Goal: Task Accomplishment & Management: Complete application form

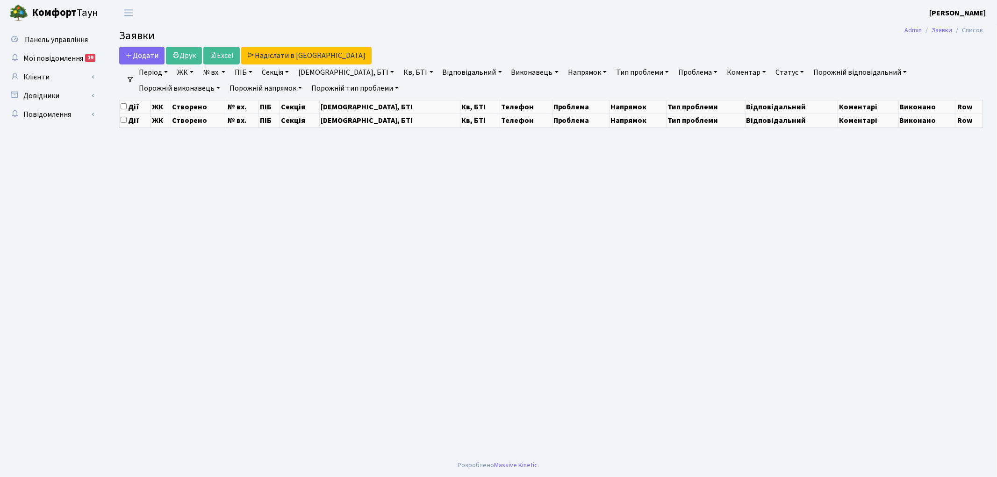
select select "25"
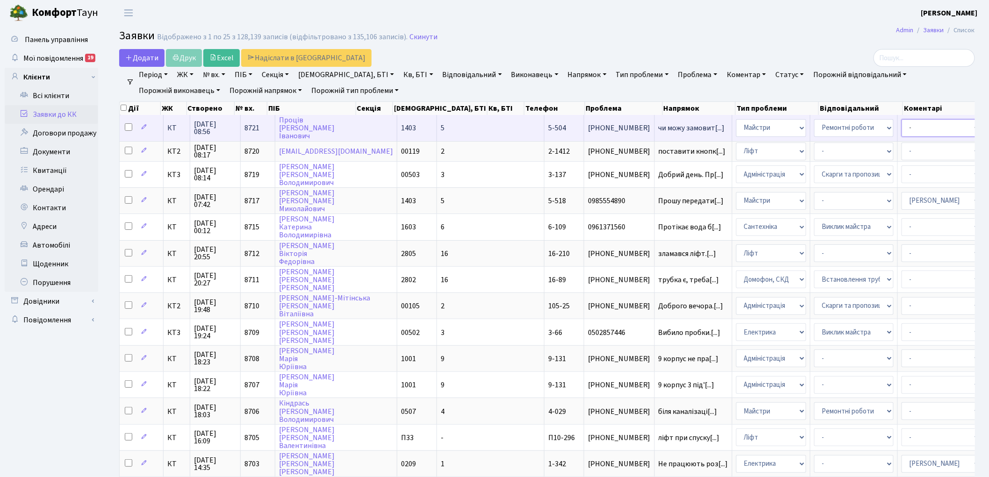
click at [902, 123] on select "- Адміністратор ЖК ДП Адміністратор ЖК КТ Адміністратор ЖК СП Вижул В. В. Горді…" at bounding box center [941, 128] width 79 height 18
select select "26"
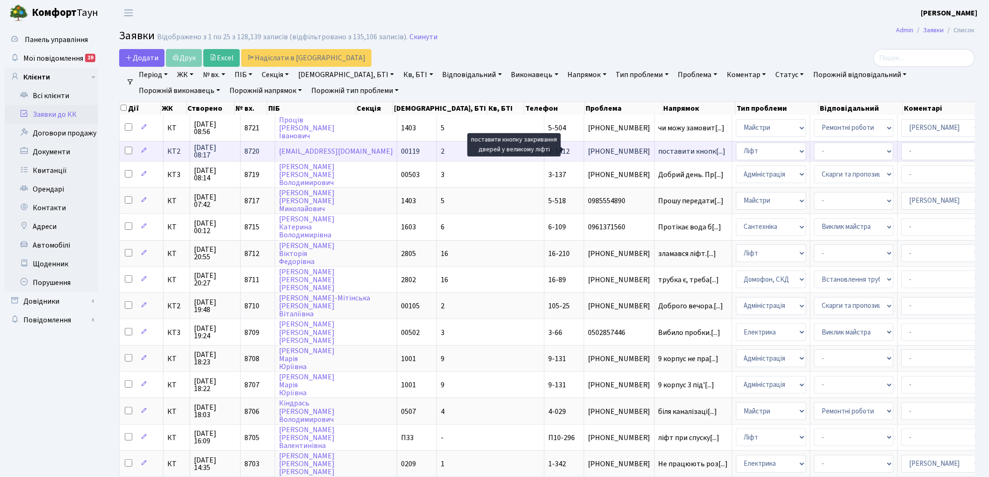
click at [659, 149] on span "поставити кнопк[...]" at bounding box center [692, 151] width 67 height 10
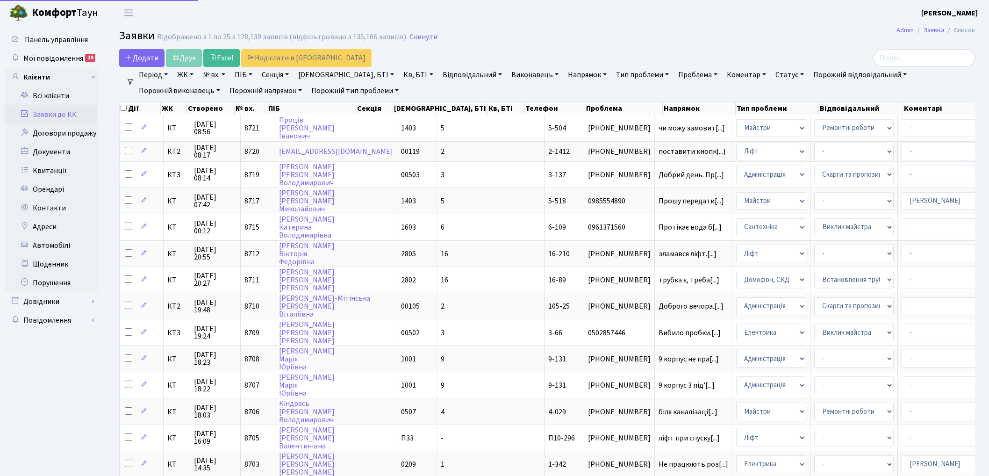
select select "25"
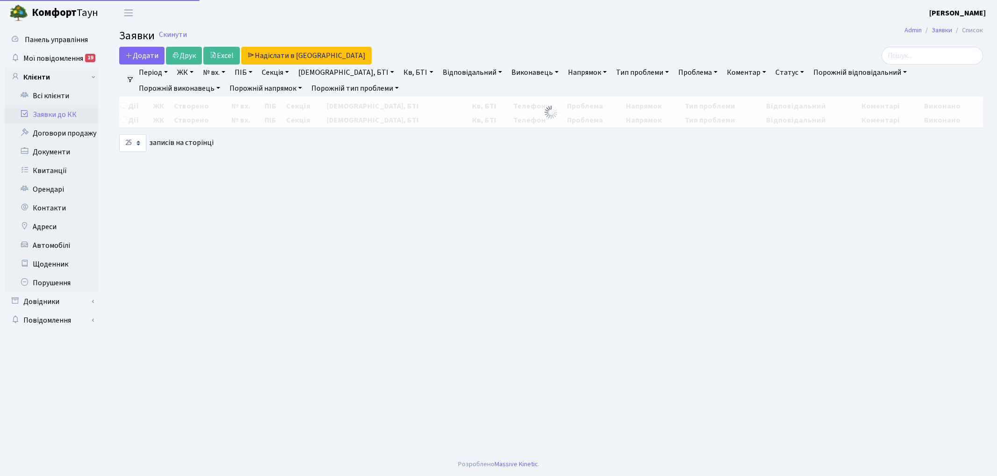
select select "25"
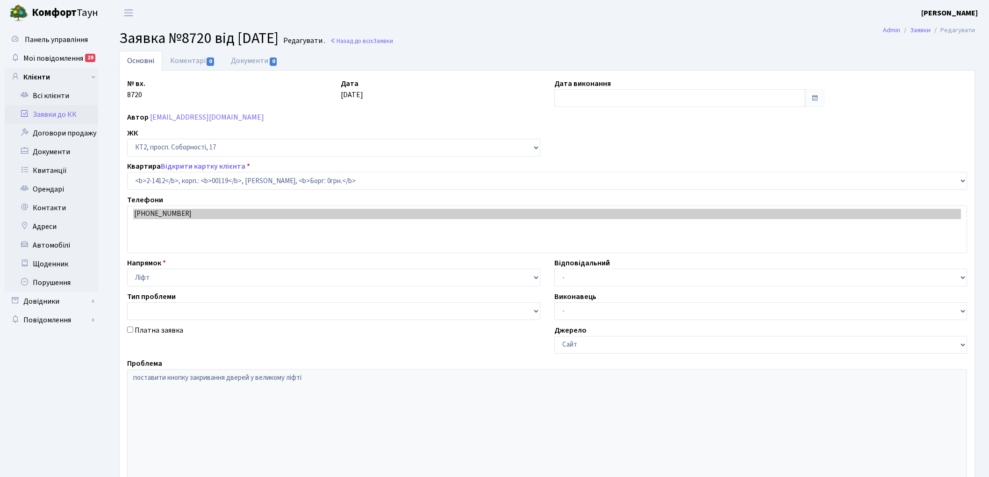
select select "13027"
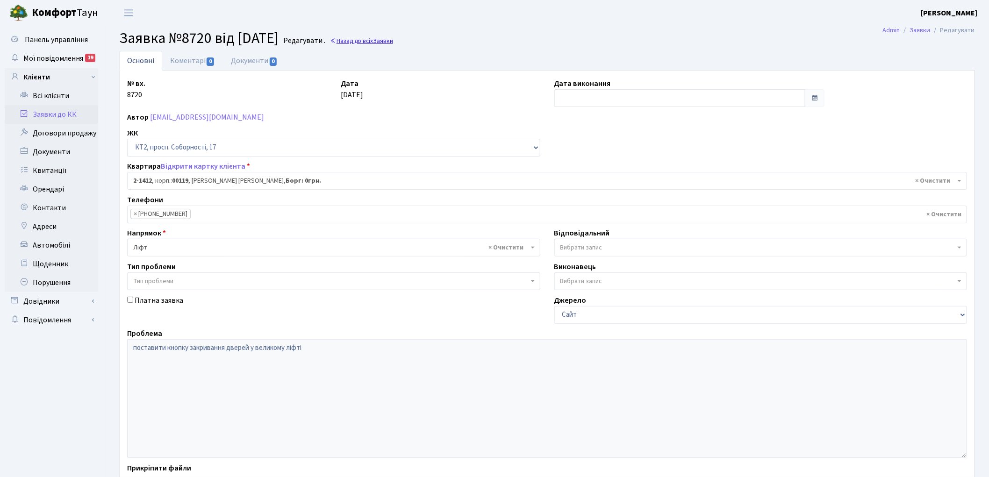
click at [373, 38] on link "Назад до всіх Заявки" at bounding box center [361, 40] width 63 height 9
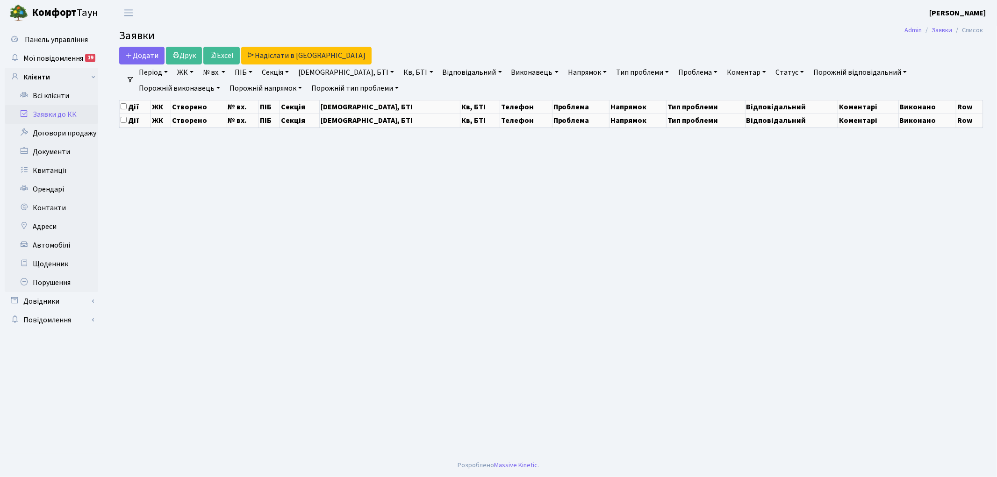
select select "25"
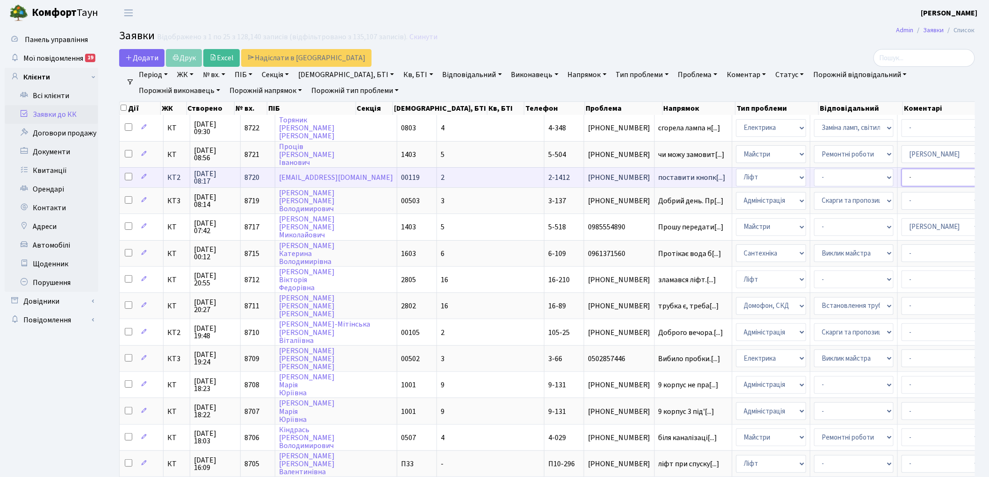
click at [902, 171] on select "- Адміністратор ЖК ДП Адміністратор ЖК КТ Адміністратор ЖК СП Вижул В. В. Горді…" at bounding box center [941, 178] width 79 height 18
select select "11"
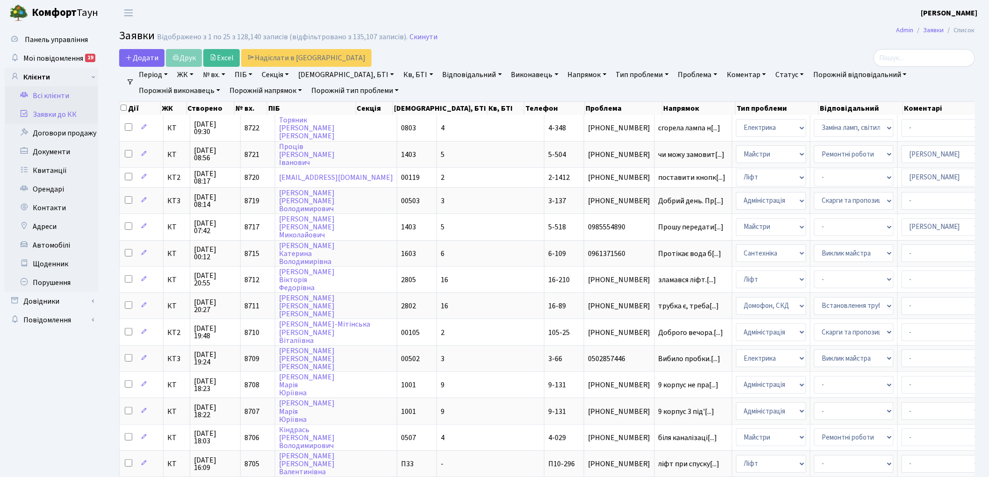
click at [57, 97] on link "Всі клієнти" at bounding box center [52, 96] width 94 height 19
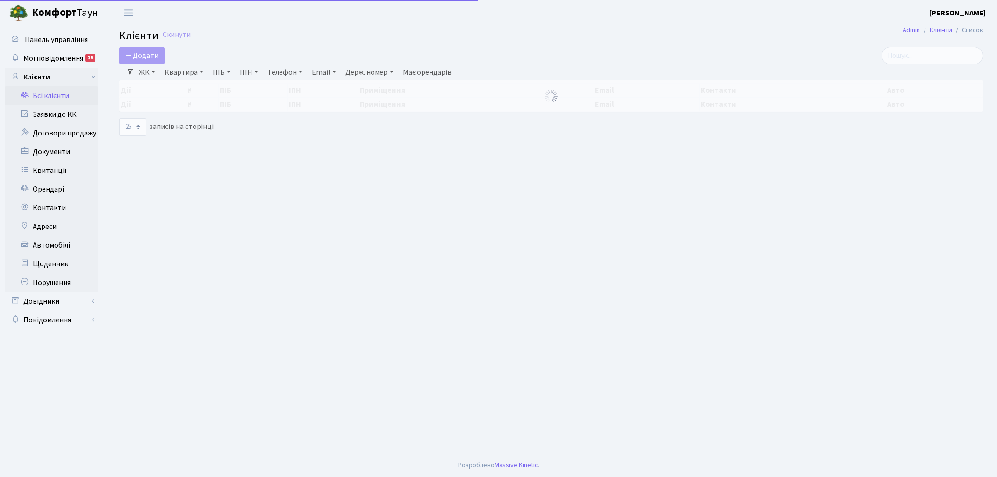
select select
select select "25"
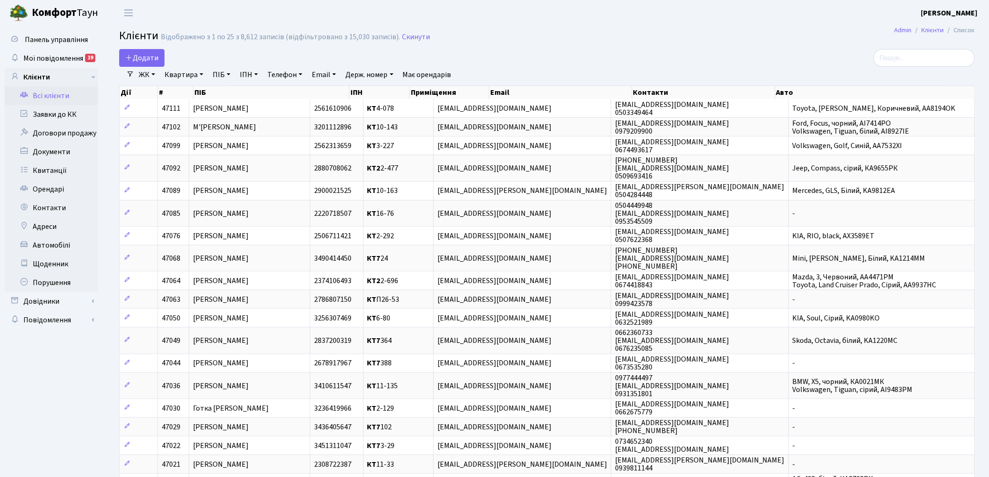
click at [151, 79] on link "ЖК" at bounding box center [147, 75] width 24 height 16
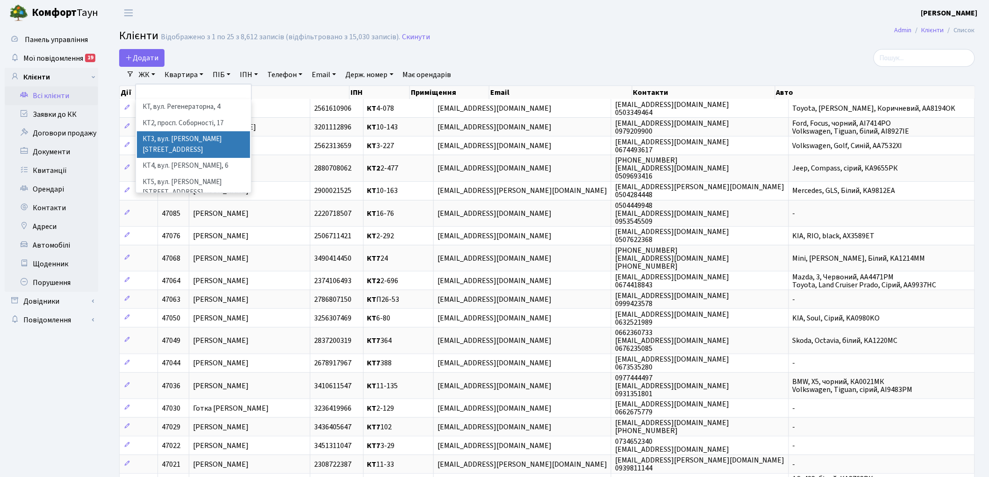
click at [183, 137] on li "КТ3, вул. [PERSON_NAME][STREET_ADDRESS]" at bounding box center [193, 144] width 113 height 27
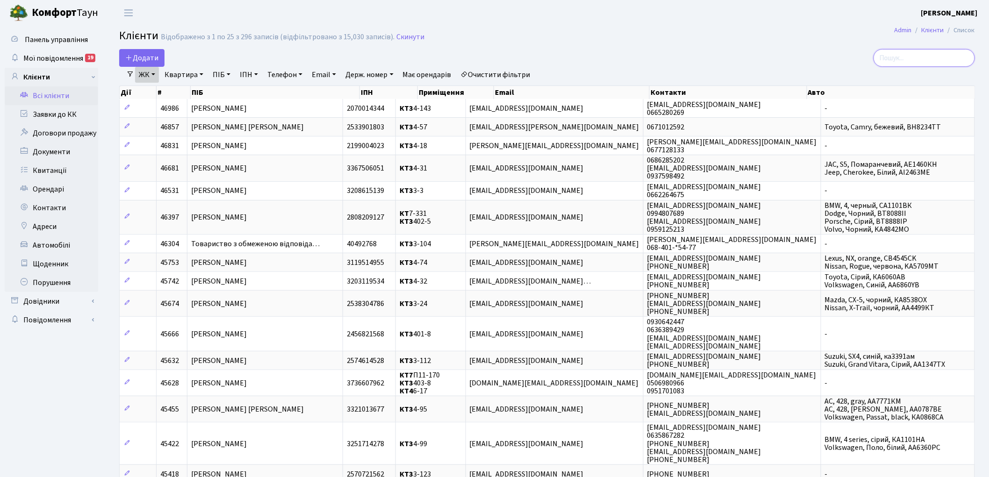
click at [931, 57] on input "search" at bounding box center [924, 58] width 101 height 18
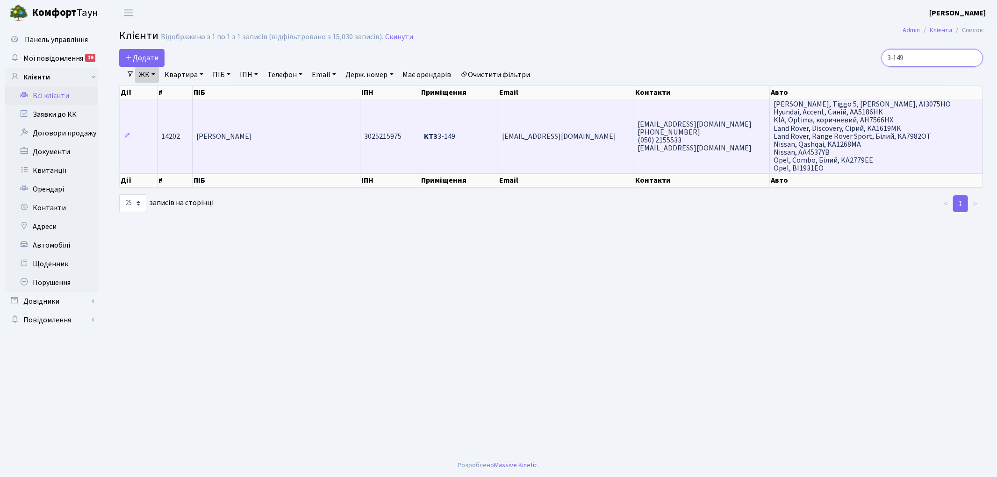
type input "3-149"
click at [216, 136] on span "[PERSON_NAME]" at bounding box center [224, 136] width 56 height 10
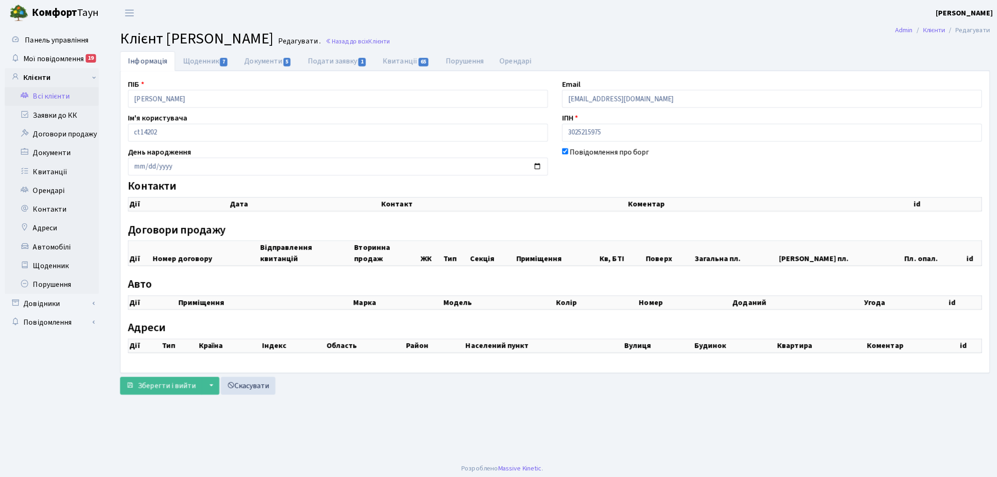
checkbox input "true"
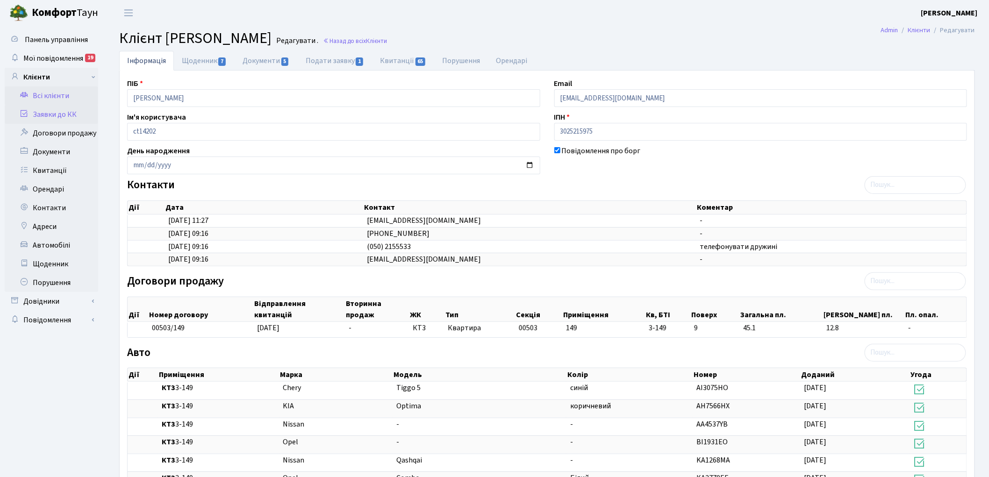
click at [44, 115] on link "Заявки до КК" at bounding box center [52, 114] width 94 height 19
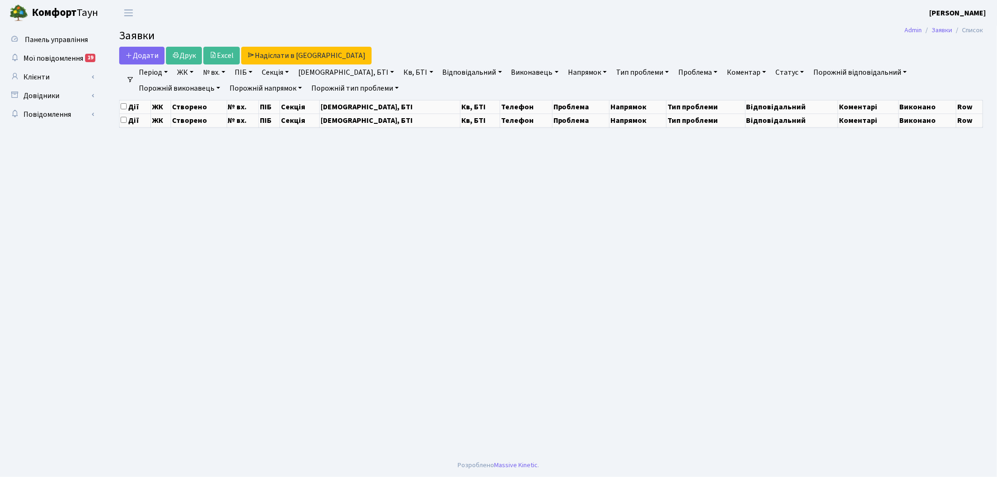
select select "25"
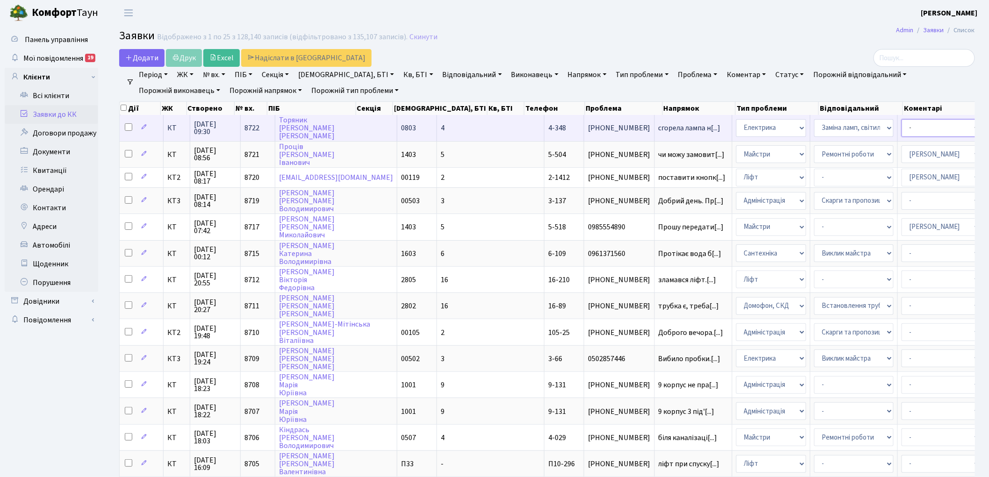
click at [902, 129] on select "- Адміністратор ЖК ДП Адміністратор ЖК КТ Адміністратор ЖК СП Вижул В. В. Горді…" at bounding box center [941, 128] width 79 height 18
select select "22"
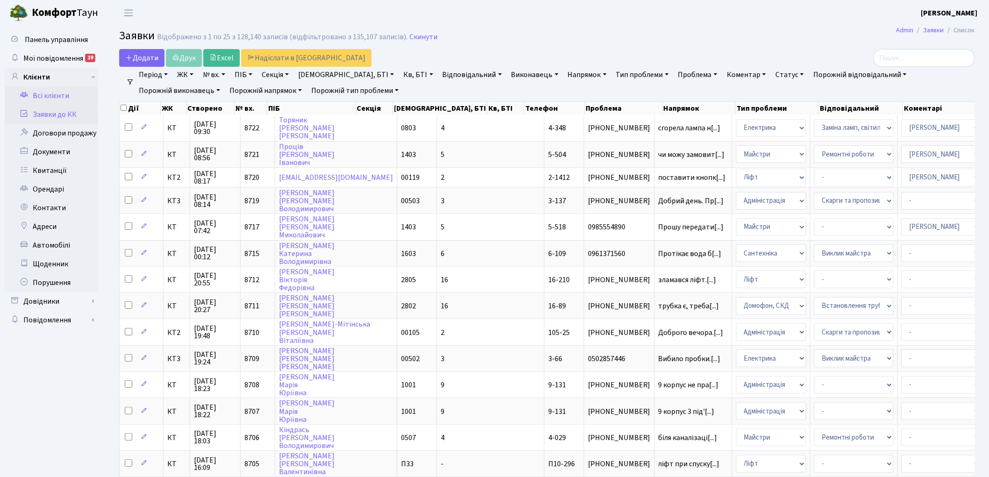
click at [43, 92] on link "Всі клієнти" at bounding box center [52, 96] width 94 height 19
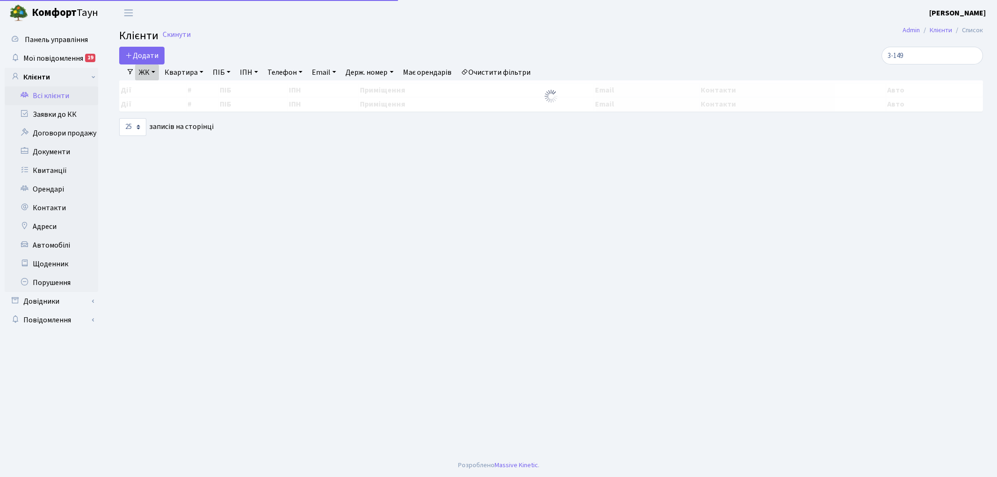
select select "25"
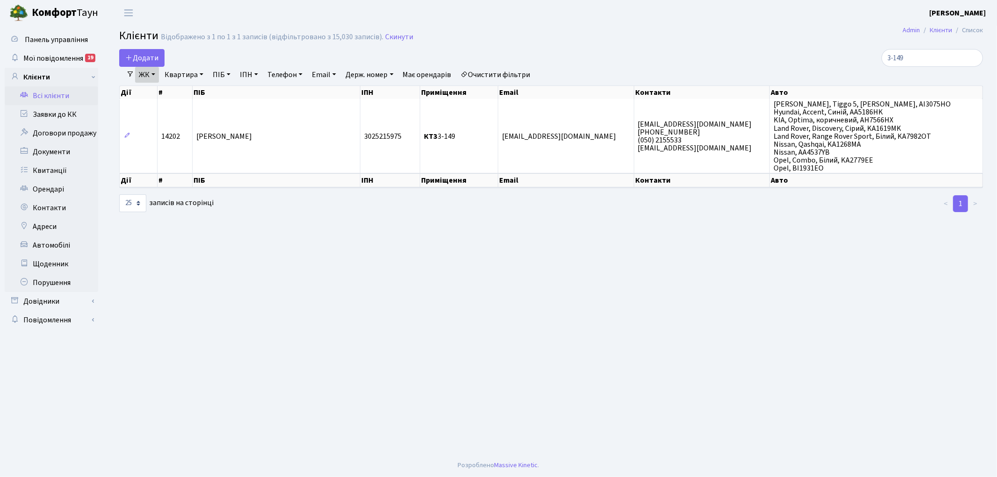
click at [520, 75] on link "Очистити фільтри" at bounding box center [495, 75] width 77 height 16
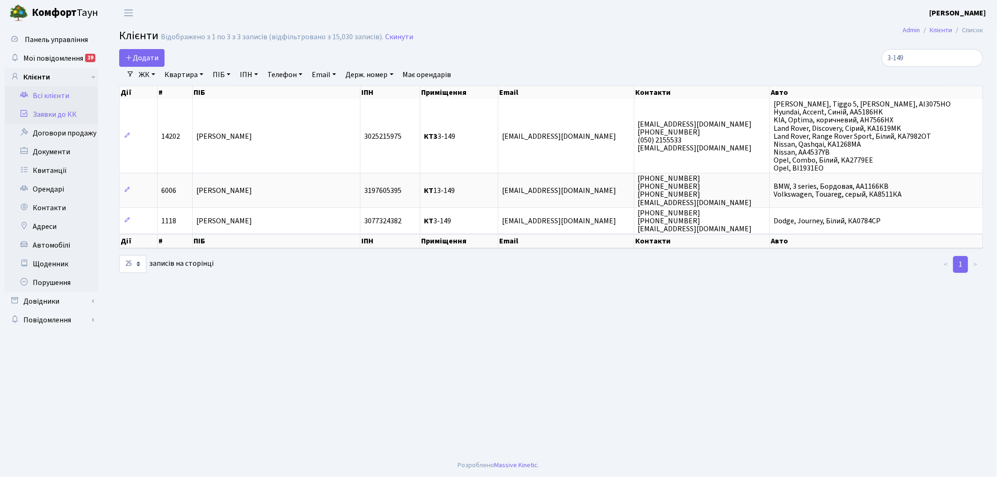
click at [52, 116] on link "Заявки до КК" at bounding box center [52, 114] width 94 height 19
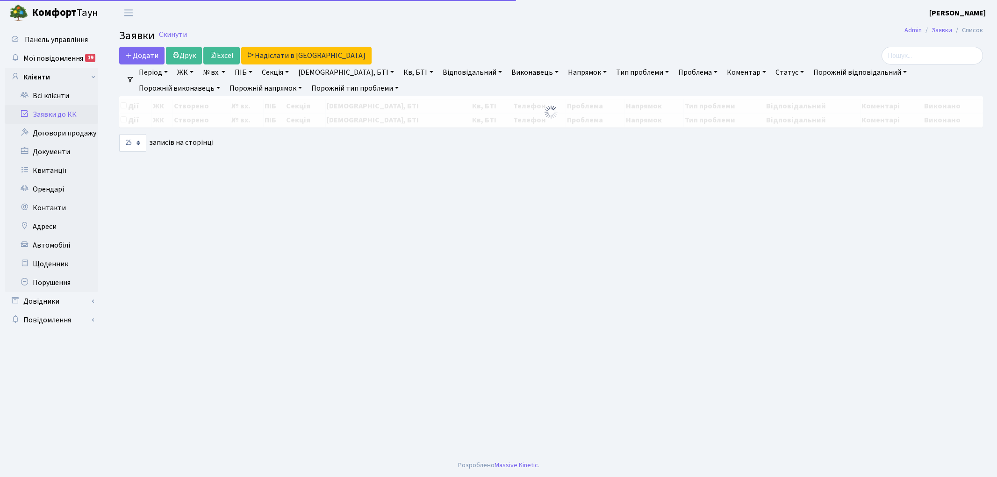
select select "25"
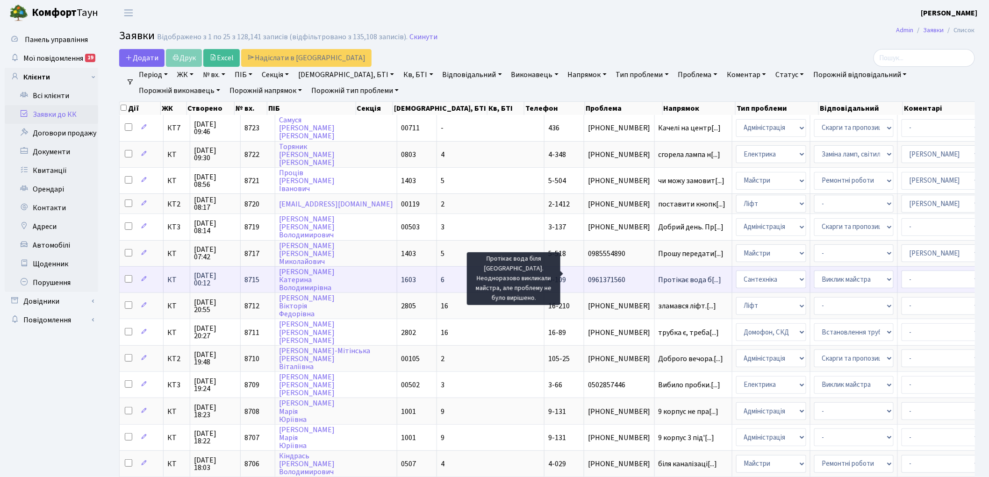
click at [659, 275] on span "Протікає вода б[...]" at bounding box center [690, 280] width 63 height 10
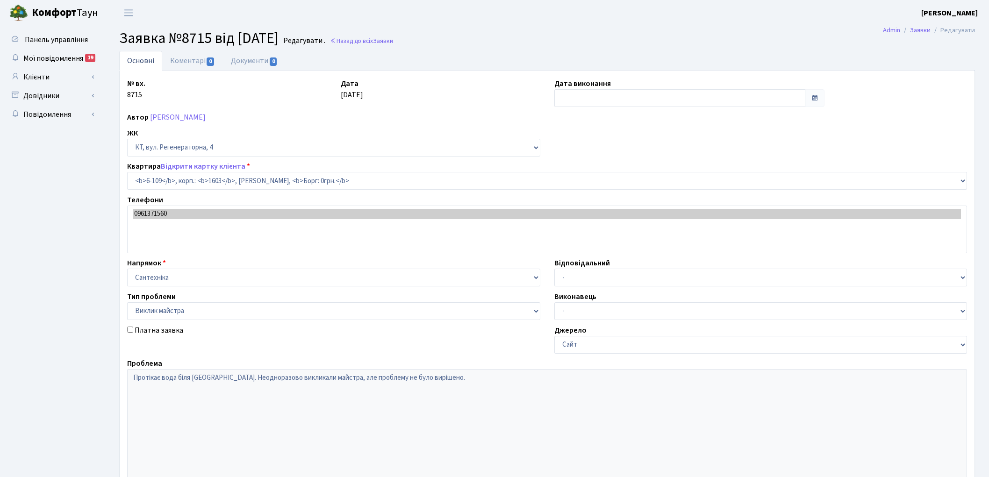
select select "5245"
select select "29"
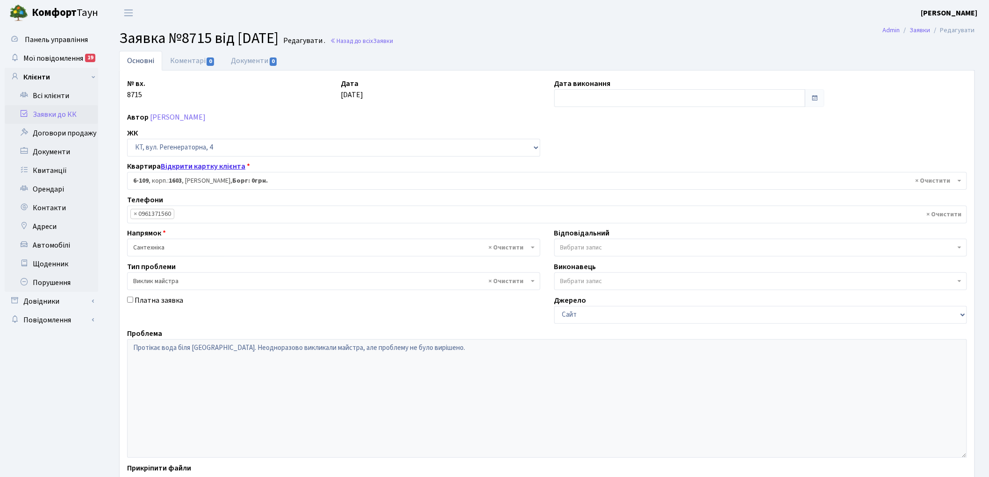
click at [167, 166] on link "Відкрити картку клієнта" at bounding box center [203, 166] width 85 height 10
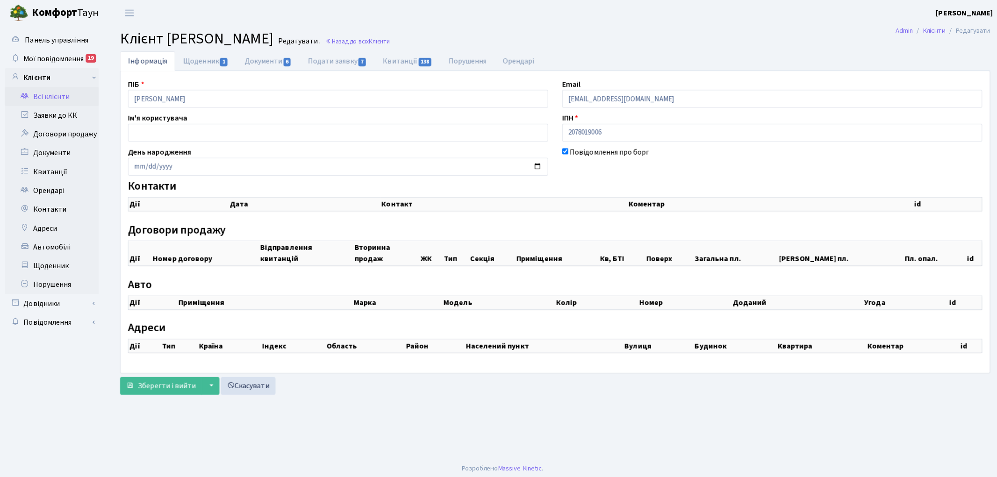
checkbox input "true"
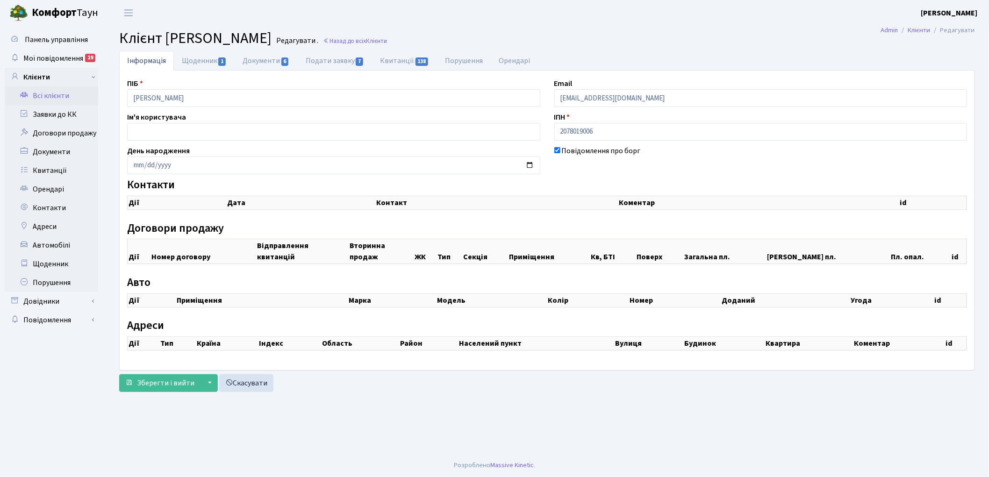
select select "25"
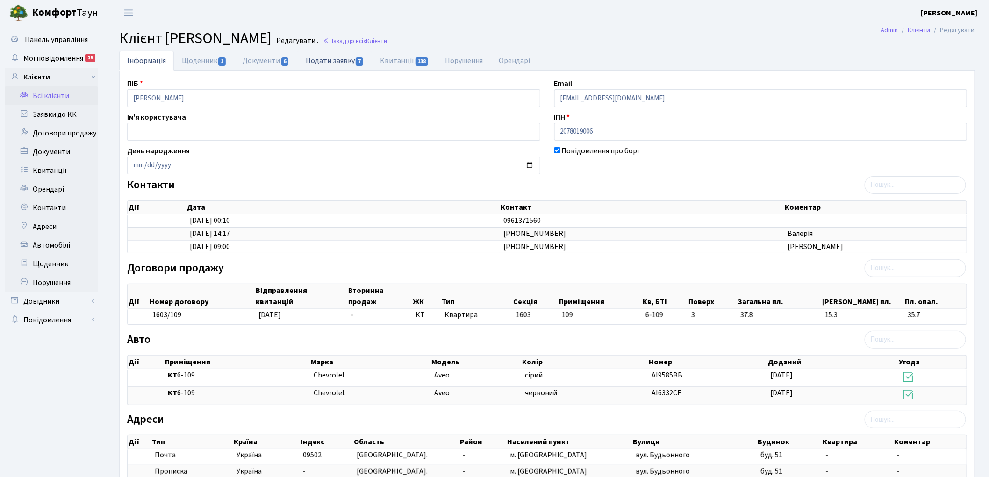
click at [320, 64] on link "Подати заявку 7" at bounding box center [335, 60] width 74 height 19
select select "25"
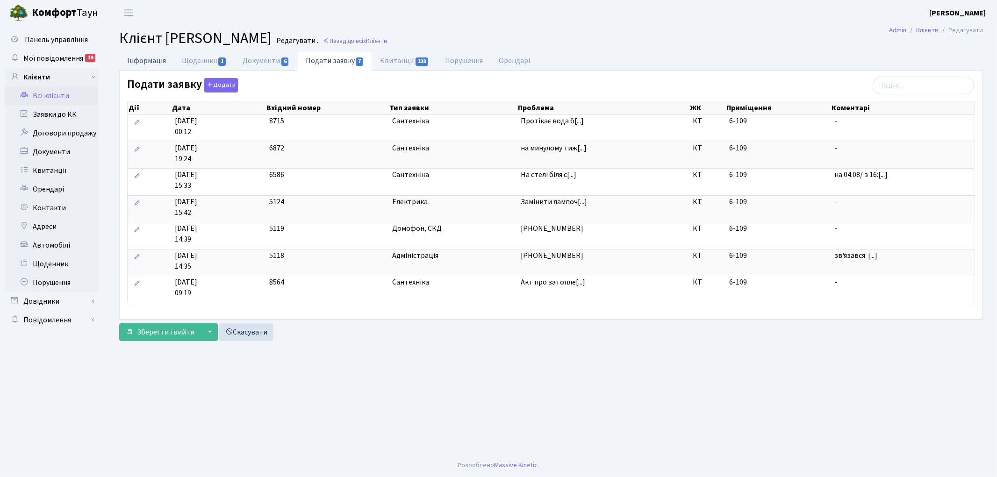
click at [161, 58] on link "Інформація" at bounding box center [146, 60] width 55 height 19
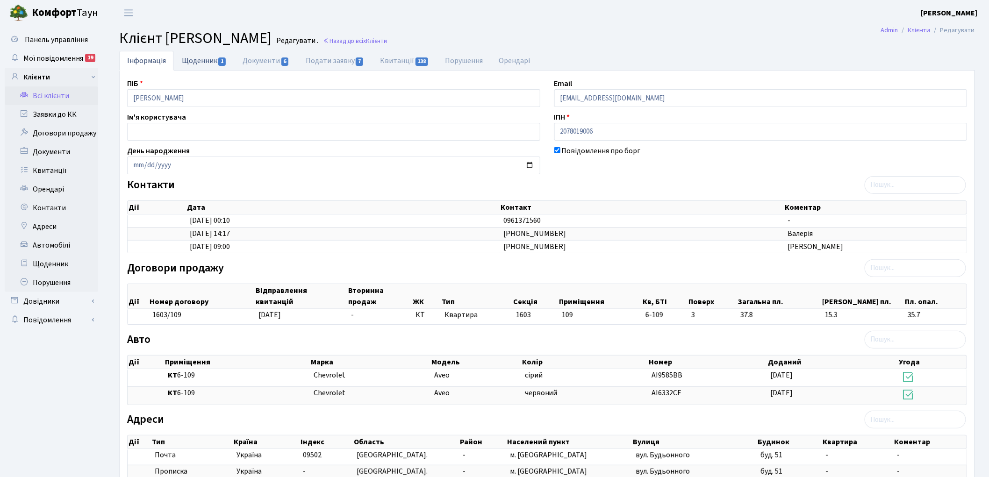
click at [215, 60] on link "Щоденник 1" at bounding box center [204, 60] width 61 height 19
select select "25"
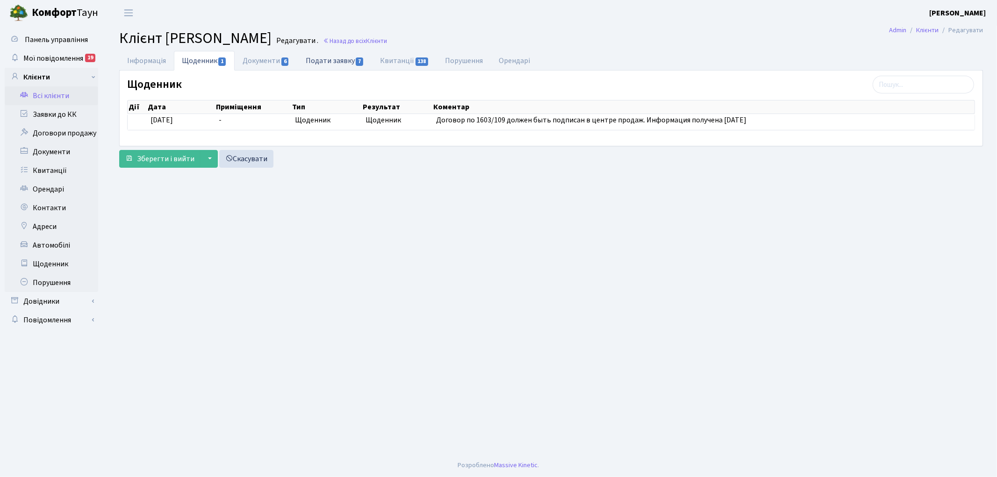
click at [321, 61] on link "Подати заявку 7" at bounding box center [335, 60] width 74 height 19
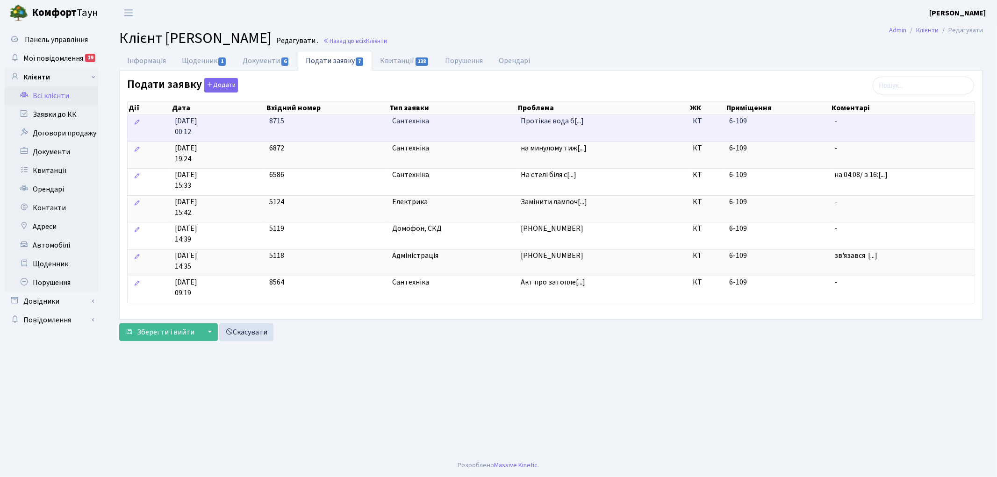
click at [277, 122] on span "8715" at bounding box center [276, 121] width 15 height 10
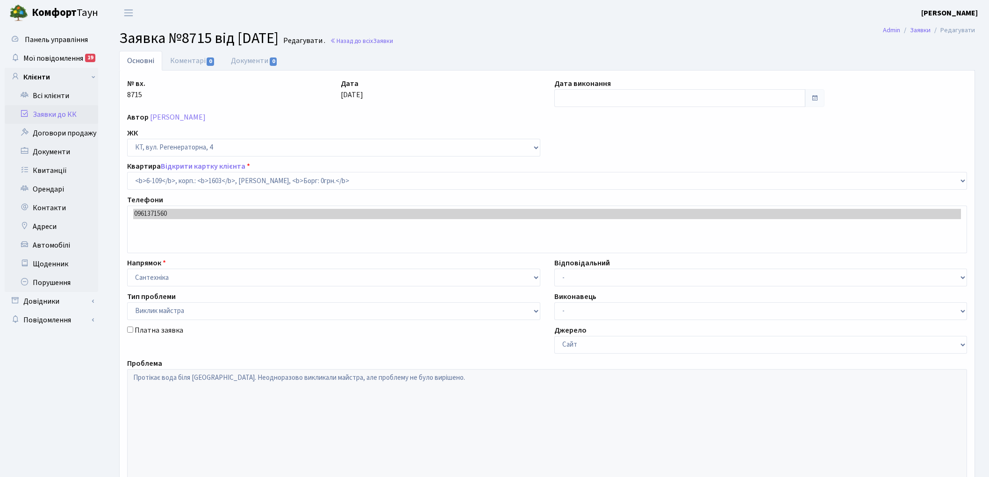
select select "5245"
select select "29"
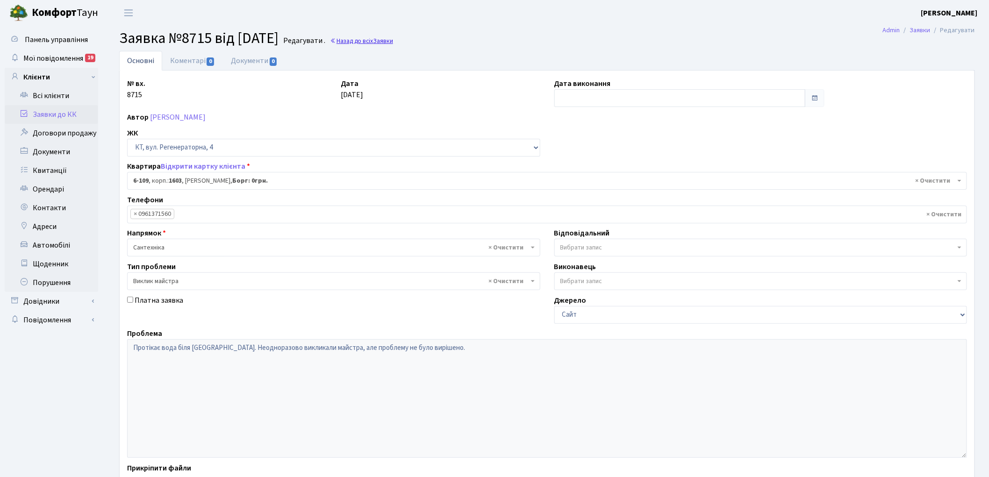
click at [390, 41] on link "Назад до всіх Заявки" at bounding box center [361, 40] width 63 height 9
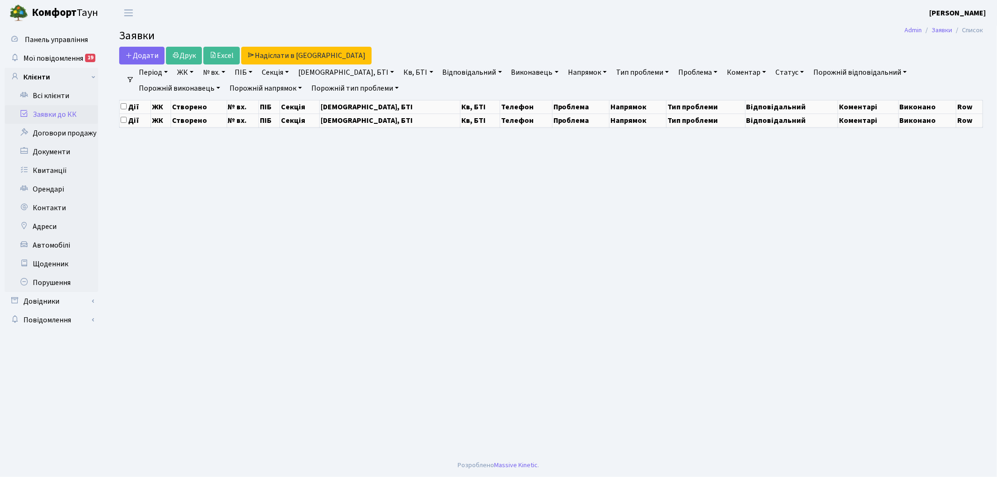
select select "25"
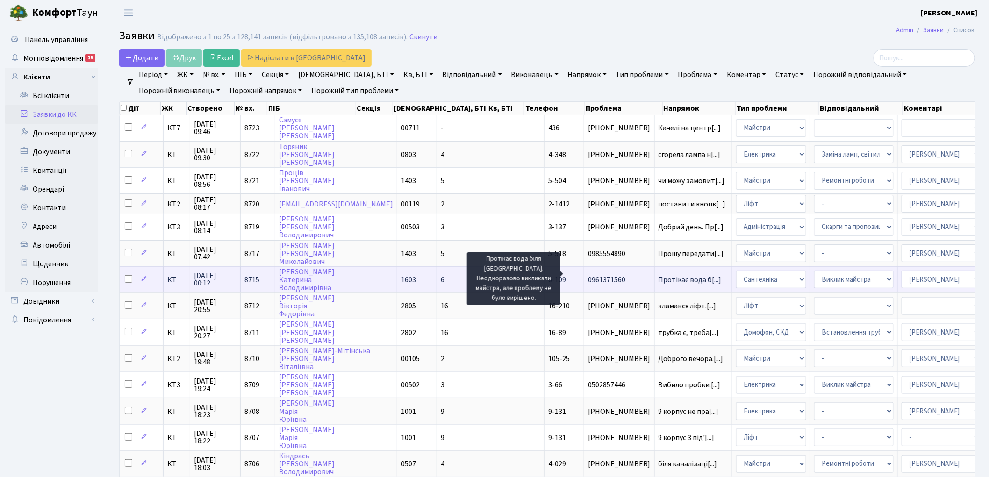
click at [659, 275] on span "Протікає вода б[...]" at bounding box center [690, 280] width 63 height 10
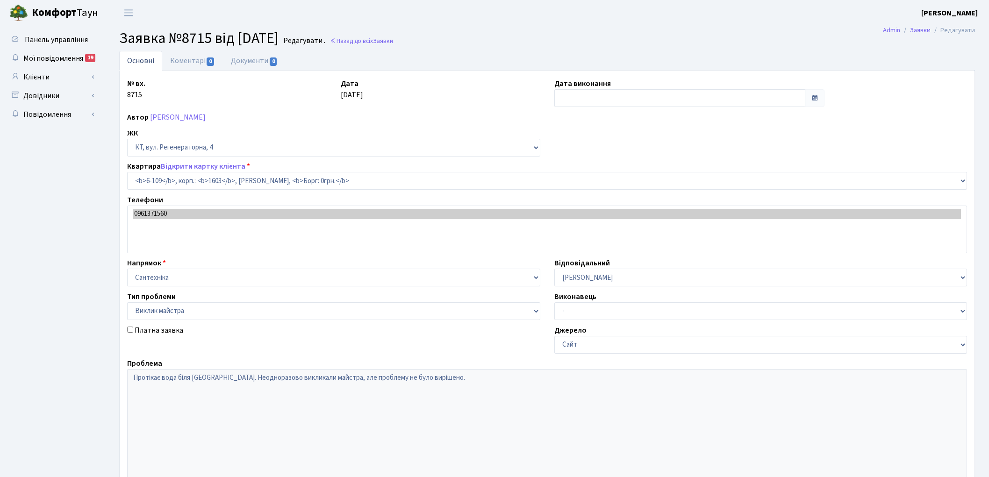
select select "5245"
select select "29"
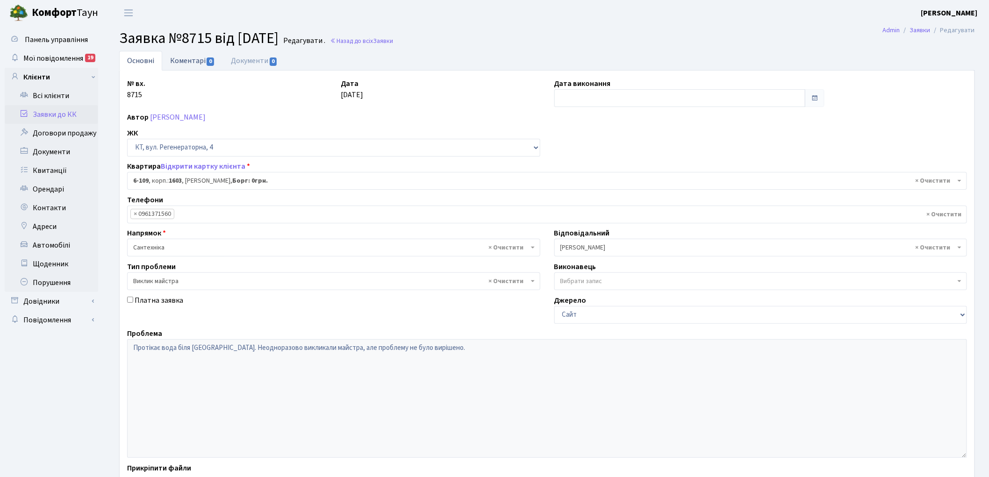
click at [194, 53] on link "Коментарі 0" at bounding box center [192, 60] width 61 height 19
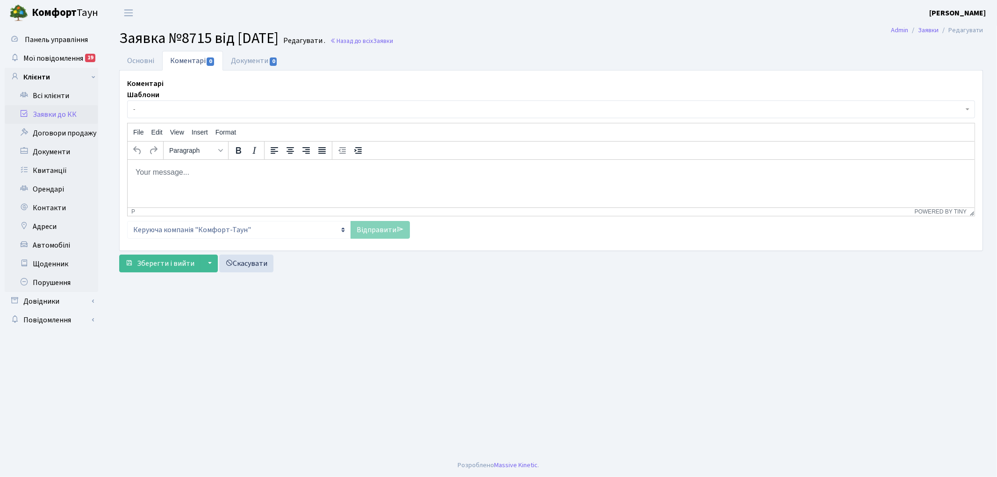
click at [177, 178] on html at bounding box center [550, 171] width 847 height 25
click at [357, 237] on link "Відправити" at bounding box center [380, 230] width 59 height 18
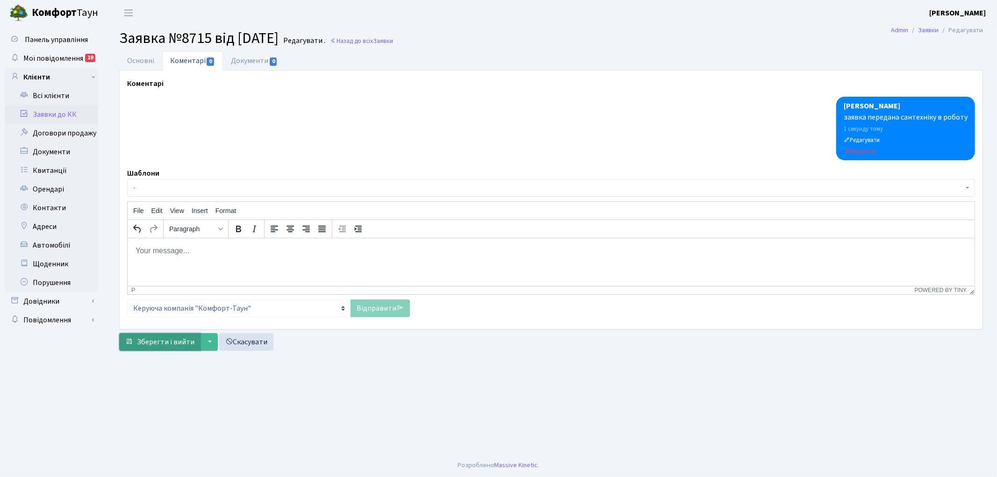
click at [156, 345] on span "Зберегти і вийти" at bounding box center [166, 342] width 58 height 10
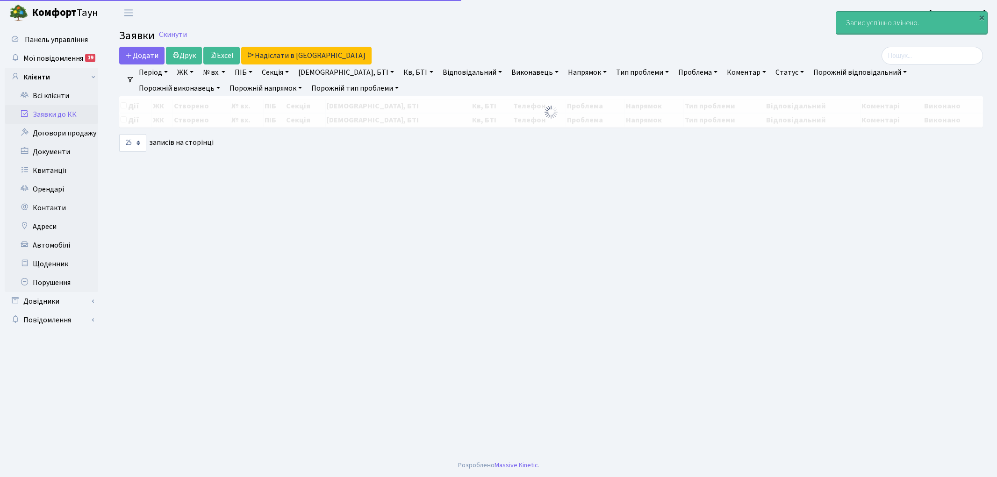
select select "25"
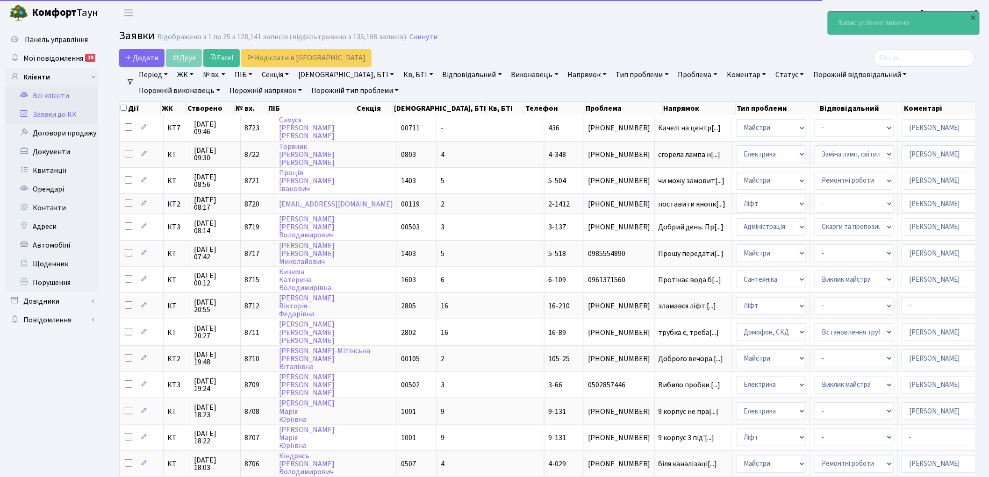
click at [50, 95] on link "Всі клієнти" at bounding box center [52, 96] width 94 height 19
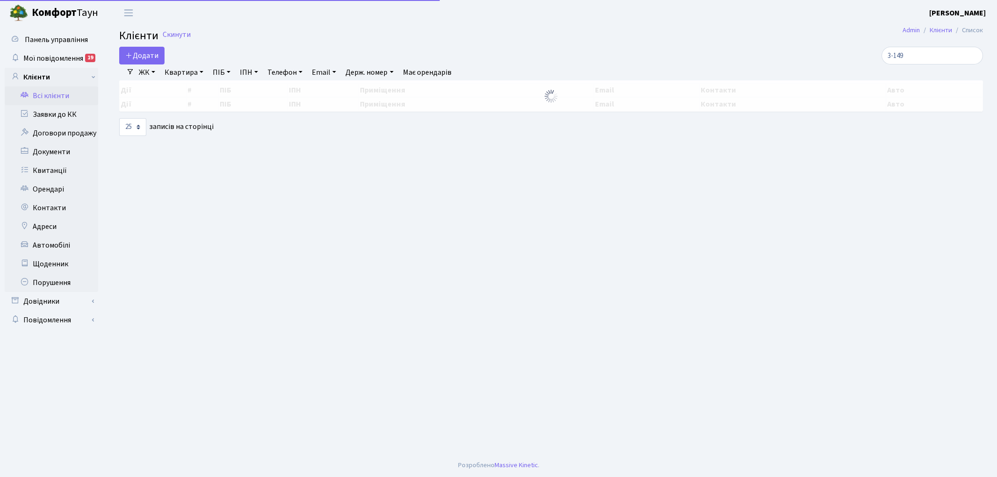
select select "25"
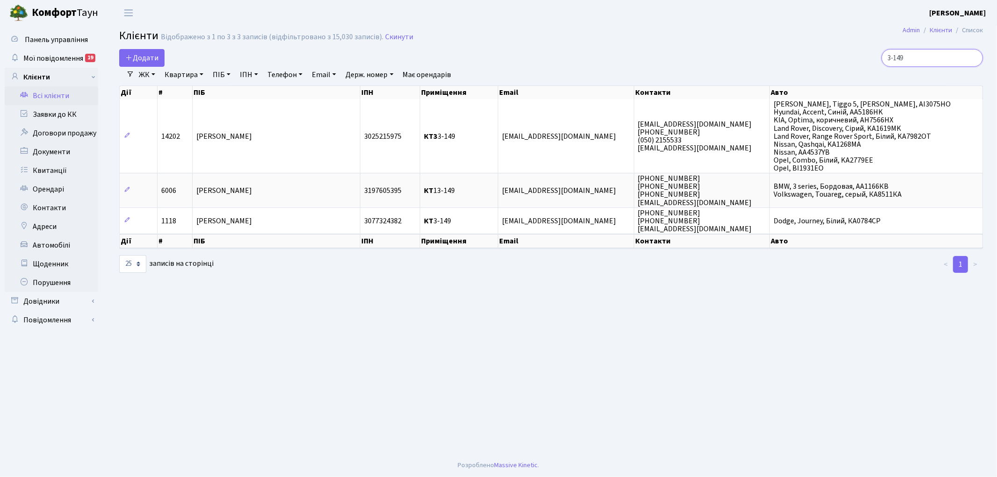
click at [939, 59] on input "3-149" at bounding box center [932, 58] width 101 height 18
click at [971, 58] on input "3-149" at bounding box center [932, 58] width 101 height 18
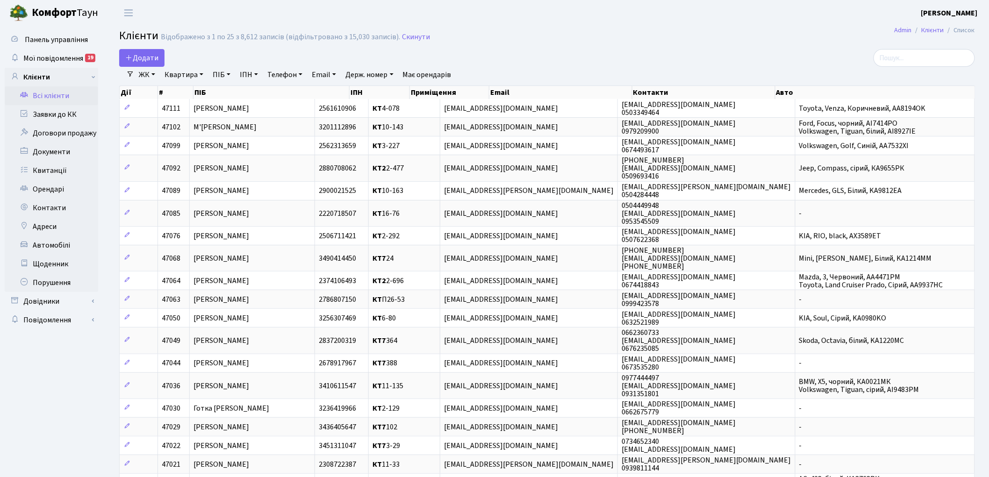
click at [144, 76] on link "ЖК" at bounding box center [147, 75] width 24 height 16
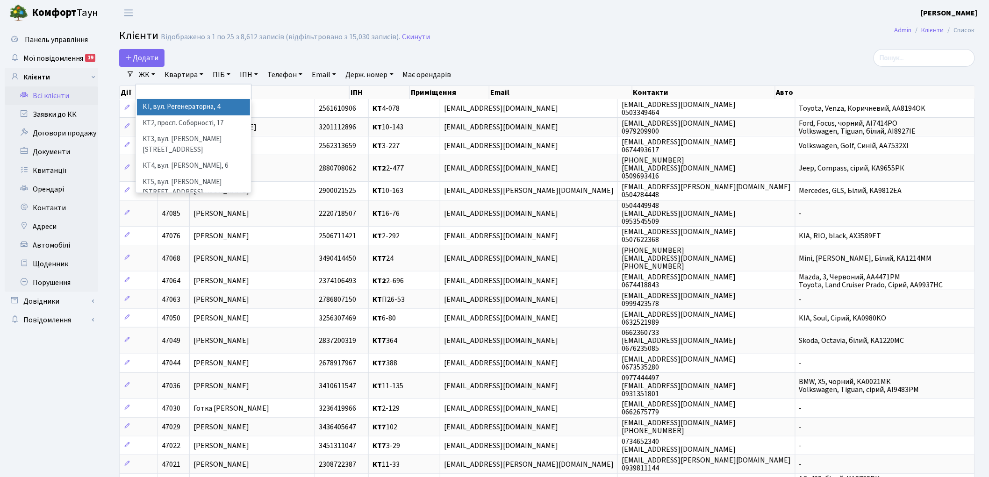
click at [159, 104] on li "КТ, вул. Регенераторна, 4" at bounding box center [193, 107] width 113 height 16
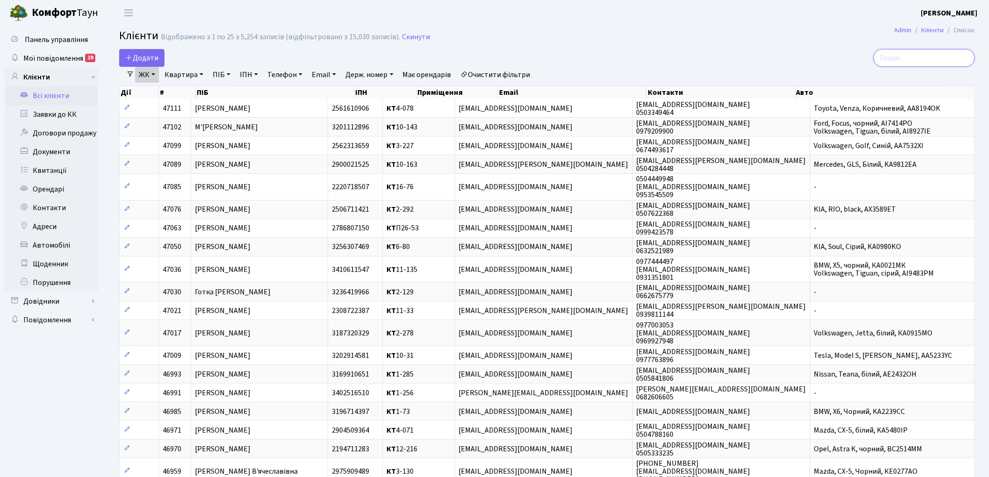
click at [913, 58] on input "search" at bounding box center [924, 58] width 101 height 18
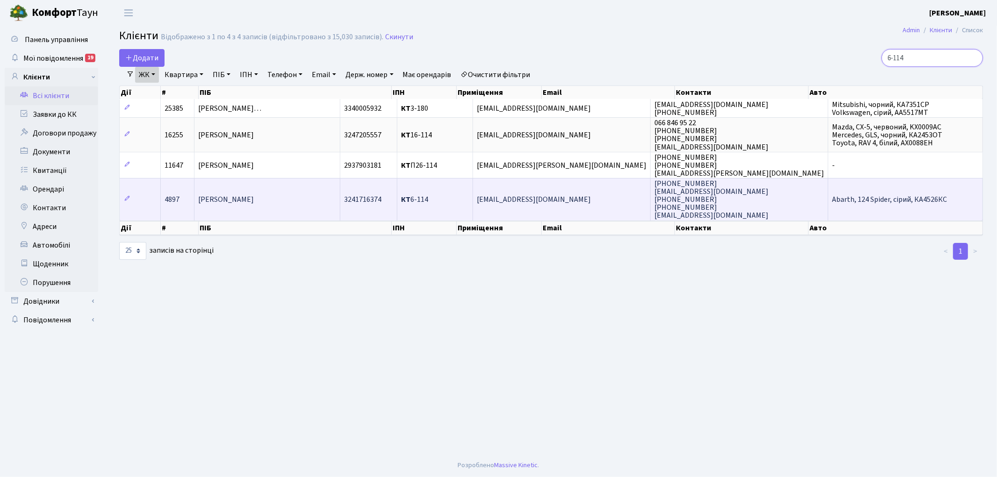
type input "6-114"
click at [253, 198] on span "Попчук Михайло Леонідович" at bounding box center [226, 200] width 56 height 10
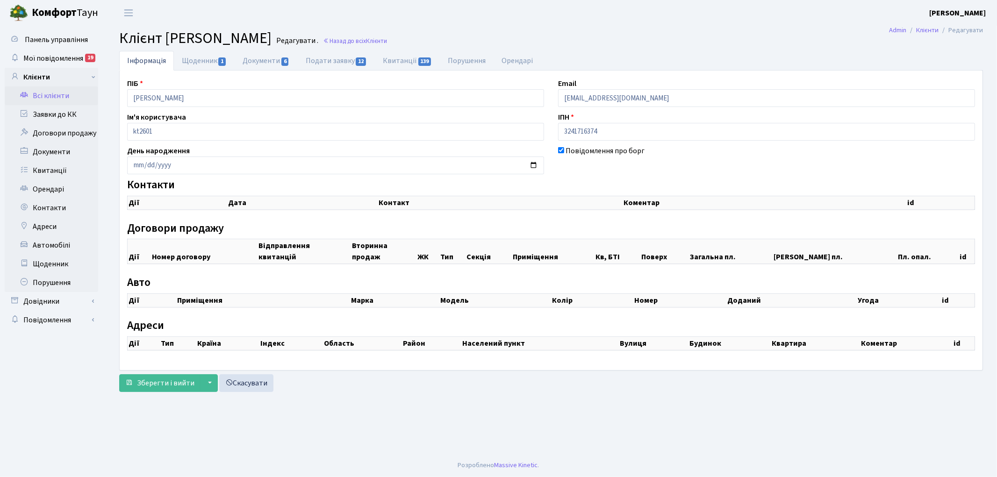
checkbox input "true"
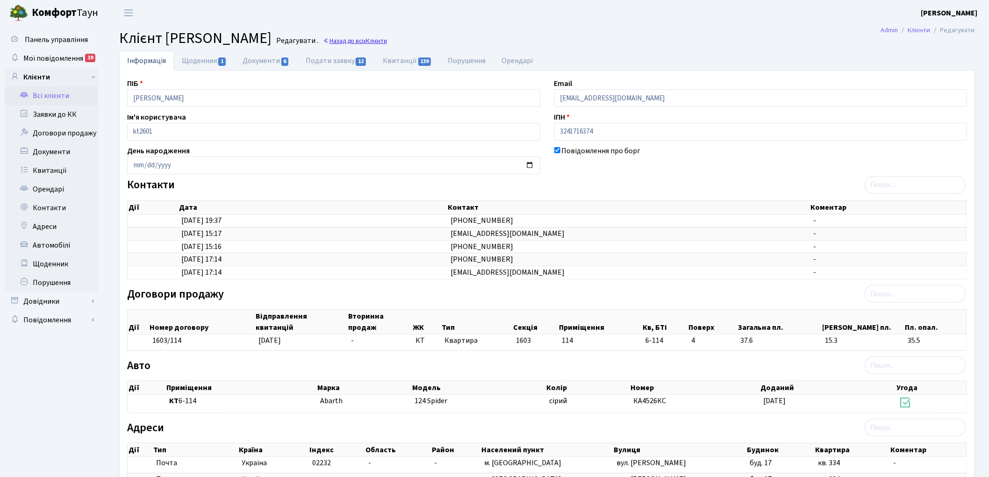
click at [387, 38] on link "Назад до всіх Клієнти" at bounding box center [355, 40] width 64 height 9
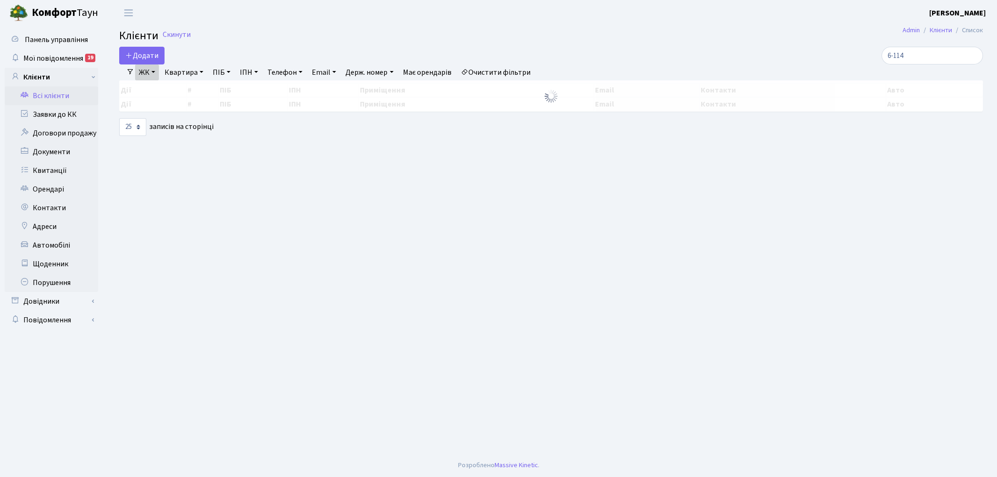
select select "25"
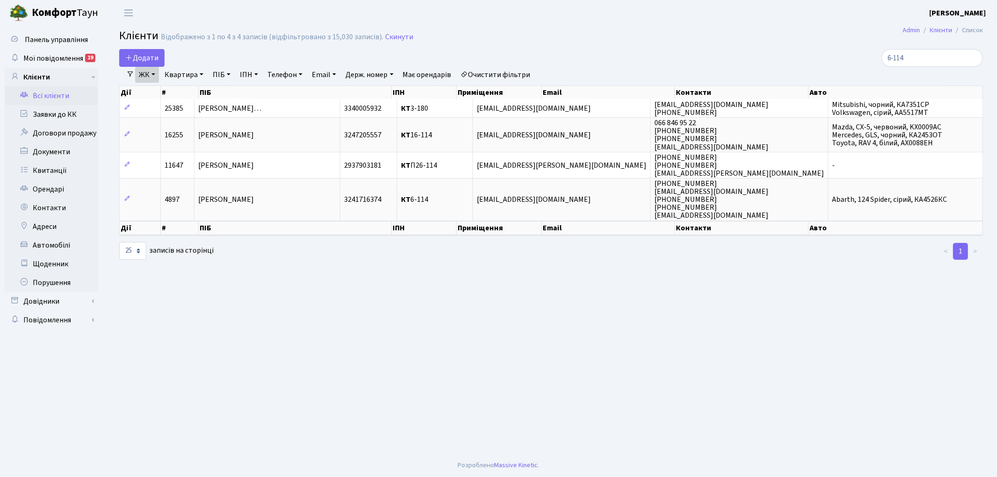
click at [509, 71] on link "Очистити фільтри" at bounding box center [495, 75] width 77 height 16
drag, startPoint x: 924, startPoint y: 59, endPoint x: 884, endPoint y: 59, distance: 40.2
click at [884, 59] on div "6-114" at bounding box center [844, 58] width 279 height 18
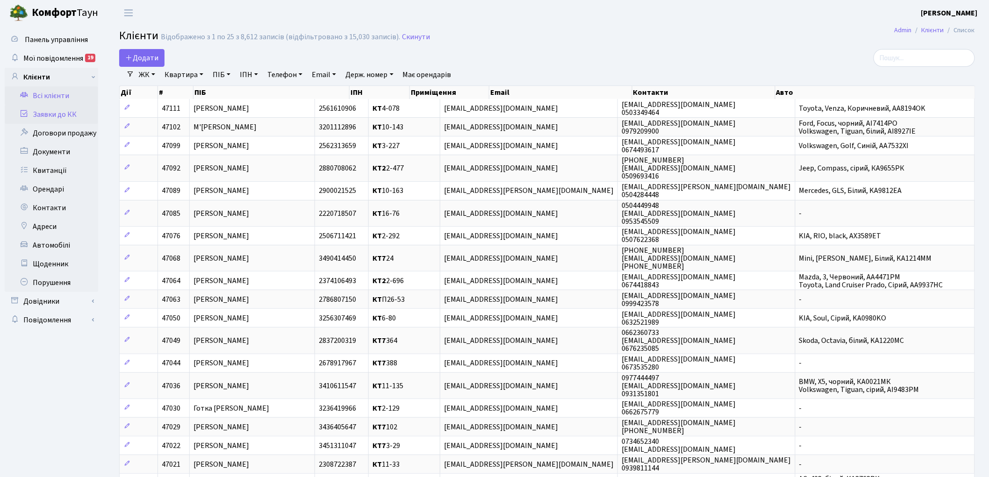
click at [53, 111] on link "Заявки до КК" at bounding box center [52, 114] width 94 height 19
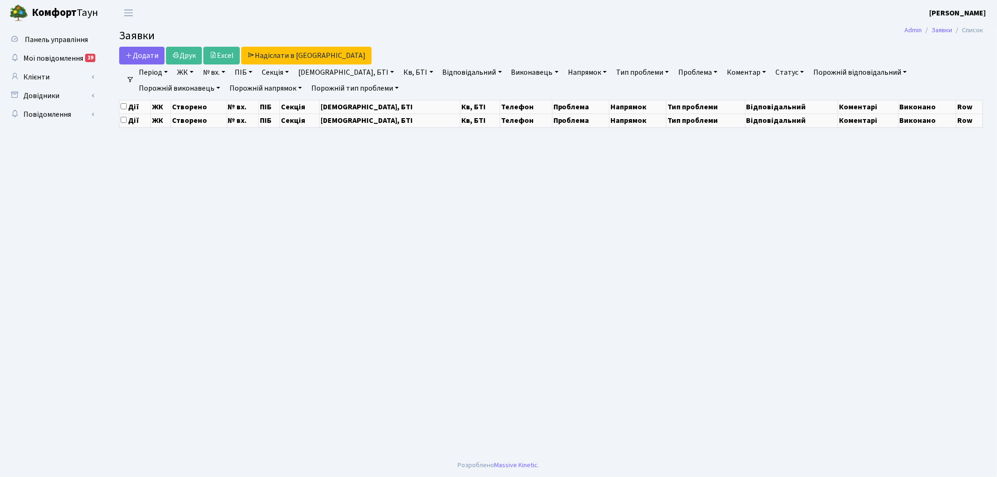
select select "25"
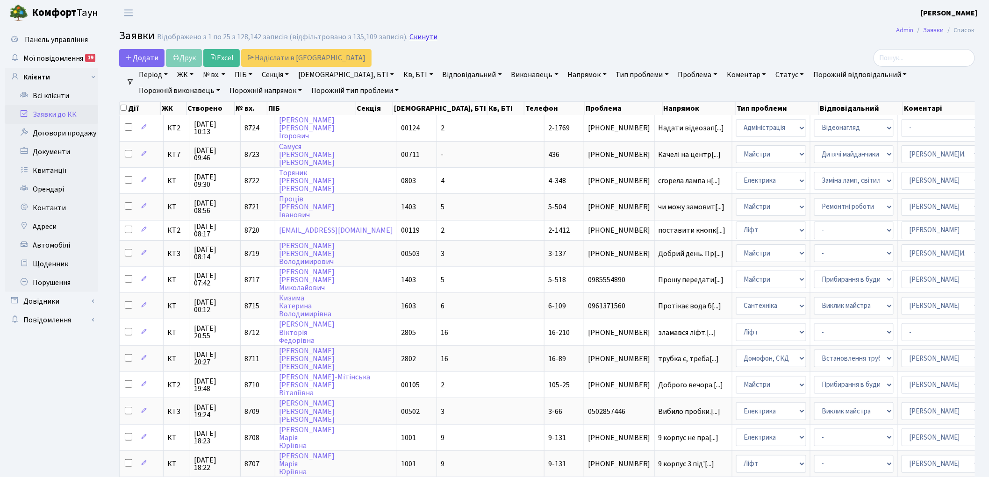
click at [423, 37] on link "Скинути" at bounding box center [424, 37] width 28 height 9
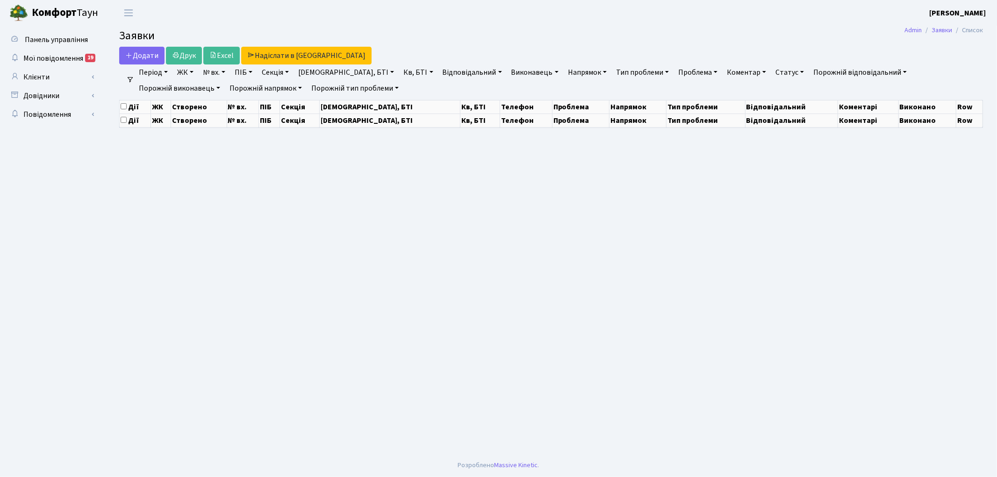
select select "25"
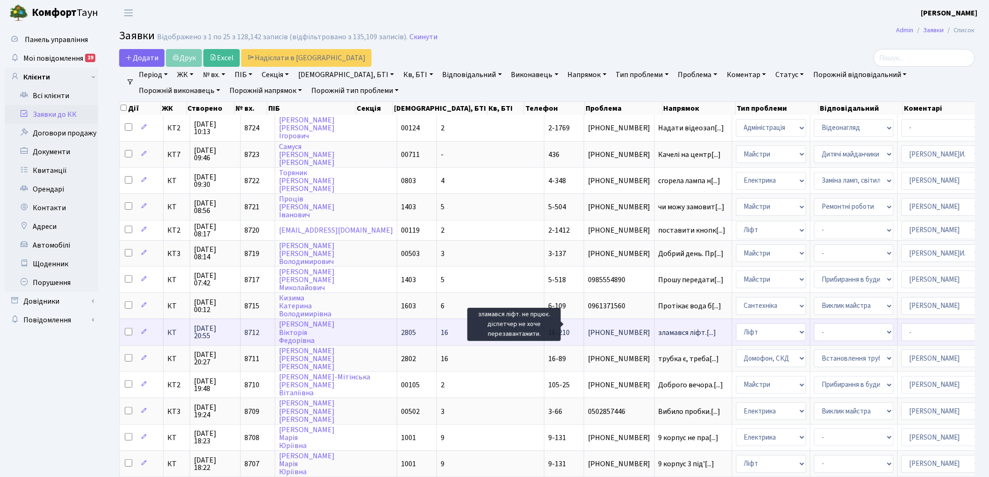
click at [659, 328] on span "зламався ліфт.[...]" at bounding box center [688, 333] width 58 height 10
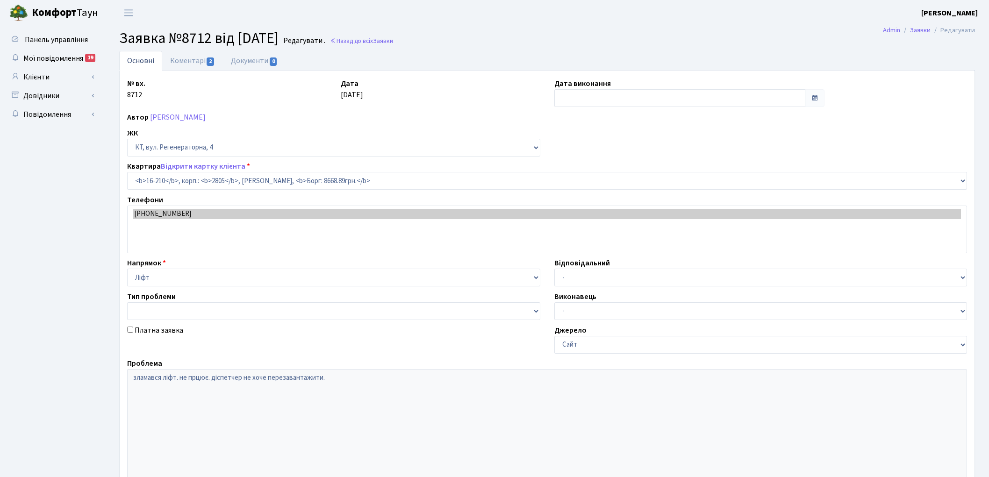
select select "8771"
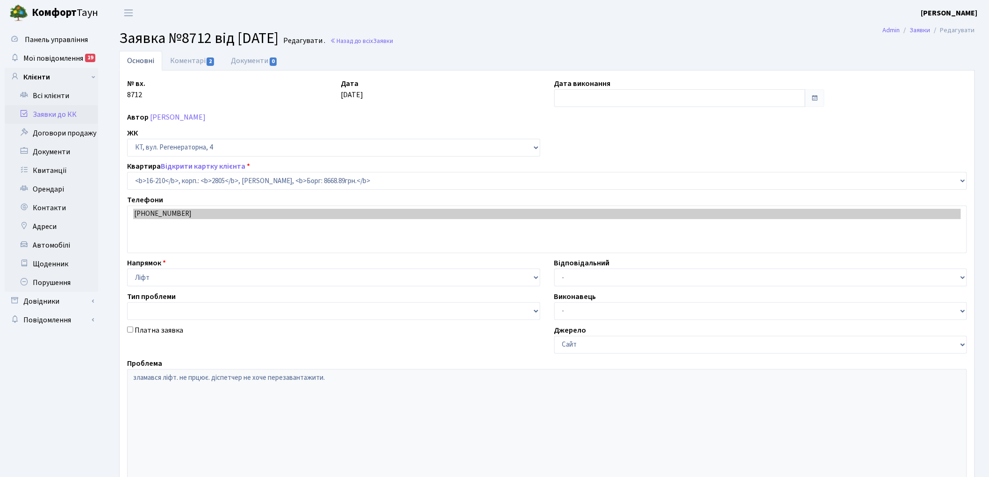
type input "[DATE]"
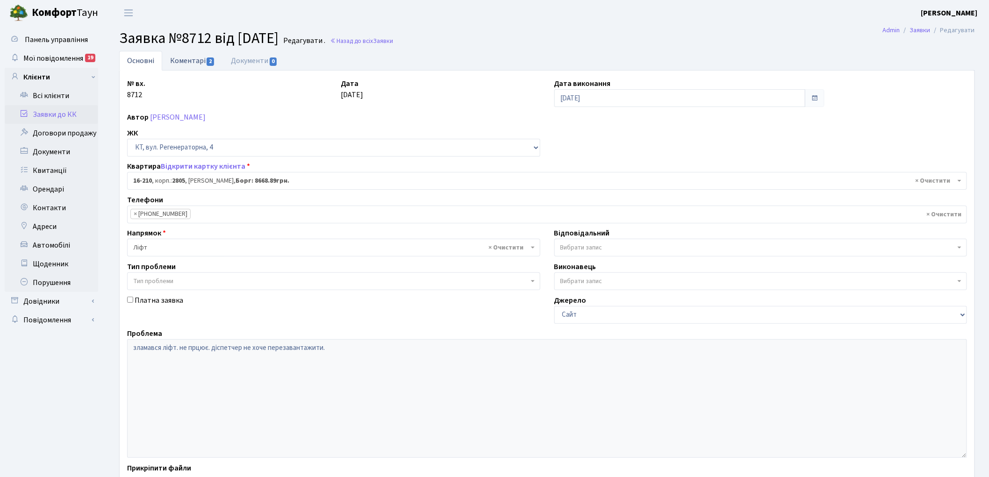
click at [186, 65] on link "Коментарі 2" at bounding box center [192, 60] width 61 height 19
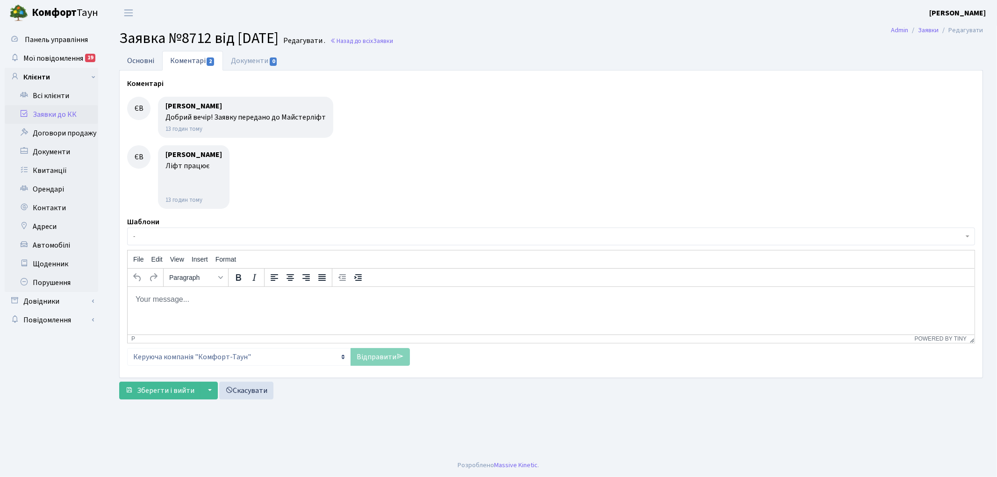
click at [141, 58] on link "Основні" at bounding box center [140, 60] width 43 height 19
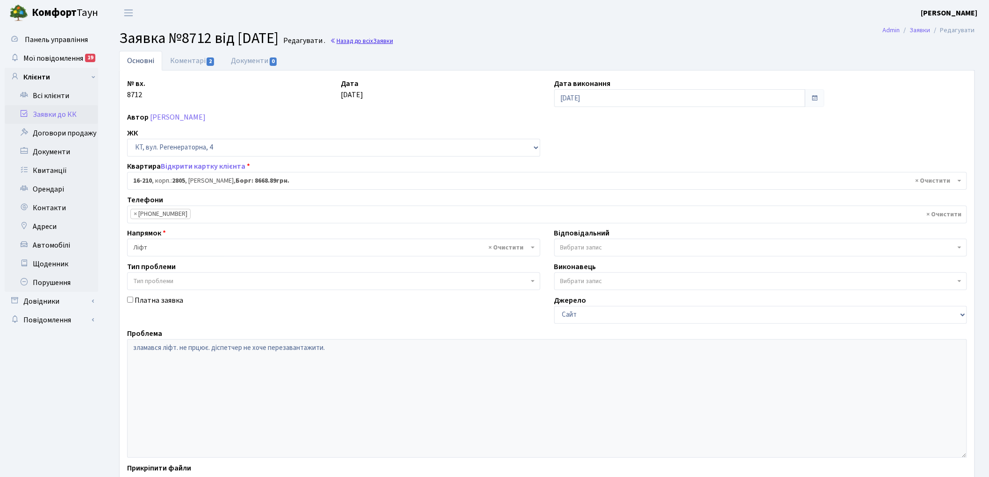
click at [393, 43] on span "Заявки" at bounding box center [383, 40] width 20 height 9
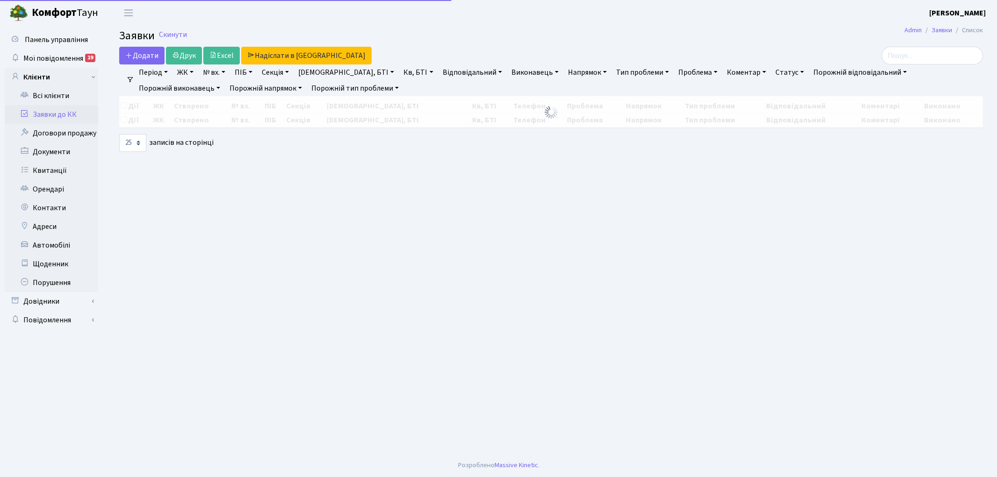
select select "25"
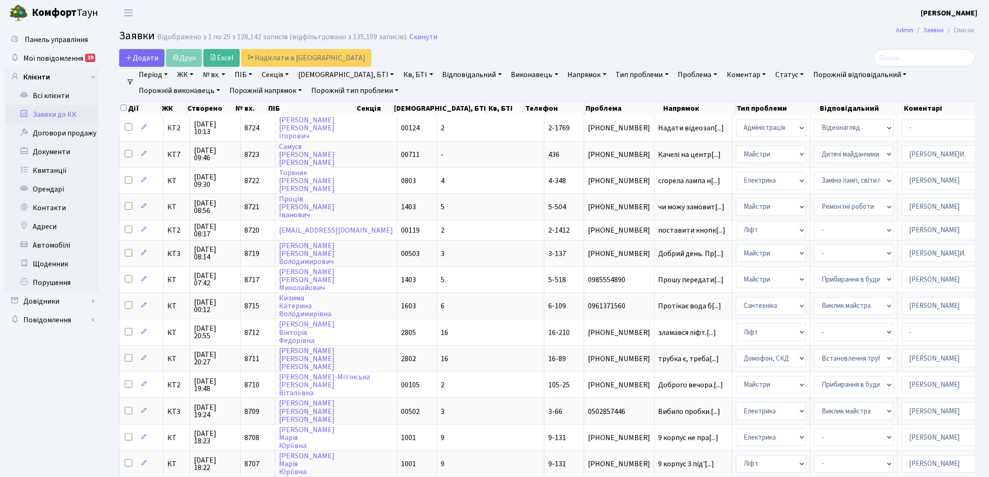
click at [400, 75] on link "Кв, БТІ" at bounding box center [418, 75] width 37 height 16
type input "1-342"
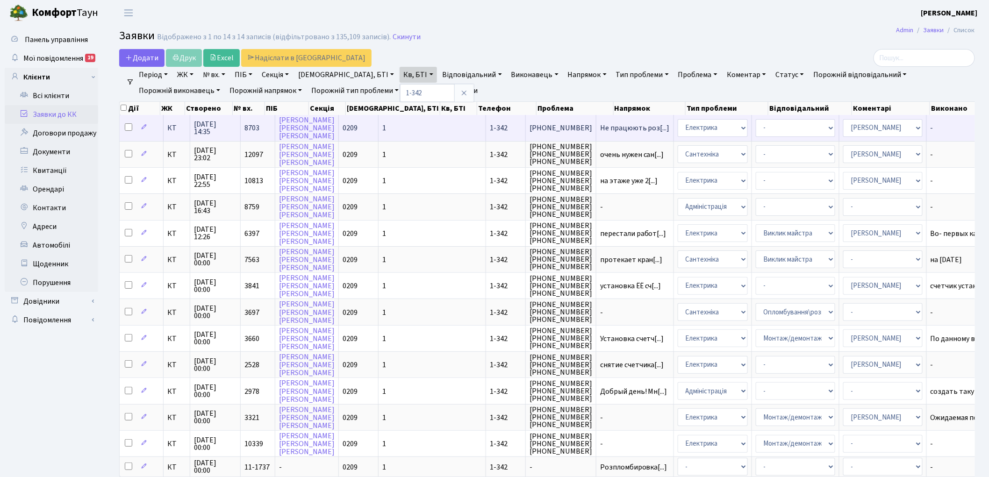
click at [255, 128] on span "8703" at bounding box center [252, 128] width 15 height 10
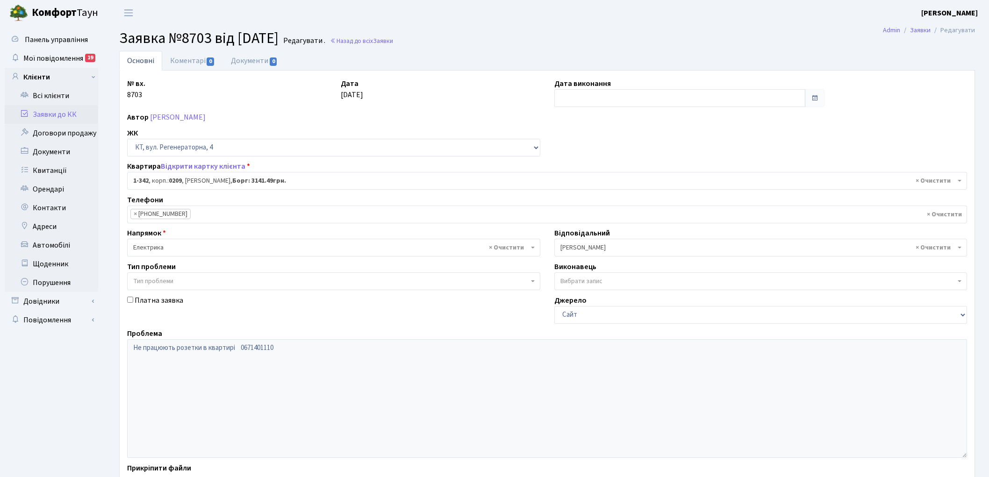
select select "342"
click at [197, 61] on link "Коментарі 0" at bounding box center [192, 60] width 61 height 19
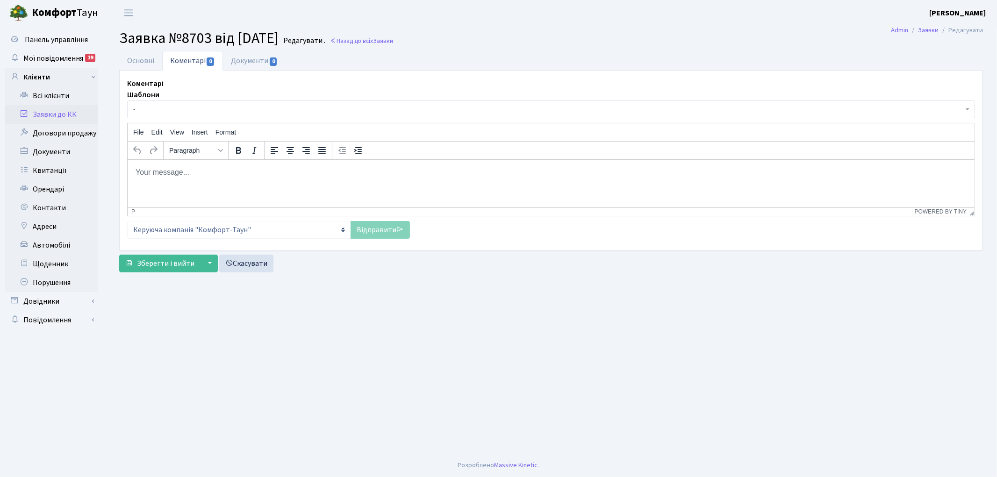
click at [237, 178] on html at bounding box center [550, 171] width 847 height 25
click at [143, 59] on link "Основні" at bounding box center [140, 60] width 43 height 19
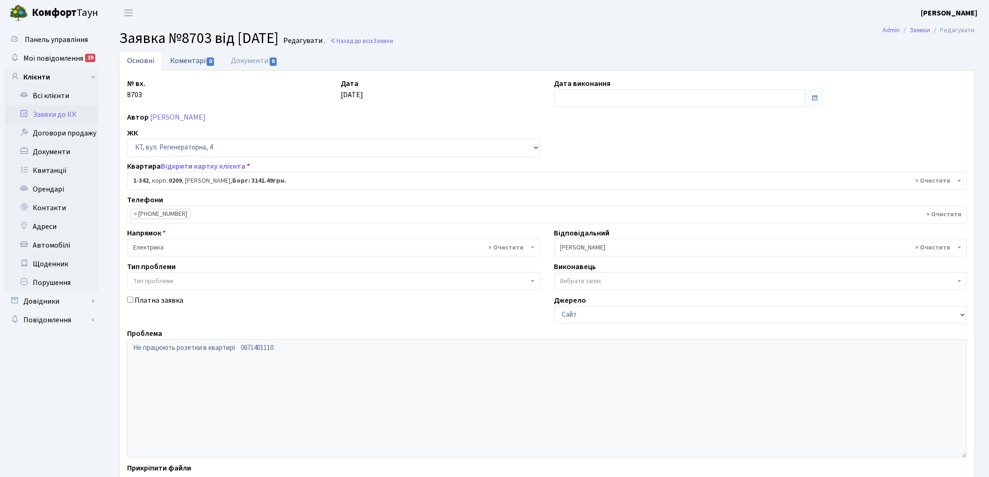
click at [181, 64] on link "Коментарі 0" at bounding box center [192, 60] width 61 height 19
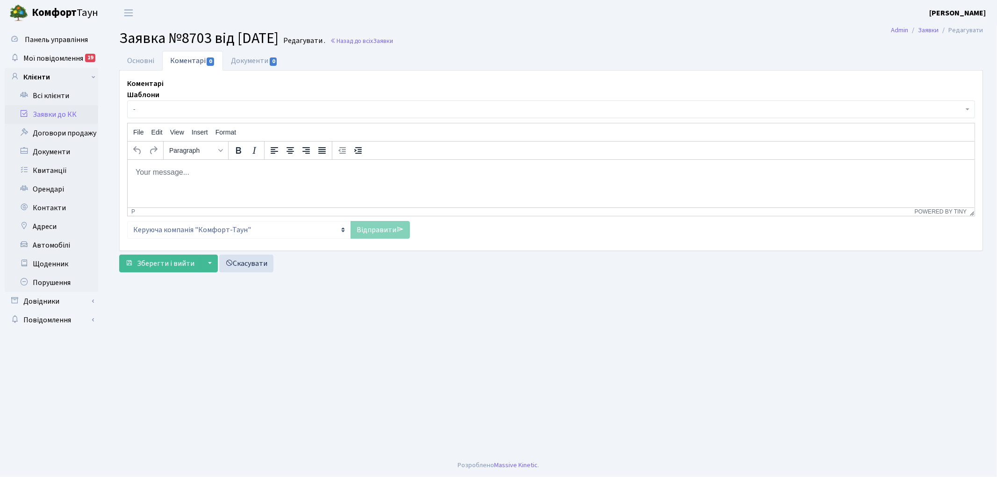
click at [204, 181] on html at bounding box center [550, 171] width 847 height 25
click at [386, 231] on link "Відправити" at bounding box center [380, 230] width 59 height 18
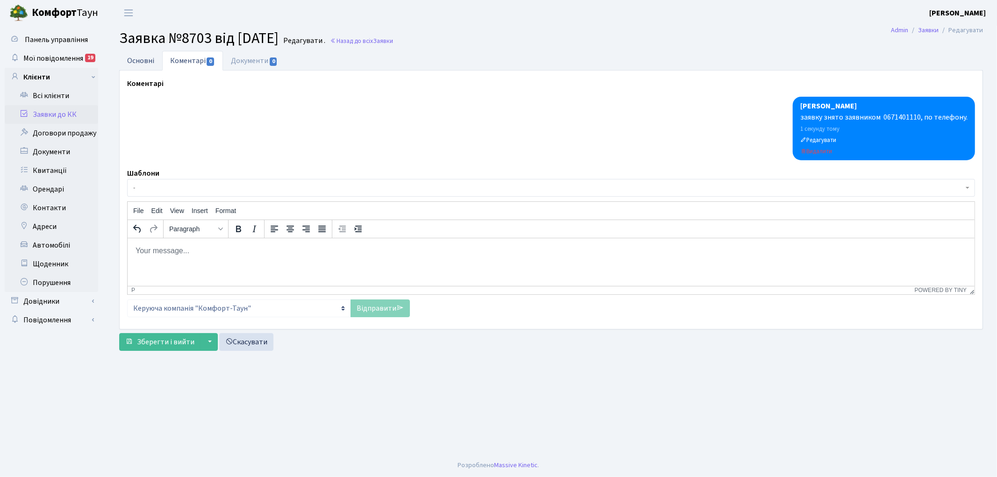
click at [140, 58] on link "Основні" at bounding box center [140, 60] width 43 height 19
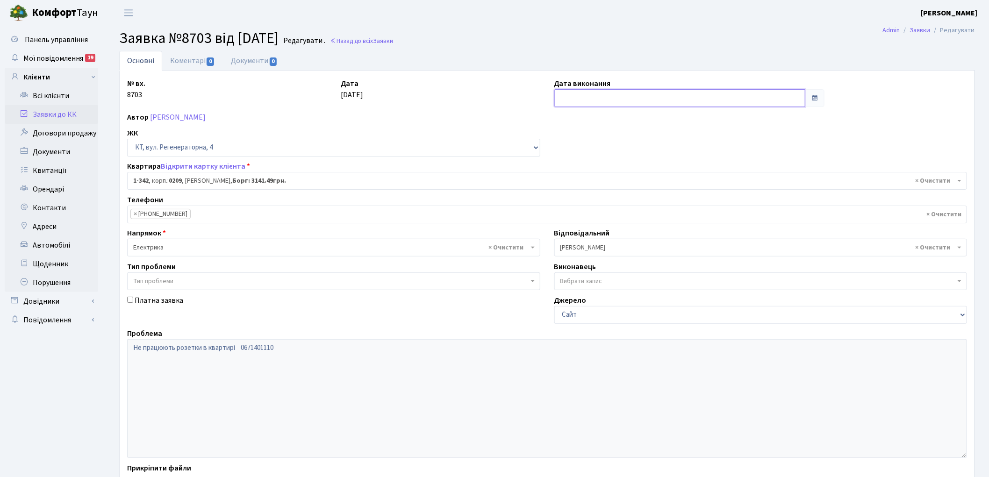
click at [599, 96] on input "text" at bounding box center [681, 98] width 252 height 18
drag, startPoint x: 563, startPoint y: 158, endPoint x: 362, endPoint y: 251, distance: 222.0
click at [562, 158] on td "6" at bounding box center [564, 160] width 14 height 14
type input "[DATE]"
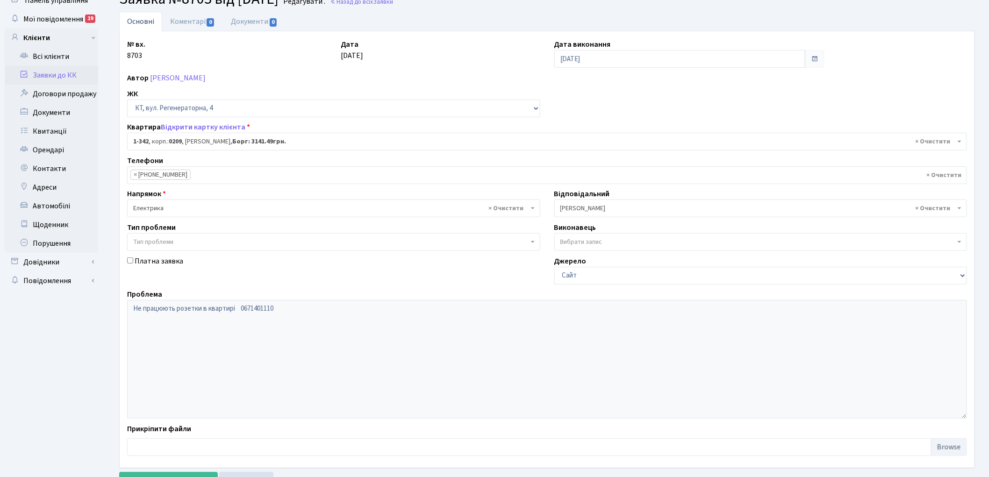
scroll to position [80, 0]
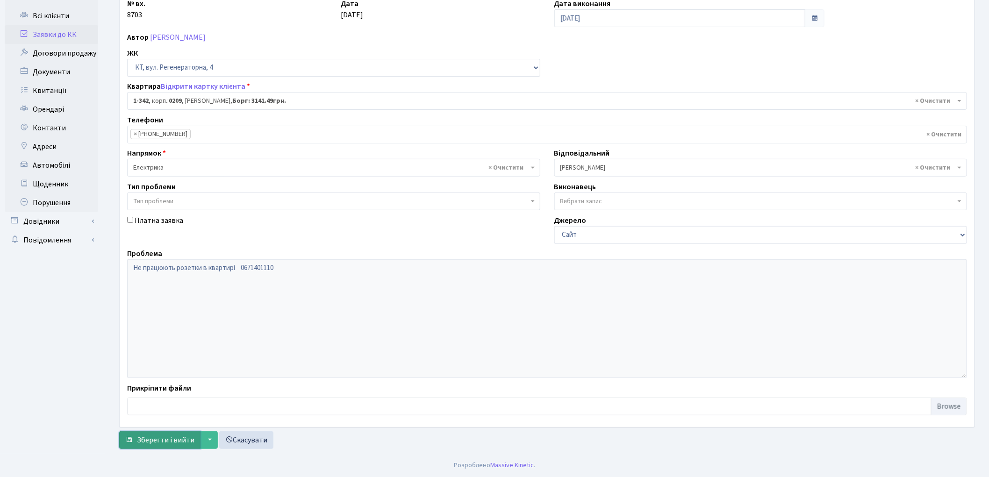
click at [153, 445] on button "Зберегти і вийти" at bounding box center [159, 441] width 81 height 18
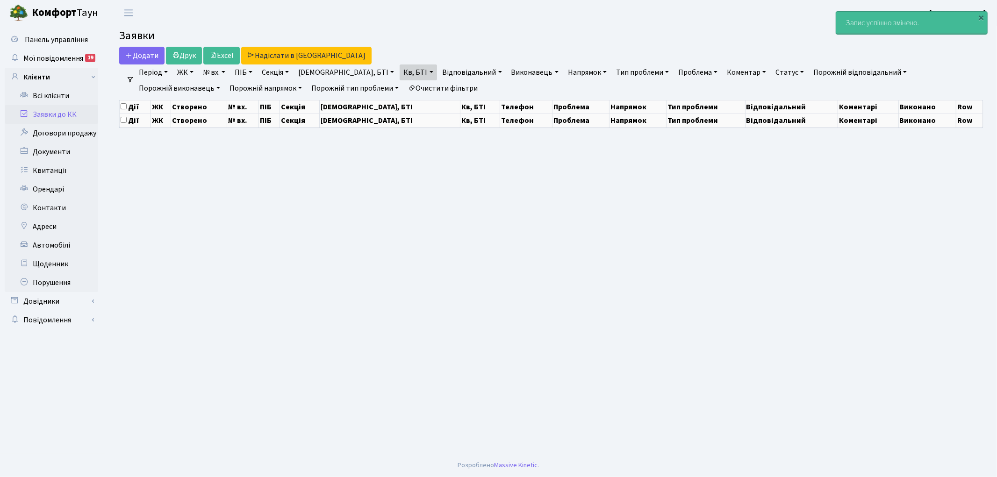
select select "25"
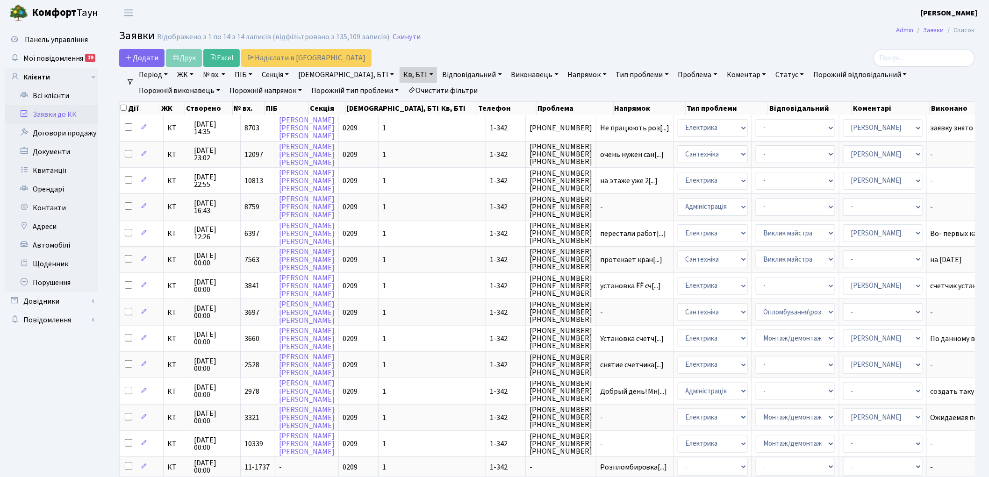
click at [404, 85] on link "Очистити фільтри" at bounding box center [442, 91] width 77 height 16
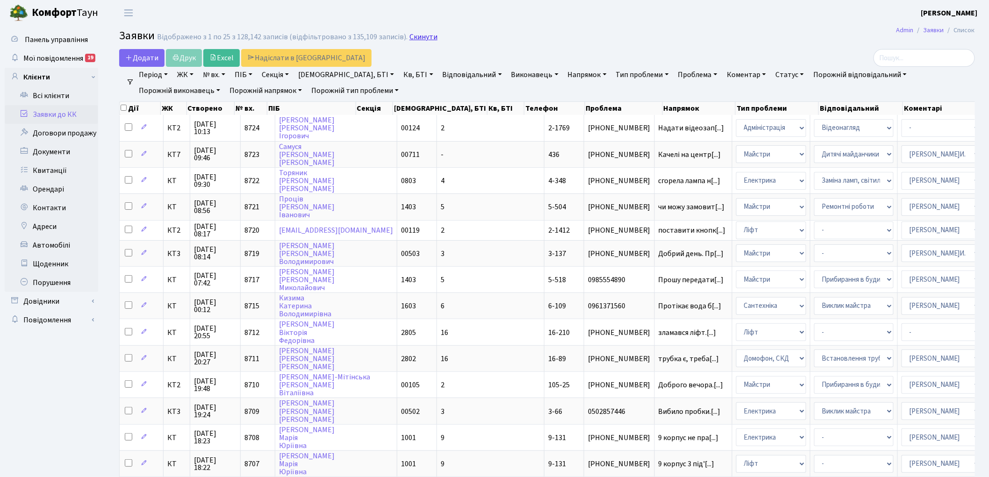
click at [410, 36] on link "Скинути" at bounding box center [424, 37] width 28 height 9
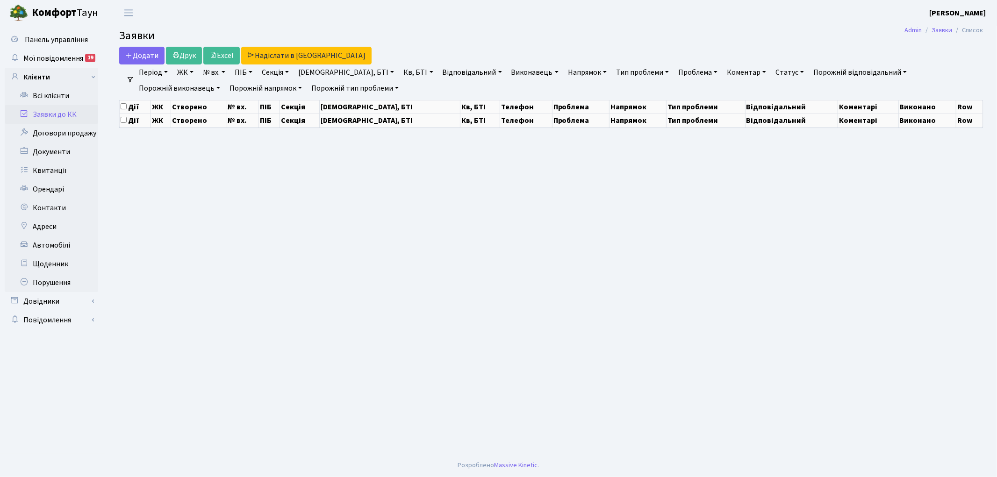
select select "25"
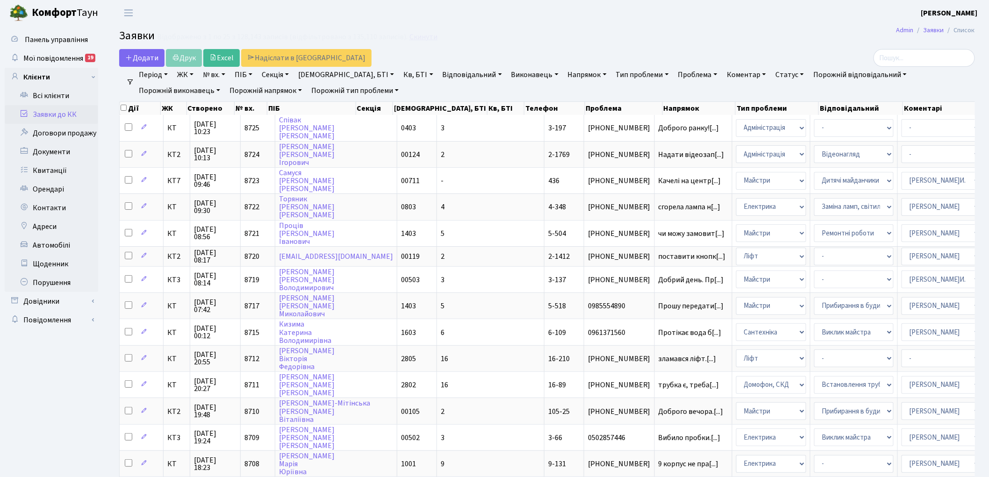
click at [410, 35] on link "Скинути" at bounding box center [424, 37] width 28 height 9
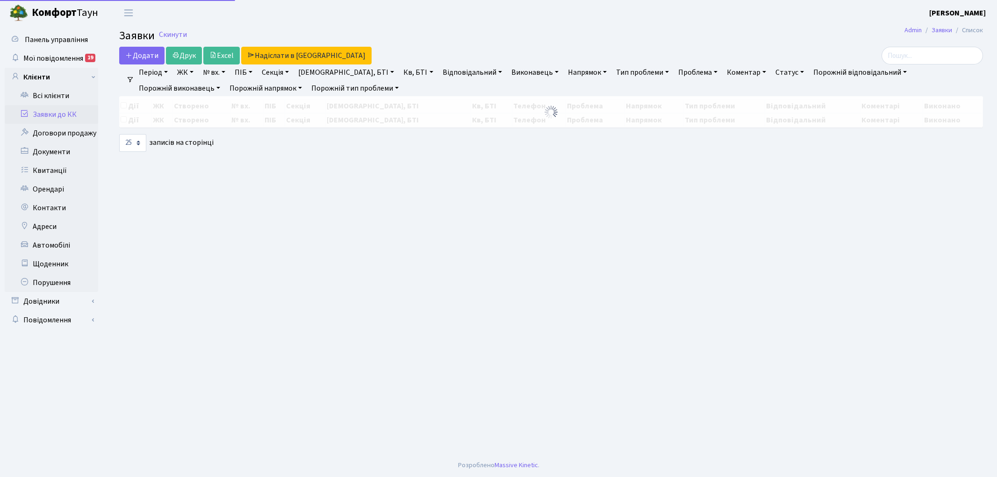
select select "25"
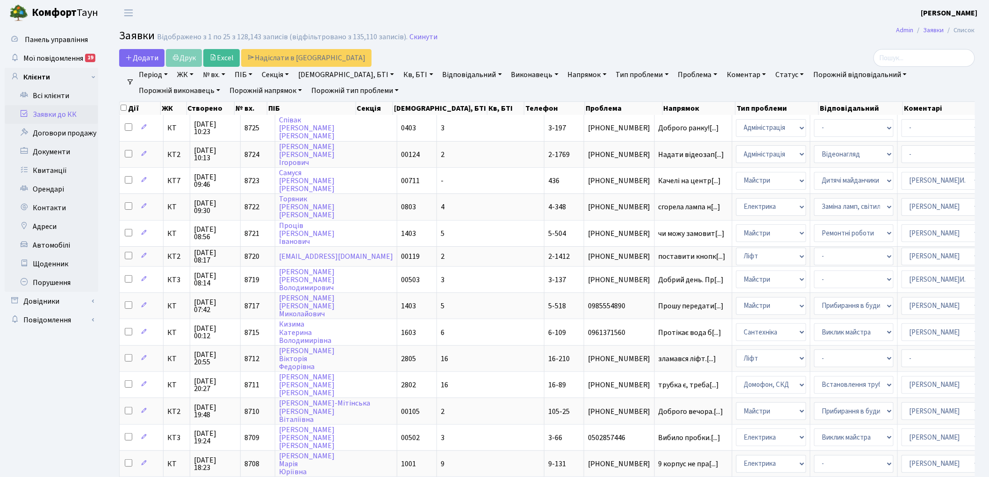
click at [564, 78] on link "Напрямок" at bounding box center [587, 75] width 46 height 16
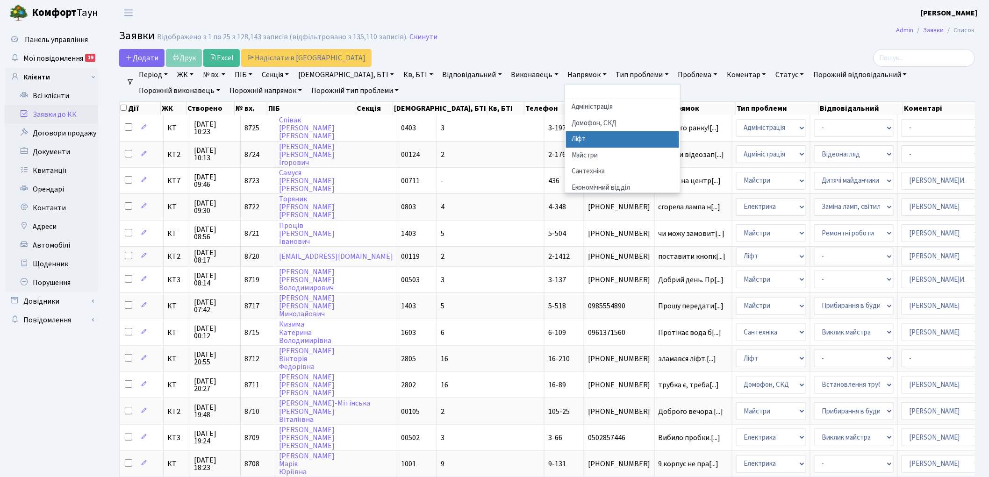
click at [566, 136] on li "Ліфт" at bounding box center [622, 139] width 113 height 16
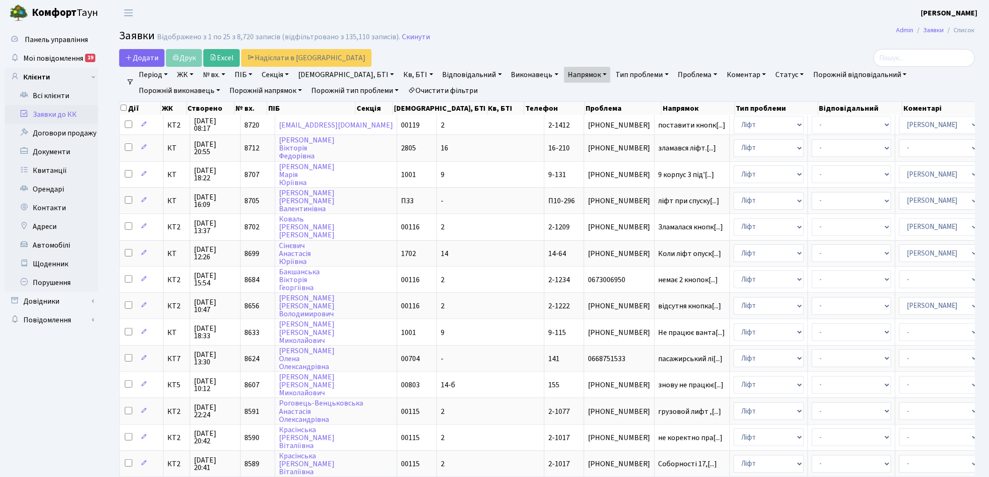
click at [772, 75] on link "Статус" at bounding box center [790, 75] width 36 height 16
click at [773, 129] on link "Не виконано" at bounding box center [810, 131] width 74 height 14
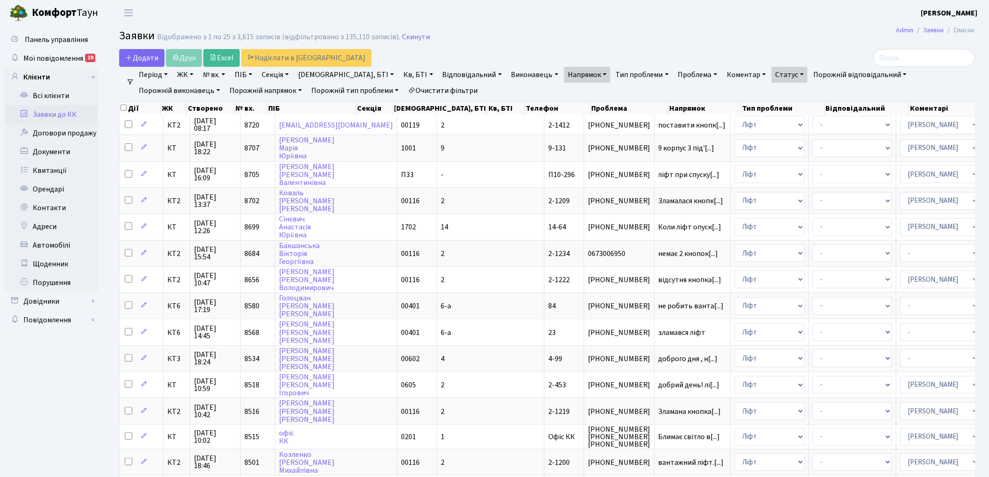
click at [404, 90] on link "Очистити фільтри" at bounding box center [442, 91] width 77 height 16
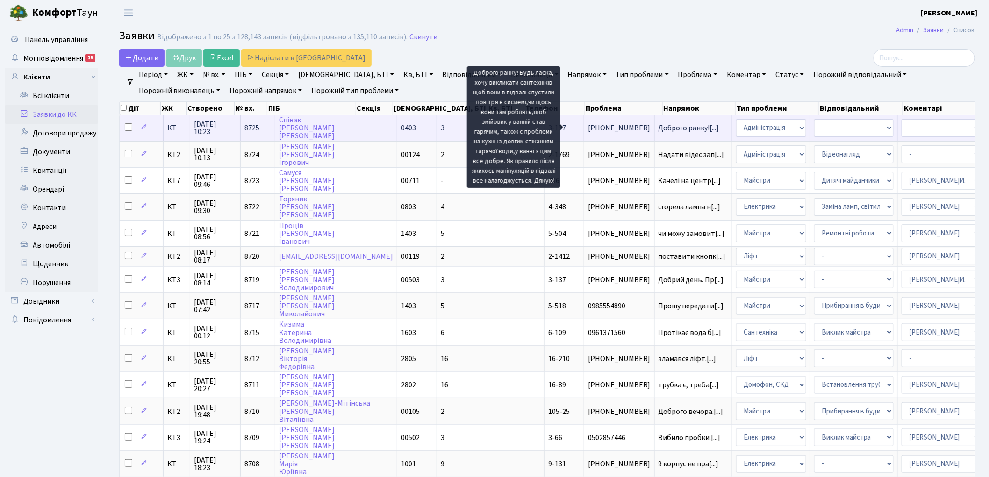
click at [659, 127] on span "Доброго ранку![...]" at bounding box center [689, 128] width 61 height 10
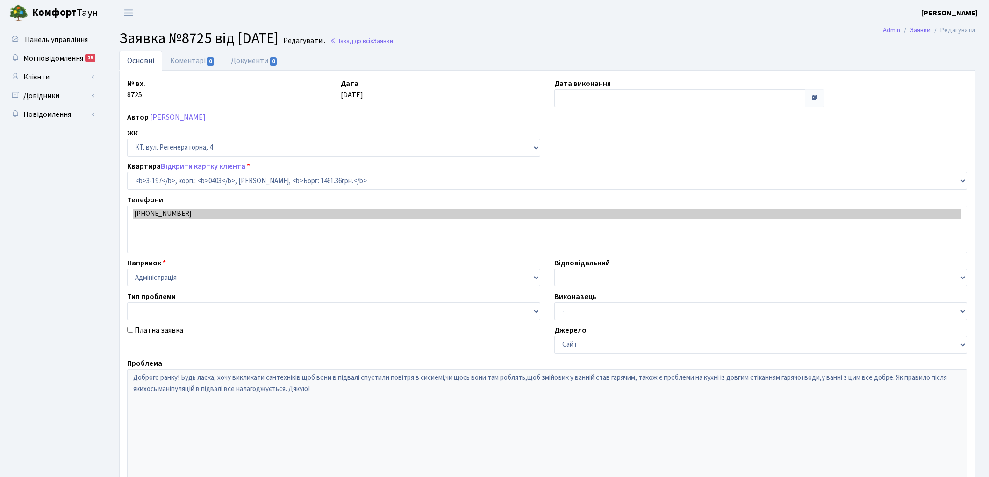
select select "864"
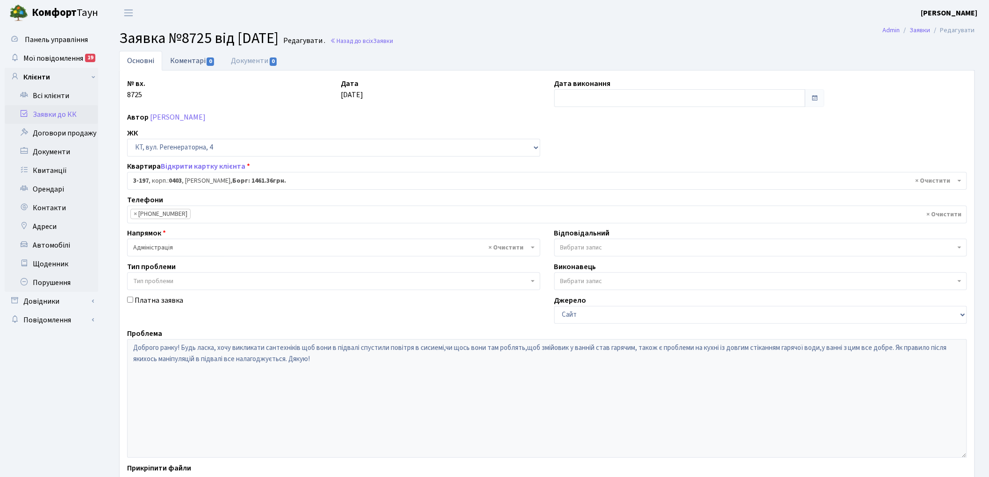
click at [184, 62] on link "Коментарі 0" at bounding box center [192, 60] width 61 height 19
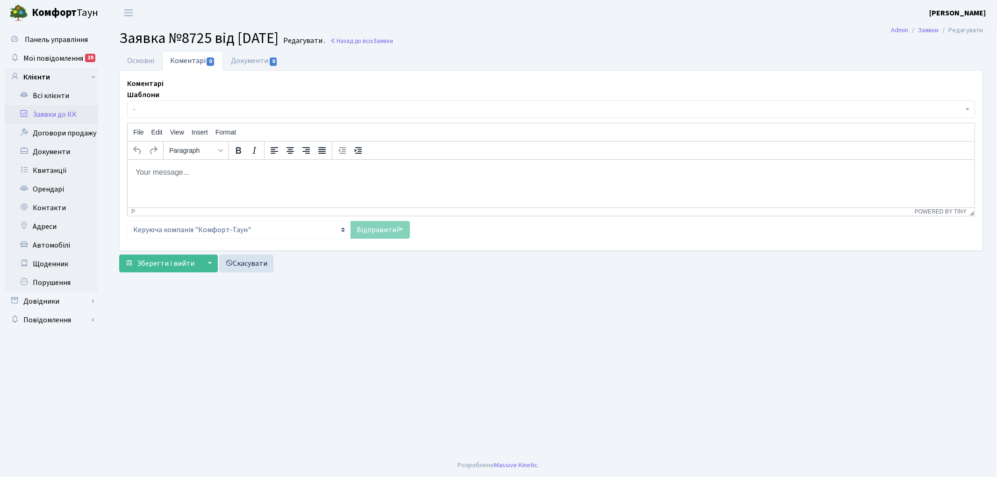
click at [189, 183] on html at bounding box center [550, 171] width 847 height 25
click at [379, 221] on link "Відправити" at bounding box center [380, 230] width 59 height 18
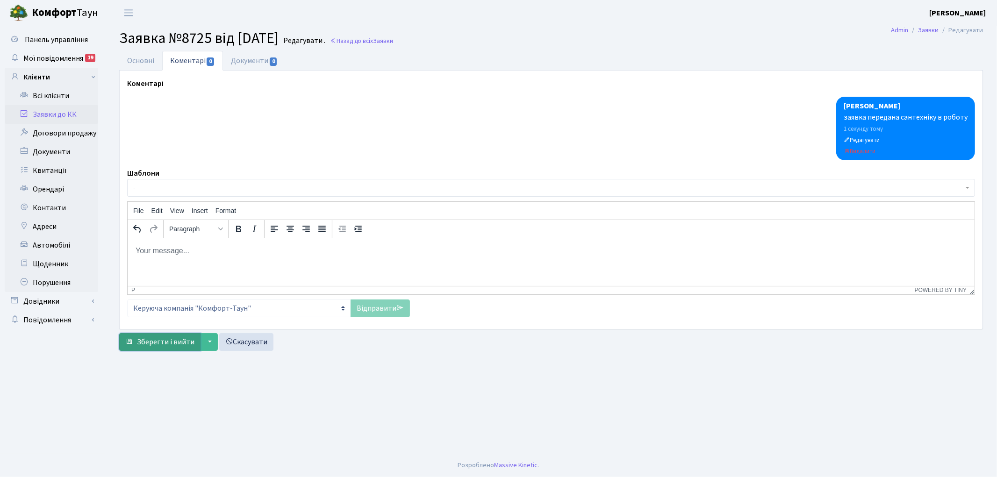
click at [150, 346] on span "Зберегти і вийти" at bounding box center [166, 342] width 58 height 10
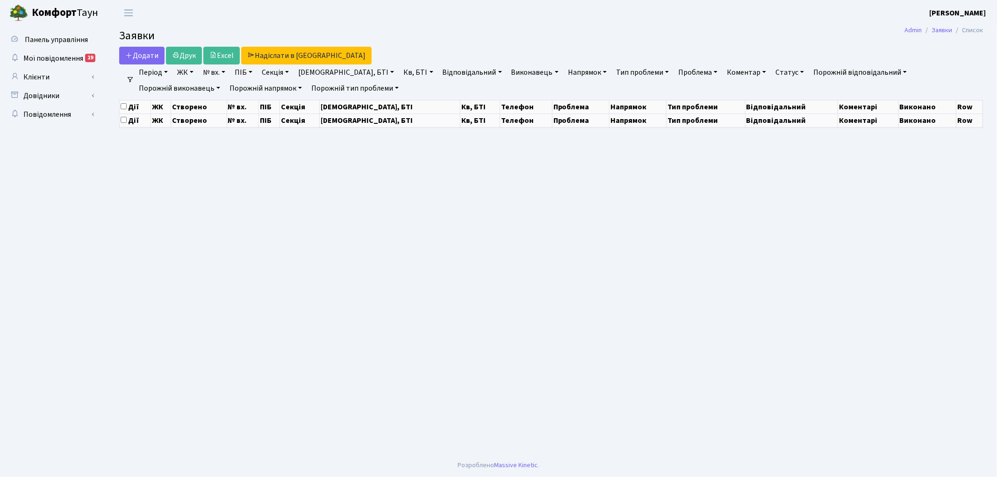
select select "25"
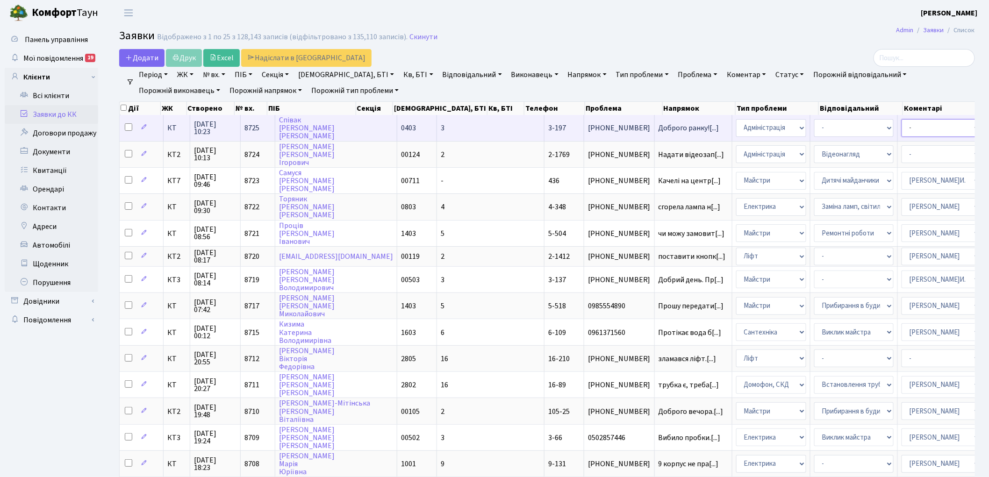
click at [902, 131] on select "- Адміністратор ЖК ДП Адміністратор ЖК КТ Адміністратор ЖК СП Вижул В. В. Горді…" at bounding box center [941, 128] width 79 height 18
select select "67"
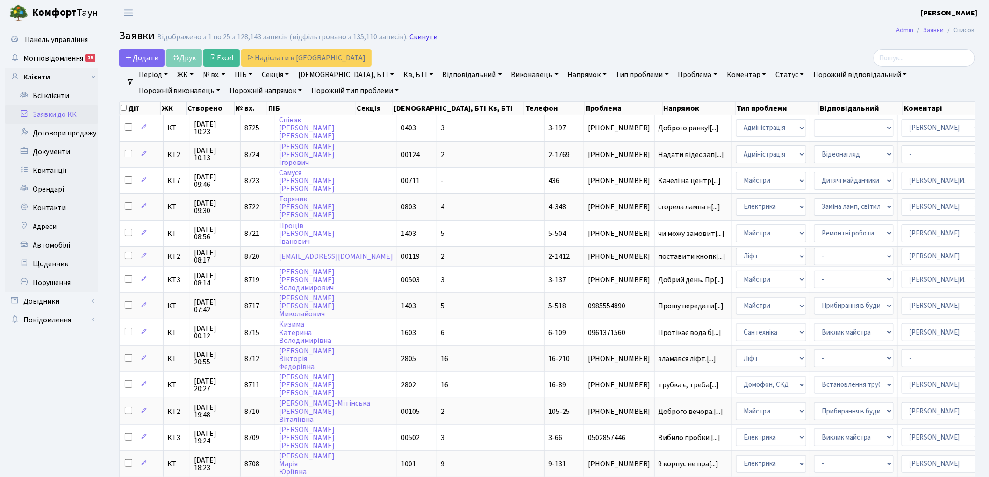
click at [419, 40] on link "Скинути" at bounding box center [424, 37] width 28 height 9
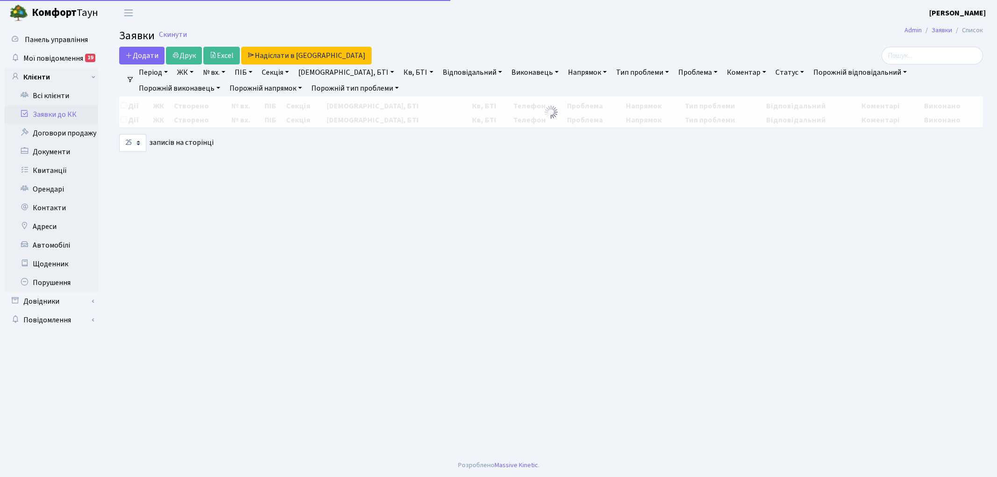
select select "25"
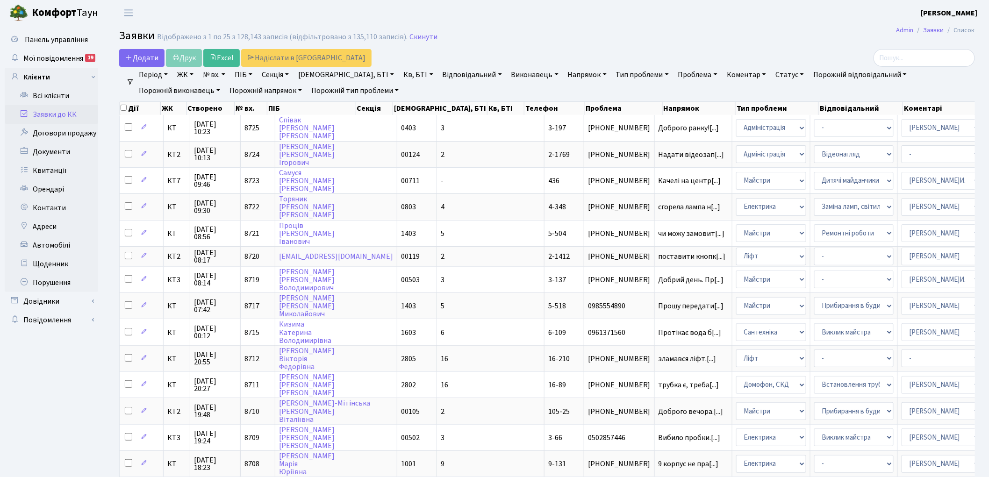
click at [402, 33] on span "Відображено з 1 по 25 з 128,143 записів (відфільтровано з 135,110 записів). Ски…" at bounding box center [297, 37] width 281 height 9
click at [412, 40] on link "Скинути" at bounding box center [424, 37] width 28 height 9
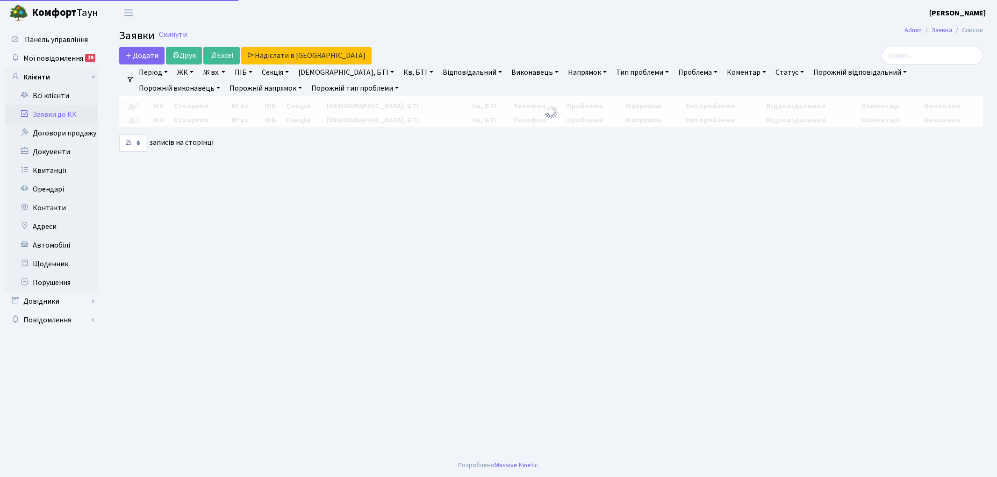
select select "25"
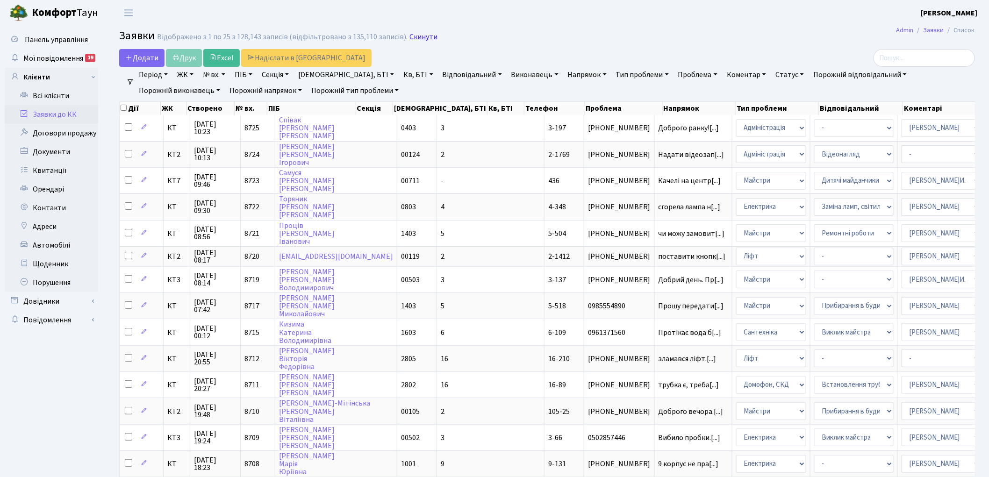
click at [413, 39] on link "Скинути" at bounding box center [424, 37] width 28 height 9
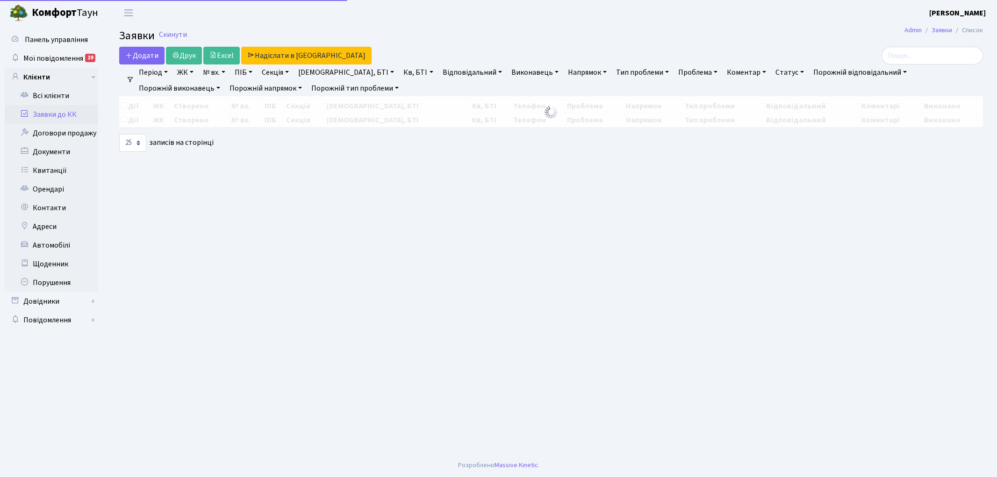
select select "25"
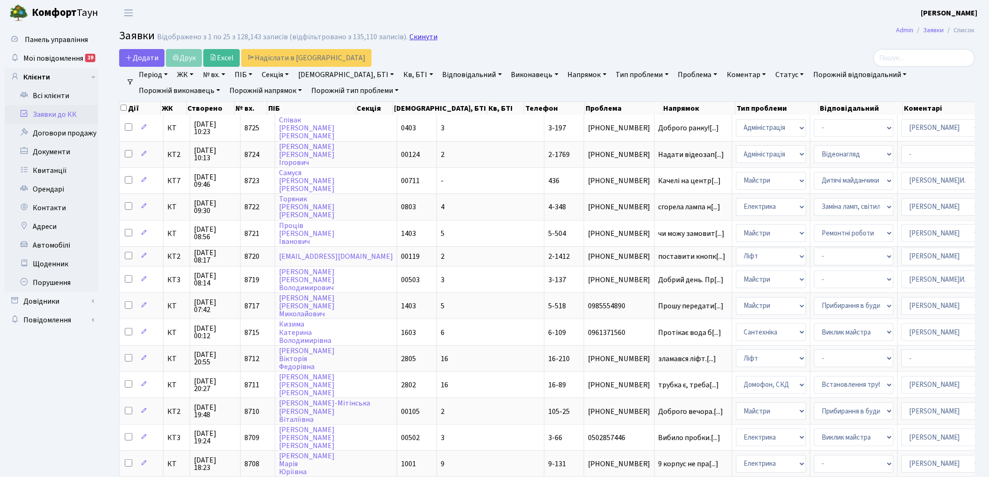
click at [410, 38] on link "Скинути" at bounding box center [424, 37] width 28 height 9
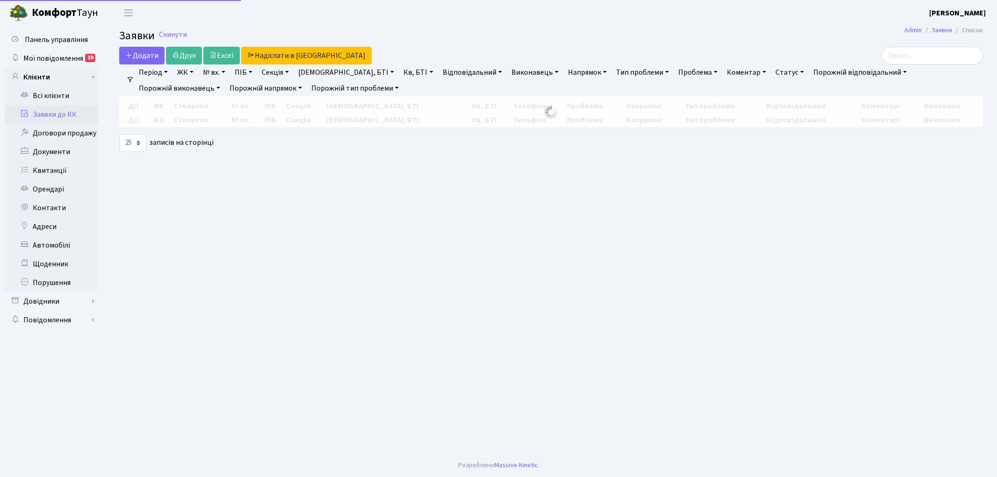
select select "25"
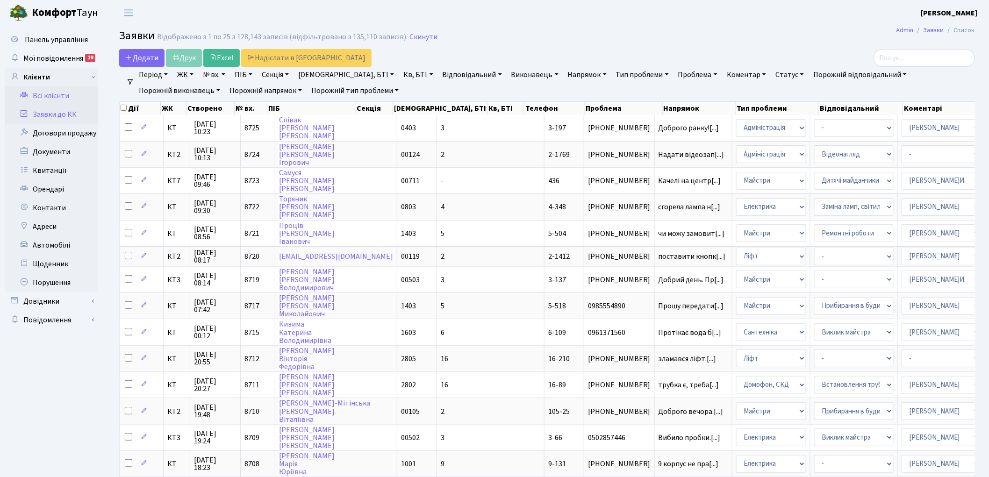
click at [57, 98] on link "Всі клієнти" at bounding box center [52, 96] width 94 height 19
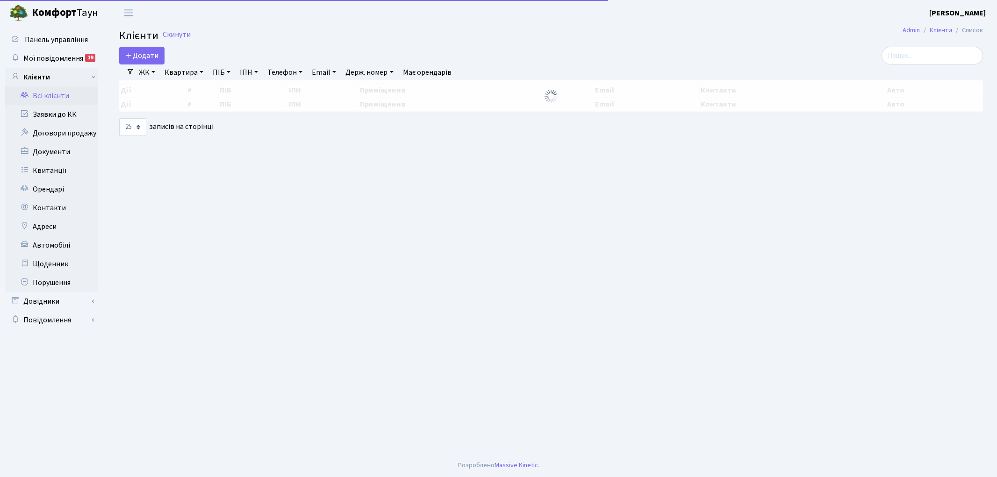
select select
select select "25"
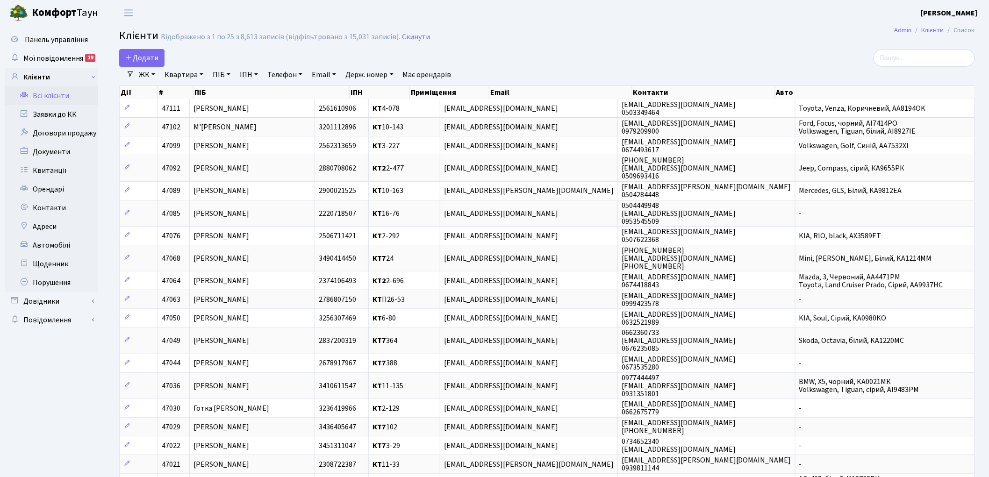
click at [144, 73] on link "ЖК" at bounding box center [147, 75] width 24 height 16
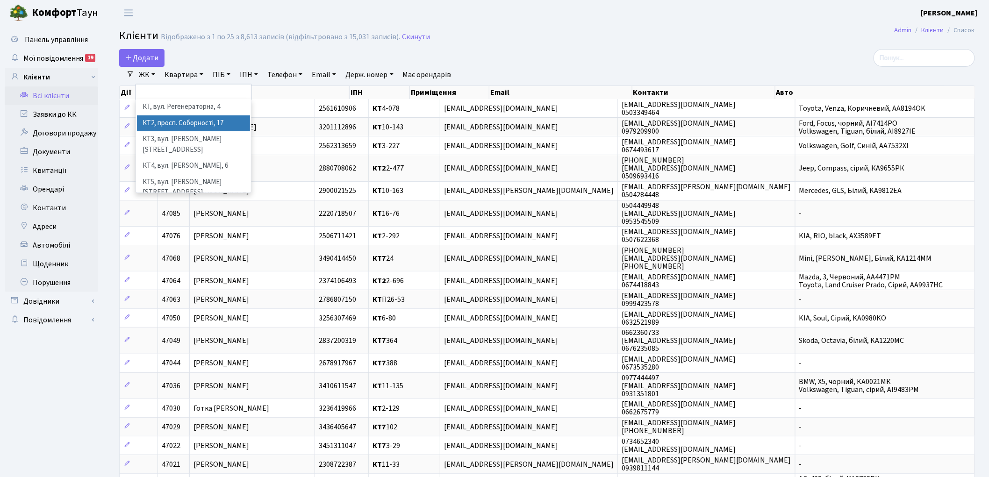
click at [204, 119] on li "КТ2, просп. Соборності, 17" at bounding box center [193, 124] width 113 height 16
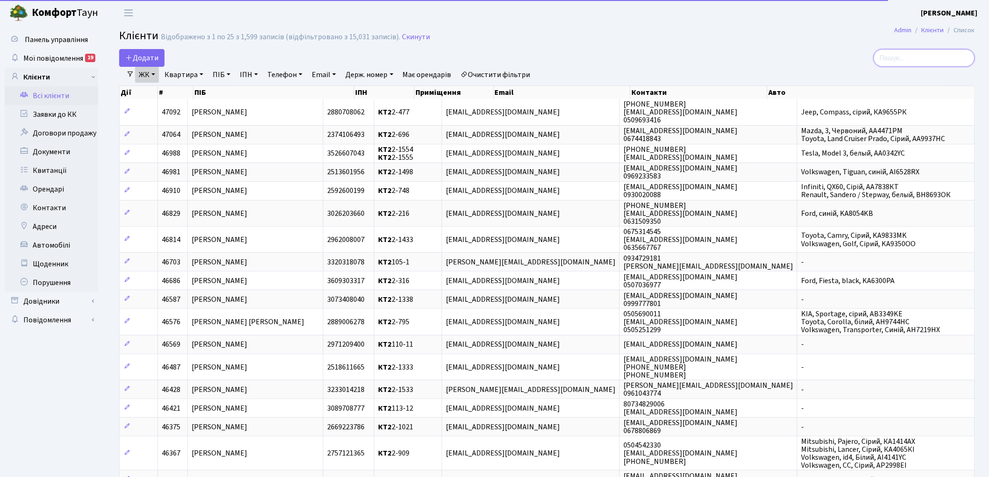
click at [912, 59] on input "search" at bounding box center [924, 58] width 101 height 18
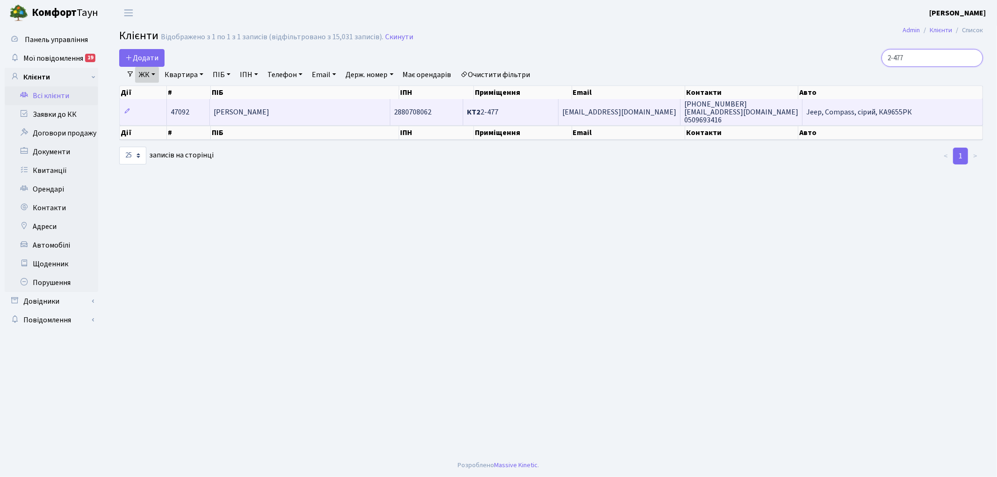
type input "2-477"
click at [267, 113] on span "Віхлянцева Інна Володимирівна" at bounding box center [242, 112] width 56 height 10
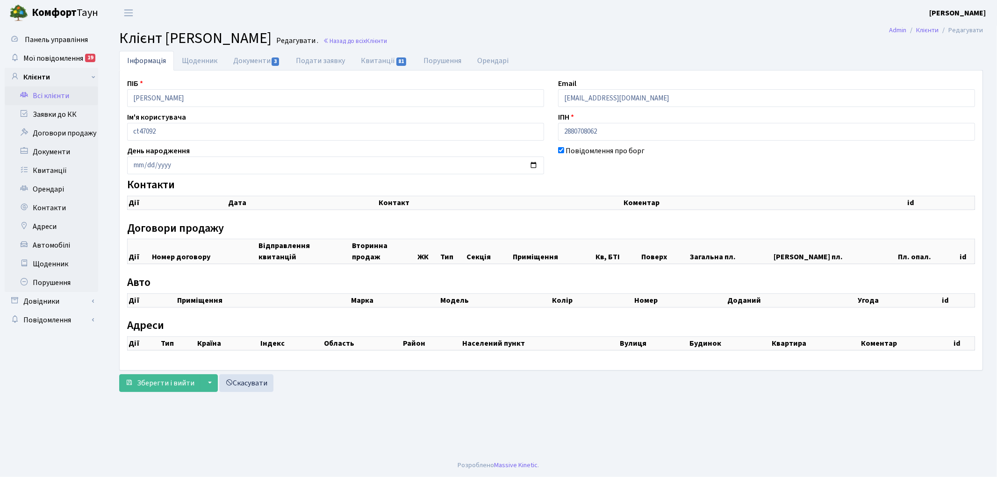
checkbox input "true"
select select "25"
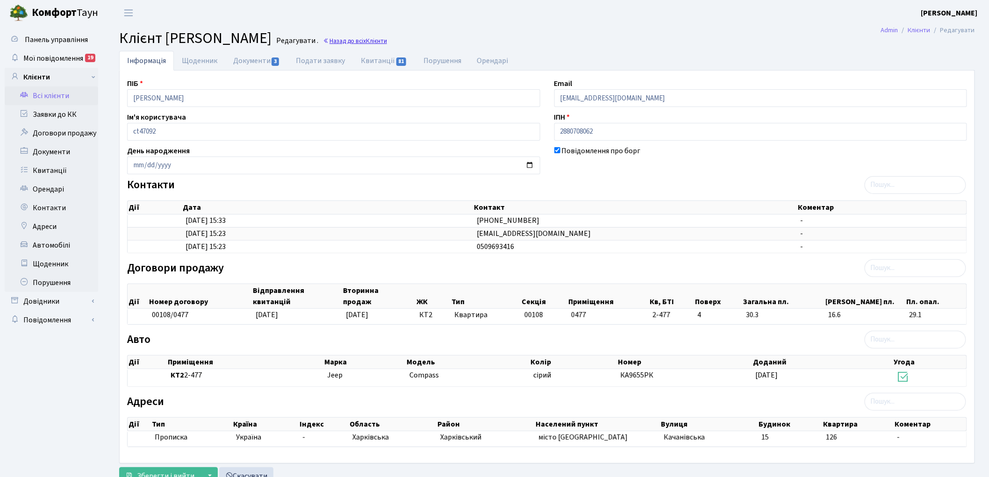
click at [387, 40] on span "Клієнти" at bounding box center [376, 40] width 21 height 9
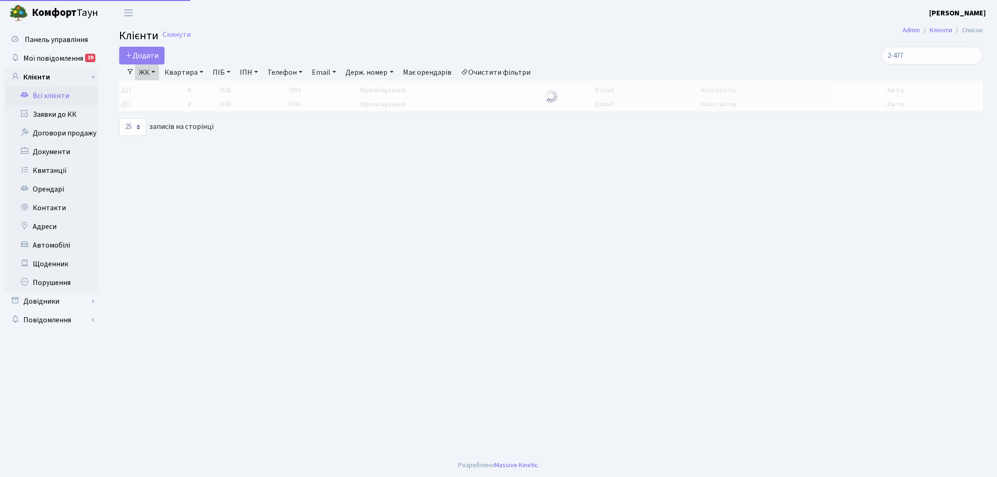
select select "25"
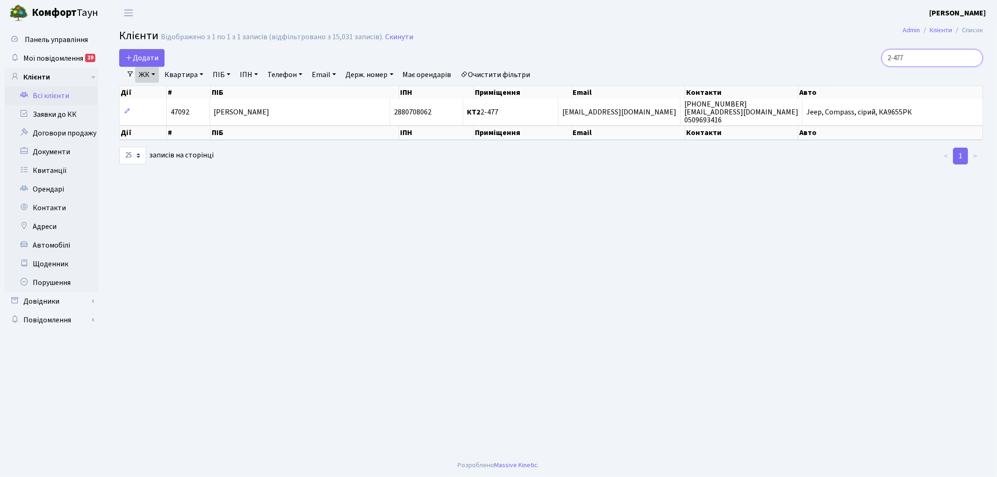
click at [924, 58] on input "2-477" at bounding box center [932, 58] width 101 height 18
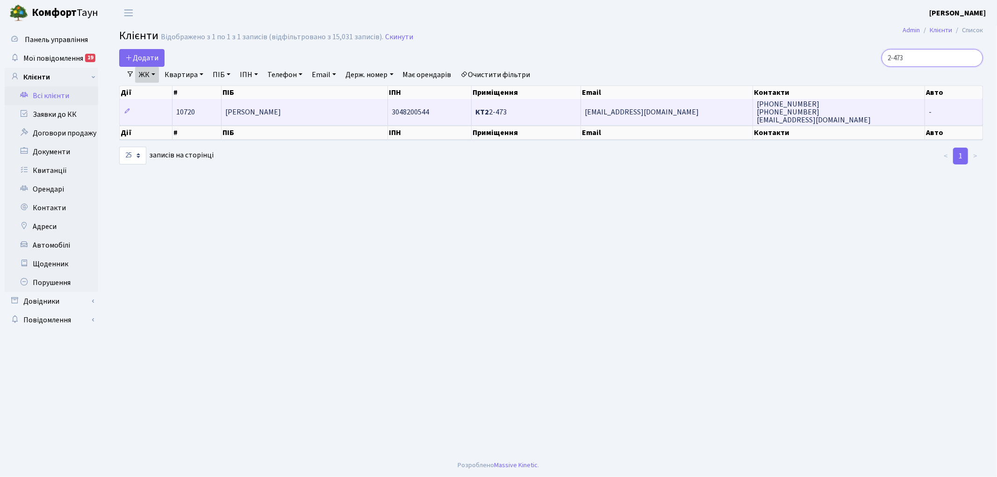
type input "2-473"
click at [260, 113] on span "[PERSON_NAME]" at bounding box center [253, 112] width 56 height 10
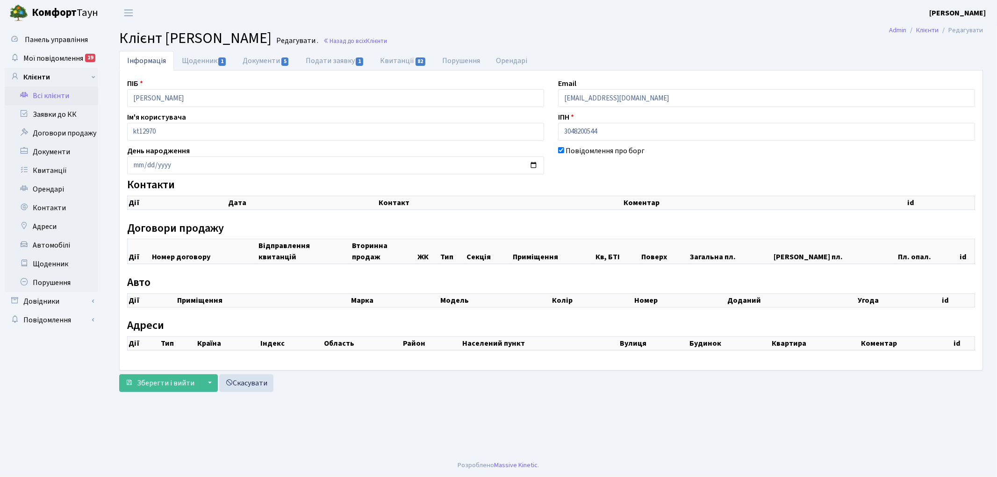
checkbox input "true"
select select "25"
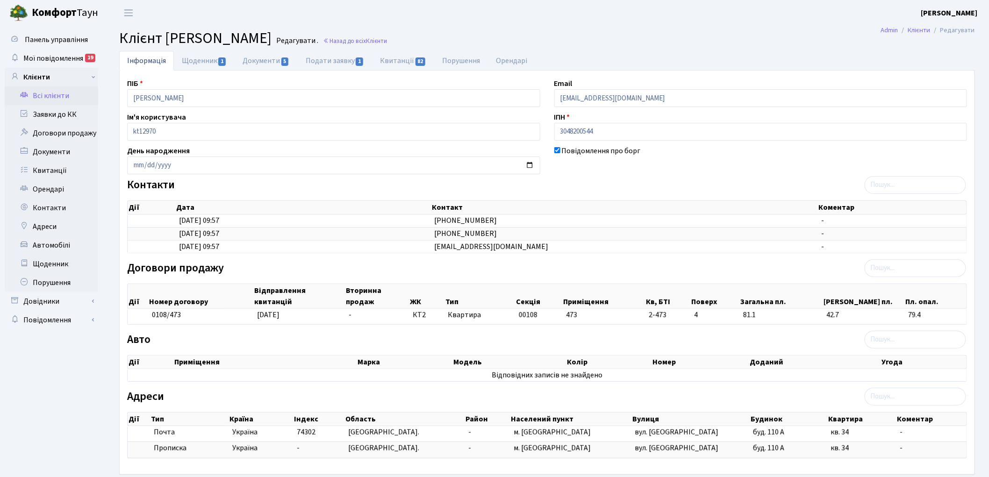
click at [415, 34] on h2 "Клієнт Щербак Тетяна Сергіївна Редагувати . Назад до всіх Клієнти" at bounding box center [547, 38] width 856 height 18
click at [413, 35] on h2 "Клієнт Щербак Тетяна Сергіївна Редагувати . Назад до всіх Клієнти" at bounding box center [547, 38] width 856 height 18
click at [387, 42] on link "Назад до всіх Клієнти" at bounding box center [355, 40] width 64 height 9
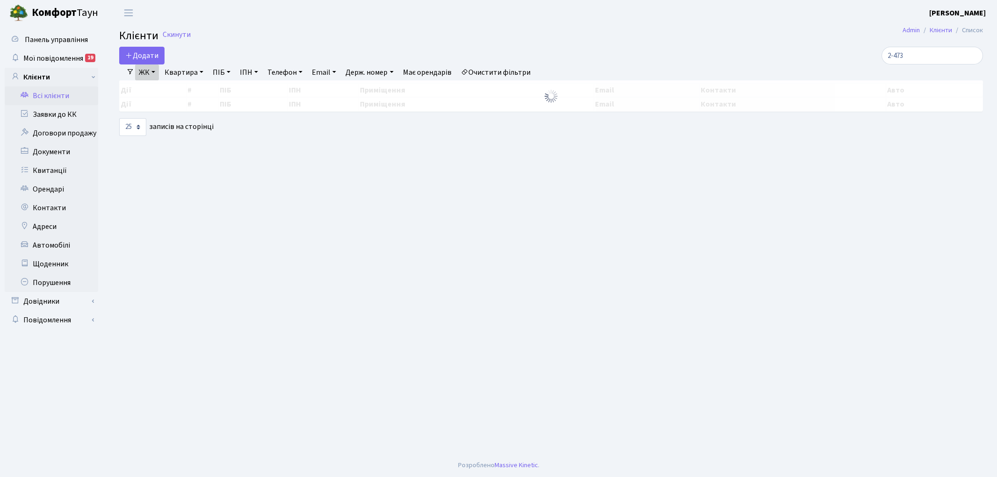
select select "25"
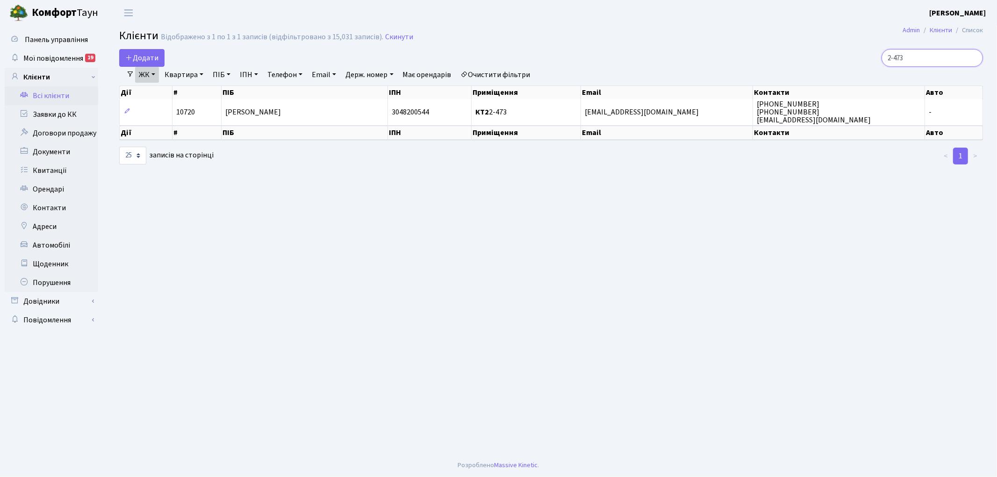
click at [974, 59] on input "2-473" at bounding box center [932, 58] width 101 height 18
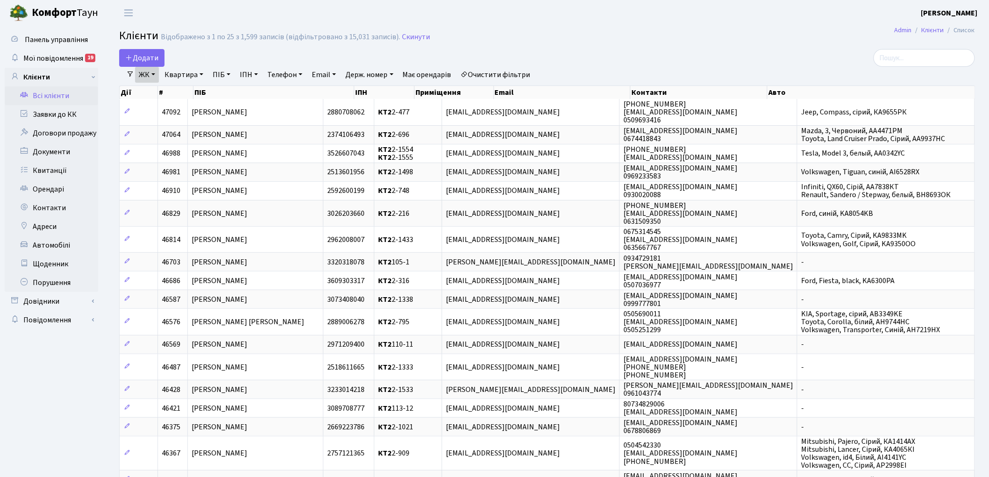
click at [504, 76] on link "Очистити фільтри" at bounding box center [495, 75] width 77 height 16
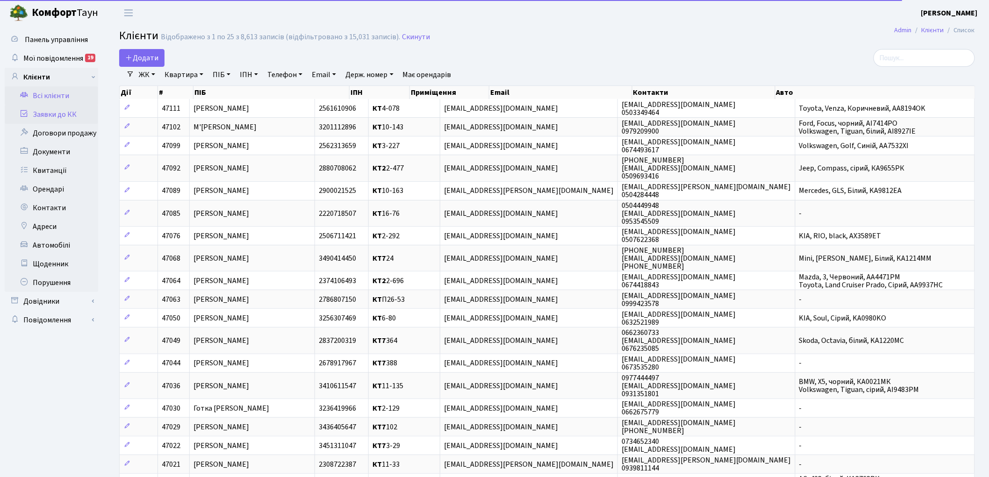
click at [50, 116] on link "Заявки до КК" at bounding box center [52, 114] width 94 height 19
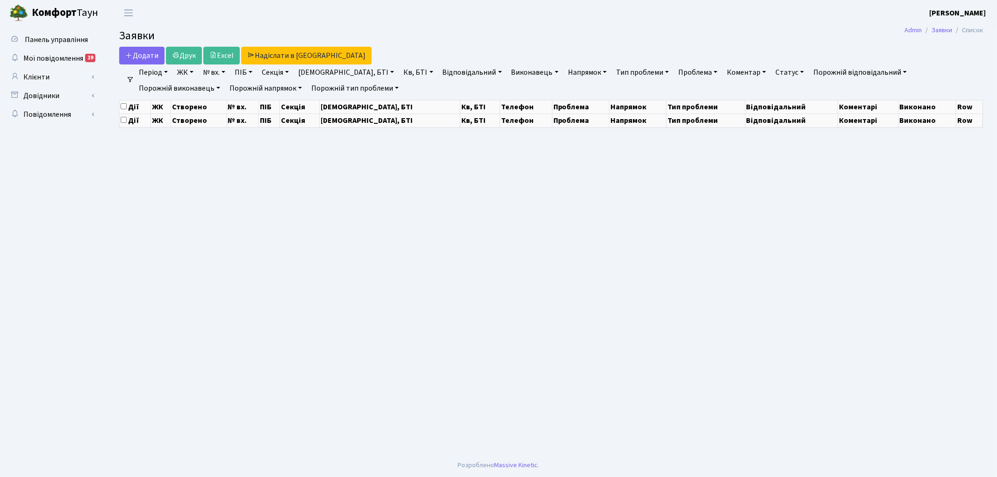
select select "25"
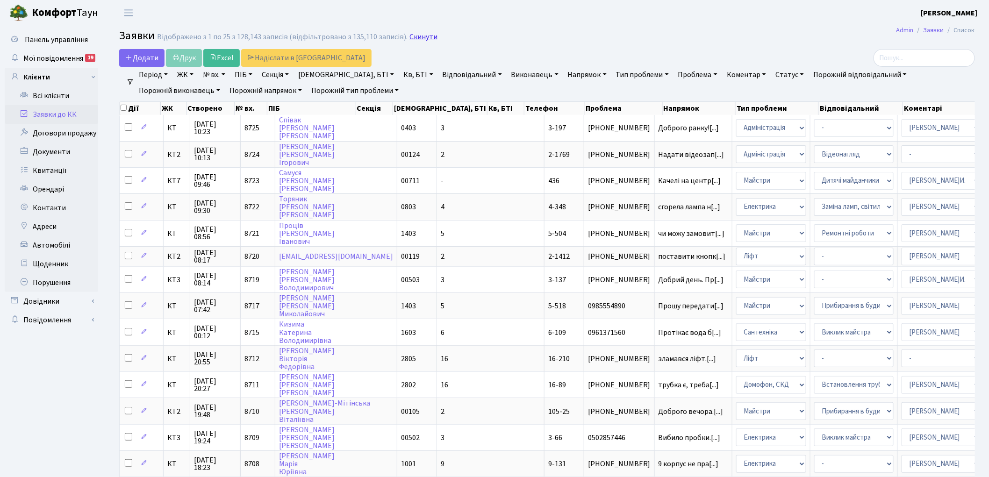
click at [420, 35] on link "Скинути" at bounding box center [424, 37] width 28 height 9
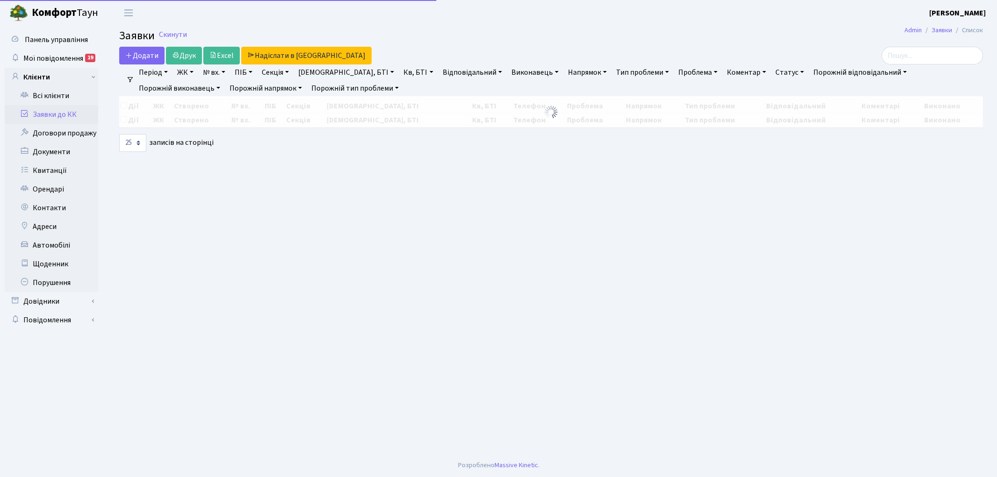
select select "25"
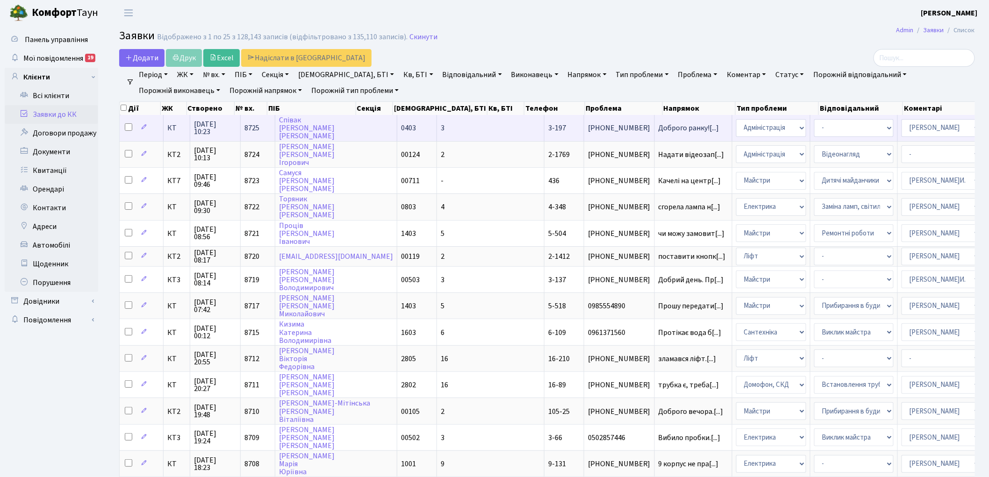
click at [248, 128] on span "8725" at bounding box center [252, 128] width 15 height 10
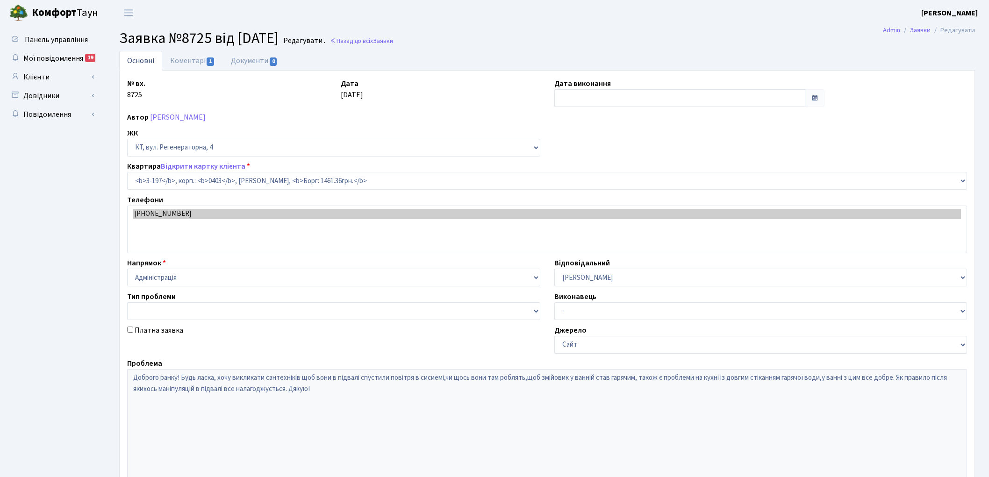
select select "864"
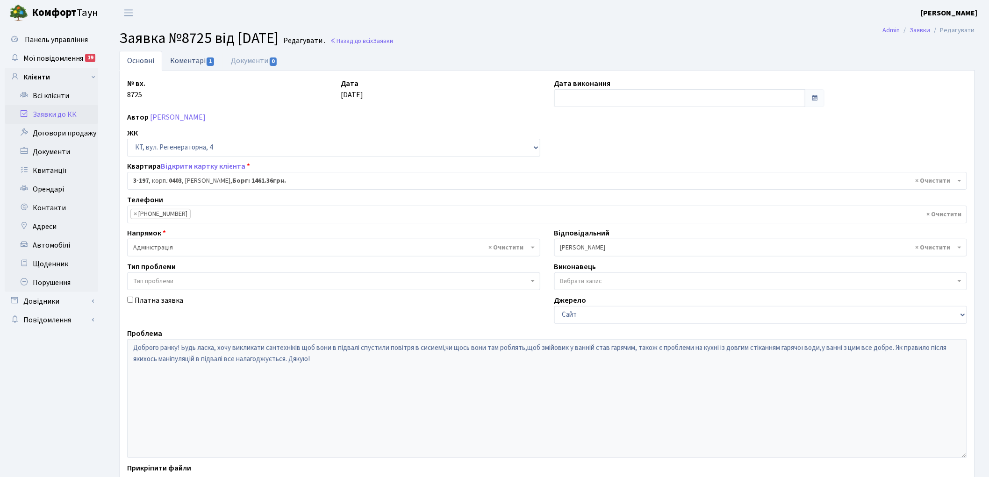
click at [174, 58] on link "Коментарі 1" at bounding box center [192, 60] width 61 height 19
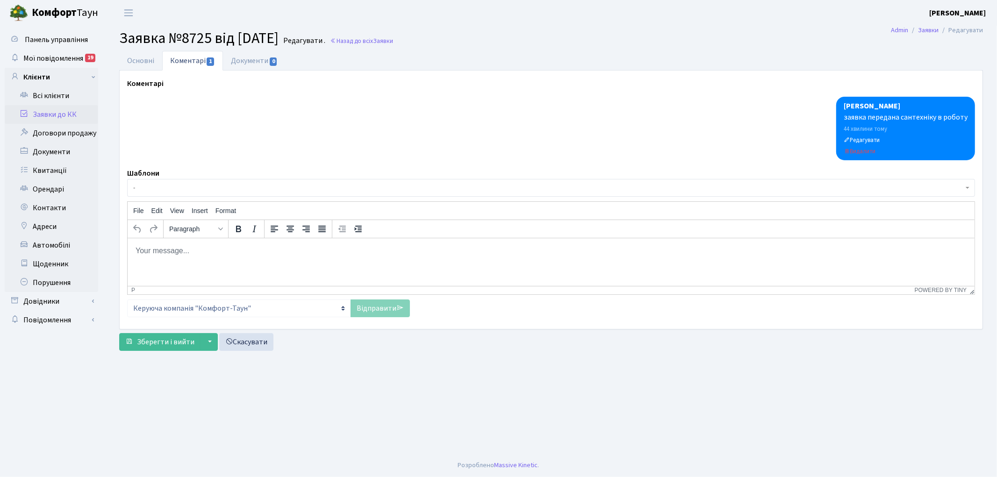
click at [205, 189] on span "-" at bounding box center [548, 187] width 831 height 9
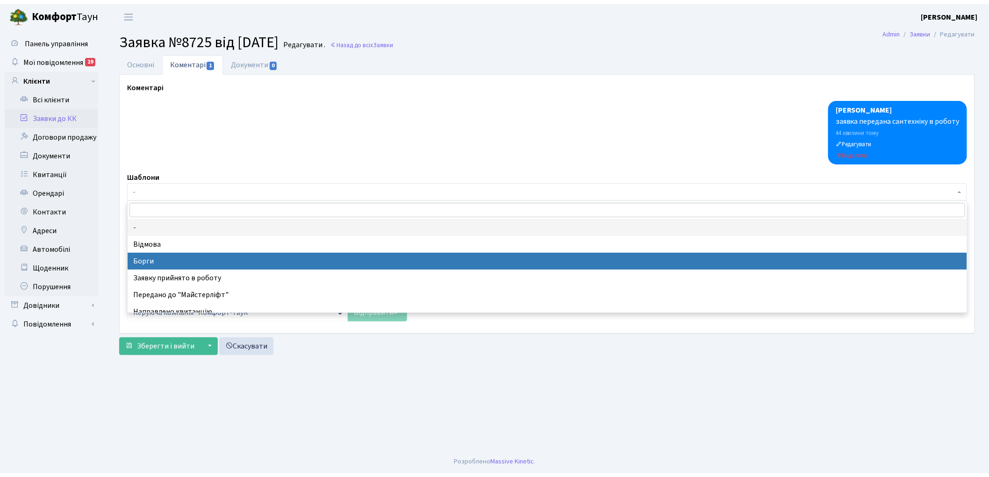
scroll to position [52, 0]
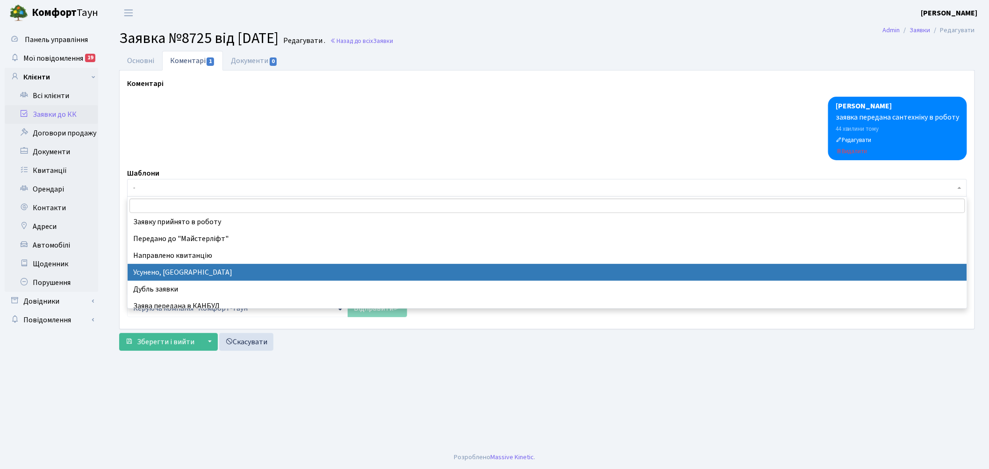
select select "15"
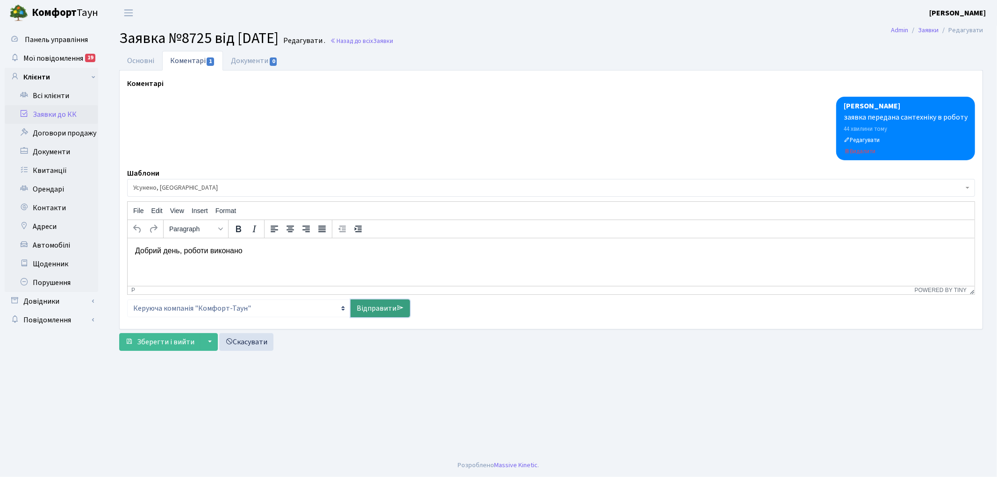
click at [368, 307] on link "Відправити" at bounding box center [380, 309] width 59 height 18
select select
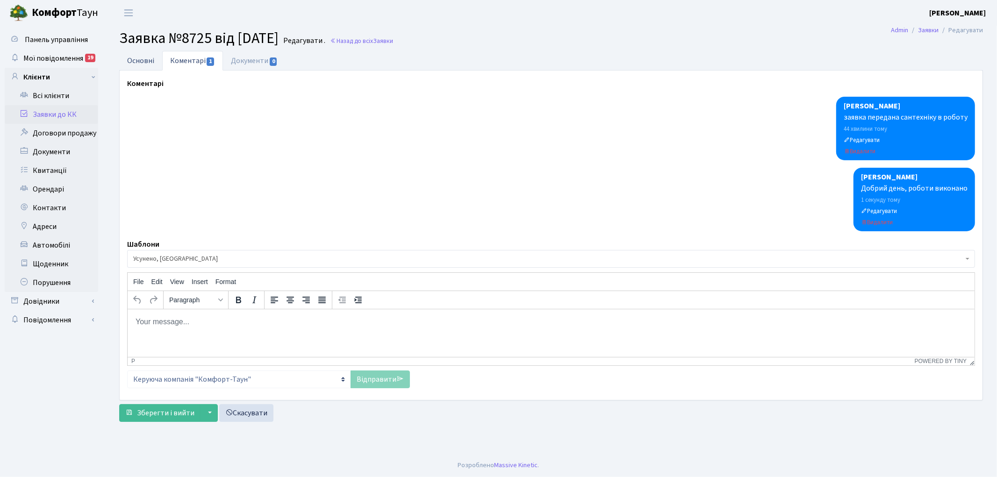
click at [143, 62] on link "Основні" at bounding box center [140, 60] width 43 height 19
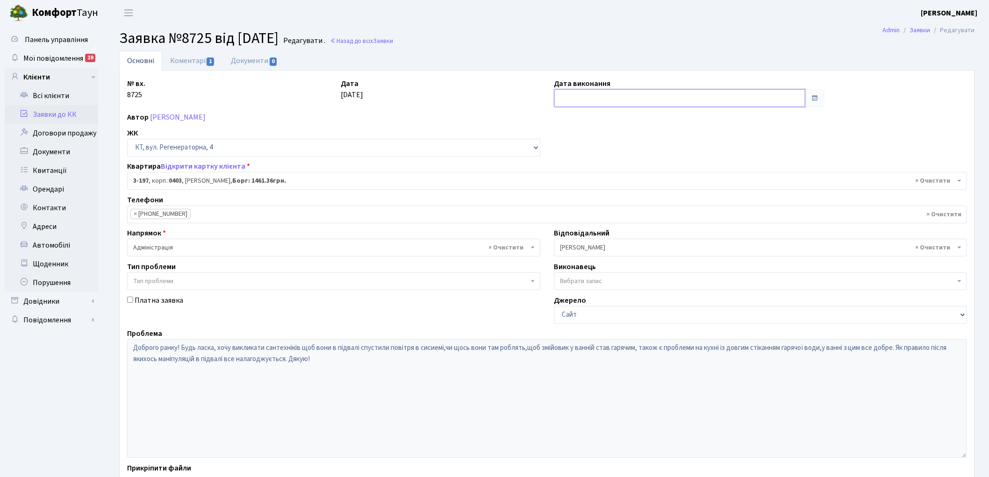
click at [616, 105] on input "text" at bounding box center [681, 98] width 252 height 18
click at [563, 159] on td "6" at bounding box center [564, 160] width 14 height 14
type input "[DATE]"
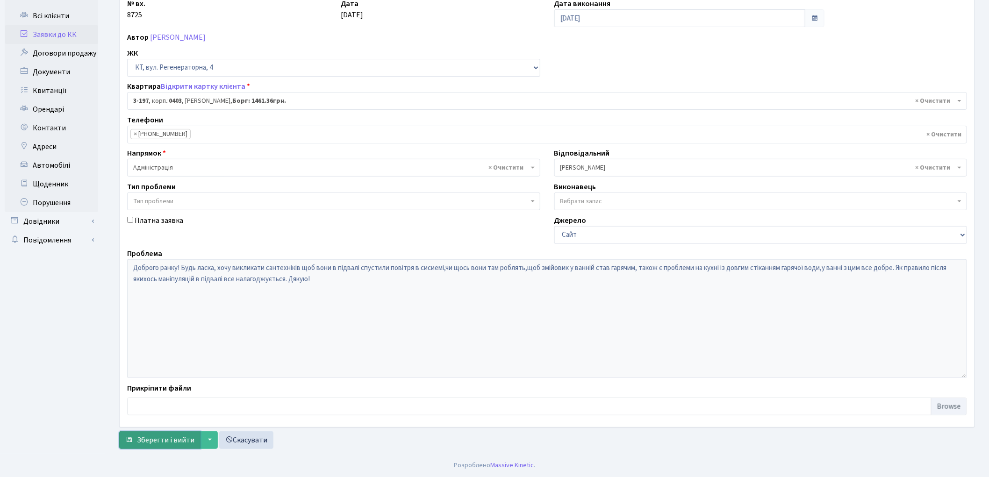
click at [156, 433] on button "Зберегти і вийти" at bounding box center [159, 441] width 81 height 18
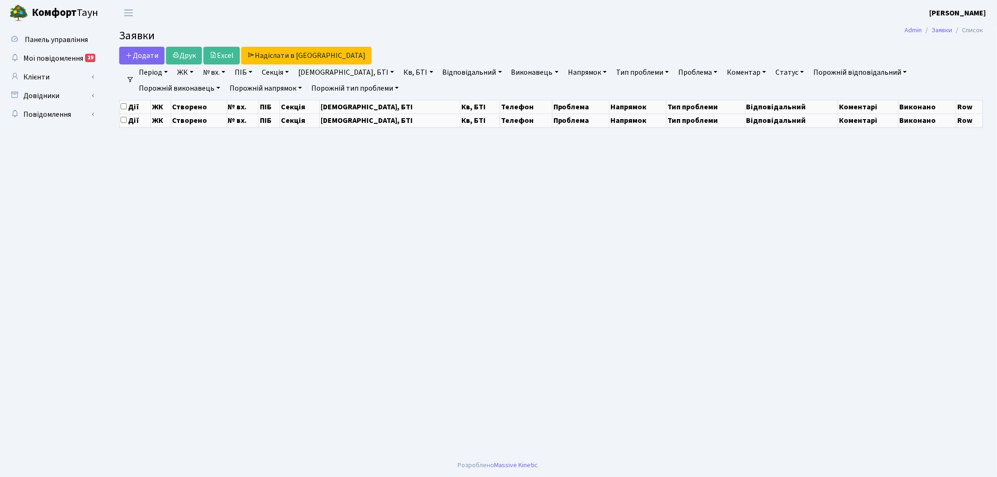
select select "25"
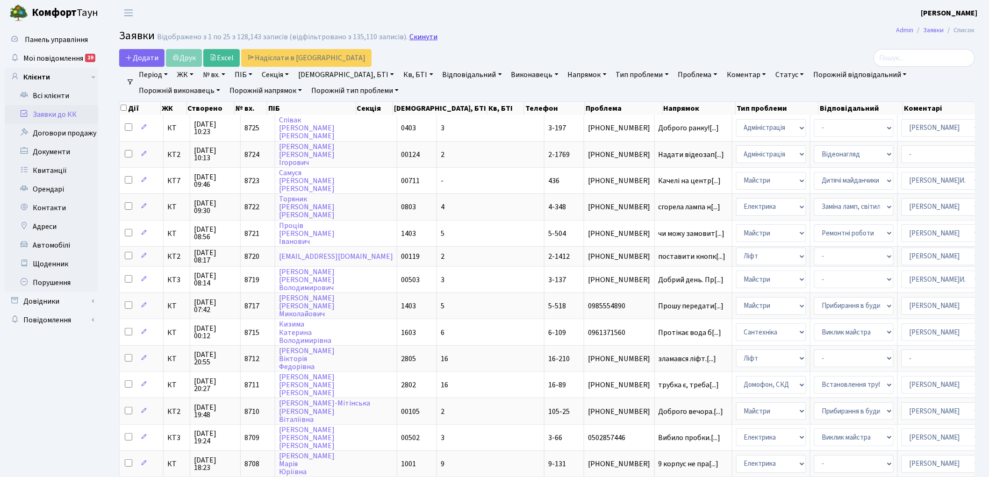
click at [421, 35] on link "Скинути" at bounding box center [424, 37] width 28 height 9
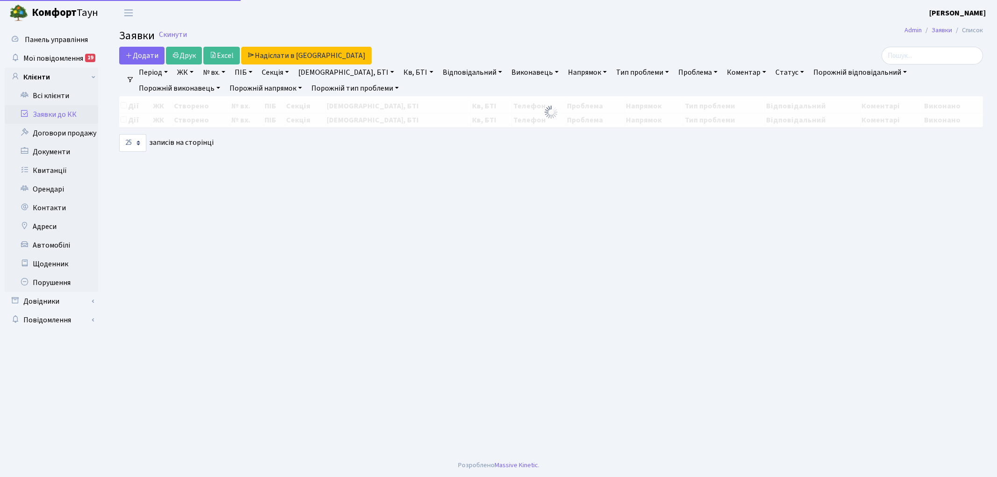
select select "25"
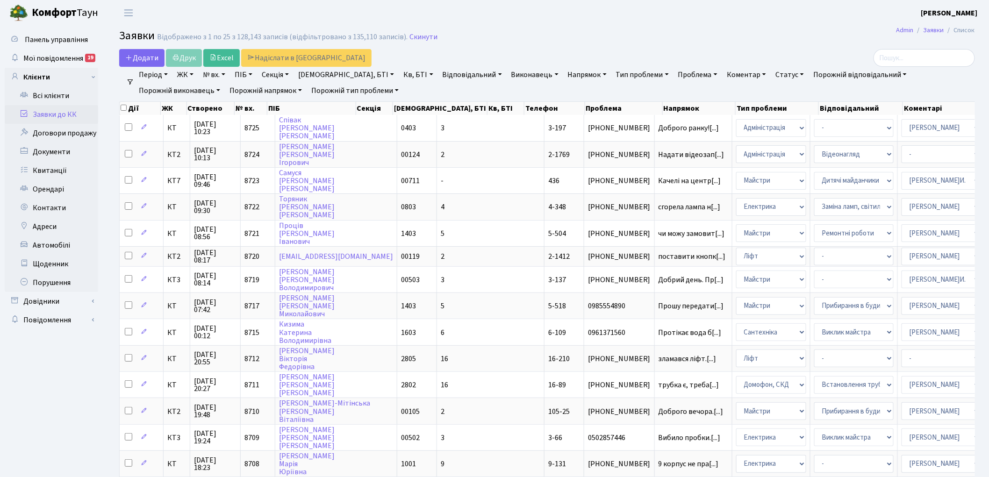
click at [564, 74] on link "Напрямок" at bounding box center [587, 75] width 46 height 16
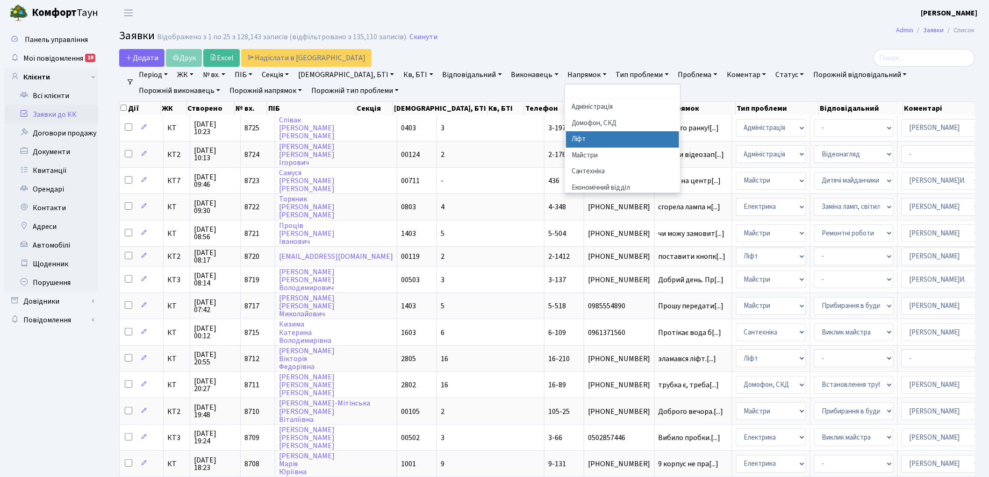
click at [566, 142] on li "Ліфт" at bounding box center [622, 139] width 113 height 16
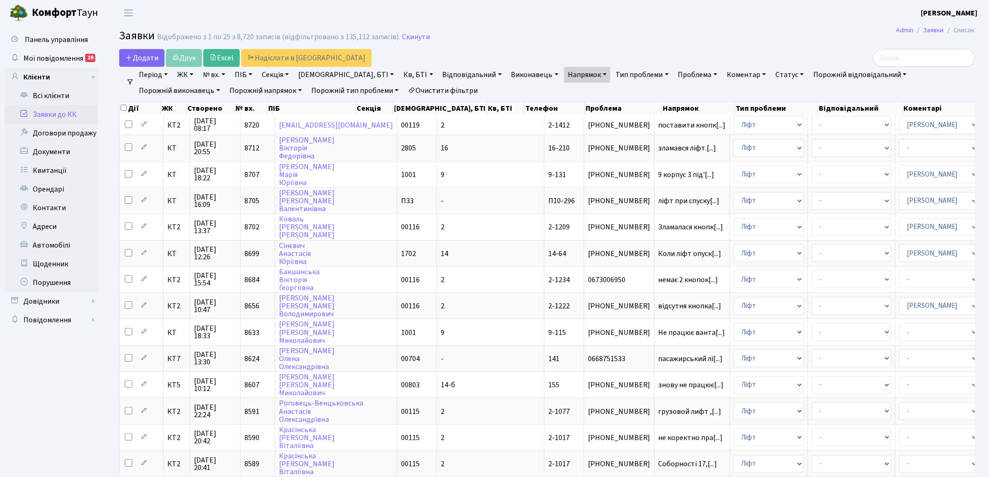
click at [772, 77] on link "Статус" at bounding box center [790, 75] width 36 height 16
click at [773, 132] on link "Не виконано" at bounding box center [810, 131] width 74 height 14
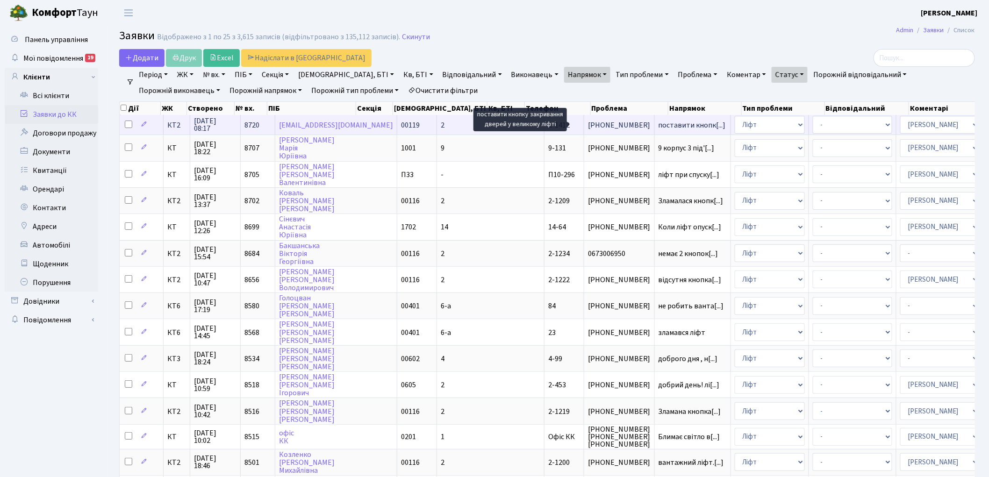
click at [659, 125] on span "поставити кнопк[...]" at bounding box center [692, 125] width 67 height 10
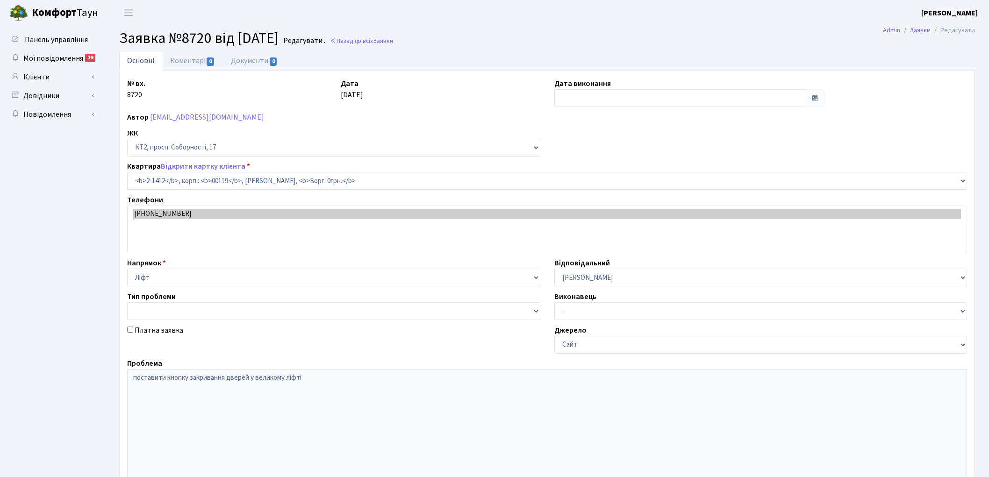
select select "13027"
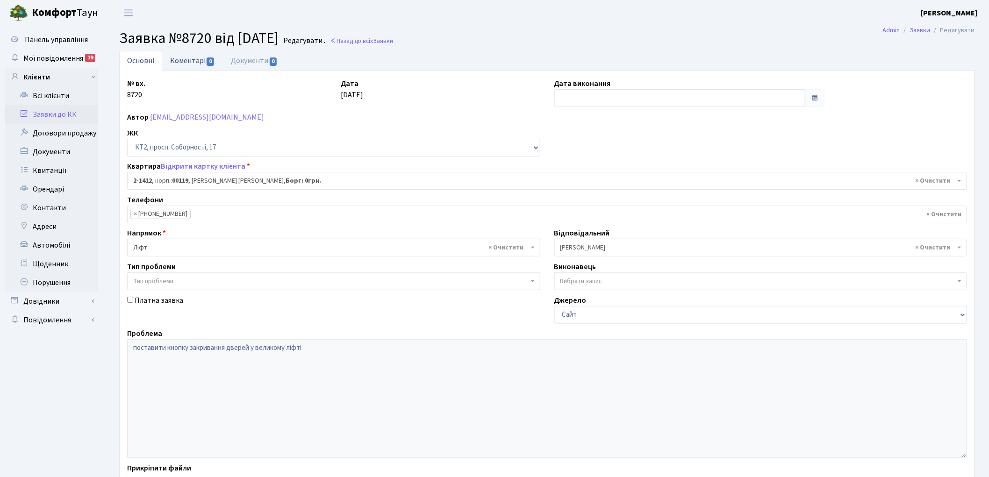
click at [185, 64] on link "Коментарі 0" at bounding box center [192, 60] width 61 height 19
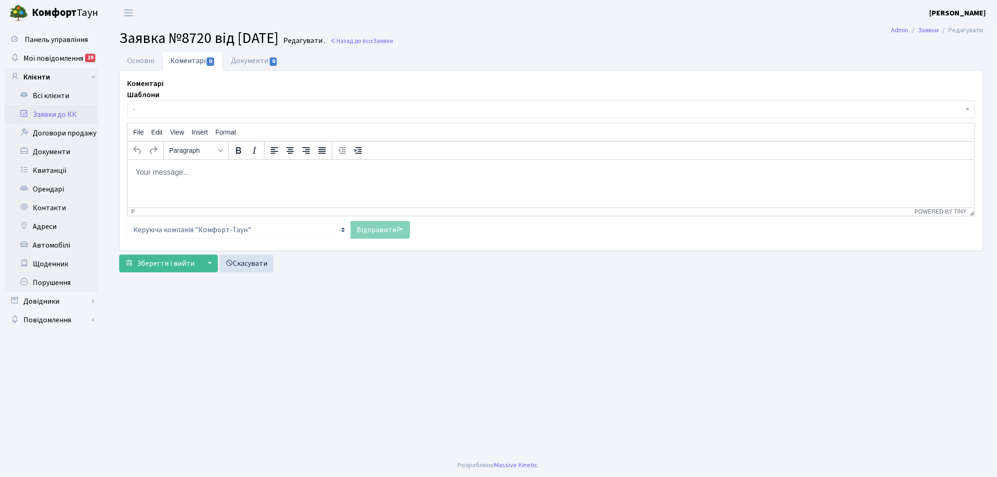
click at [202, 174] on p "Rich Text Area. Press ALT-0 for help." at bounding box center [551, 172] width 832 height 10
click at [380, 226] on link "Відправити" at bounding box center [380, 230] width 59 height 18
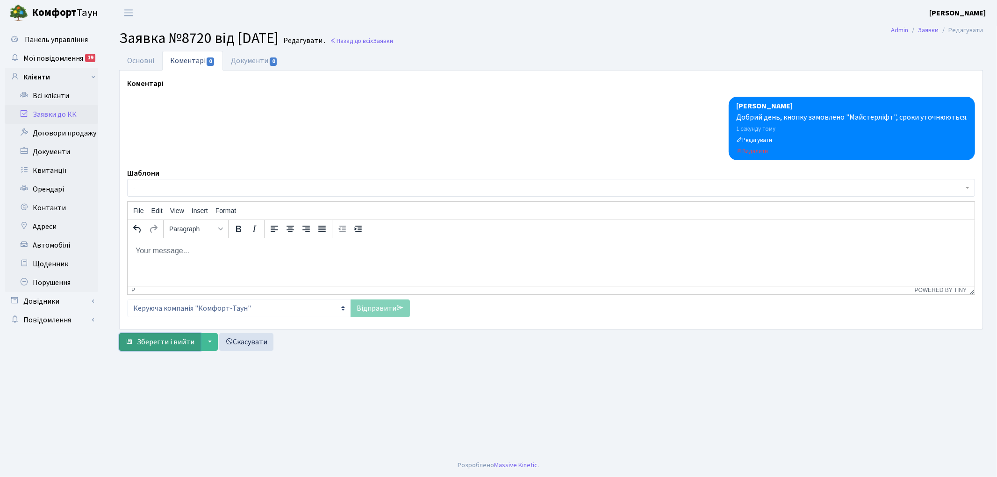
click at [156, 340] on span "Зберегти і вийти" at bounding box center [166, 342] width 58 height 10
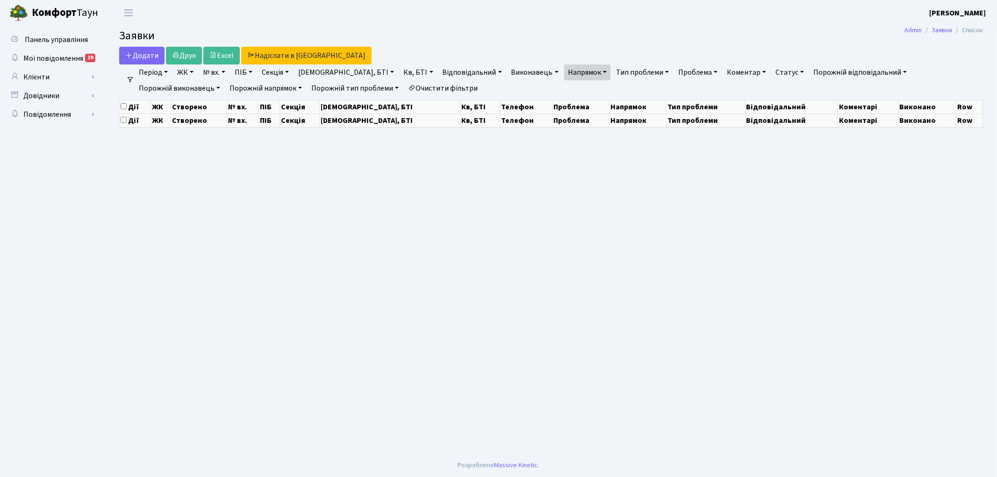
select select "25"
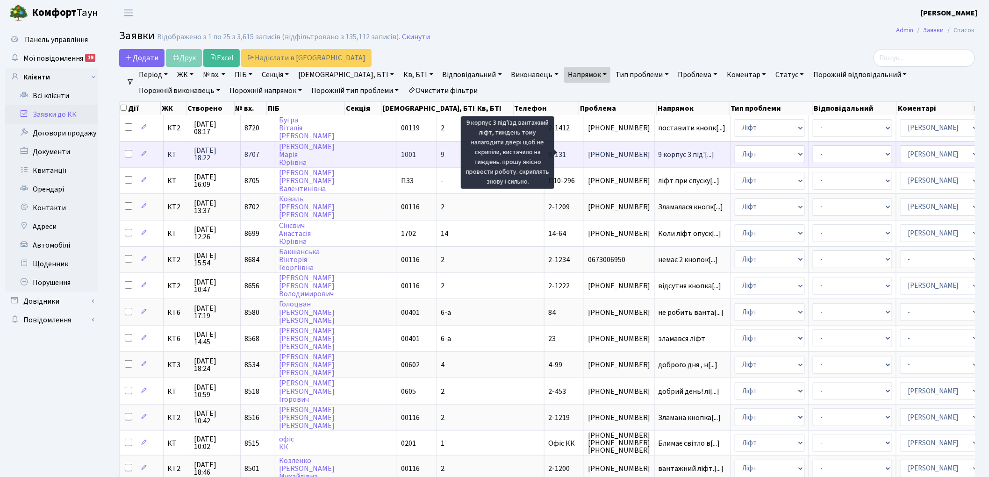
click at [659, 152] on span "9 корпус 3 під'[...]" at bounding box center [687, 155] width 56 height 10
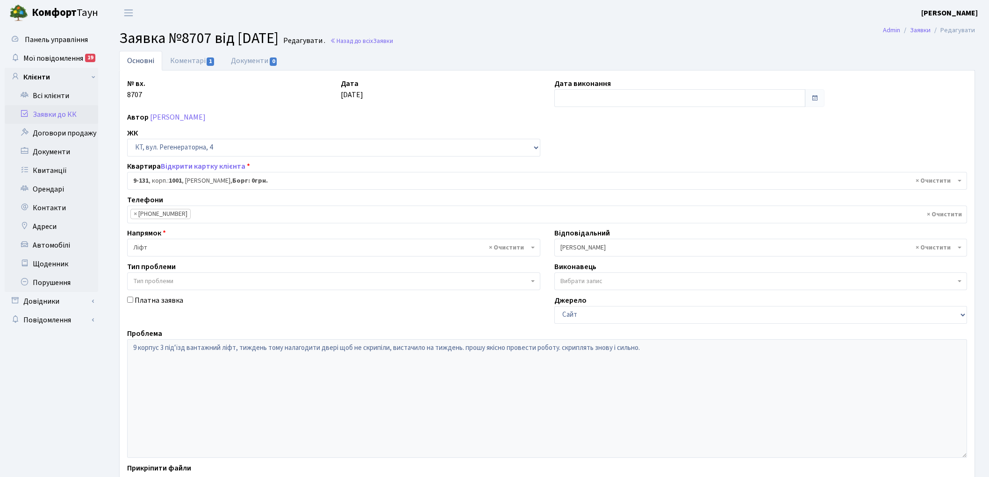
select select "6481"
click at [186, 58] on link "Коментарі 1" at bounding box center [192, 60] width 61 height 19
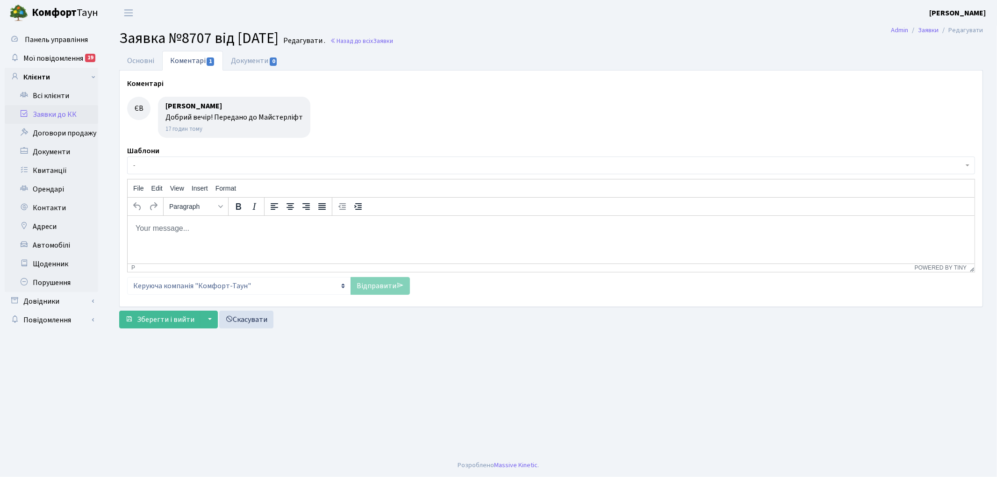
click at [260, 165] on span "-" at bounding box center [548, 165] width 831 height 9
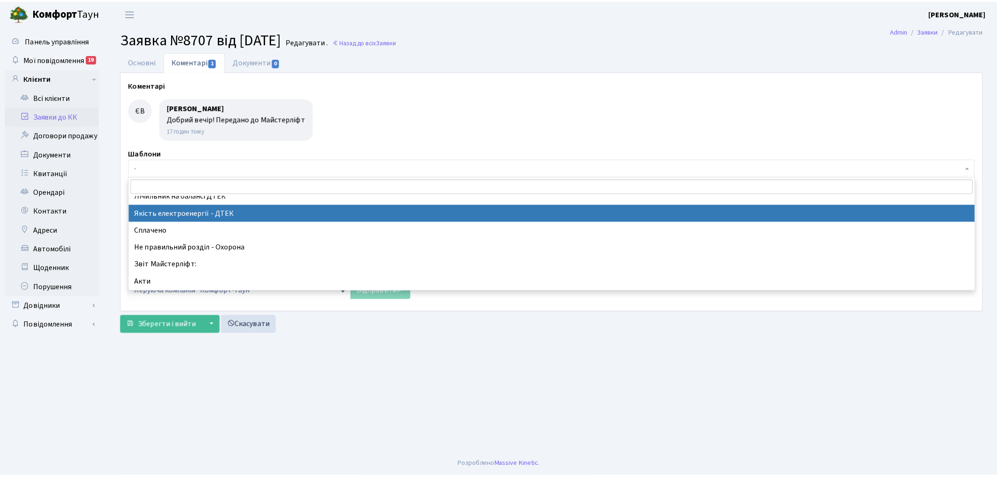
scroll to position [208, 0]
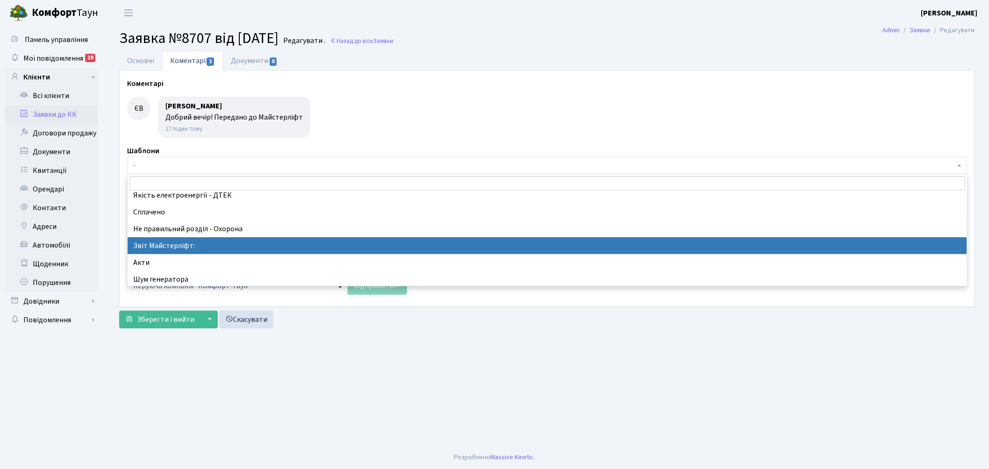
select select "37"
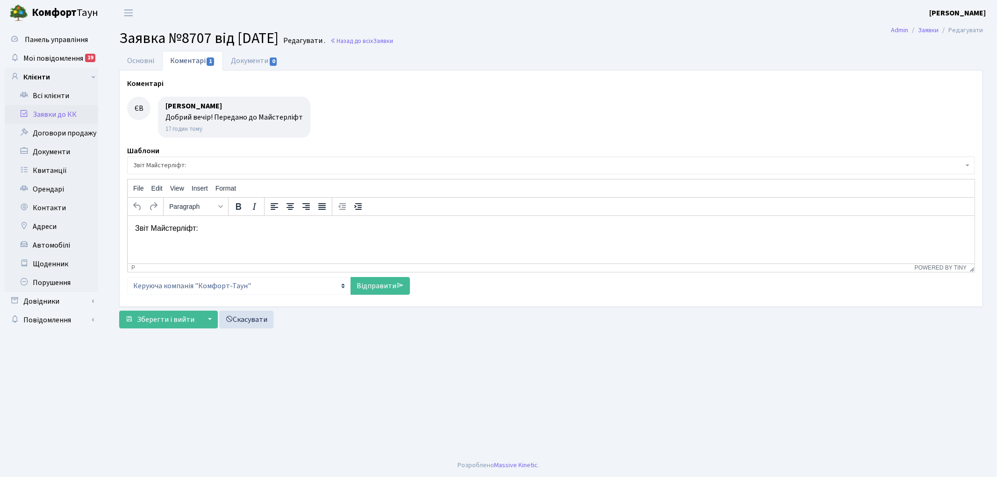
click at [241, 228] on p "Звіт Майстерліфт:" at bounding box center [551, 228] width 832 height 10
click at [393, 43] on link "Назад до всіх Заявки" at bounding box center [361, 40] width 63 height 9
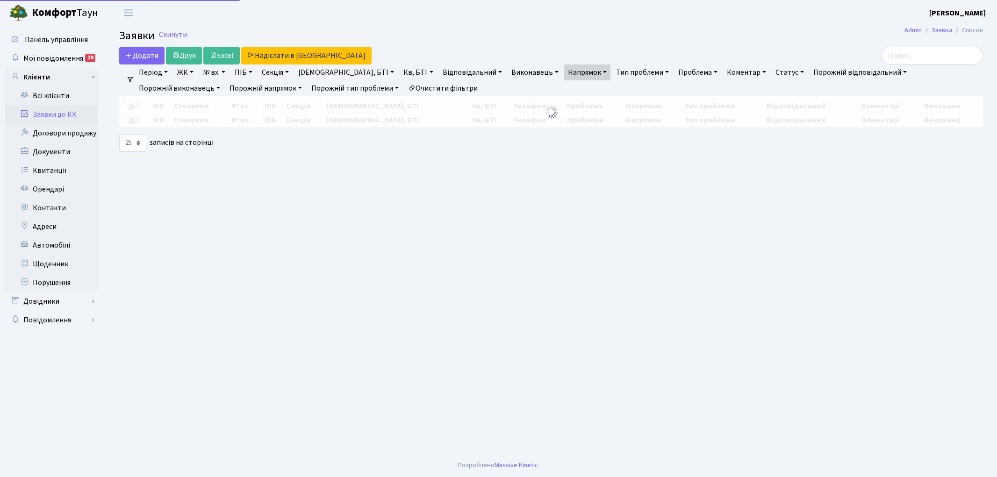
select select "25"
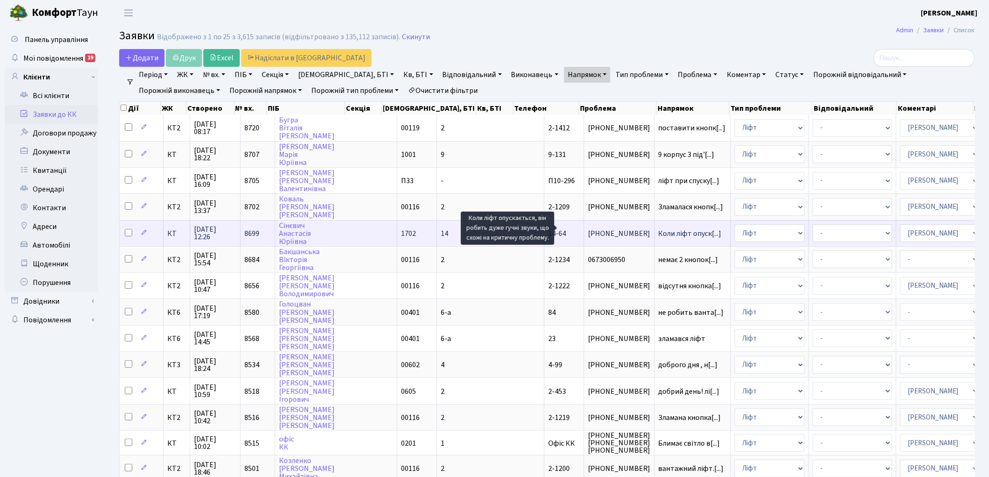
click at [659, 229] on span "Коли ліфт опуск[...]" at bounding box center [690, 234] width 63 height 10
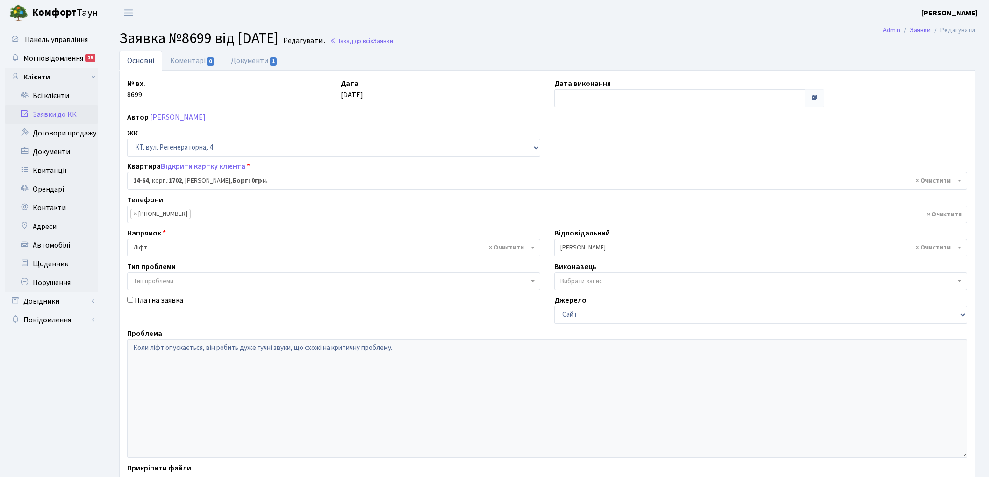
select select "7441"
click at [190, 64] on link "Коментарі 0" at bounding box center [192, 60] width 61 height 19
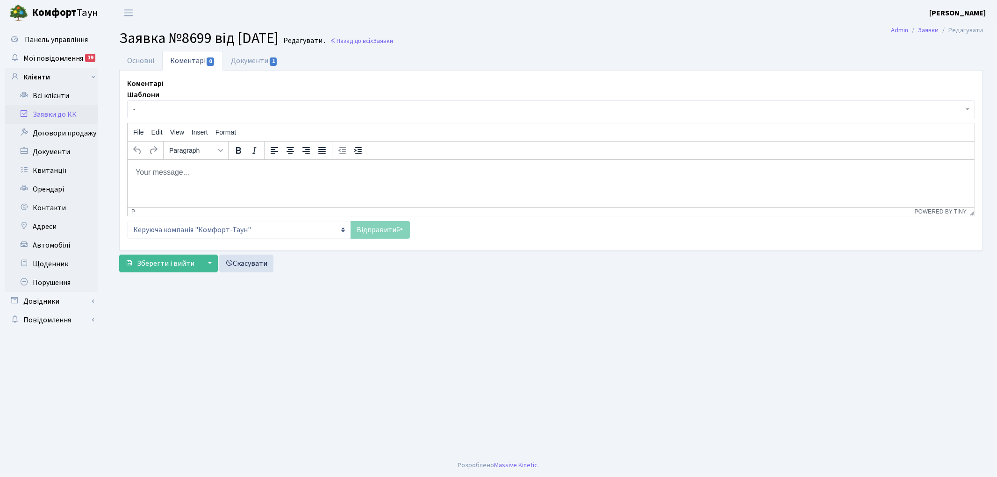
click at [186, 108] on span "-" at bounding box center [548, 109] width 831 height 9
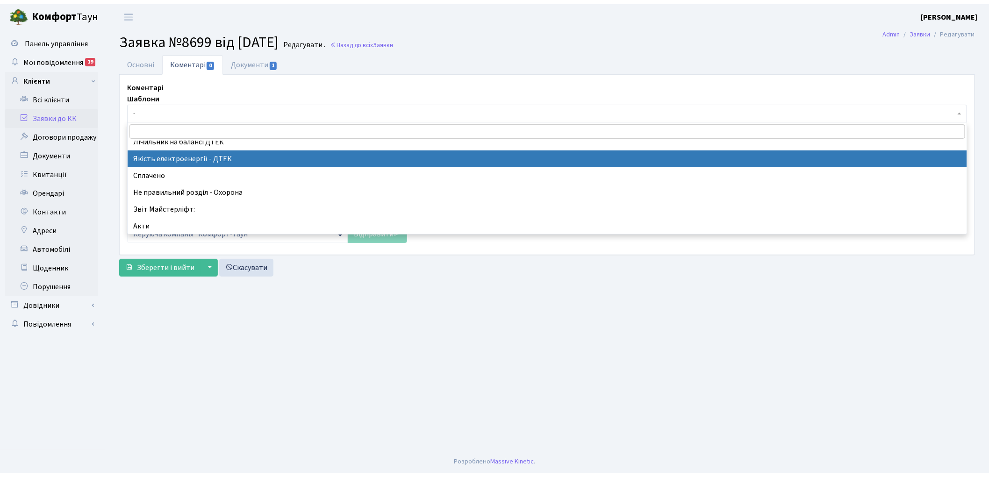
scroll to position [208, 0]
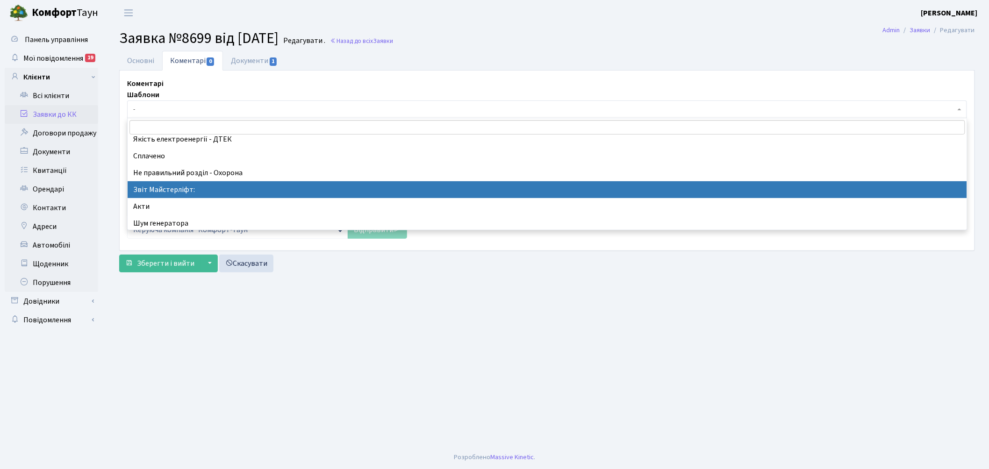
select select "37"
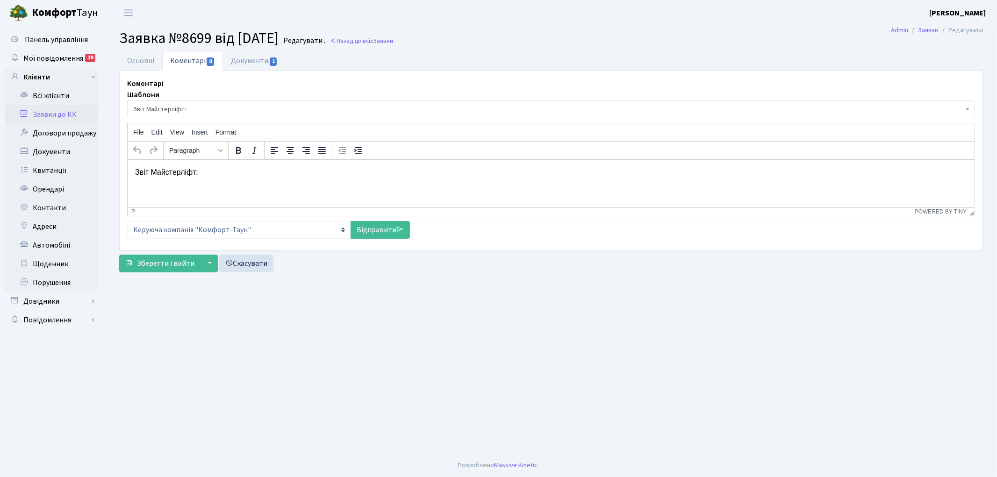
click at [263, 173] on p "Звіт Майстерліфт:" at bounding box center [551, 172] width 832 height 10
click at [359, 229] on link "Відправити" at bounding box center [380, 230] width 59 height 18
select select
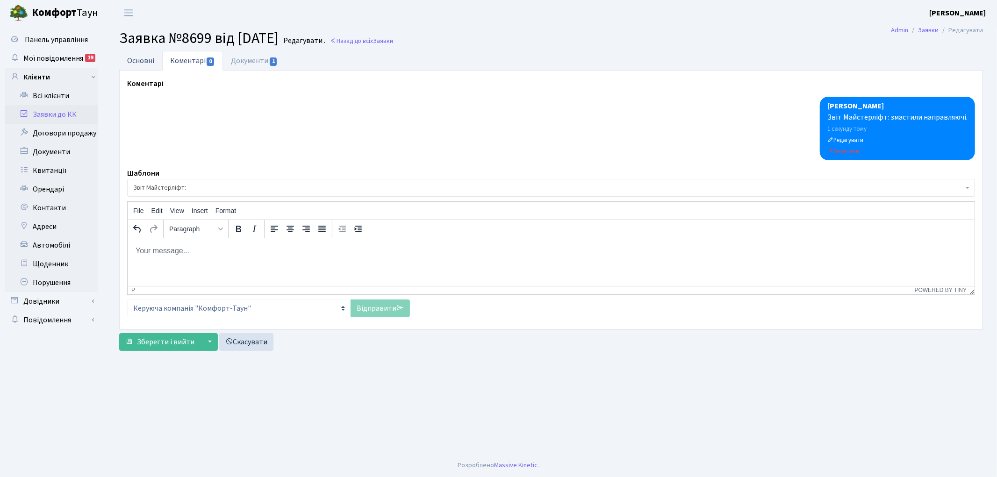
click at [141, 59] on link "Основні" at bounding box center [140, 60] width 43 height 19
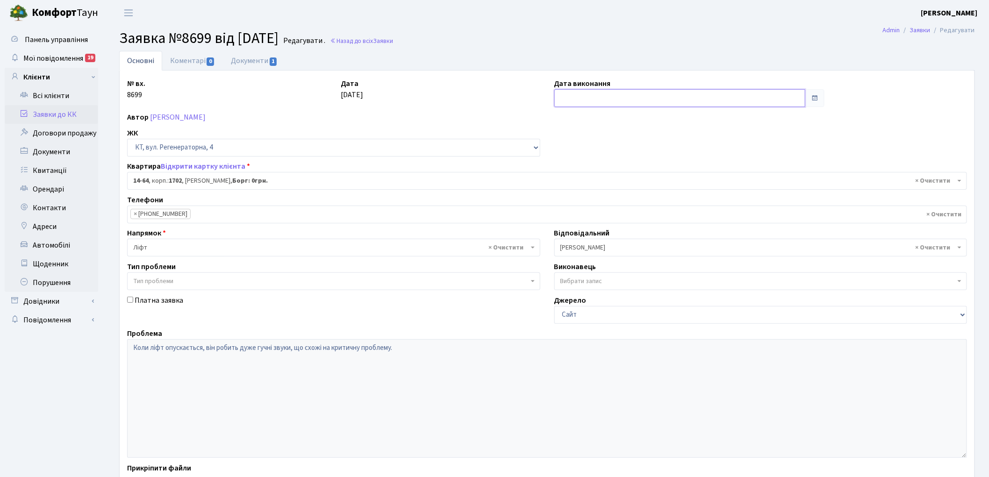
click at [592, 92] on input "text" at bounding box center [681, 98] width 252 height 18
click at [558, 157] on td "6" at bounding box center [564, 160] width 14 height 14
type input "06.10.2025"
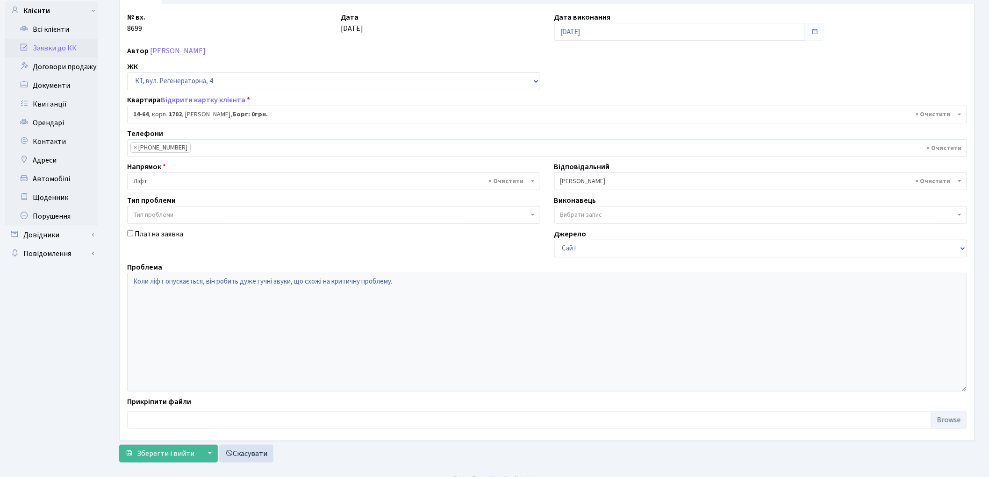
scroll to position [80, 0]
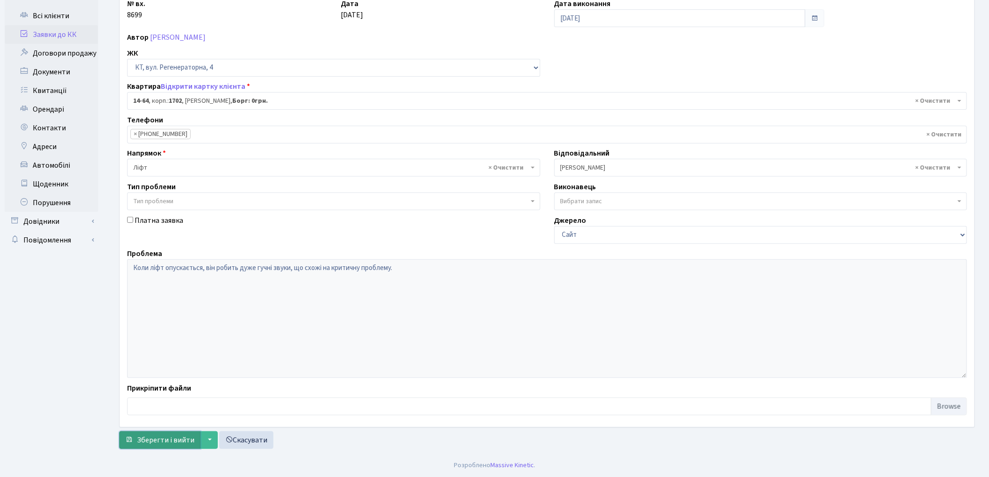
click at [157, 440] on span "Зберегти і вийти" at bounding box center [166, 440] width 58 height 10
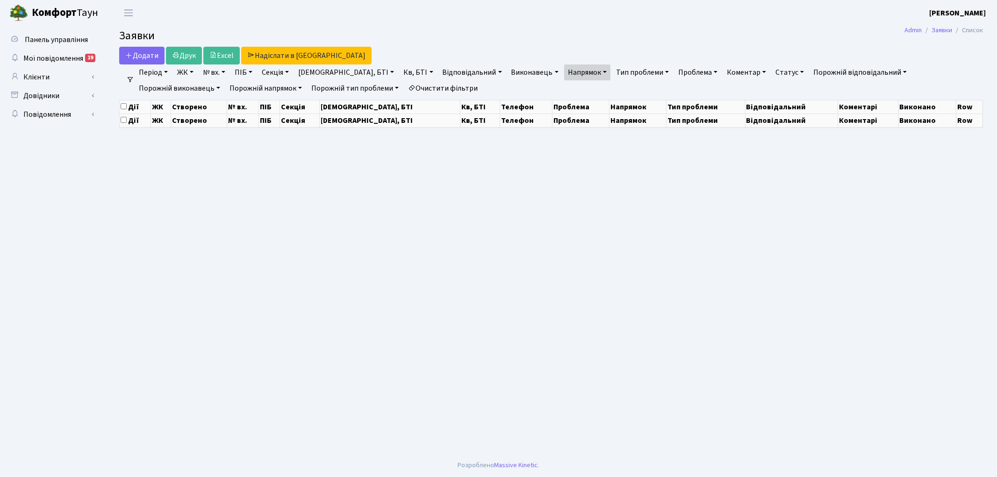
select select "25"
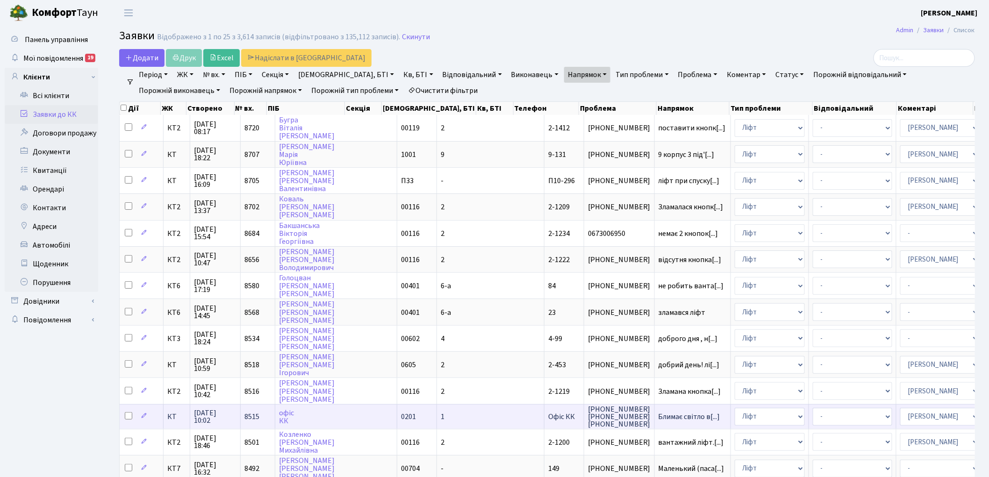
click at [253, 412] on span "8515" at bounding box center [252, 417] width 15 height 10
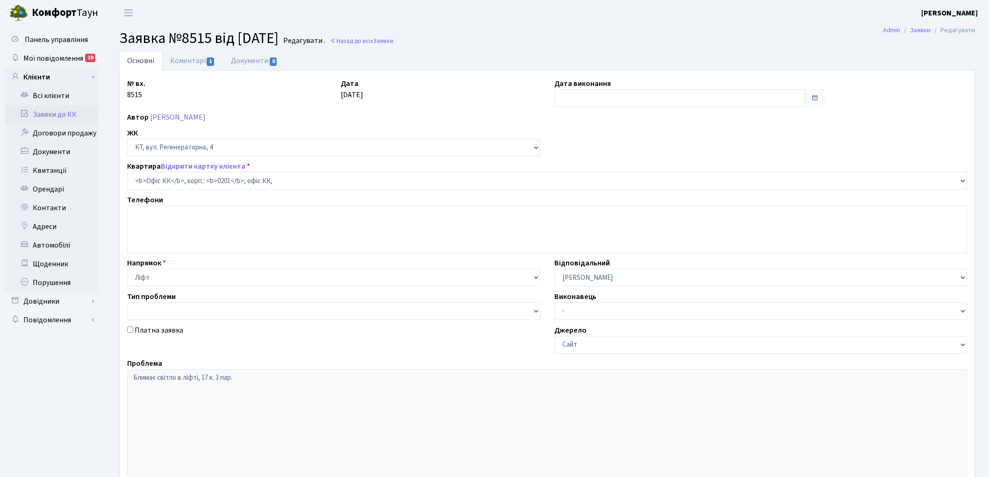
select select "4"
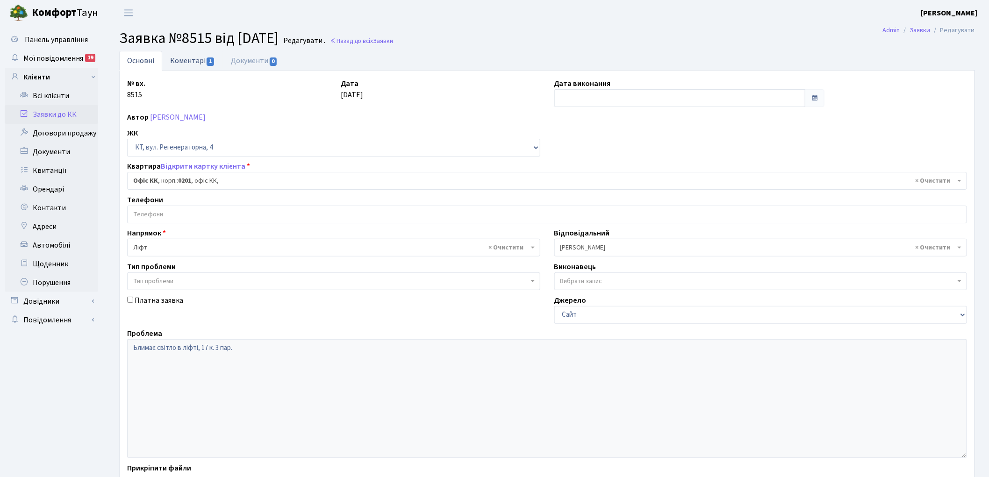
click at [181, 63] on link "Коментарі 1" at bounding box center [192, 60] width 61 height 19
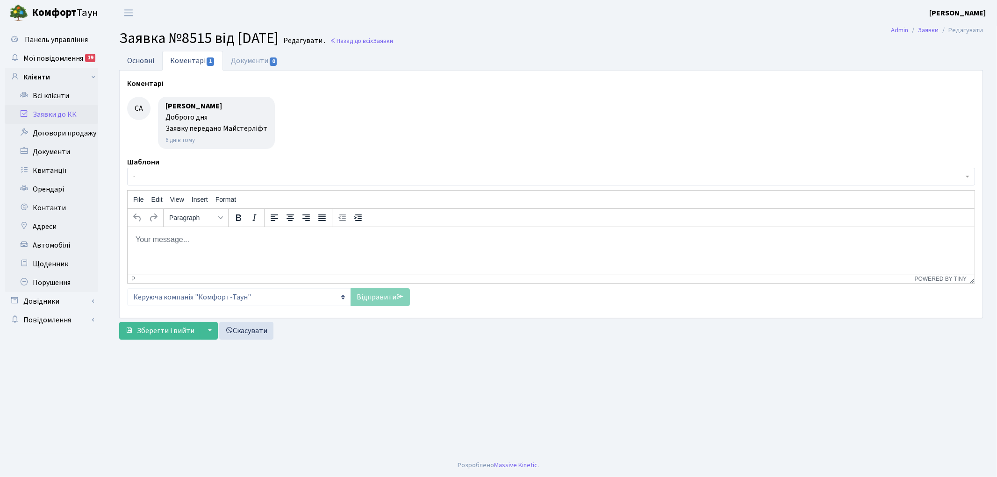
click at [140, 62] on link "Основні" at bounding box center [140, 60] width 43 height 19
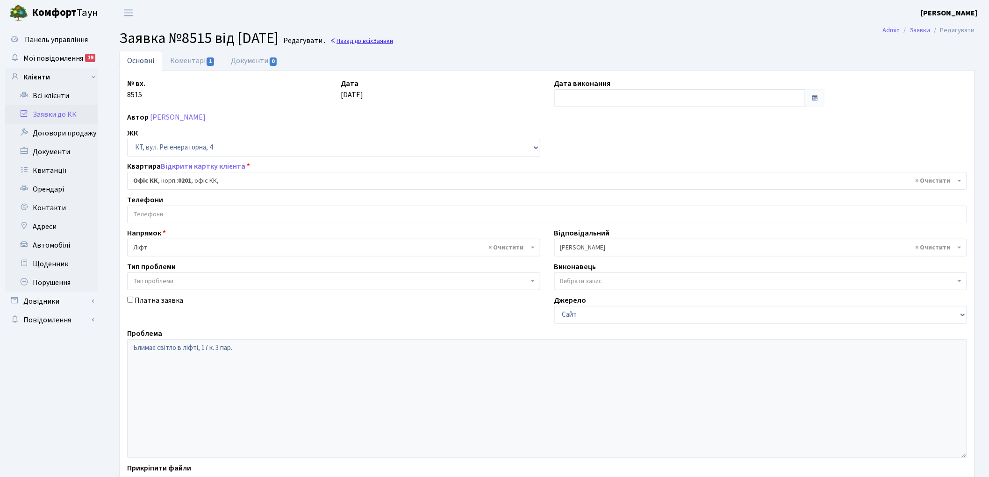
click at [376, 39] on link "Назад до всіх Заявки" at bounding box center [361, 40] width 63 height 9
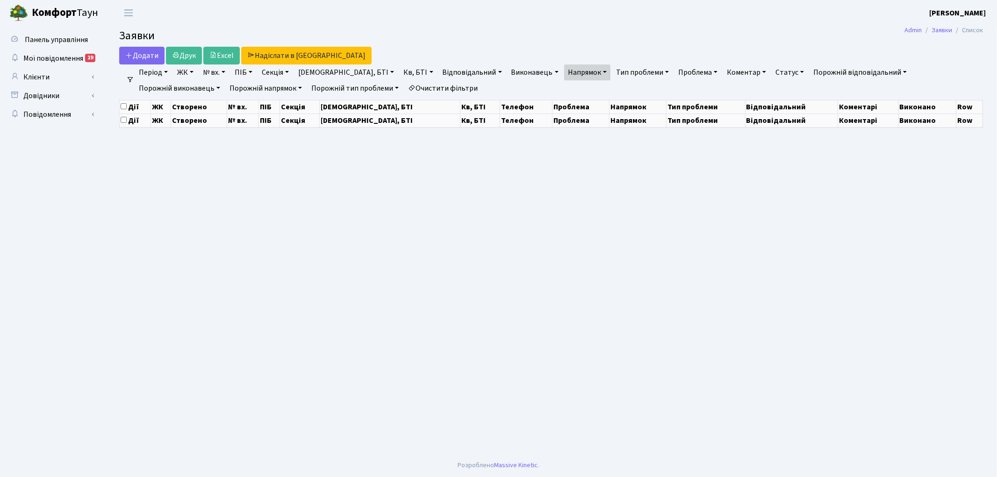
select select "25"
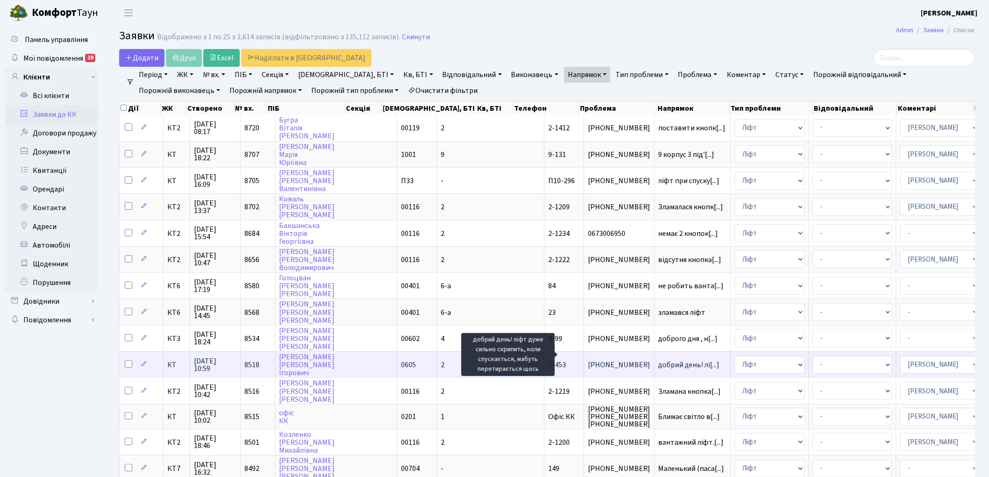
click at [659, 360] on span "добрий день! лі[...]" at bounding box center [689, 365] width 61 height 10
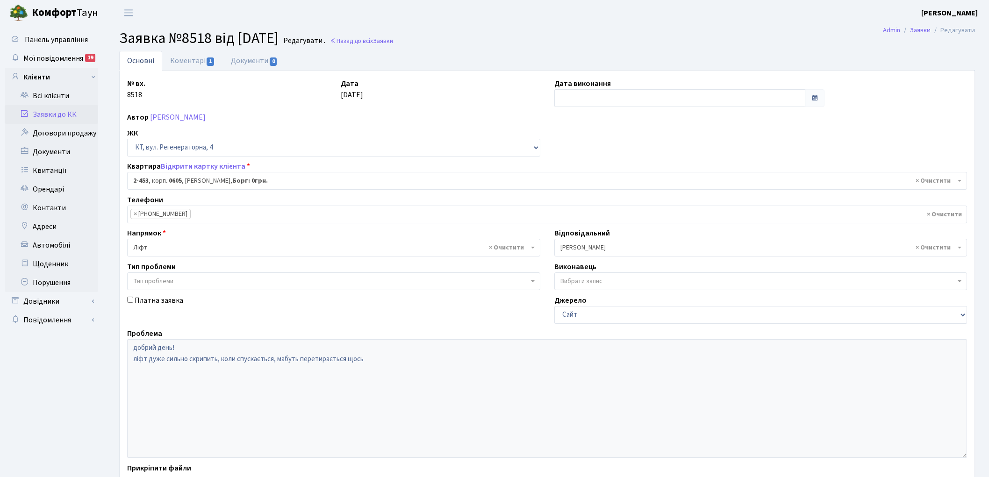
select select "1467"
click at [185, 58] on link "Коментарі 1" at bounding box center [192, 60] width 61 height 19
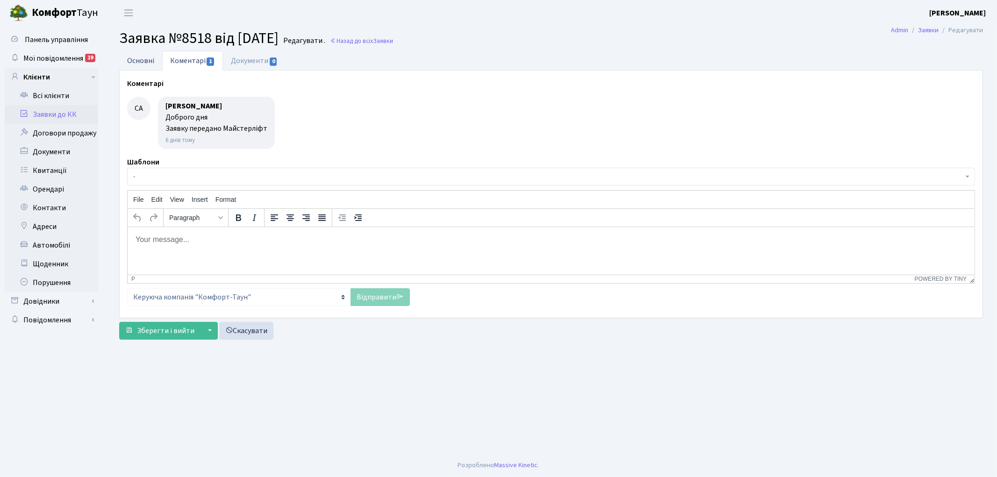
click at [140, 58] on link "Основні" at bounding box center [140, 60] width 43 height 19
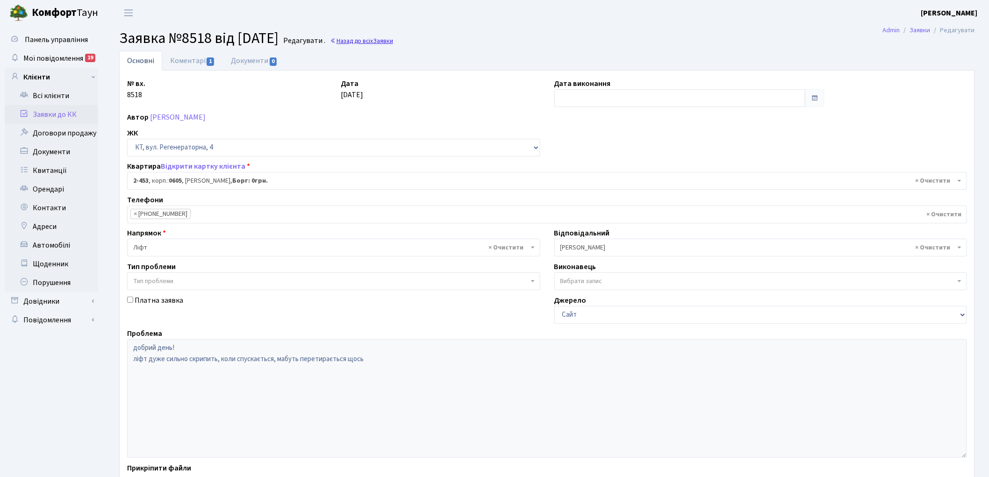
click at [367, 38] on link "Назад до всіх Заявки" at bounding box center [361, 40] width 63 height 9
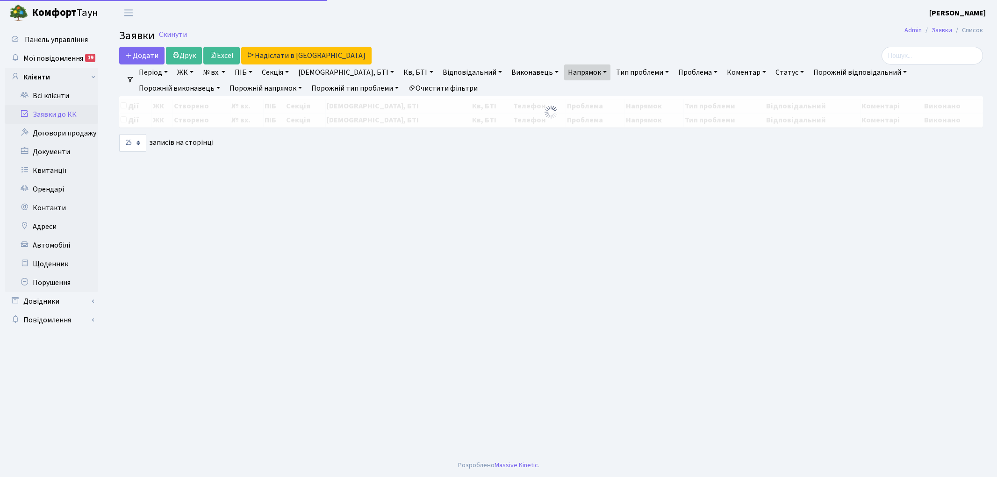
select select "25"
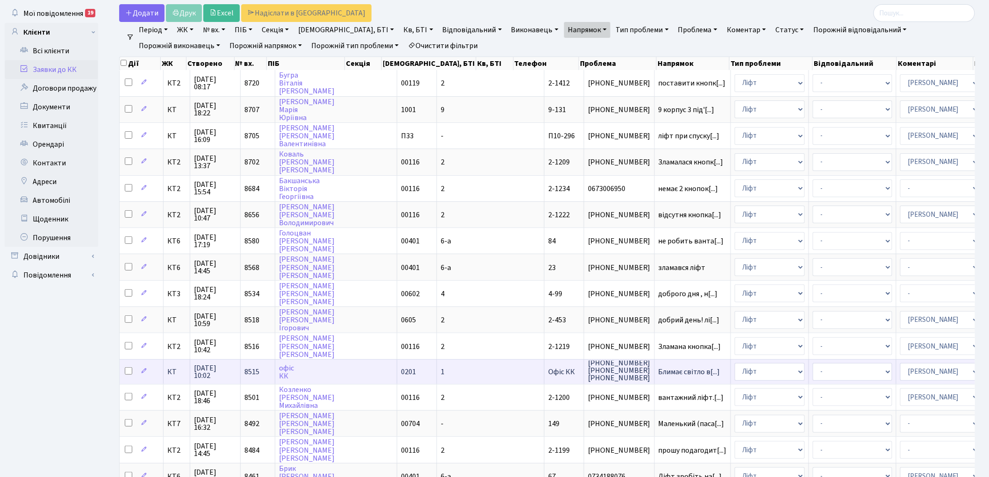
scroll to position [156, 0]
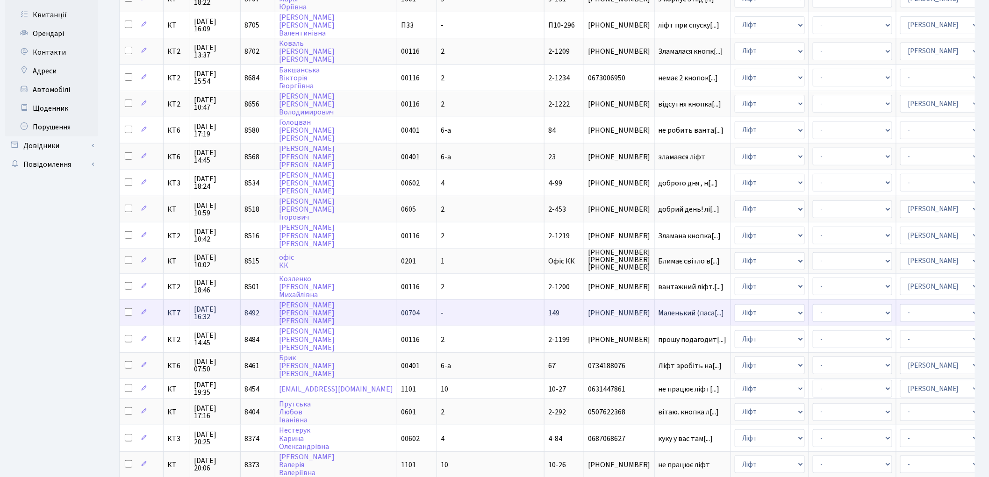
click at [252, 308] on span "8492" at bounding box center [252, 313] width 15 height 10
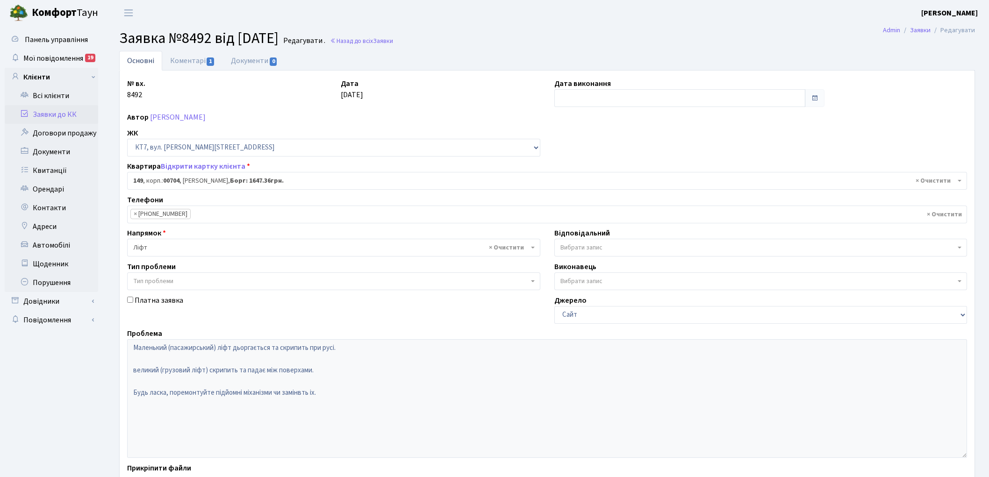
select select "18552"
click at [181, 59] on link "Коментарі 1" at bounding box center [192, 60] width 61 height 19
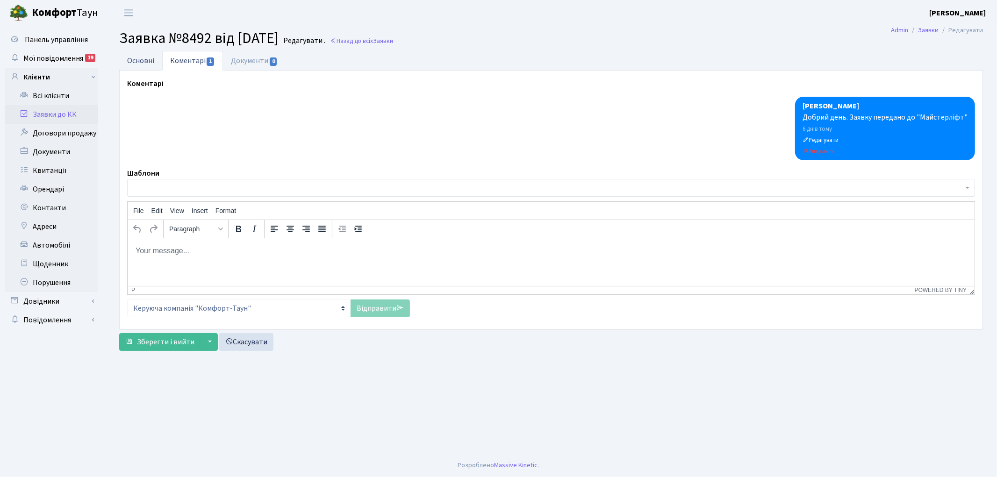
click at [136, 59] on link "Основні" at bounding box center [140, 60] width 43 height 19
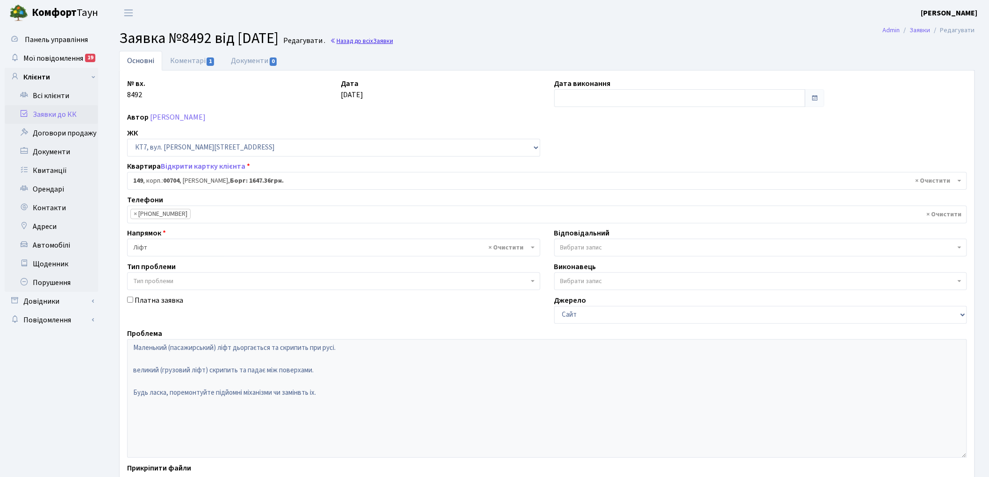
click at [393, 43] on link "Назад до всіх Заявки" at bounding box center [361, 40] width 63 height 9
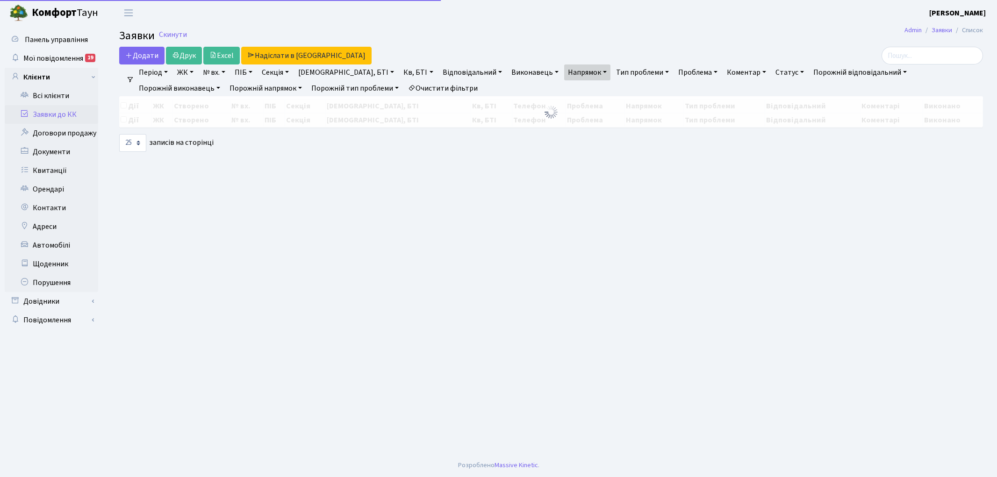
select select "25"
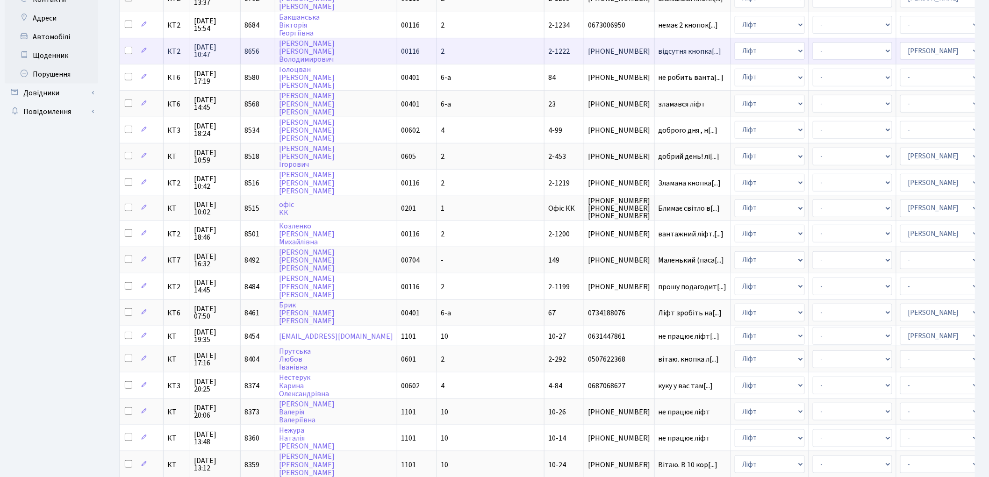
scroll to position [260, 0]
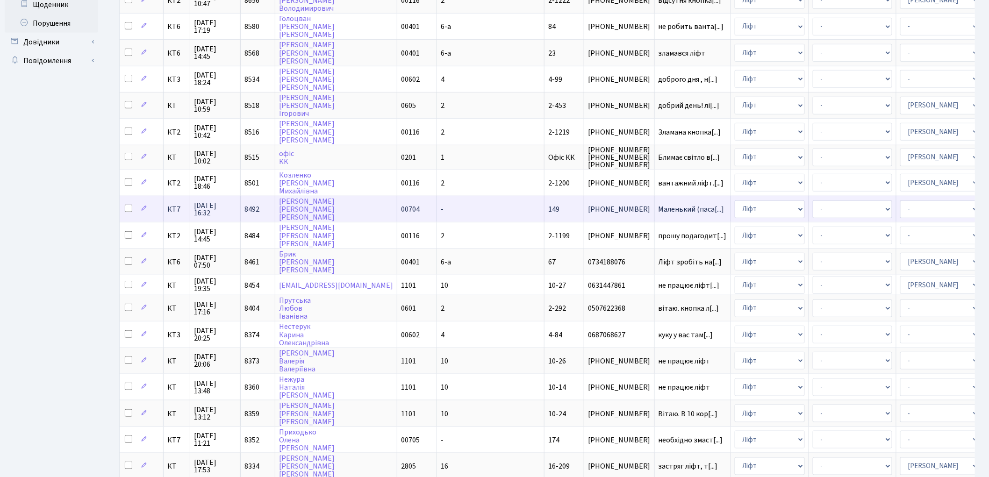
click at [249, 204] on span "8492" at bounding box center [252, 209] width 15 height 10
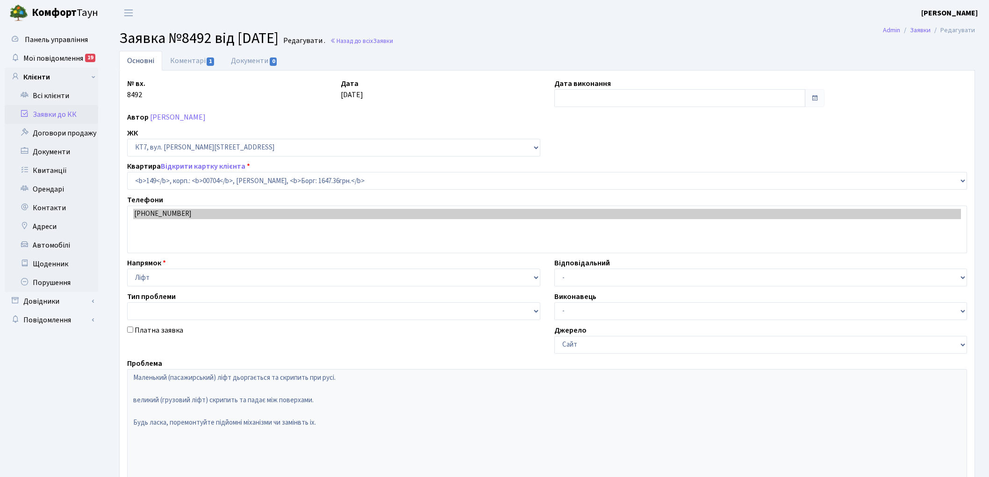
select select "18552"
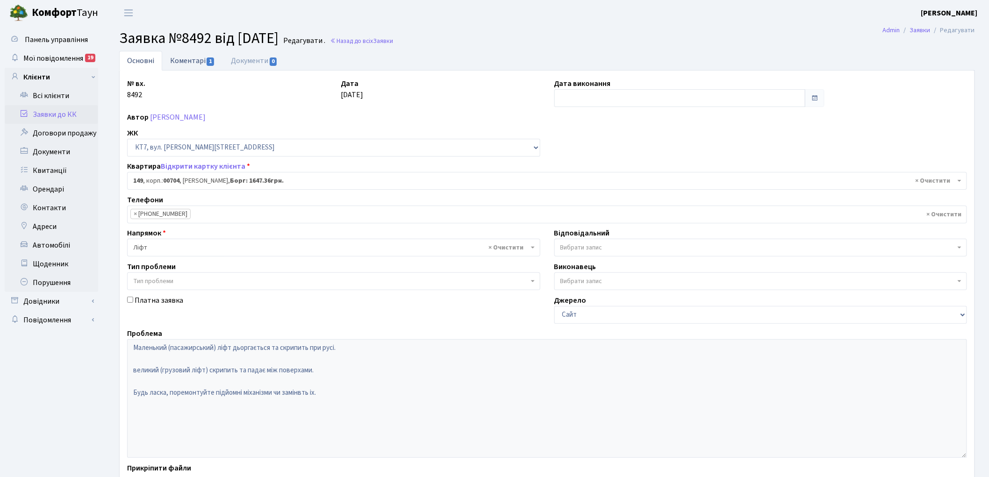
click at [197, 58] on link "Коментарі 1" at bounding box center [192, 60] width 61 height 19
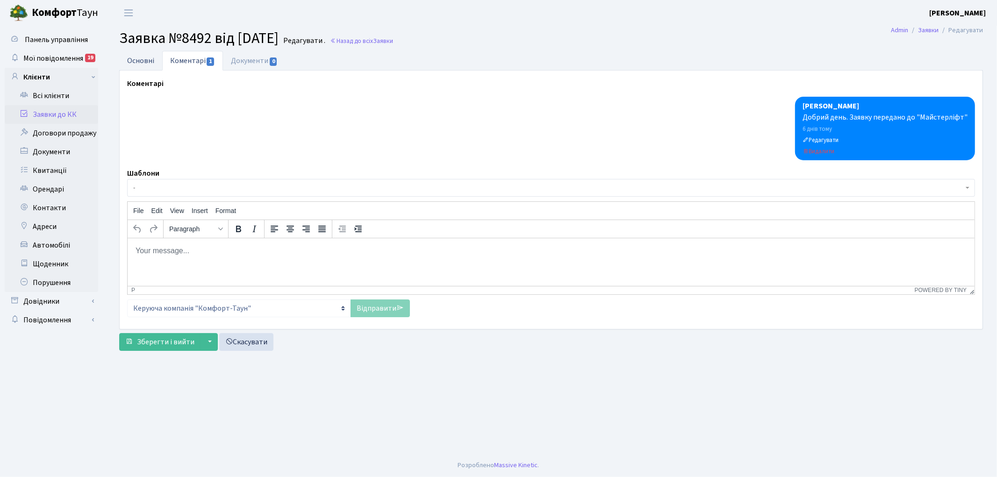
click at [137, 60] on link "Основні" at bounding box center [140, 60] width 43 height 19
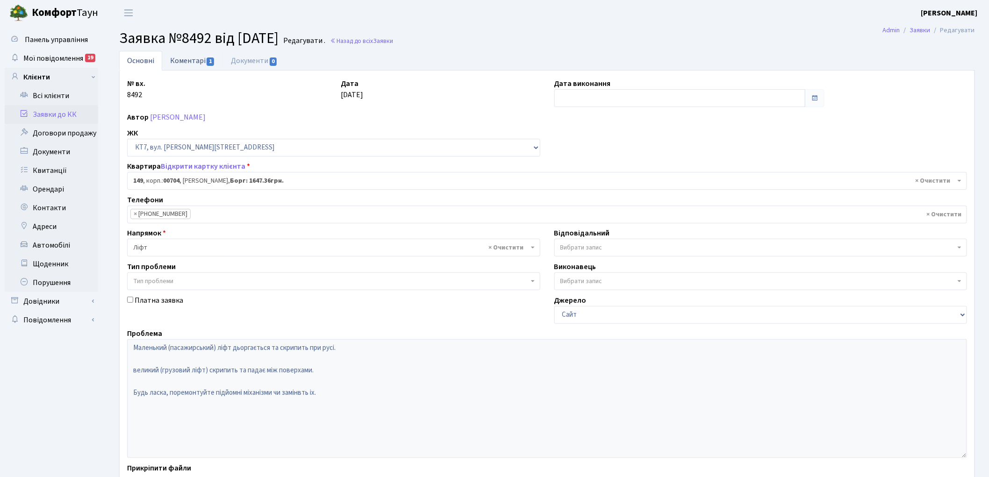
click at [191, 61] on link "Коментарі 1" at bounding box center [192, 60] width 61 height 19
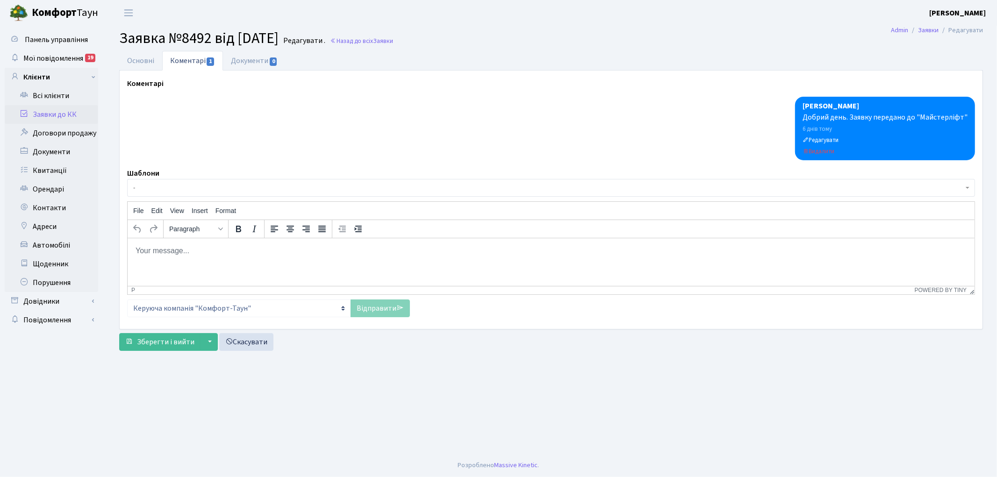
click at [222, 188] on span "-" at bounding box center [548, 187] width 831 height 9
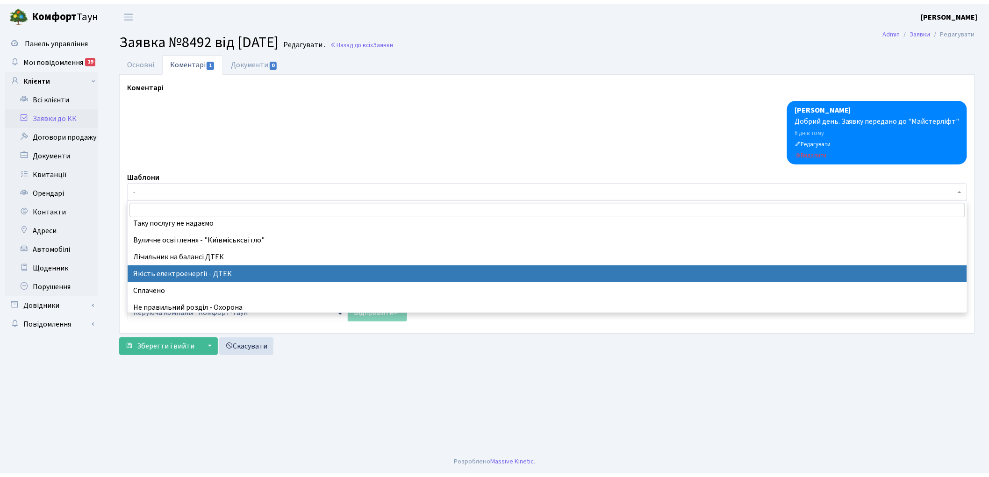
scroll to position [208, 0]
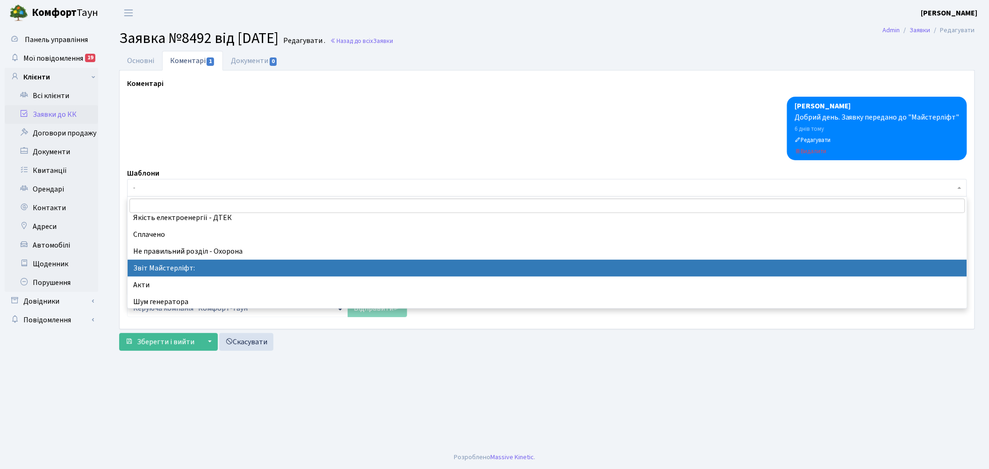
select select "37"
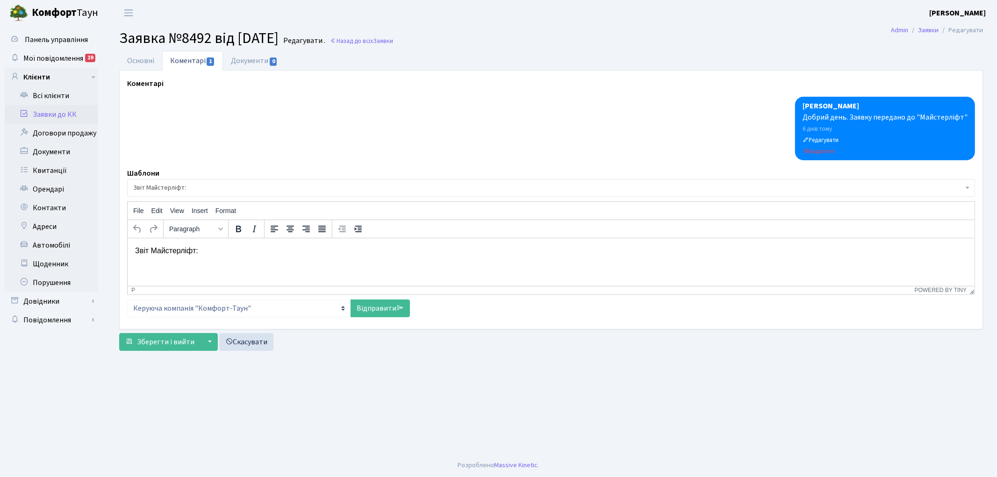
click at [228, 253] on p "Звіт Майстерліфт:" at bounding box center [551, 251] width 832 height 10
click at [376, 305] on link "Відправити" at bounding box center [380, 309] width 59 height 18
select select
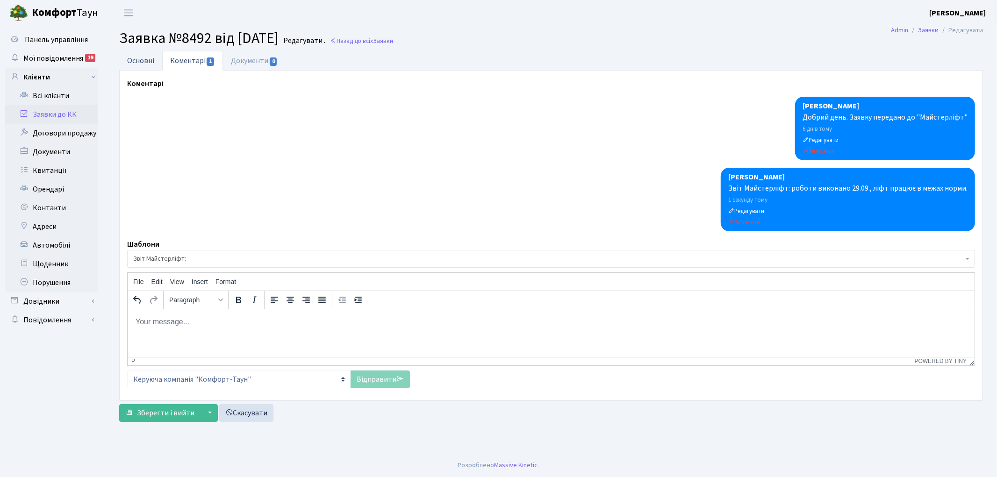
click at [145, 60] on link "Основні" at bounding box center [140, 60] width 43 height 19
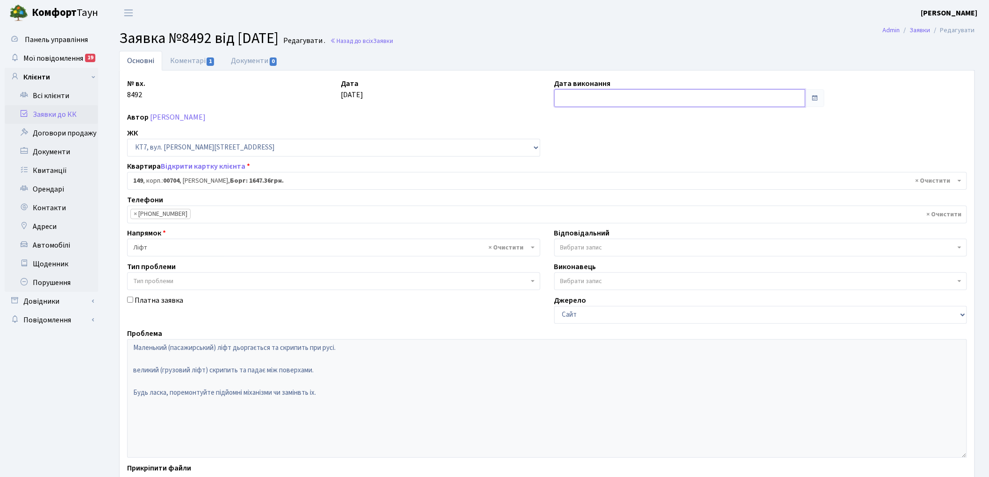
click at [611, 93] on input "text" at bounding box center [681, 98] width 252 height 18
click at [562, 164] on td "6" at bounding box center [564, 160] width 14 height 14
type input "[DATE]"
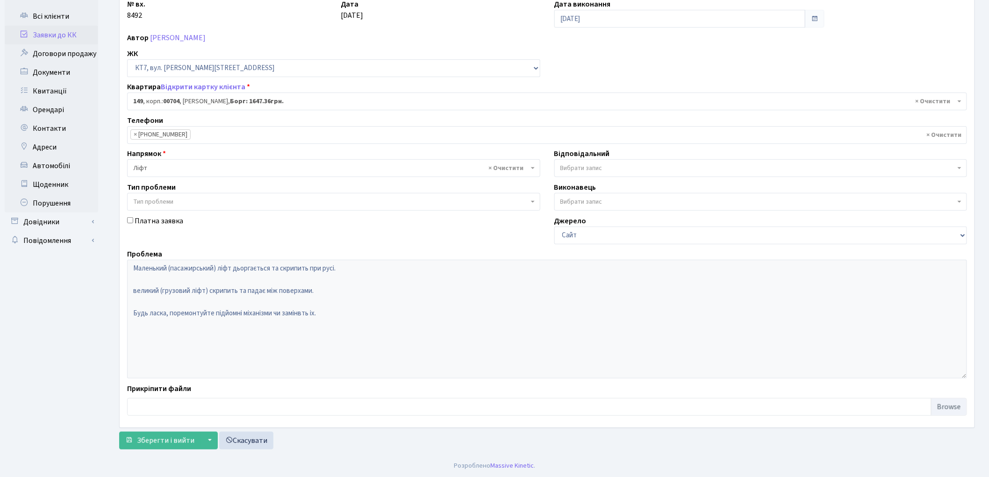
scroll to position [80, 0]
click at [153, 442] on span "Зберегти і вийти" at bounding box center [166, 440] width 58 height 10
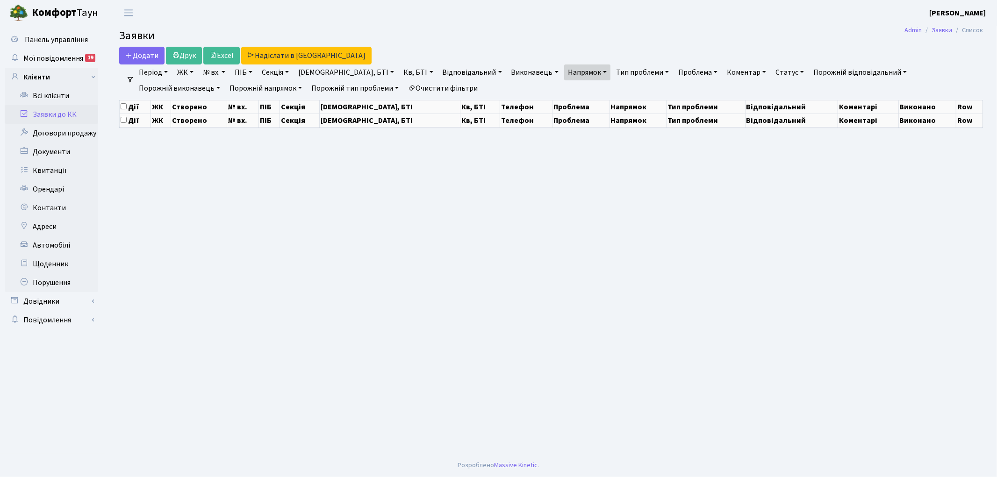
select select "25"
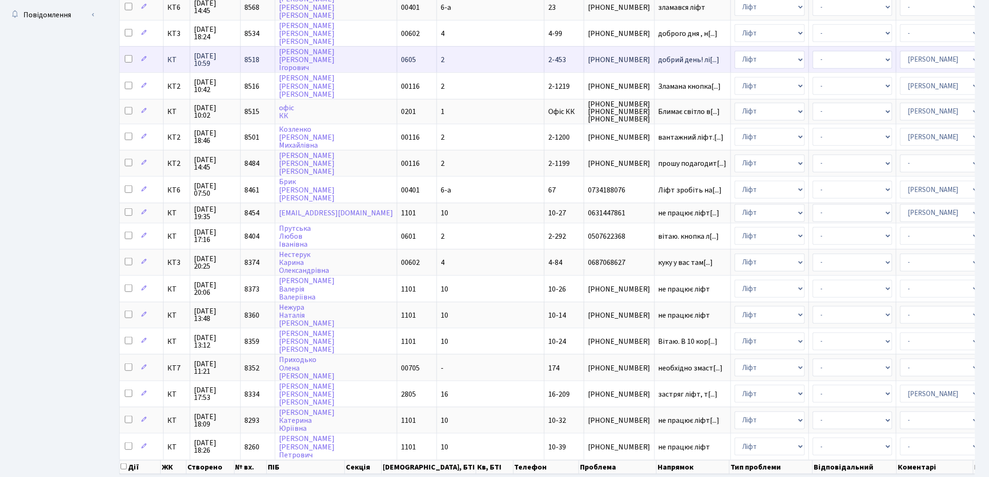
scroll to position [311, 0]
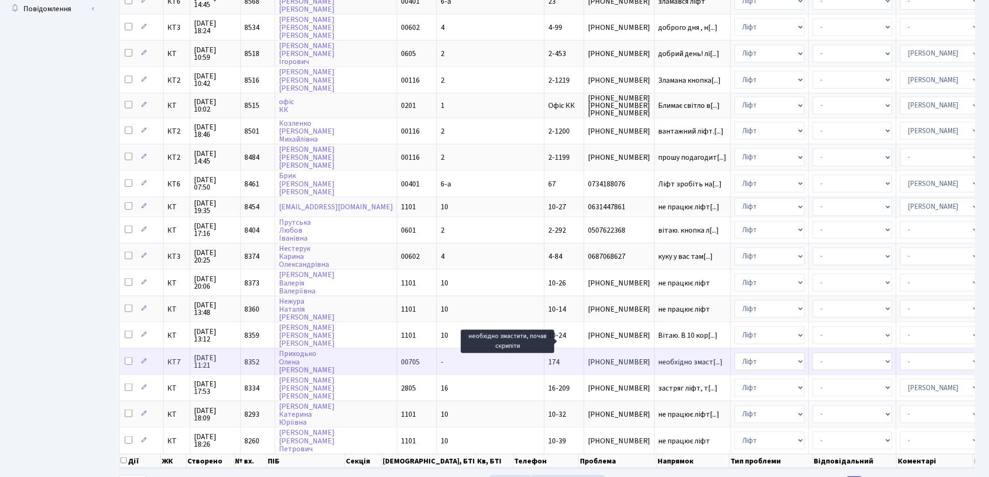
click at [659, 357] on span "необхідно змаст[...]" at bounding box center [691, 362] width 65 height 10
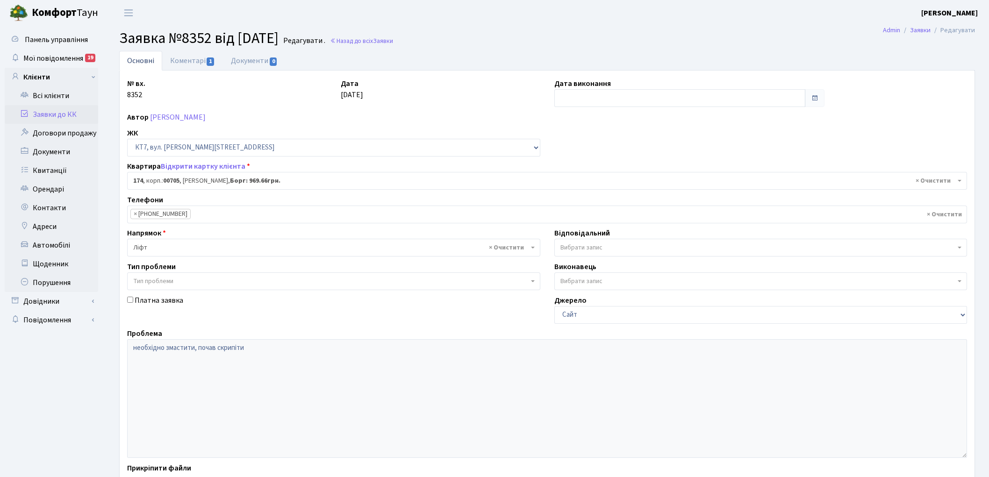
select select "18605"
click at [192, 63] on link "Коментарі 1" at bounding box center [192, 60] width 61 height 19
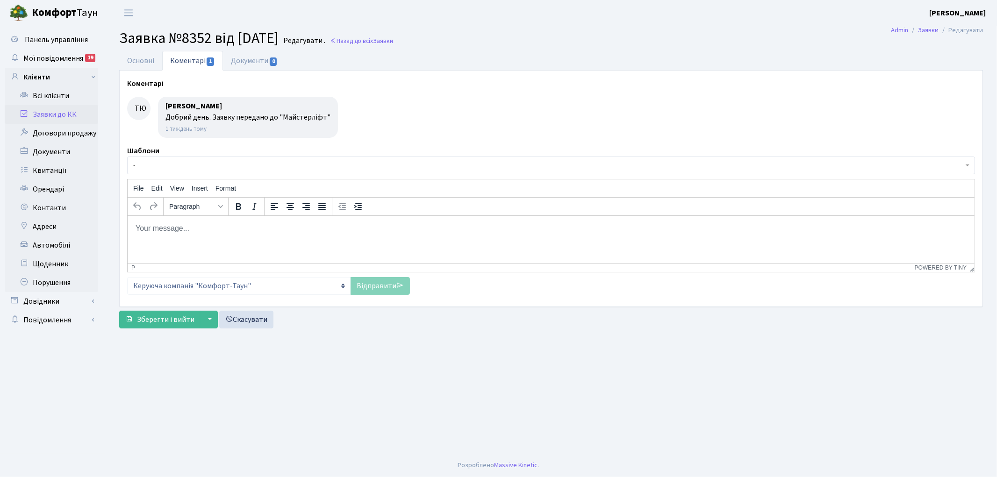
click at [174, 171] on span "-" at bounding box center [551, 166] width 848 height 18
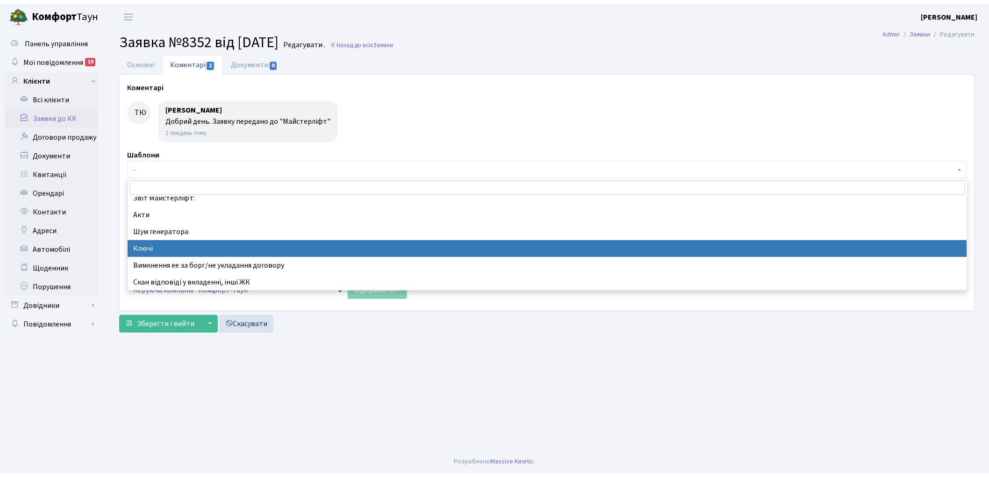
scroll to position [208, 0]
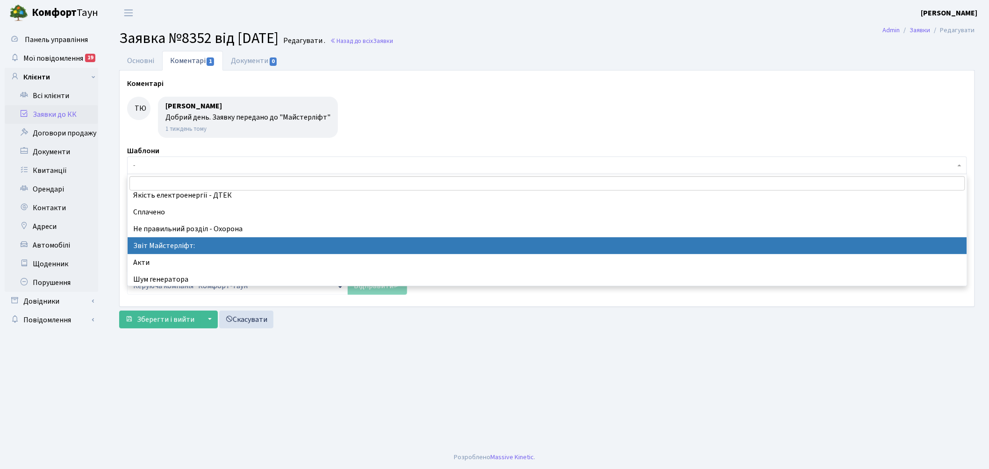
select select "37"
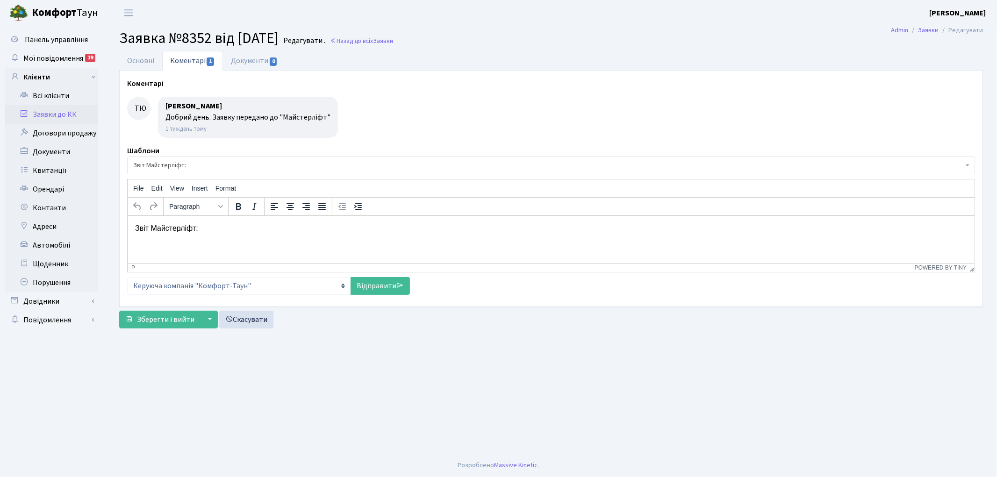
click at [279, 236] on html "Звіт Майстерліфт:" at bounding box center [550, 228] width 847 height 25
click at [367, 281] on link "Відправити" at bounding box center [380, 286] width 59 height 18
select select
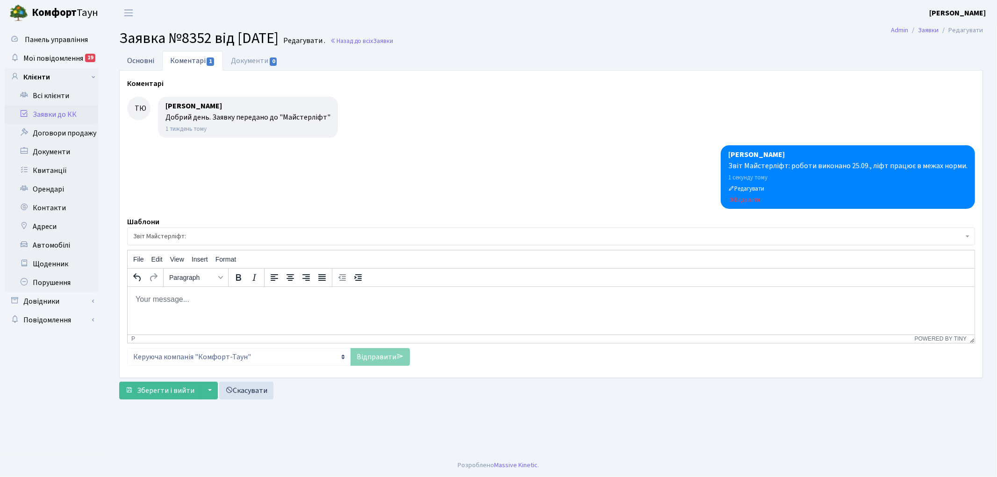
click at [140, 58] on link "Основні" at bounding box center [140, 60] width 43 height 19
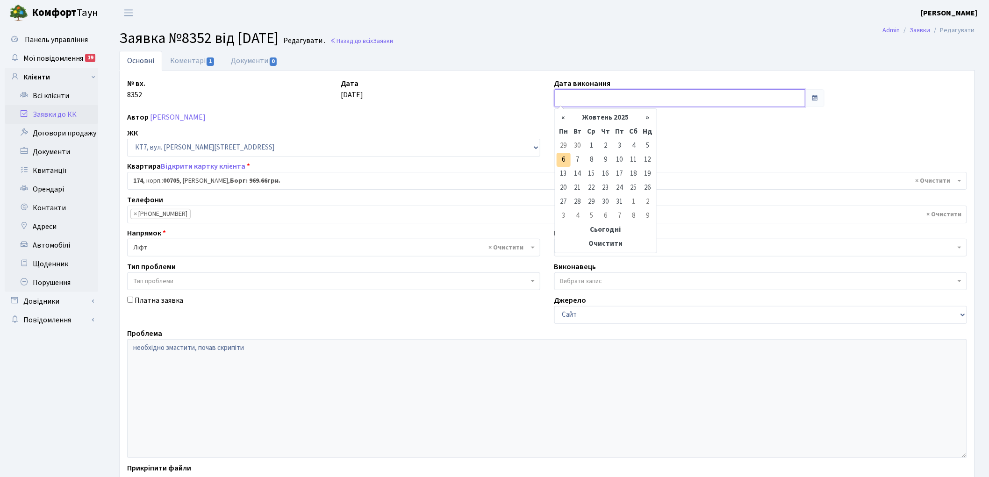
click at [601, 95] on input "text" at bounding box center [681, 98] width 252 height 18
click at [569, 160] on td "6" at bounding box center [564, 160] width 14 height 14
type input "[DATE]"
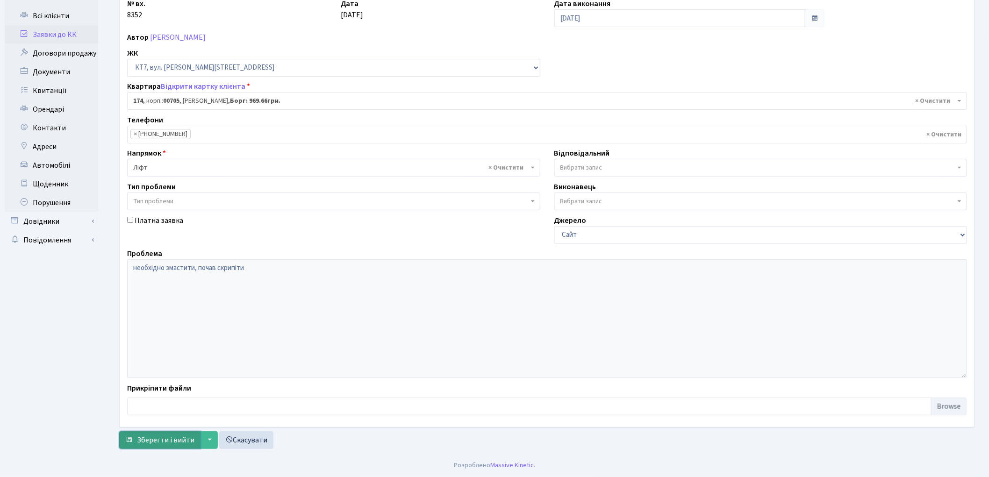
click at [160, 445] on span "Зберегти і вийти" at bounding box center [166, 440] width 58 height 10
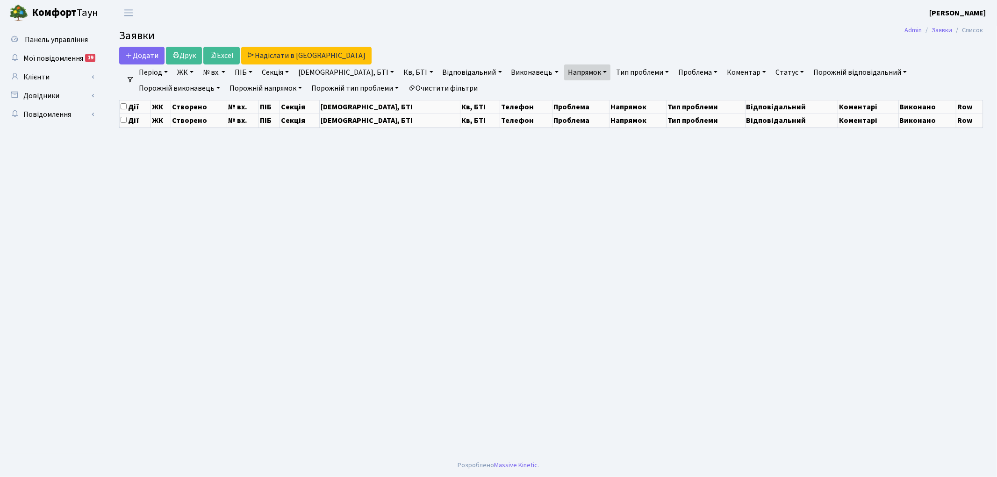
select select "25"
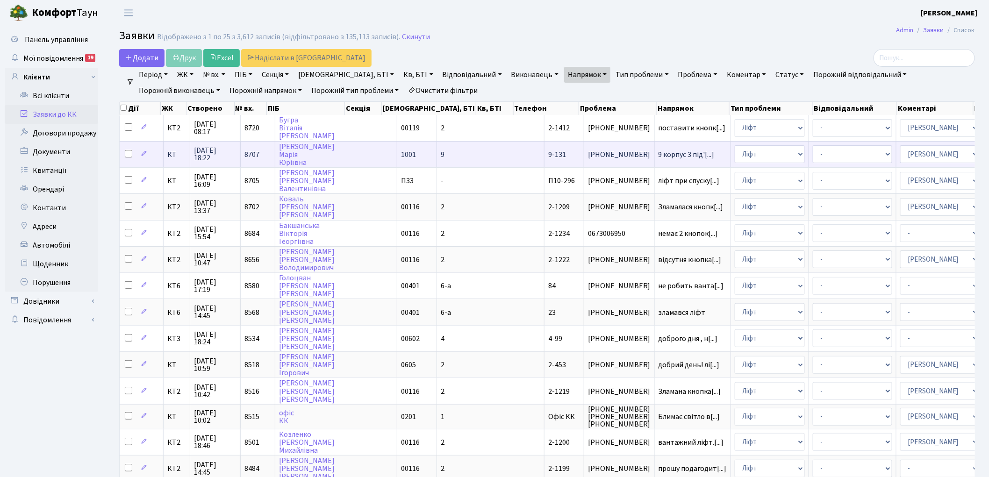
click at [253, 150] on span "8707" at bounding box center [252, 155] width 15 height 10
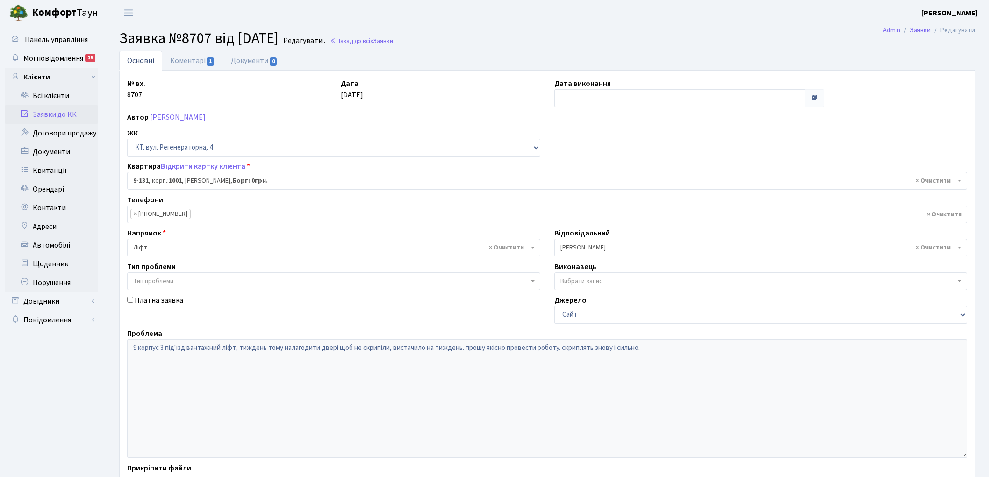
select select "6481"
click at [194, 62] on link "Коментарі 1" at bounding box center [192, 60] width 61 height 19
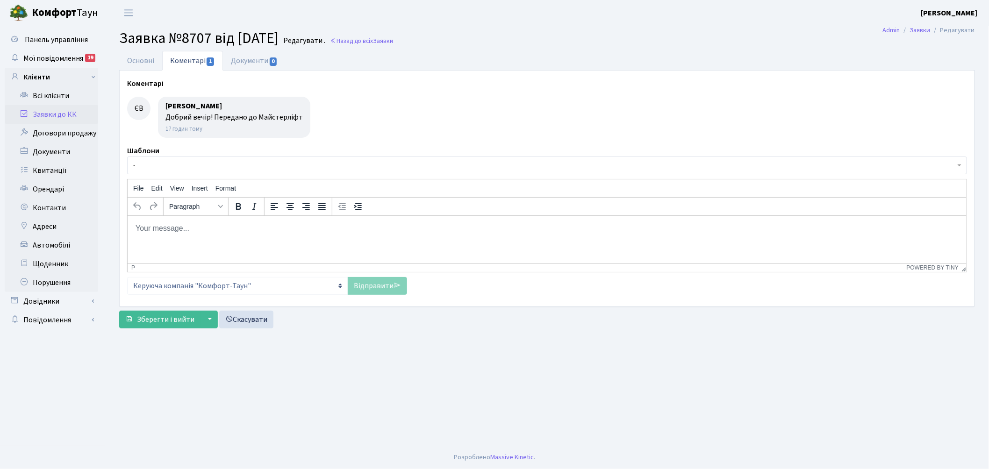
click at [188, 168] on span "-" at bounding box center [544, 165] width 823 height 9
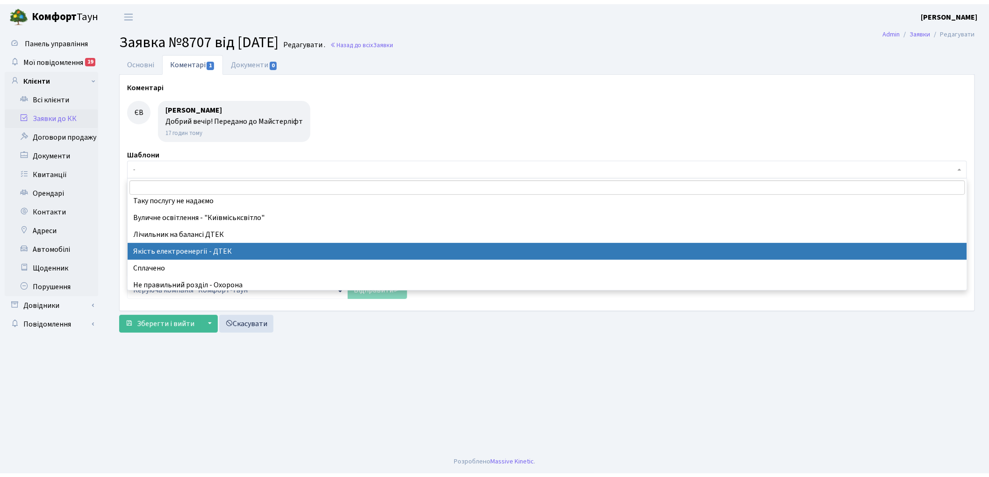
scroll to position [208, 0]
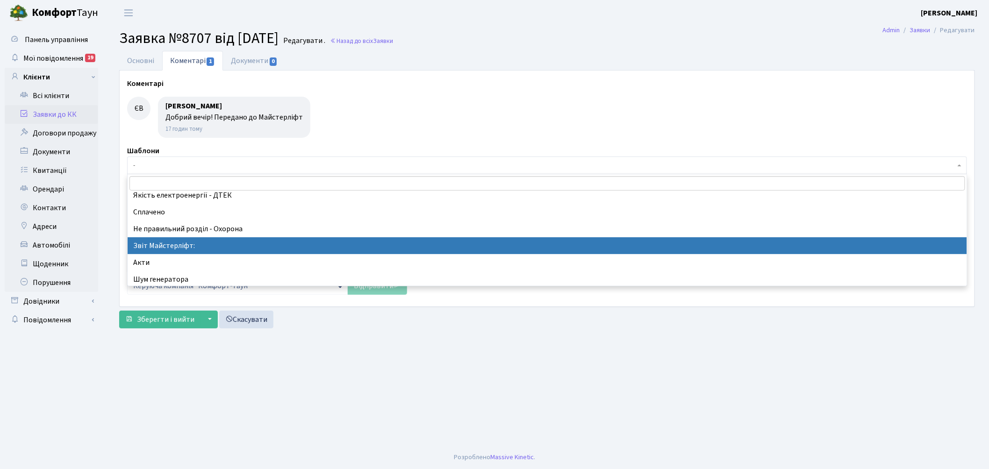
select select "37"
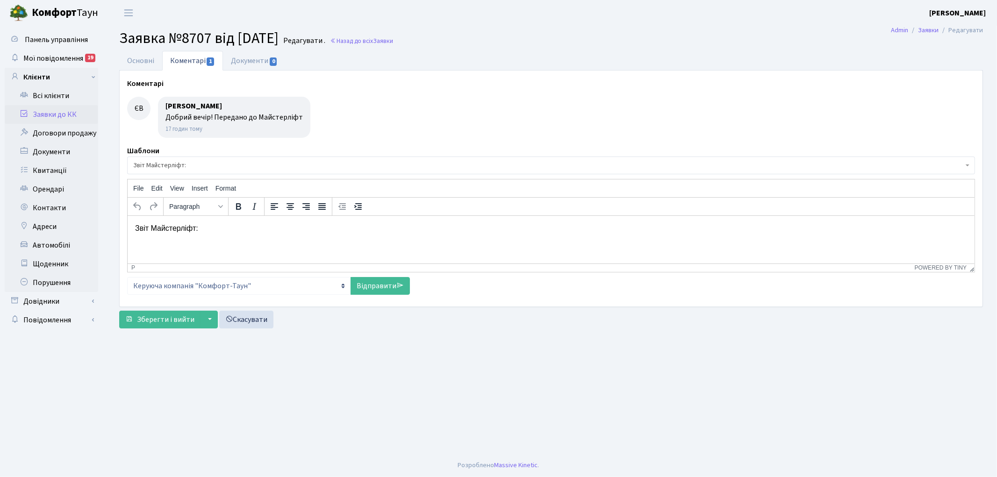
click at [242, 233] on html "Звіт Майстерліфт:" at bounding box center [550, 228] width 847 height 25
click at [195, 228] on p "Звіт Майстерліфт: регулювання дверей кабіни." at bounding box center [551, 228] width 832 height 10
click at [195, 227] on p "Звіт Майстерліфт:виконано регулювання дверей кабіни." at bounding box center [551, 228] width 832 height 10
click at [344, 231] on p "Звіт Майстерліфт: виконано регулювання дверей кабіни." at bounding box center [551, 228] width 832 height 10
click at [382, 290] on link "Відправити" at bounding box center [380, 286] width 59 height 18
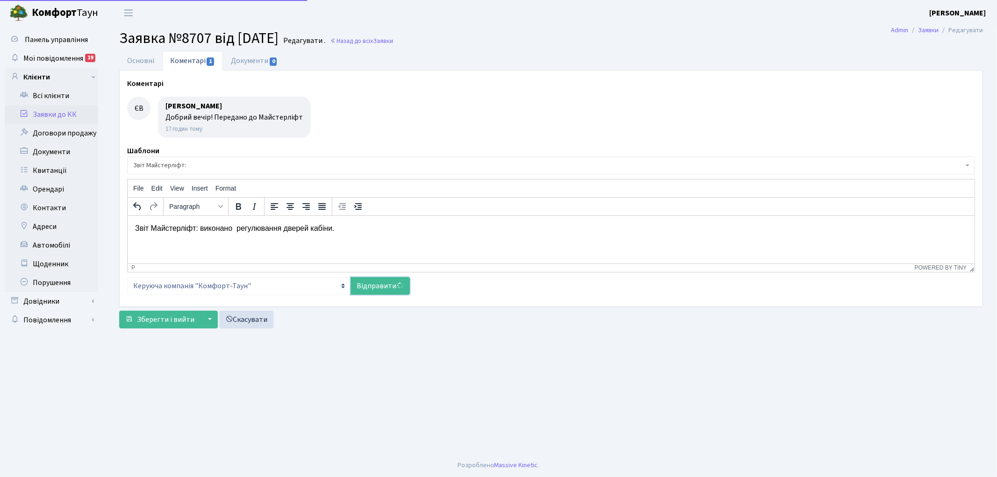
select select
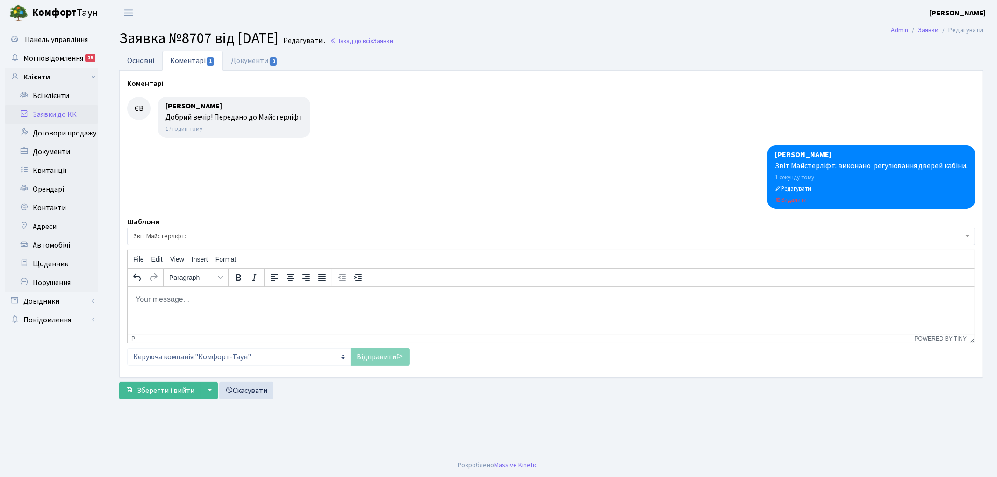
click at [142, 59] on link "Основні" at bounding box center [140, 60] width 43 height 19
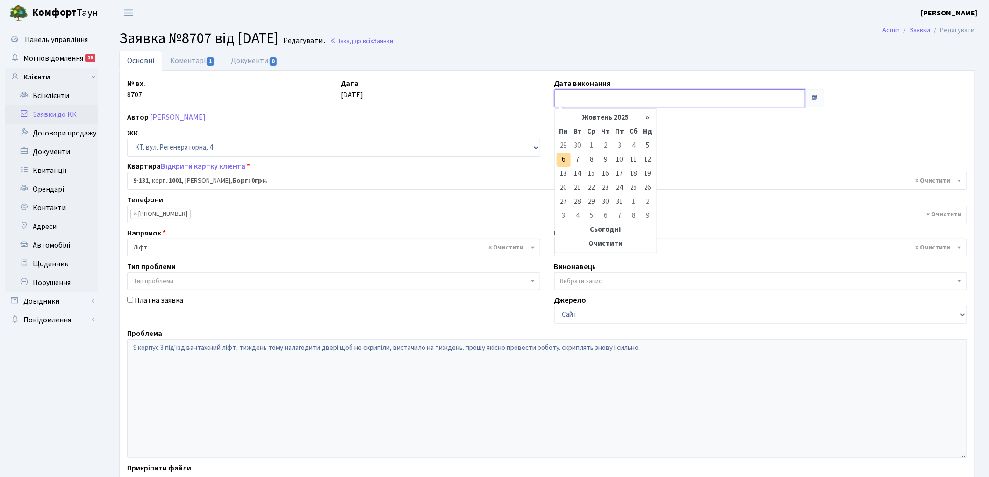
click at [594, 92] on input "text" at bounding box center [681, 98] width 252 height 18
click at [563, 158] on td "6" at bounding box center [564, 160] width 14 height 14
type input "[DATE]"
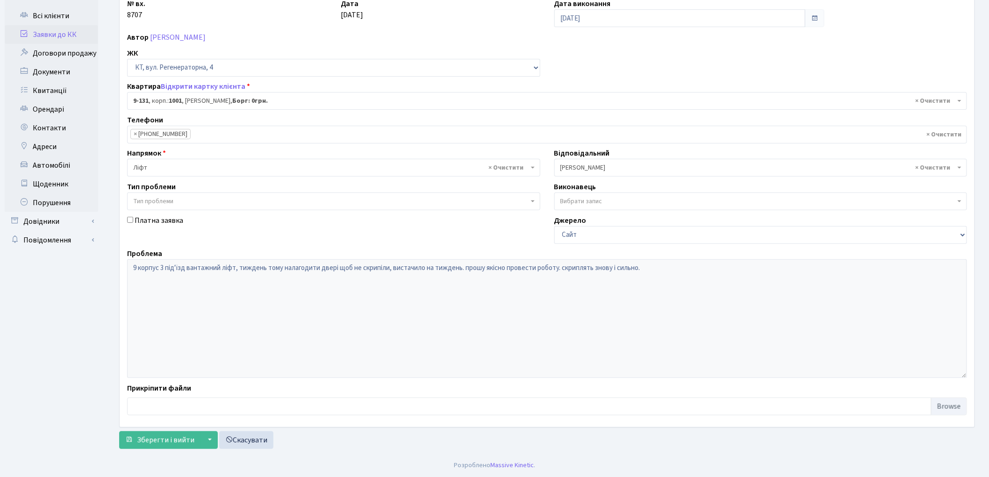
scroll to position [80, 0]
click at [152, 438] on span "Зберегти і вийти" at bounding box center [166, 440] width 58 height 10
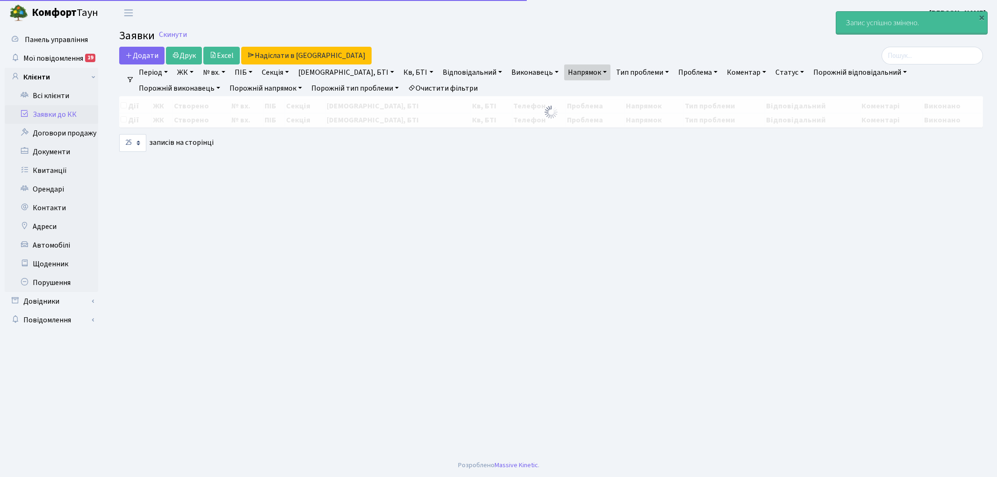
select select "25"
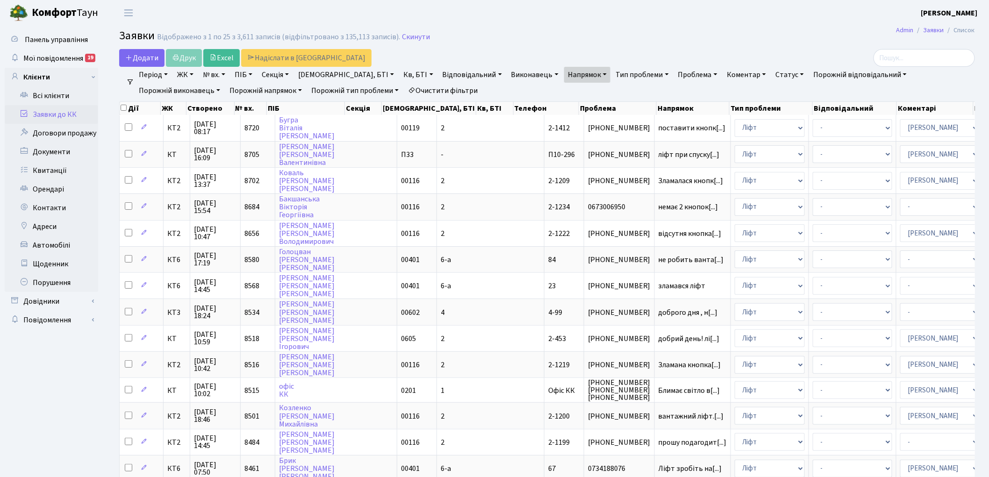
click at [404, 87] on link "Очистити фільтри" at bounding box center [442, 91] width 77 height 16
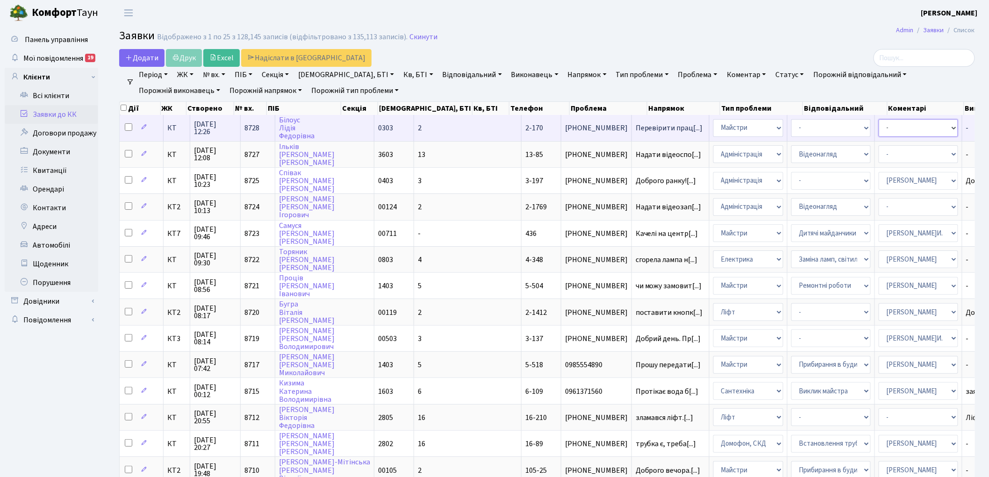
click at [879, 128] on select "- Адміністратор ЖК ДП Адміністратор ЖК КТ Адміністратор ЖК СП Вижул В. В. Горді…" at bounding box center [918, 128] width 79 height 18
select select "62"
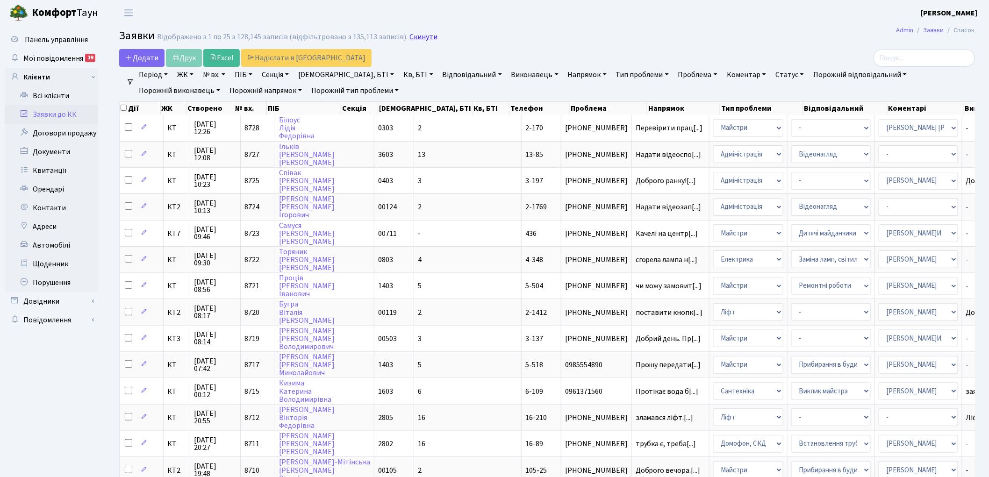
click at [416, 36] on link "Скинути" at bounding box center [424, 37] width 28 height 9
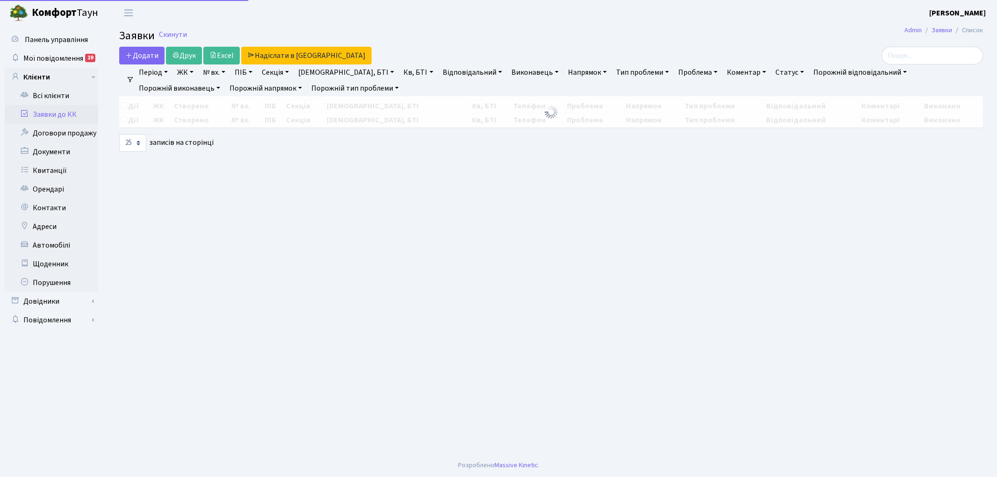
select select "25"
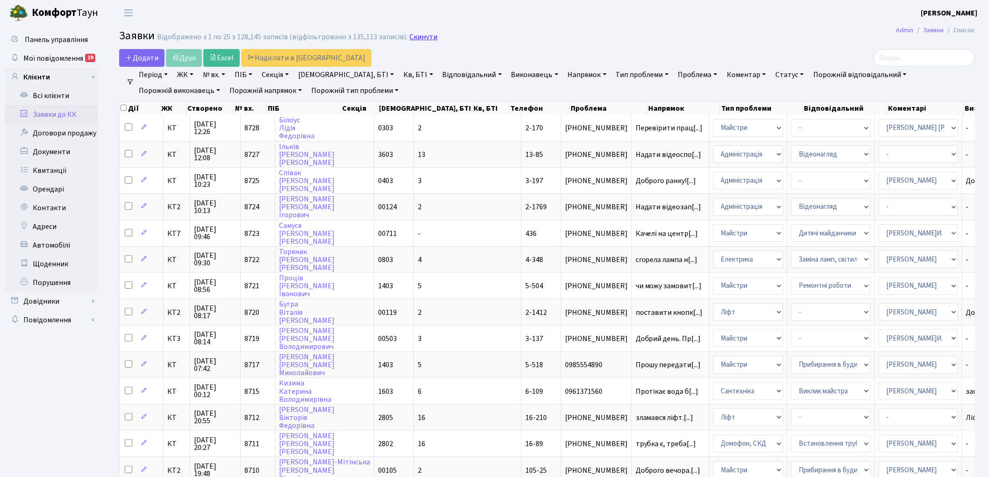
click at [412, 40] on link "Скинути" at bounding box center [424, 37] width 28 height 9
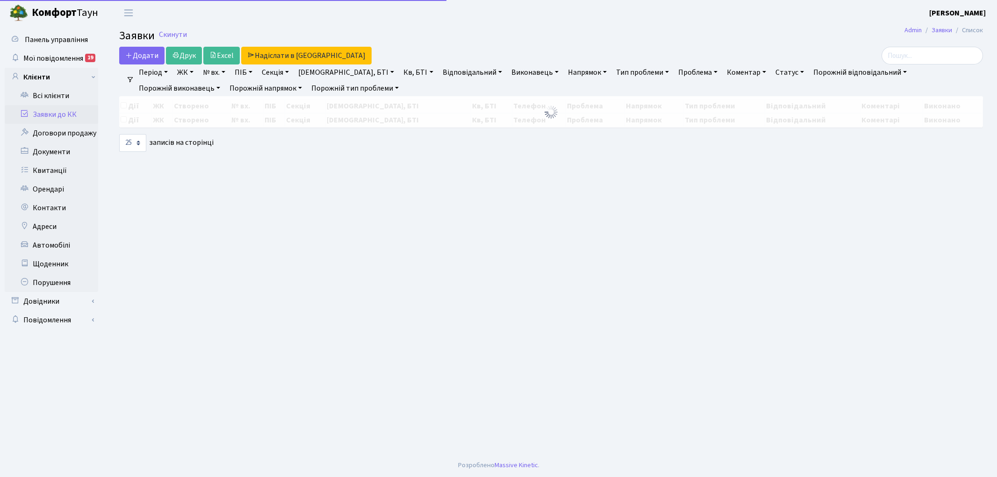
select select "25"
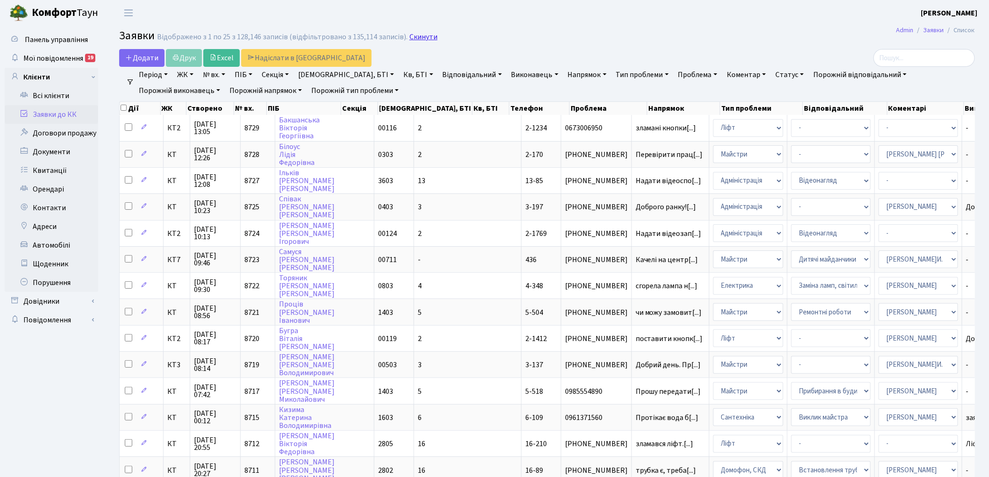
click at [412, 39] on link "Скинути" at bounding box center [424, 37] width 28 height 9
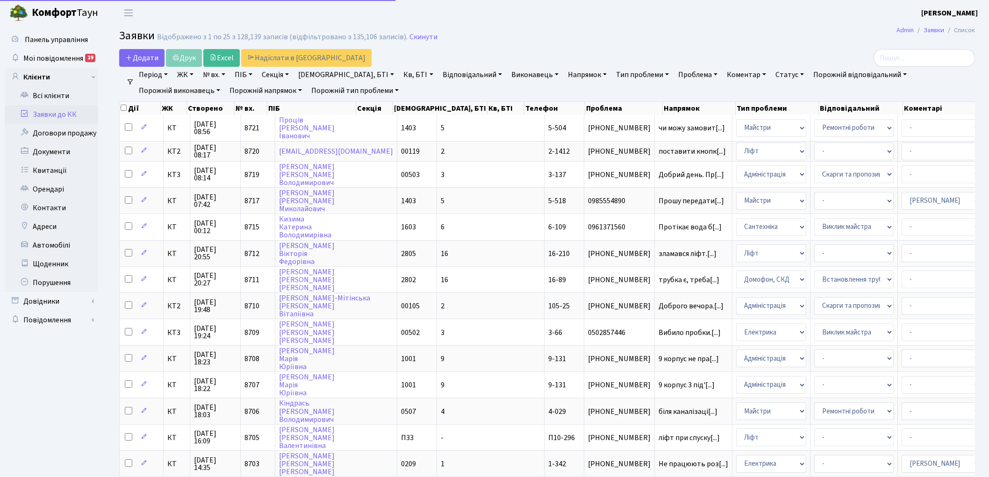
select select "25"
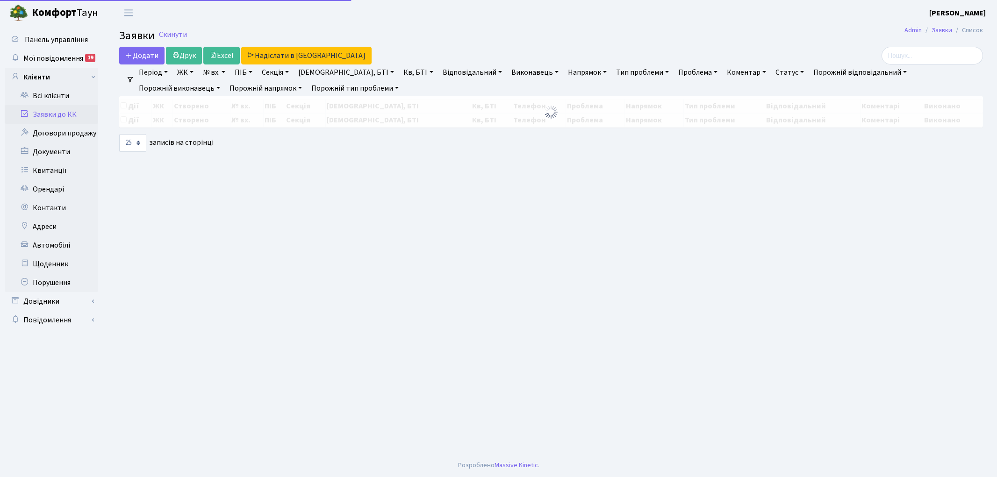
select select "25"
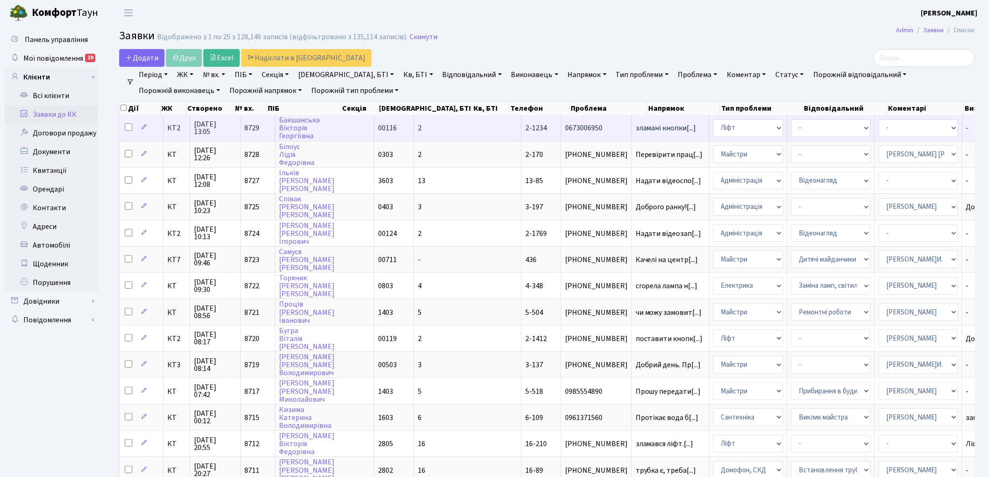
click at [247, 123] on span "8729" at bounding box center [252, 128] width 15 height 10
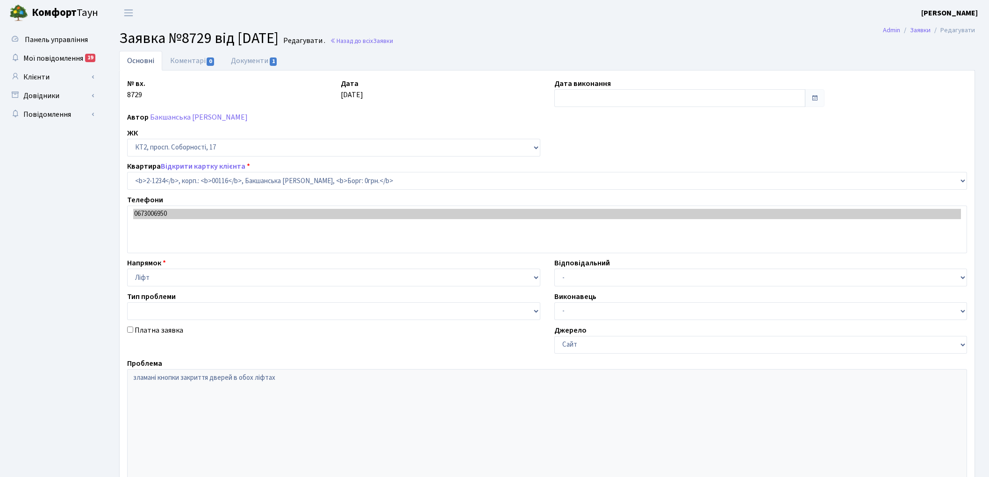
select select "12849"
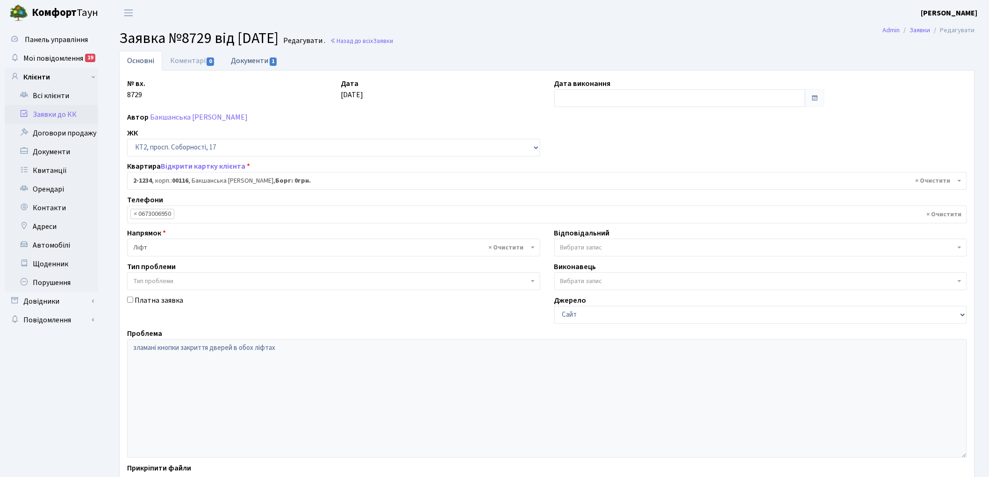
click at [246, 58] on link "Документи 1" at bounding box center [254, 60] width 63 height 19
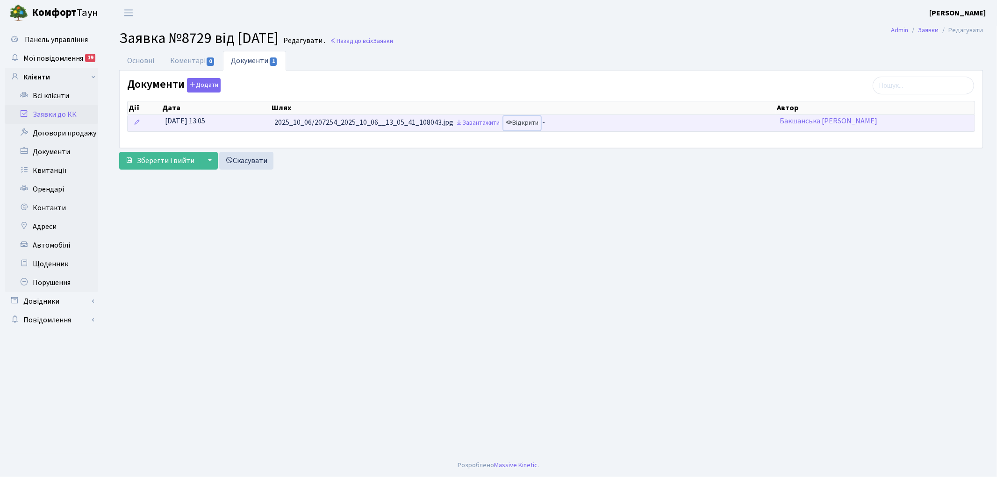
click at [520, 122] on link "Відкрити" at bounding box center [522, 123] width 37 height 14
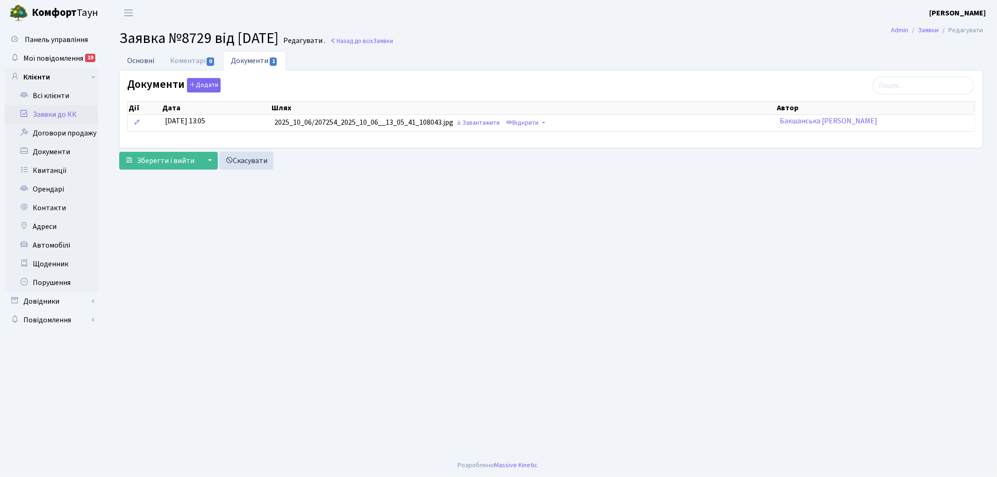
click at [129, 54] on link "Основні" at bounding box center [140, 60] width 43 height 19
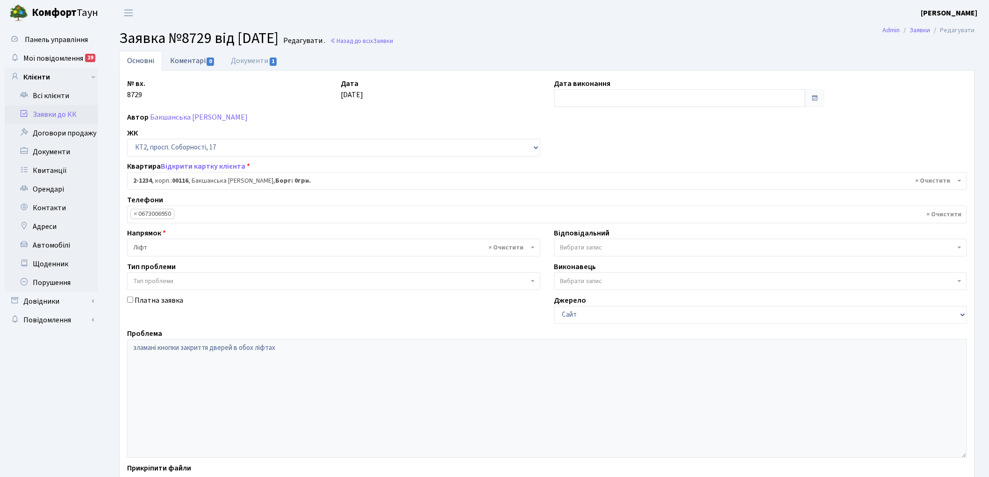
click at [186, 65] on link "Коментарі 0" at bounding box center [192, 60] width 61 height 19
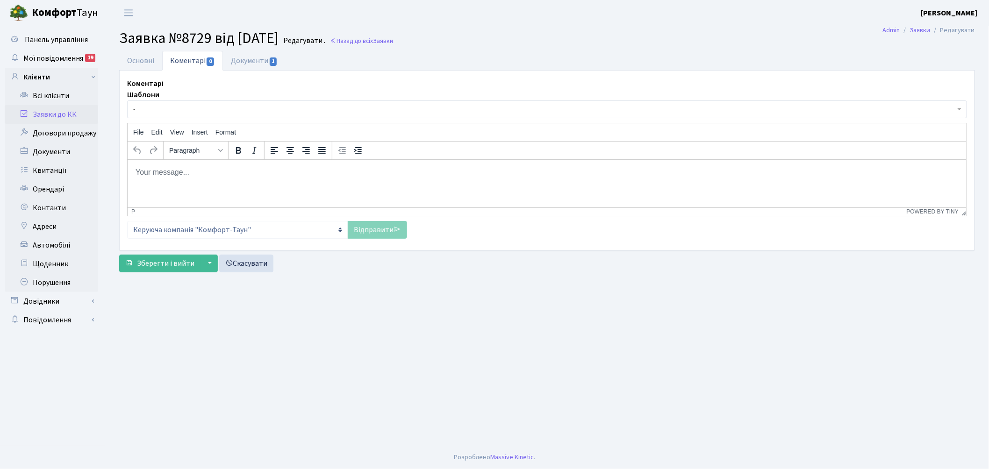
click at [189, 111] on span "-" at bounding box center [544, 109] width 823 height 9
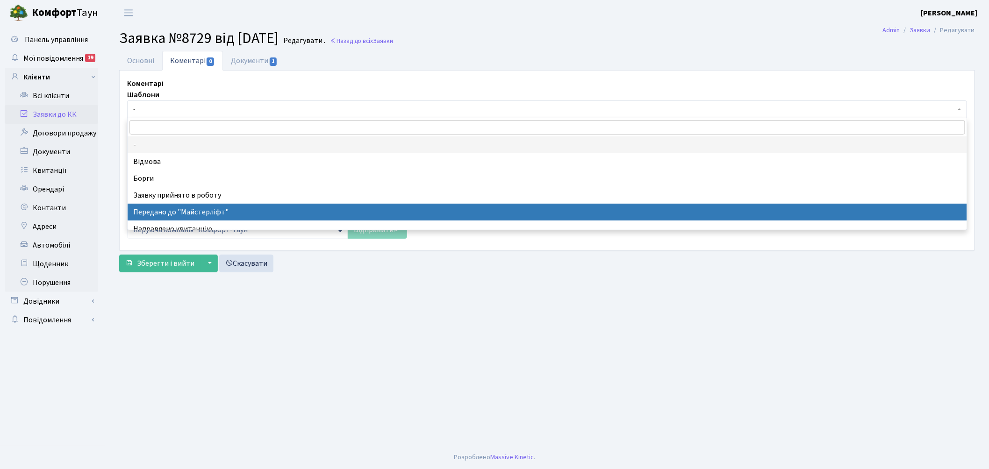
select select "9"
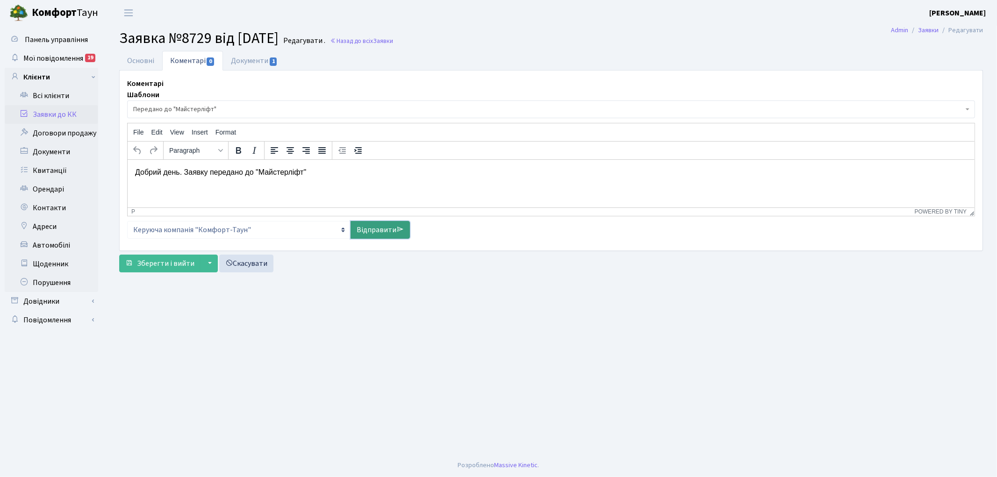
click at [365, 230] on link "Відправити" at bounding box center [380, 230] width 59 height 18
select select
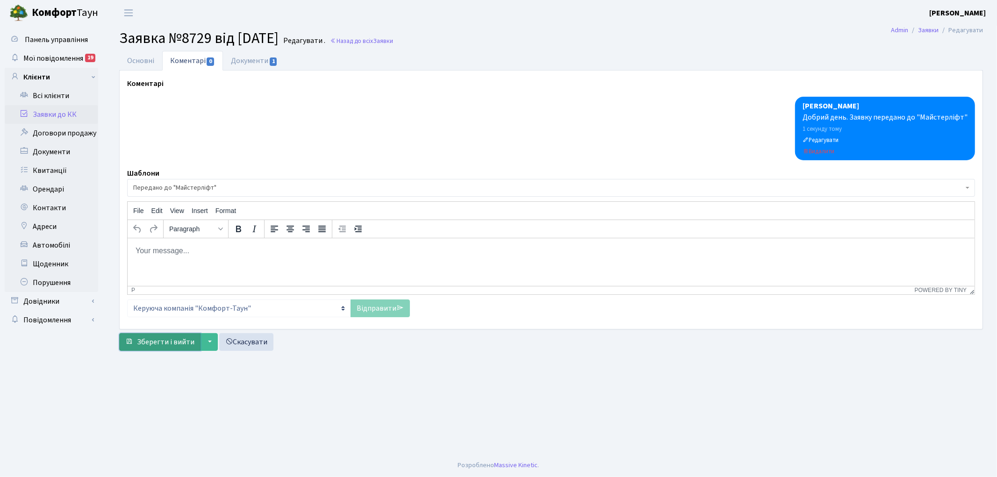
click at [163, 340] on span "Зберегти і вийти" at bounding box center [166, 342] width 58 height 10
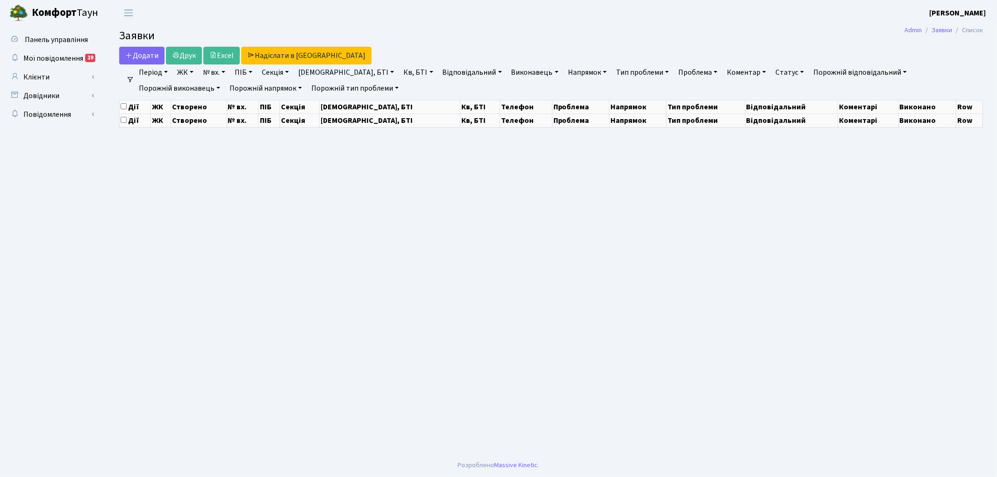
select select "25"
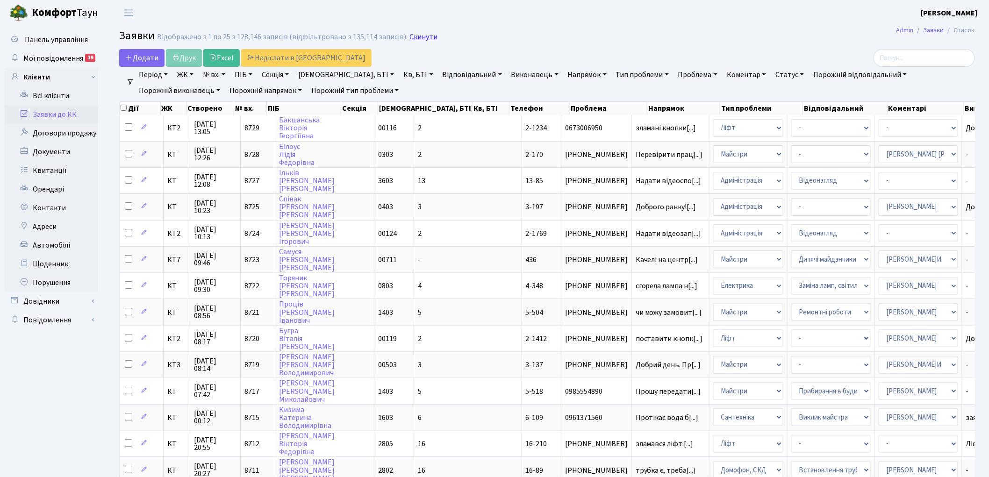
click at [423, 36] on link "Скинути" at bounding box center [424, 37] width 28 height 9
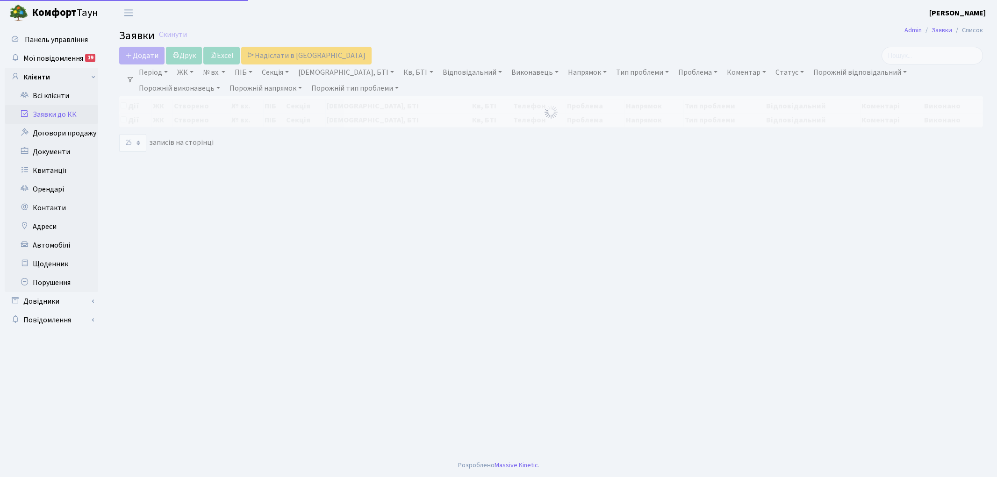
select select "25"
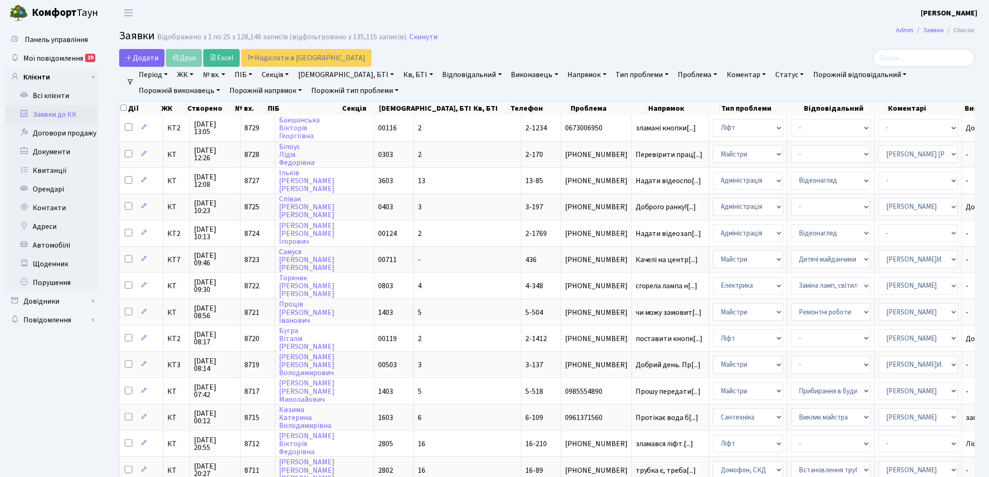
click at [423, 36] on link "Скинути" at bounding box center [424, 37] width 28 height 9
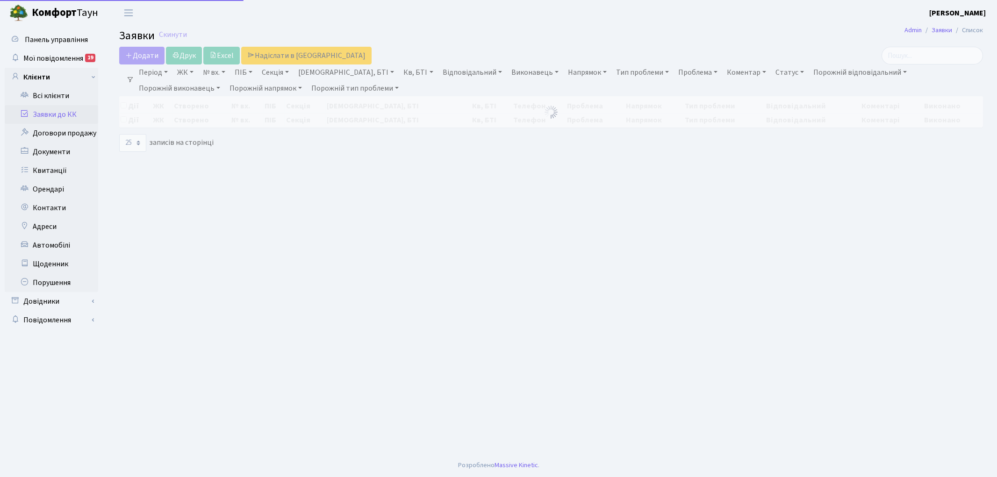
select select "25"
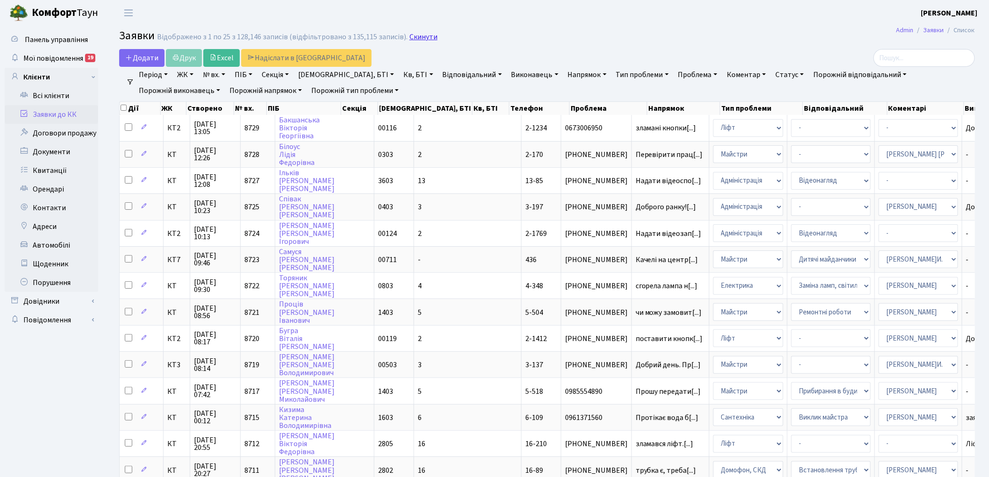
click at [420, 39] on link "Скинути" at bounding box center [424, 37] width 28 height 9
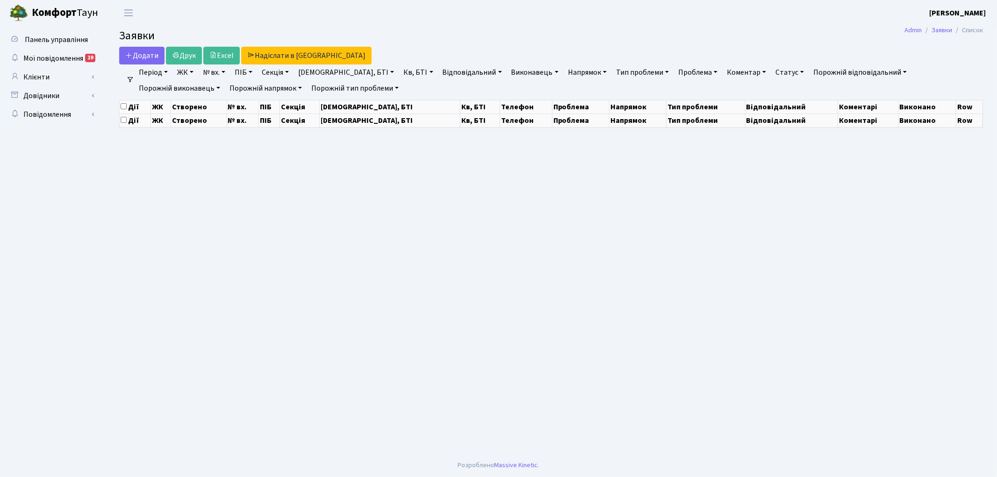
select select "25"
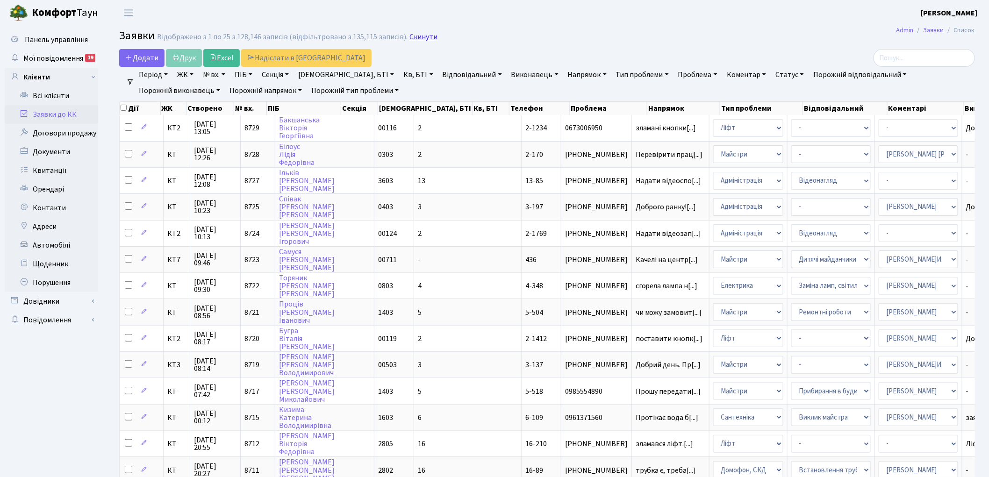
click at [418, 38] on link "Скинути" at bounding box center [424, 37] width 28 height 9
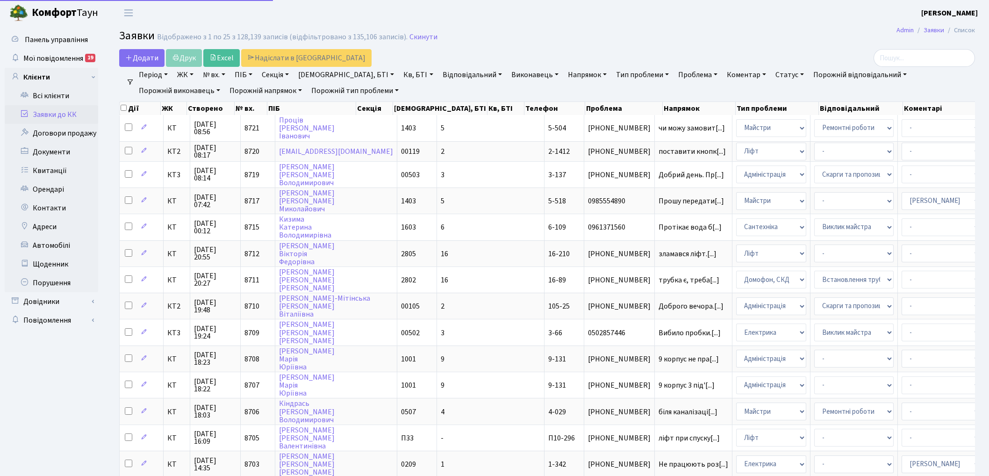
select select "25"
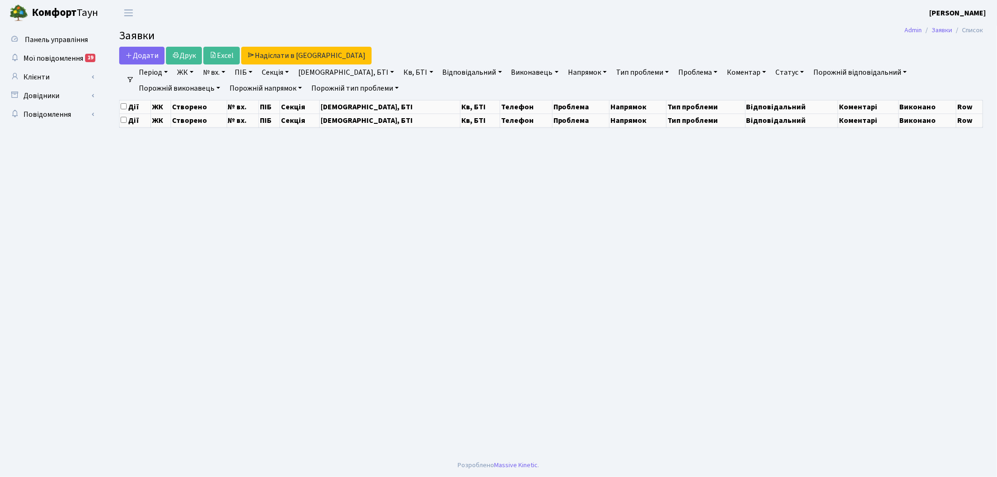
select select "25"
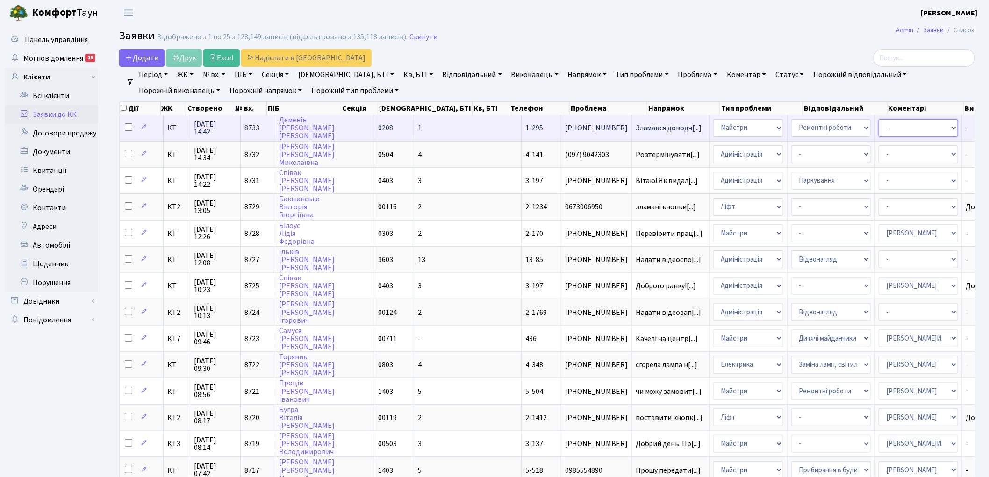
click at [879, 130] on select "- Адміністратор ЖК ДП Адміністратор ЖК КТ Адміністратор ЖК СП [PERSON_NAME] [PE…" at bounding box center [918, 128] width 79 height 18
select select "62"
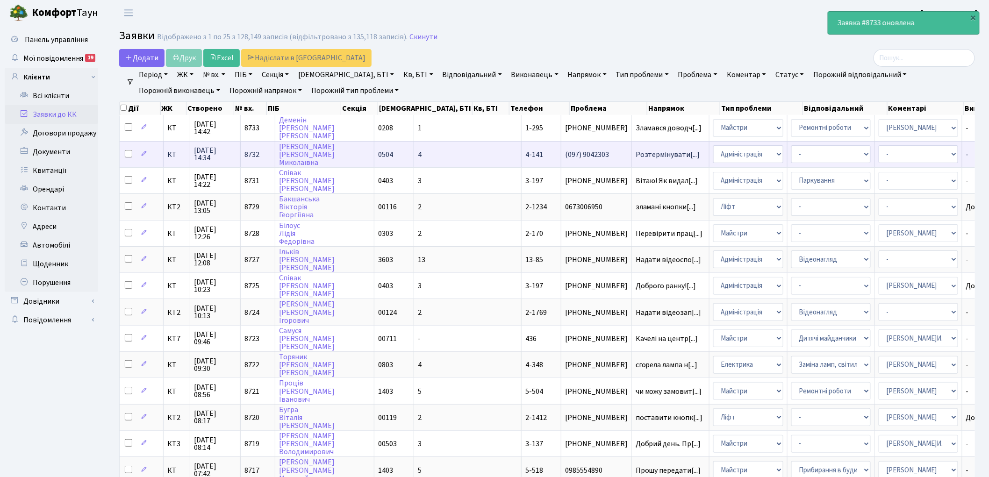
click at [250, 151] on span "8732" at bounding box center [252, 155] width 15 height 10
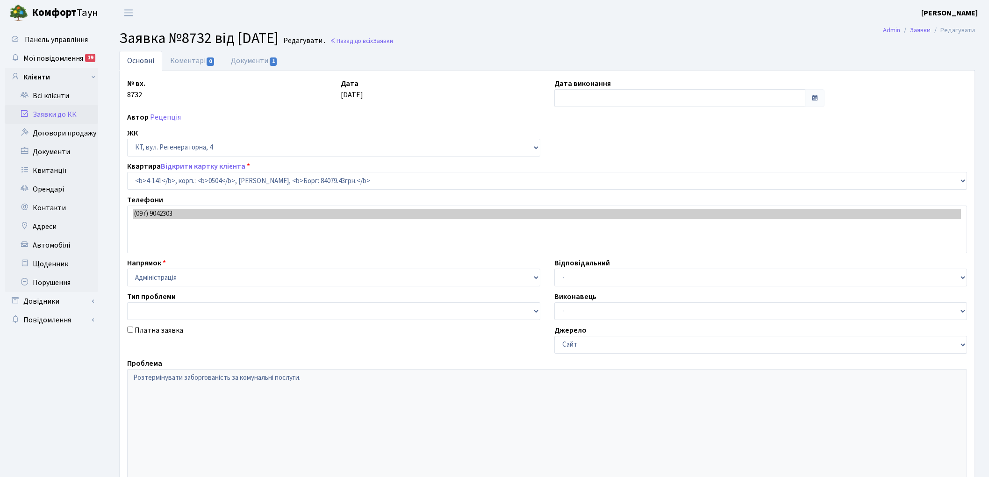
select select "1137"
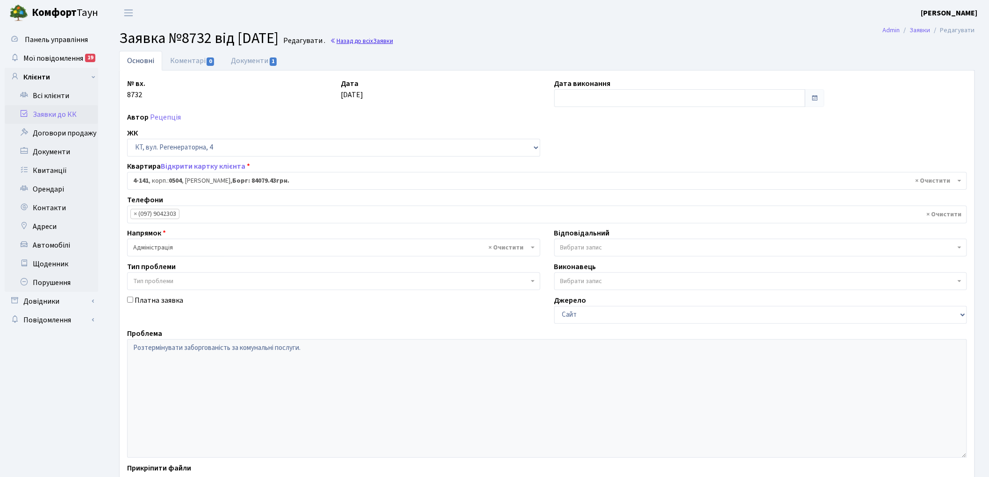
click at [383, 39] on link "Назад до всіх Заявки" at bounding box center [361, 40] width 63 height 9
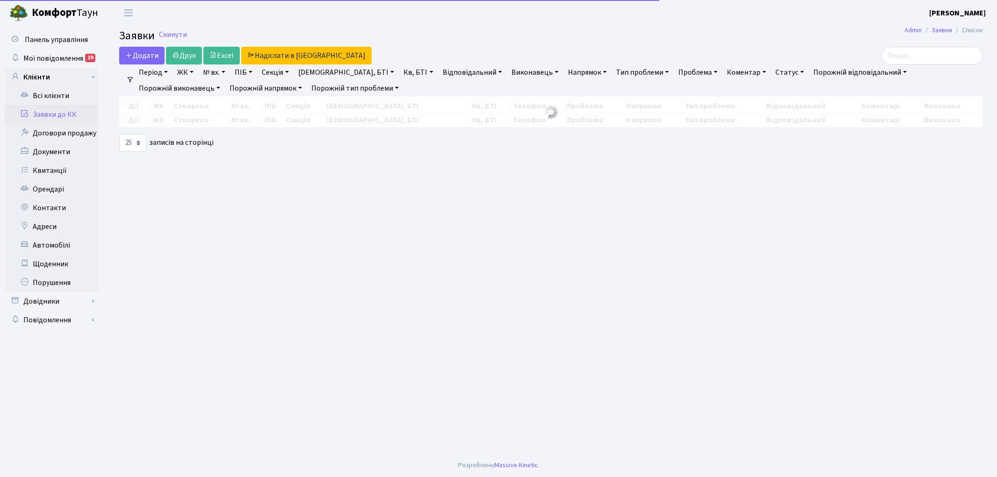
select select "25"
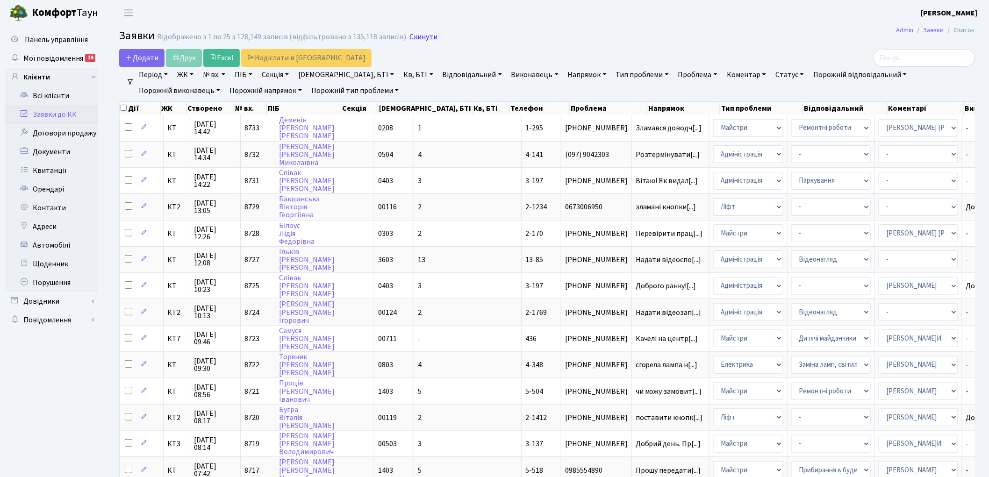
click at [422, 36] on link "Скинути" at bounding box center [424, 37] width 28 height 9
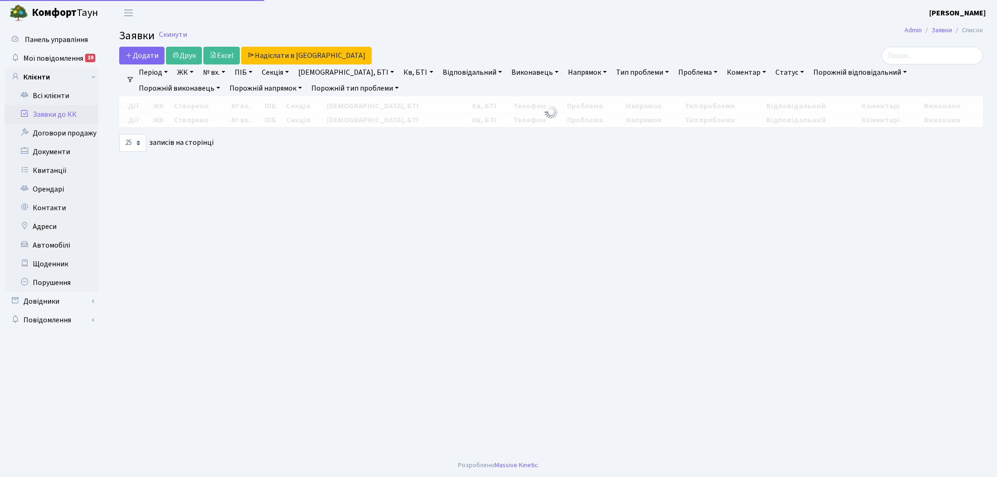
select select "25"
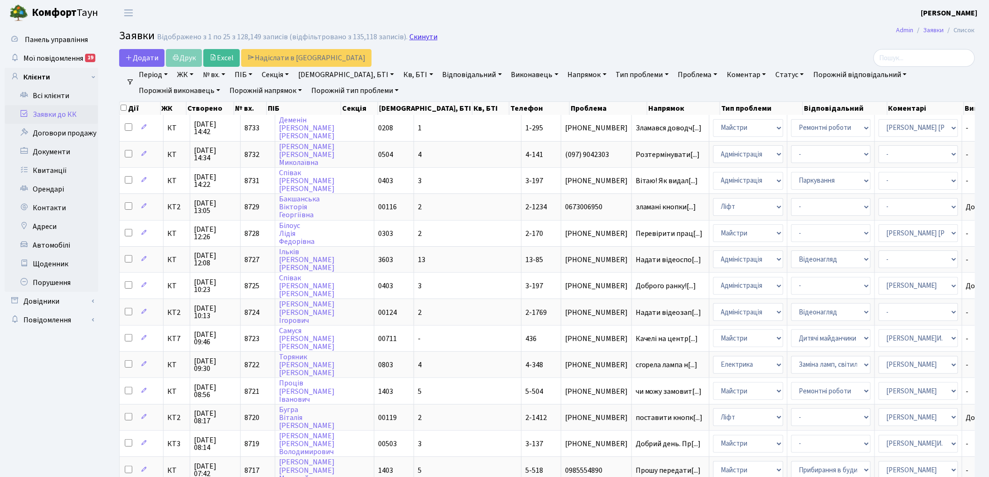
click at [419, 36] on link "Скинути" at bounding box center [424, 37] width 28 height 9
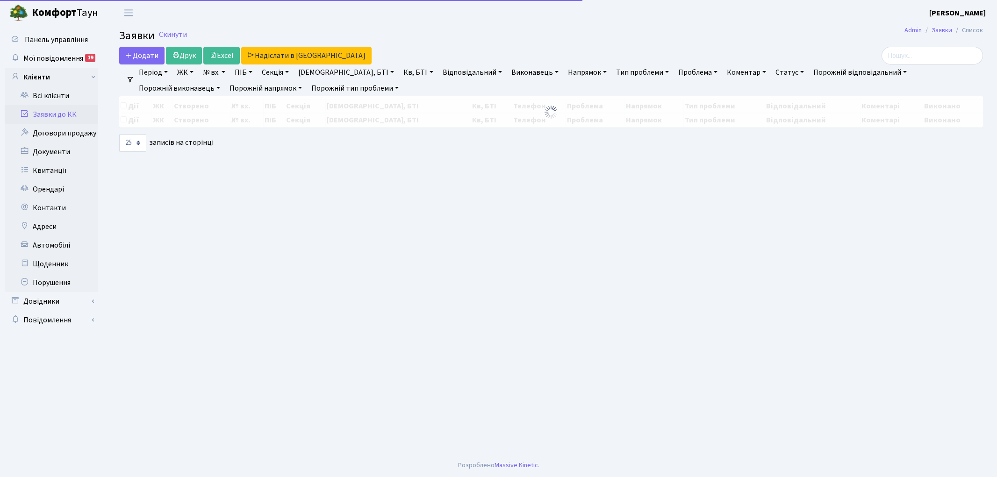
select select "25"
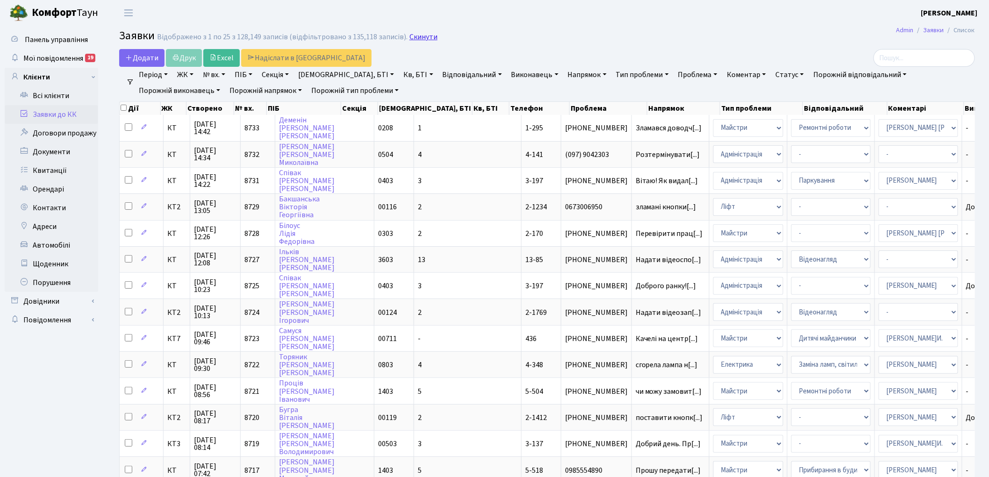
click at [425, 38] on link "Скинути" at bounding box center [424, 37] width 28 height 9
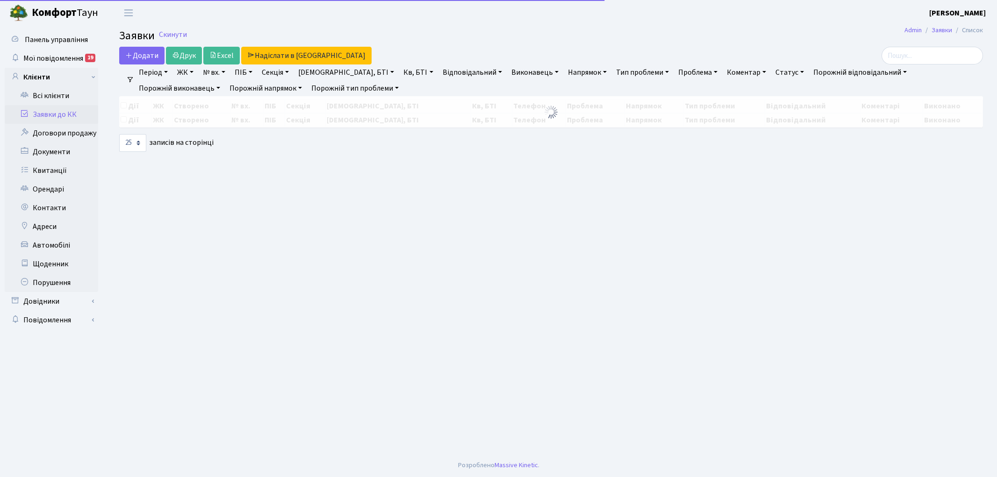
select select "25"
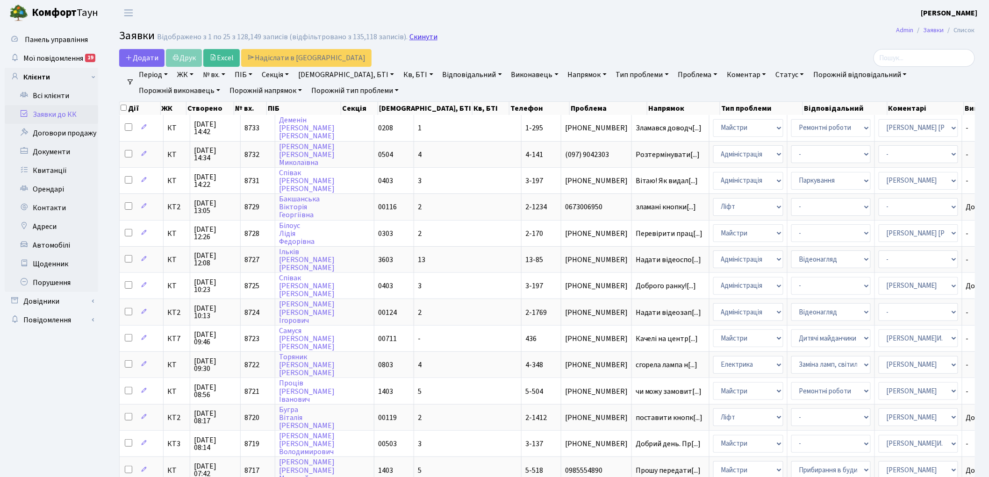
click at [422, 36] on link "Скинути" at bounding box center [424, 37] width 28 height 9
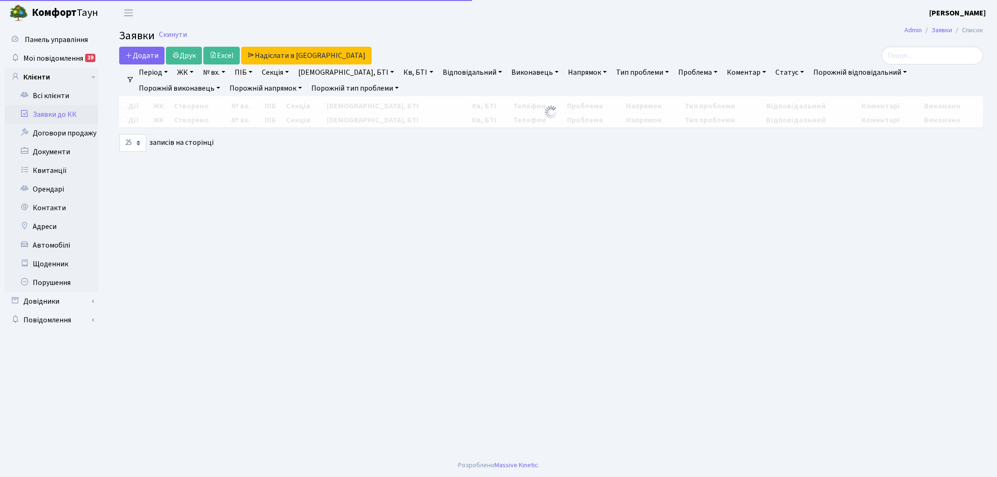
select select "25"
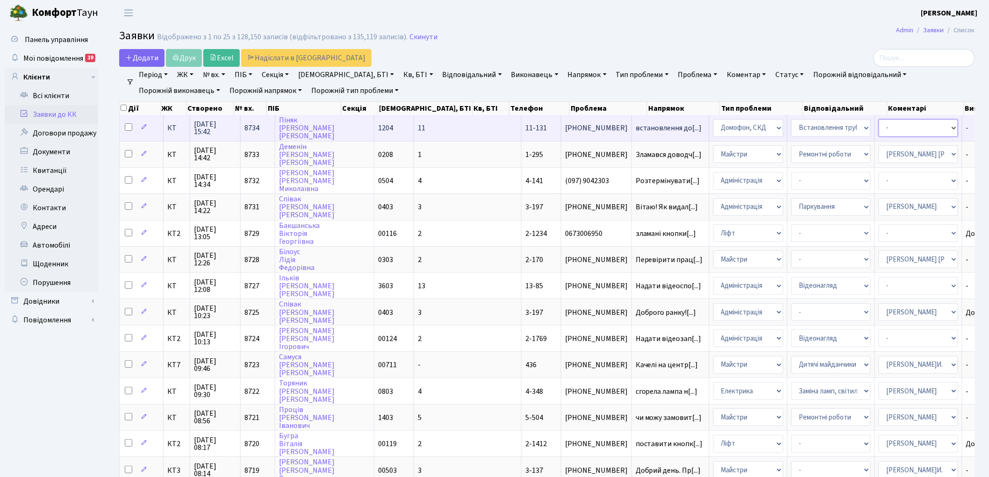
click at [879, 130] on select "- Адміністратор ЖК ДП Адміністратор ЖК КТ Адміністратор ЖК СП Вижул В. В. Горді…" at bounding box center [918, 128] width 79 height 18
select select "22"
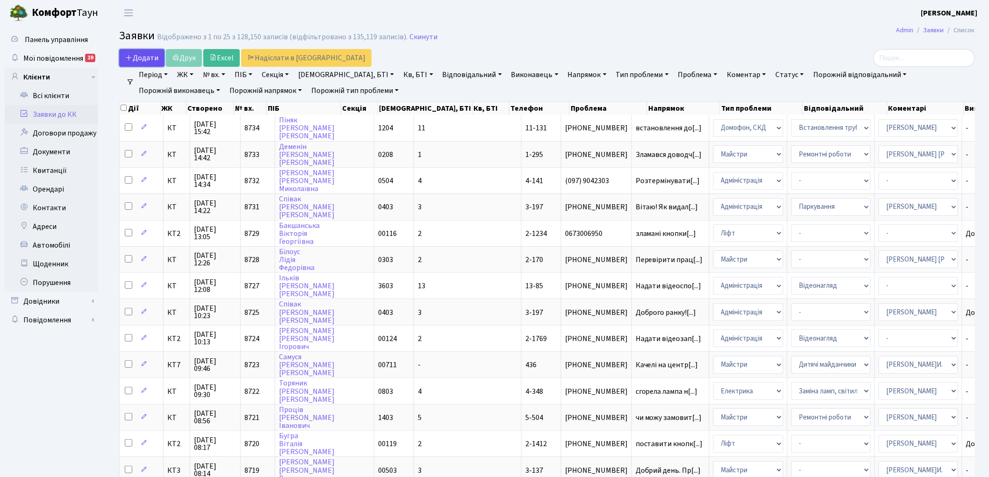
click at [142, 57] on span "Додати" at bounding box center [141, 58] width 33 height 10
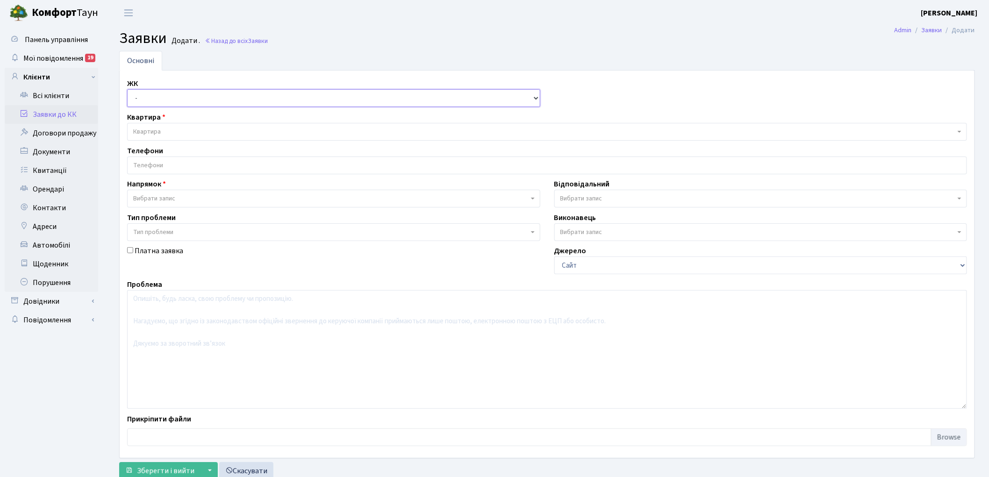
click at [166, 97] on select "- КТ, вул. Регенераторна, 4 КТ2, просп. [STREET_ADDRESS] [STREET_ADDRESS] [PERS…" at bounding box center [333, 98] width 413 height 18
select select "271"
click at [127, 89] on select "- КТ, вул. Регенераторна, 4 КТ2, просп. [STREET_ADDRESS] [STREET_ADDRESS] [PERS…" at bounding box center [333, 98] width 413 height 18
select select
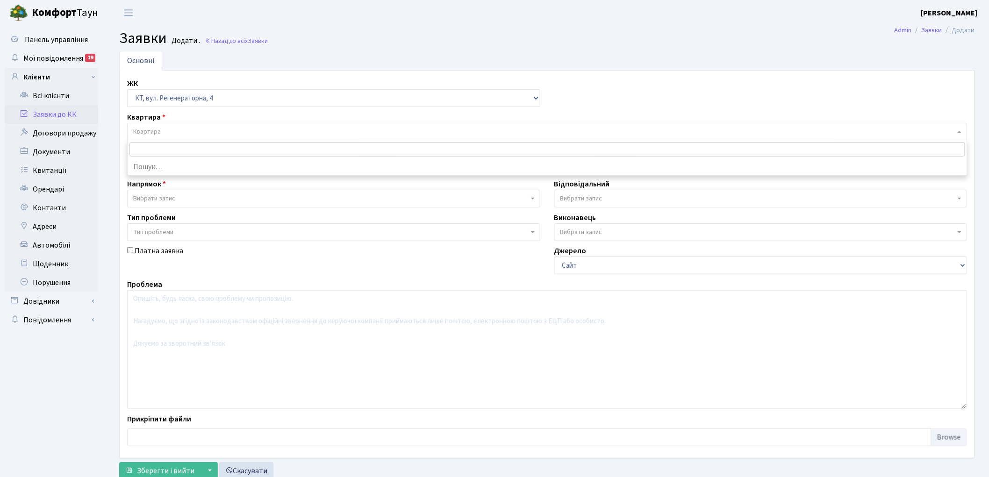
click at [204, 134] on span "Квартира" at bounding box center [544, 131] width 823 height 9
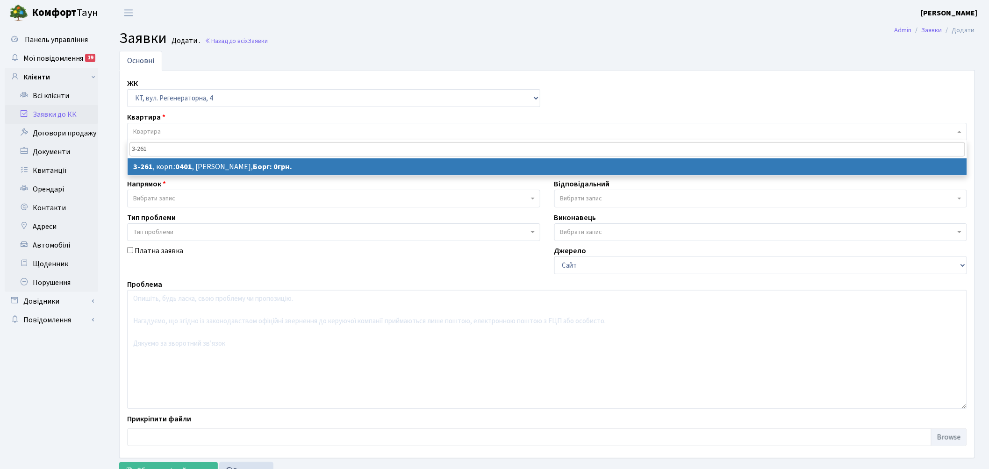
type input "3-261"
select select
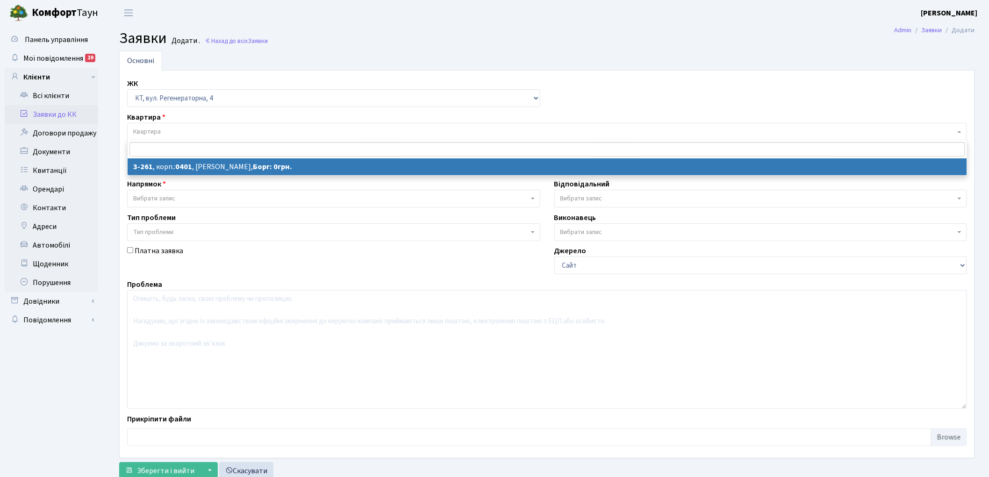
select select "754"
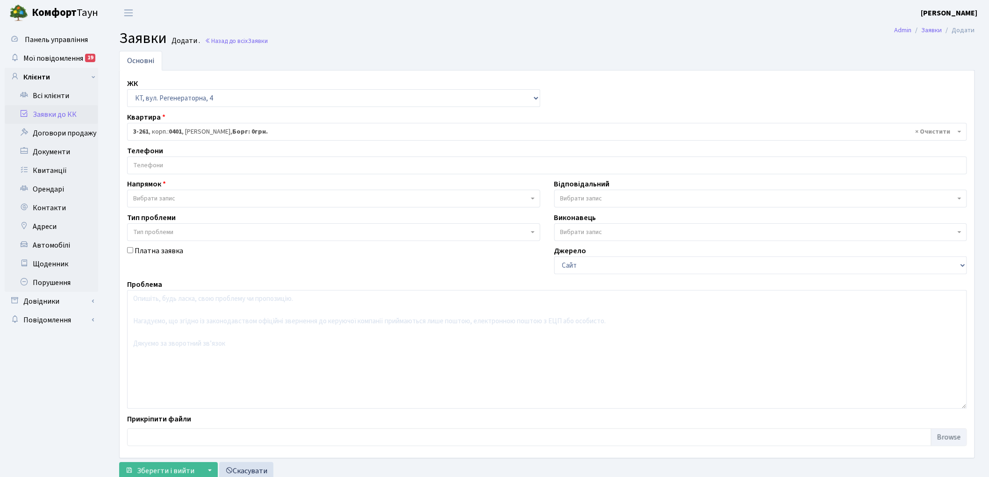
click at [181, 164] on input "search" at bounding box center [547, 165] width 839 height 17
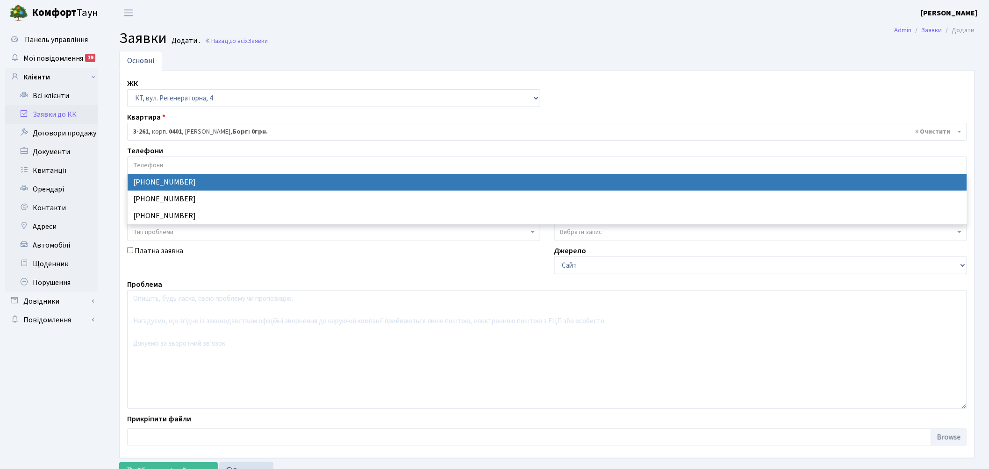
click at [181, 164] on input "search" at bounding box center [547, 165] width 839 height 17
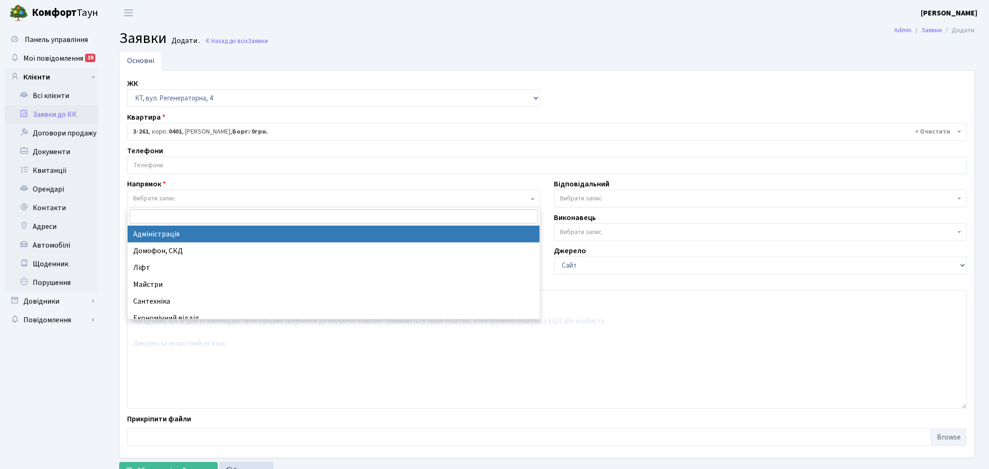
click at [190, 199] on span "Вибрати запис" at bounding box center [331, 198] width 396 height 9
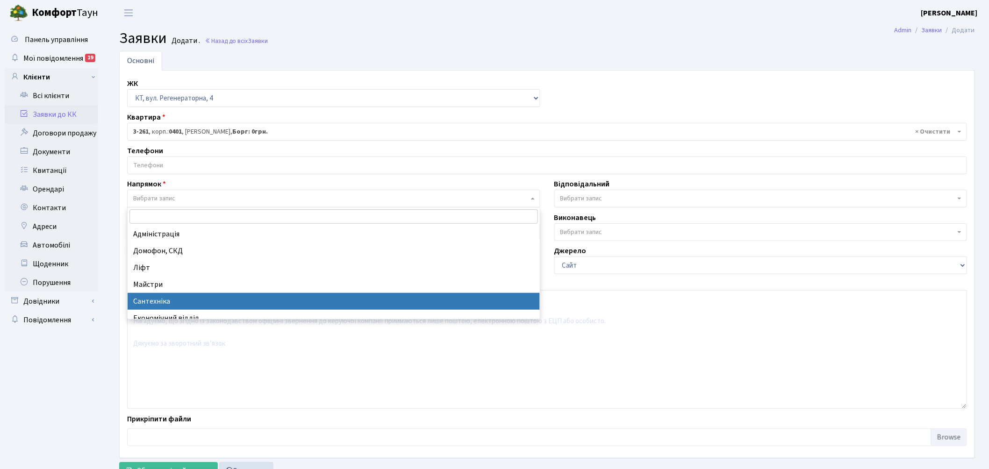
select select "2"
select select
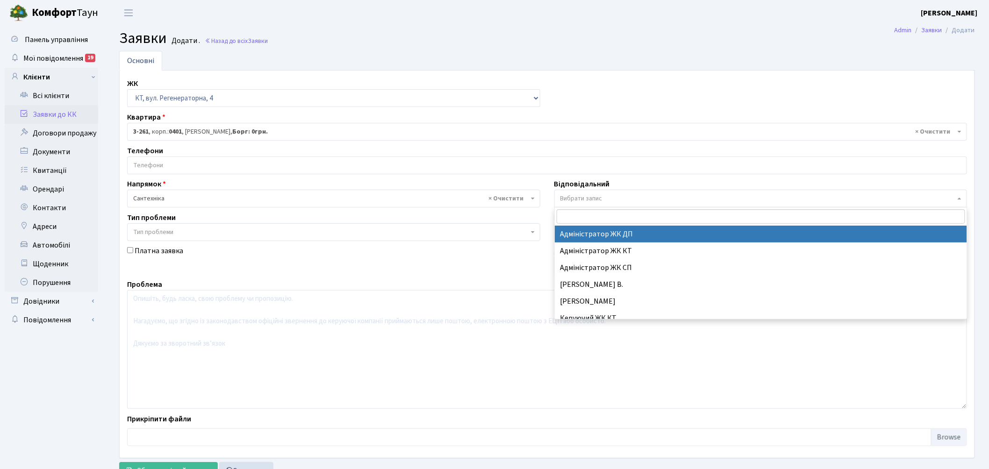
click at [585, 198] on span "Вибрати запис" at bounding box center [582, 198] width 42 height 9
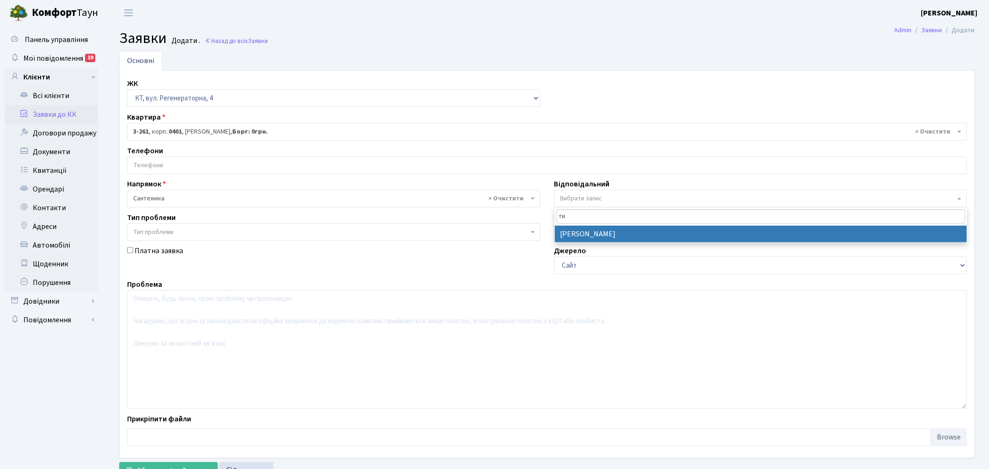
type input "ти"
select select "67"
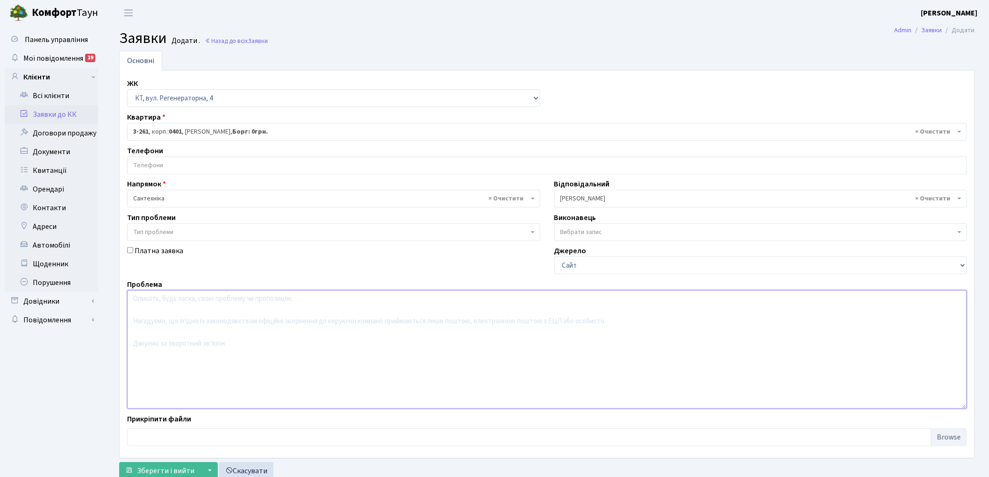
click at [308, 339] on textarea at bounding box center [547, 349] width 840 height 119
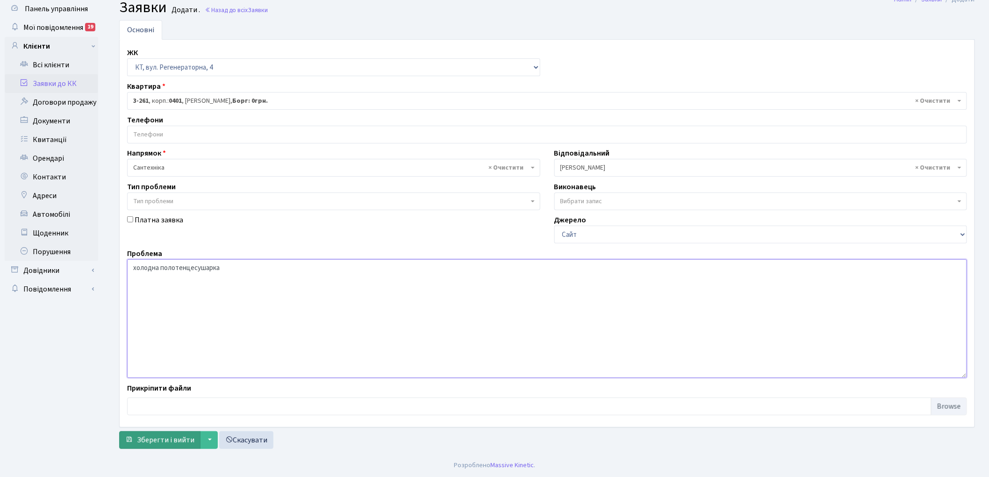
type textarea "холодна полотенцесушарка"
click at [156, 437] on span "Зберегти і вийти" at bounding box center [166, 440] width 58 height 10
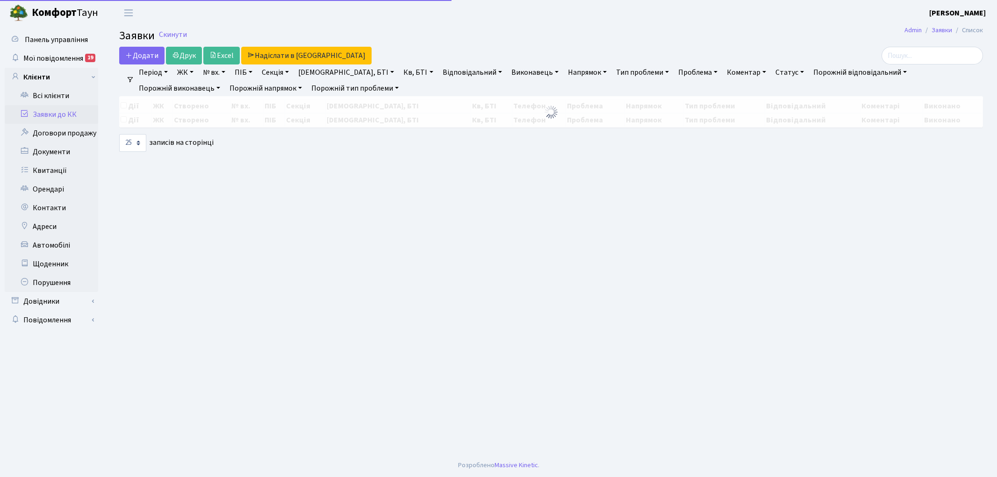
select select "25"
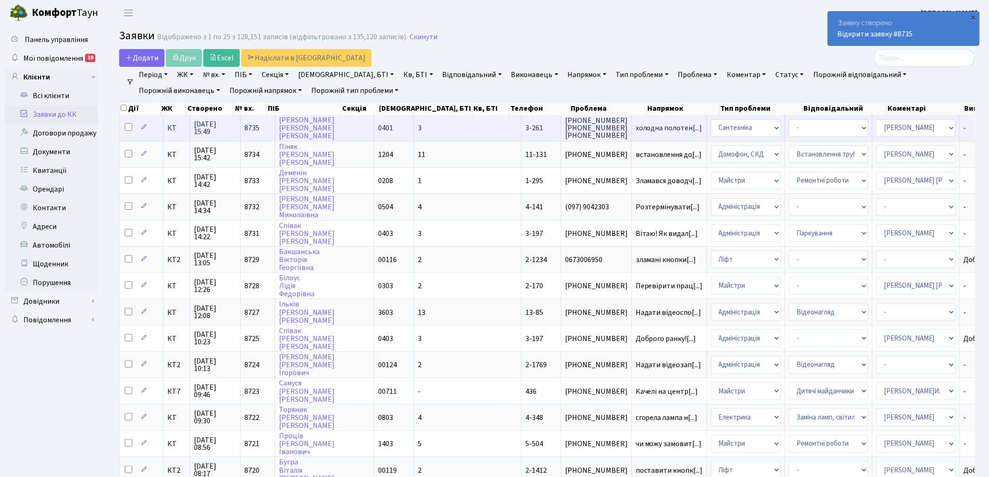
click at [249, 126] on span "8735" at bounding box center [252, 128] width 15 height 10
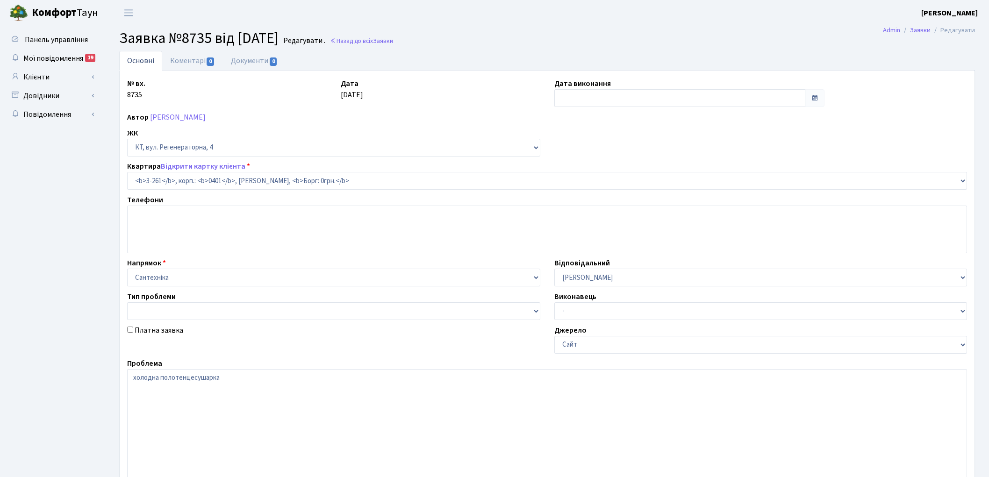
select select "754"
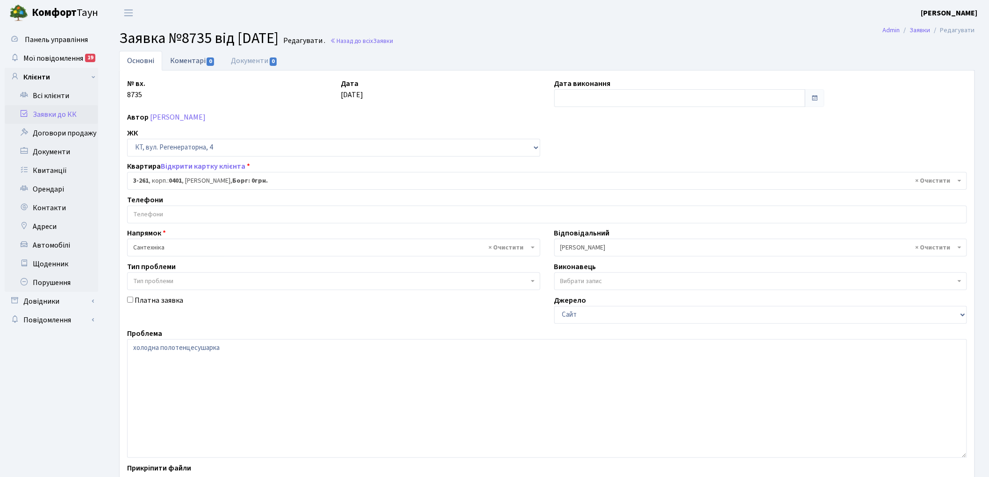
click at [194, 61] on link "Коментарі 0" at bounding box center [192, 60] width 61 height 19
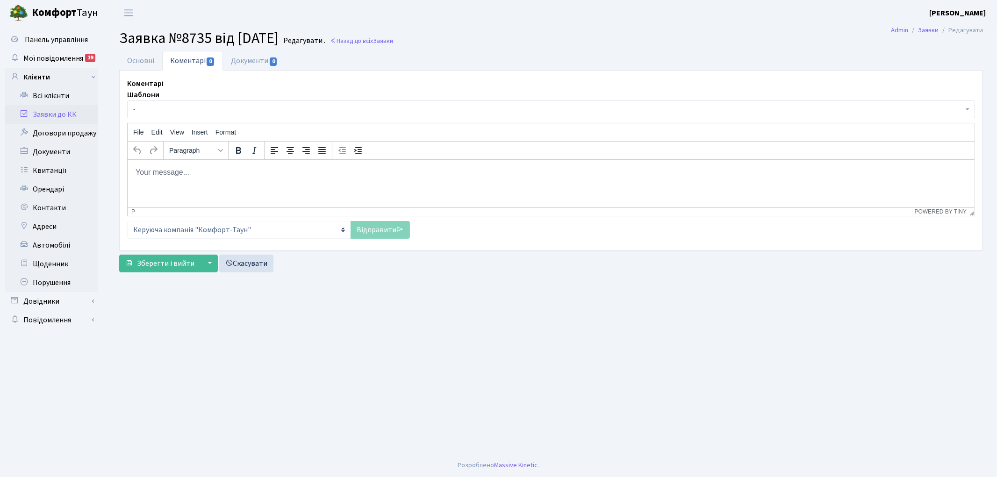
click at [186, 179] on html at bounding box center [550, 171] width 847 height 25
click at [378, 228] on link "Відправити" at bounding box center [380, 230] width 59 height 18
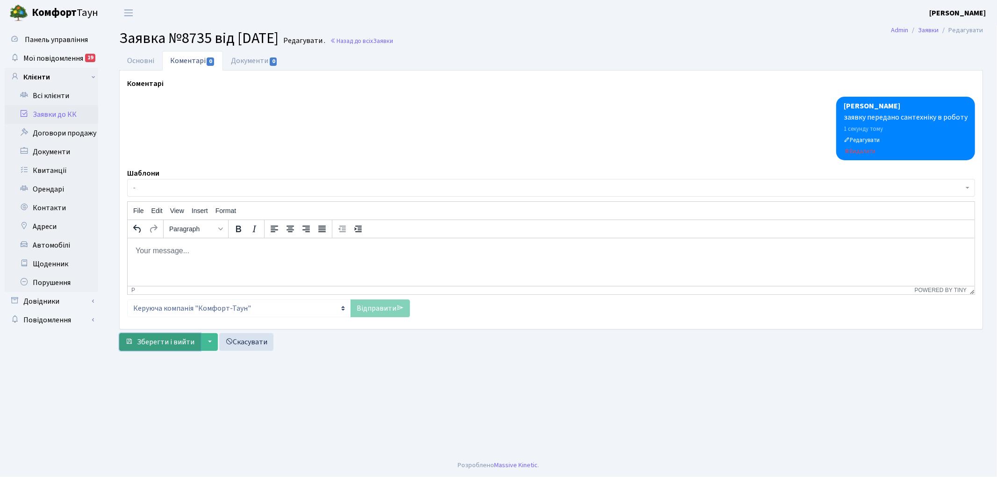
click at [153, 343] on span "Зберегти і вийти" at bounding box center [166, 342] width 58 height 10
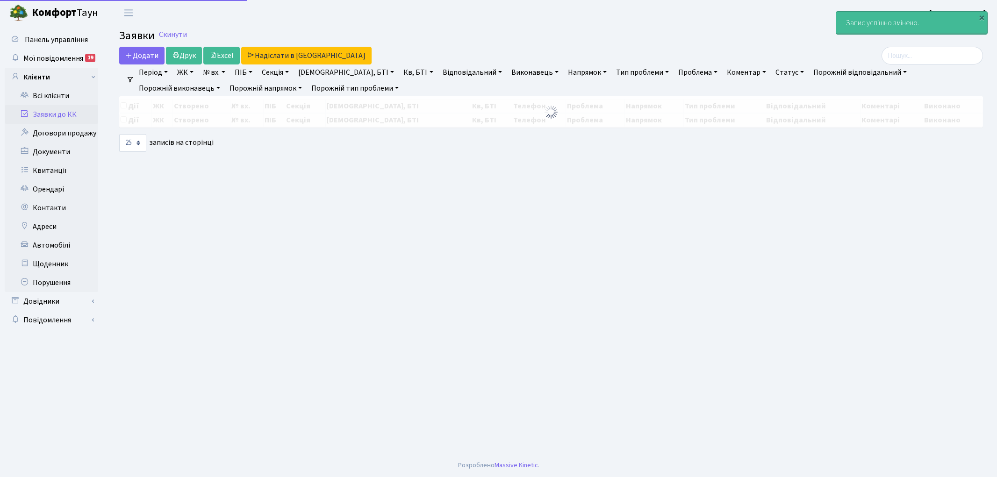
select select "25"
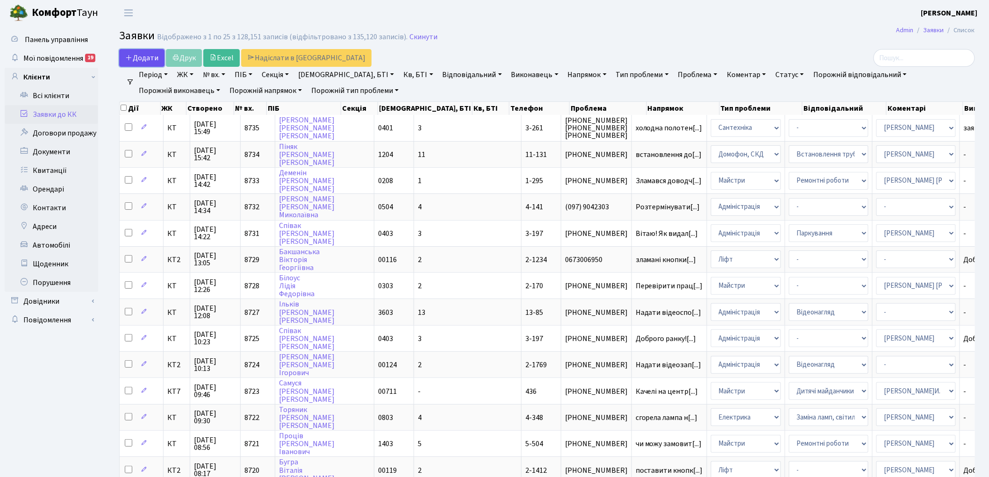
click at [147, 56] on span "Додати" at bounding box center [141, 58] width 33 height 10
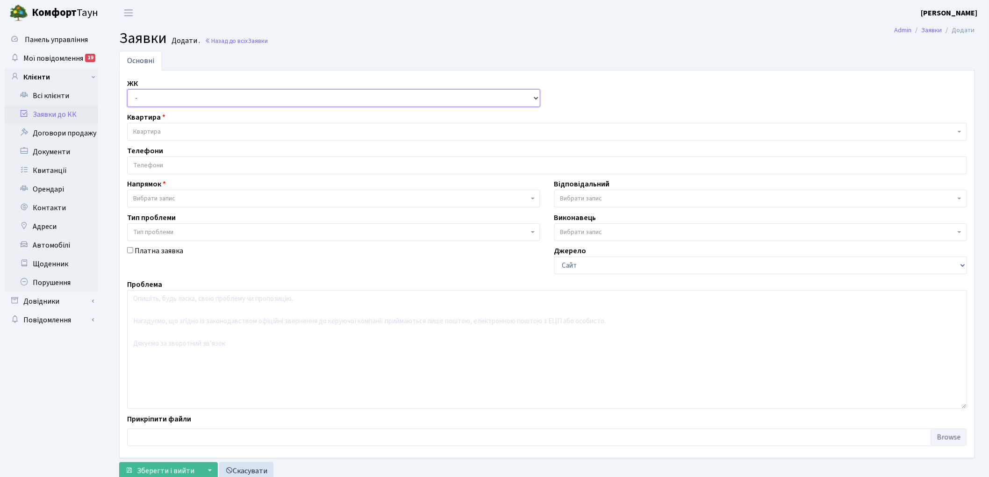
click at [139, 92] on select "- КТ, вул. Регенераторна, 4 КТ2, просп. Соборності, 17 КТ3, вул. Березнева, 16 …" at bounding box center [333, 98] width 413 height 18
select select "271"
click at [127, 89] on select "- КТ, вул. Регенераторна, 4 КТ2, просп. Соборності, 17 КТ3, вул. Березнева, 16 …" at bounding box center [333, 98] width 413 height 18
select select
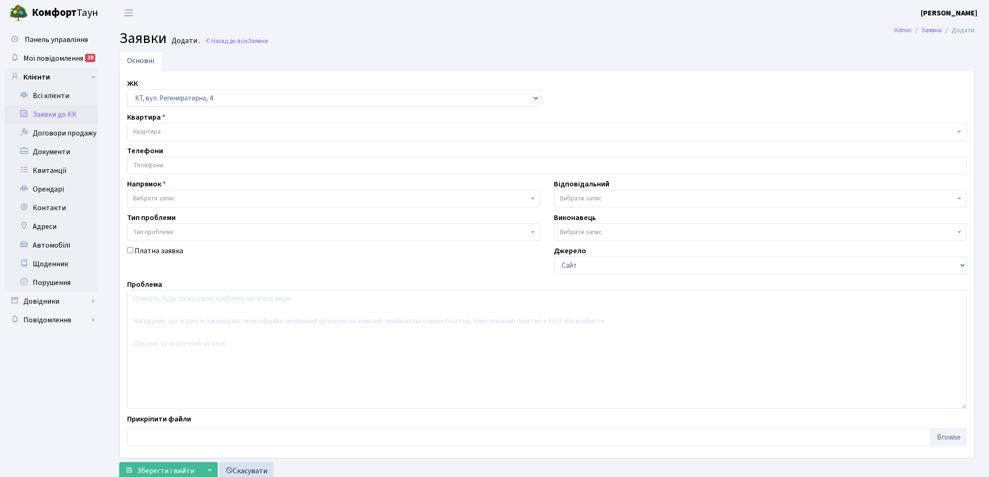
click at [176, 133] on span "Квартира" at bounding box center [544, 131] width 823 height 9
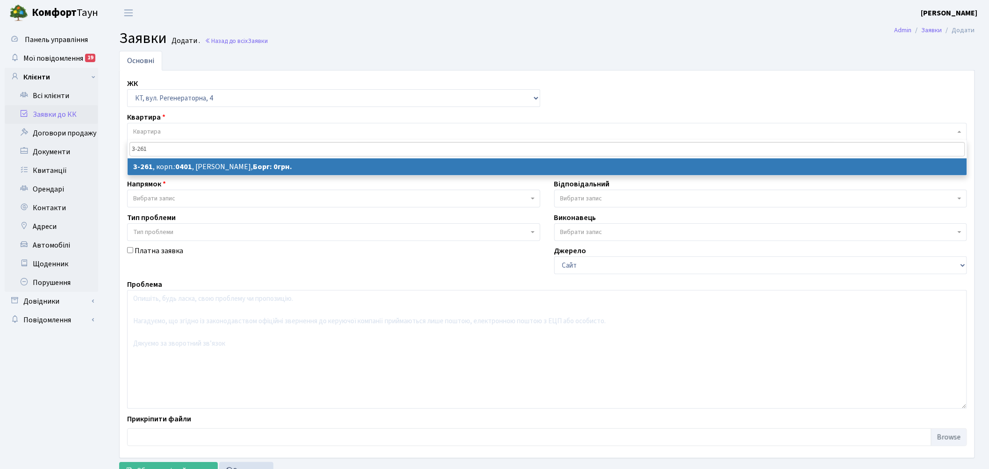
type input "3-261"
select select
select select "754"
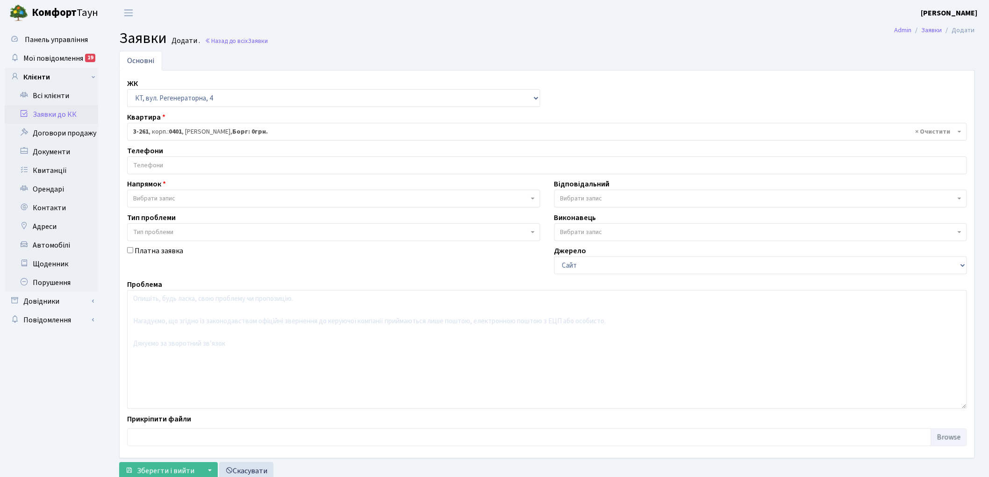
click at [155, 162] on input "search" at bounding box center [547, 165] width 839 height 17
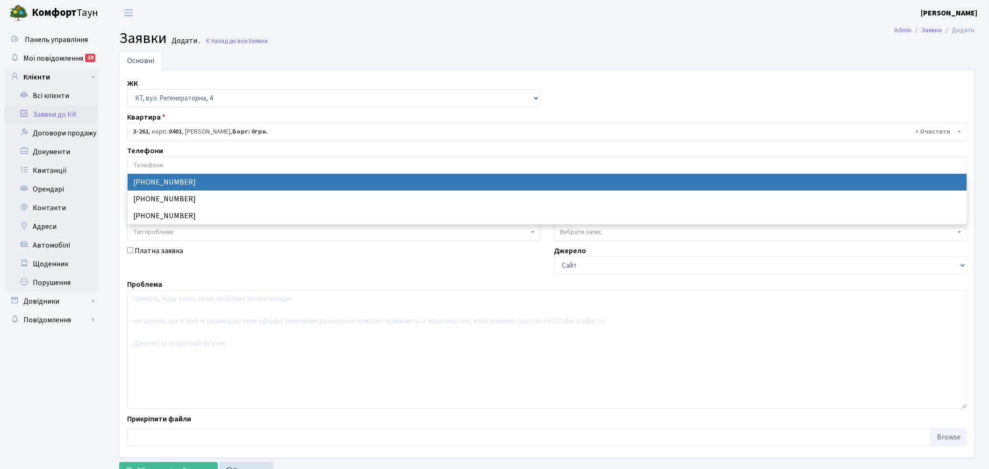
click at [155, 162] on input "search" at bounding box center [547, 165] width 839 height 17
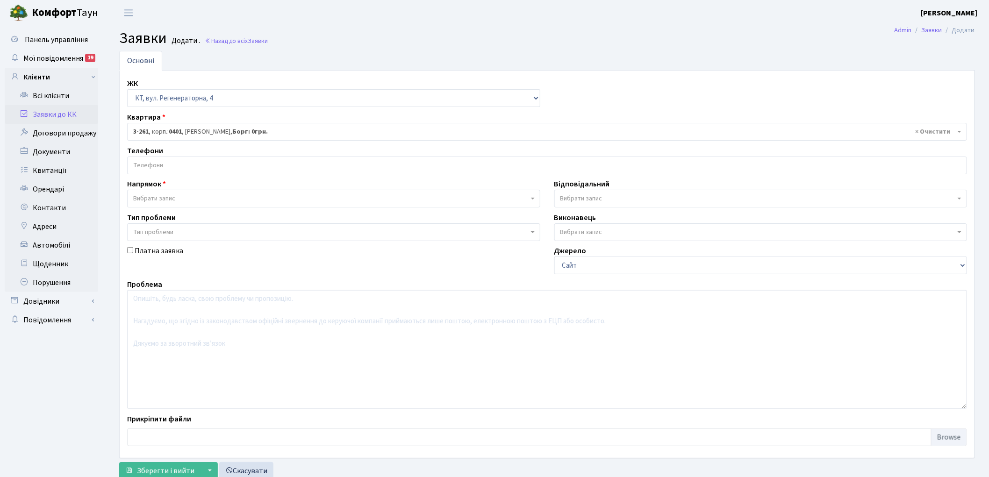
click at [157, 200] on span "Вибрати запис" at bounding box center [154, 198] width 42 height 9
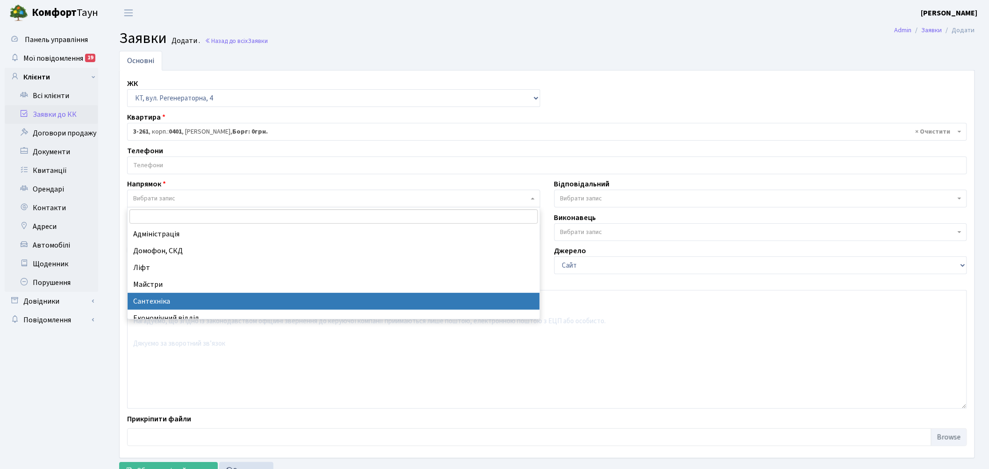
select select "2"
select select
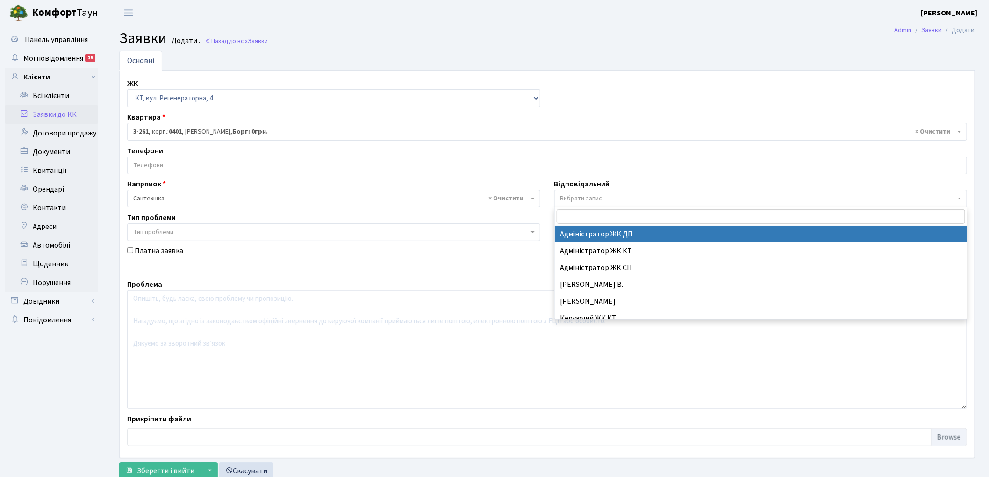
click at [584, 194] on span "Вибрати запис" at bounding box center [582, 198] width 42 height 9
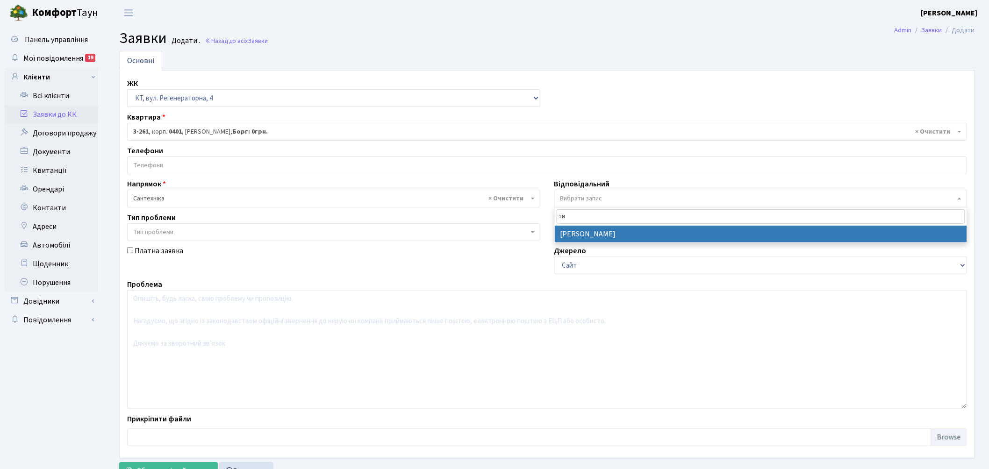
type input "ти"
select select "67"
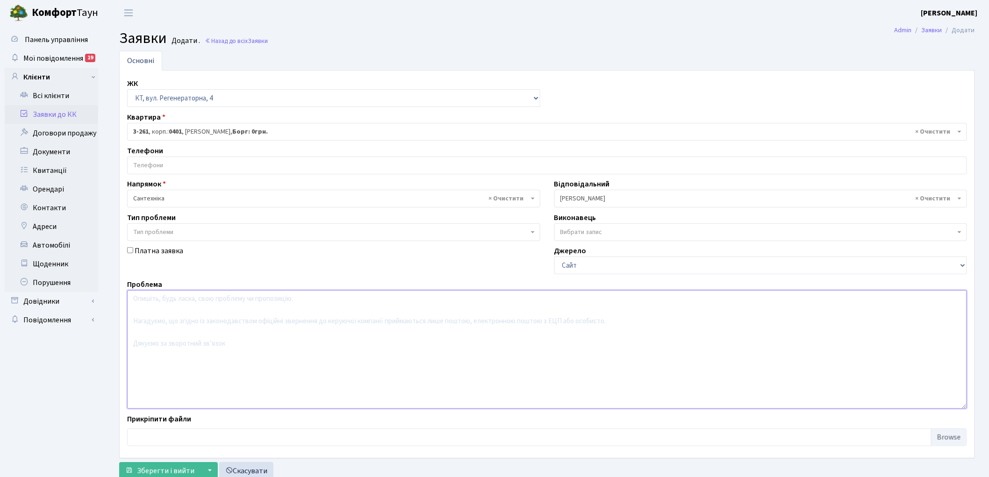
click at [301, 337] on textarea at bounding box center [547, 349] width 840 height 119
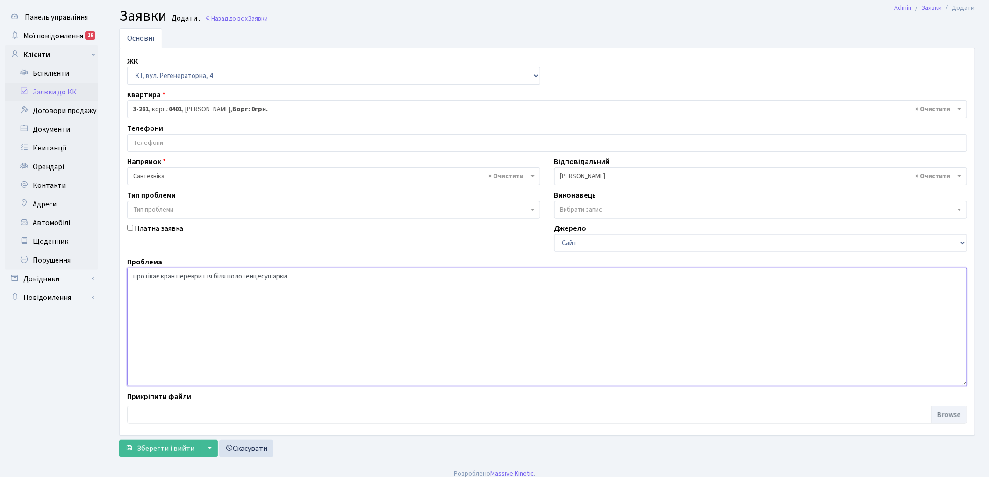
scroll to position [31, 0]
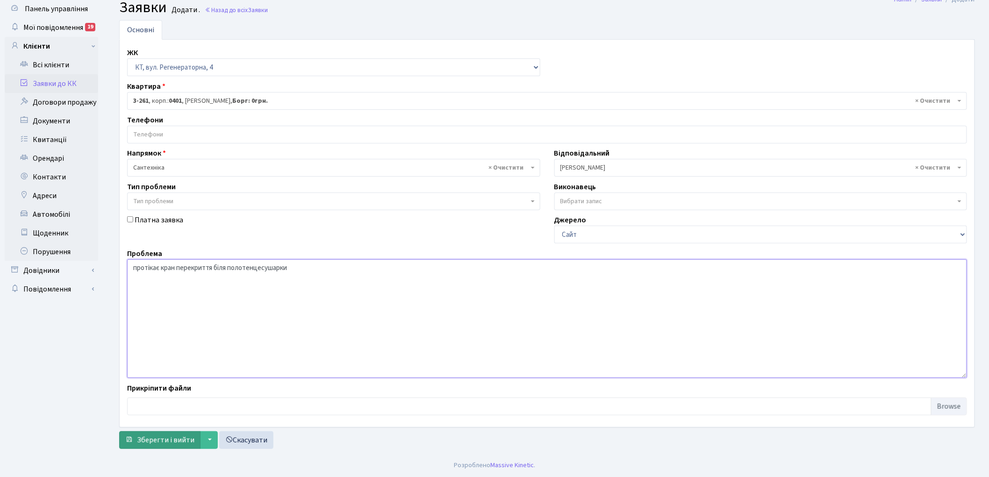
type textarea "протікає кран перекриття біля полотенцесушарки"
click at [165, 437] on span "Зберегти і вийти" at bounding box center [166, 440] width 58 height 10
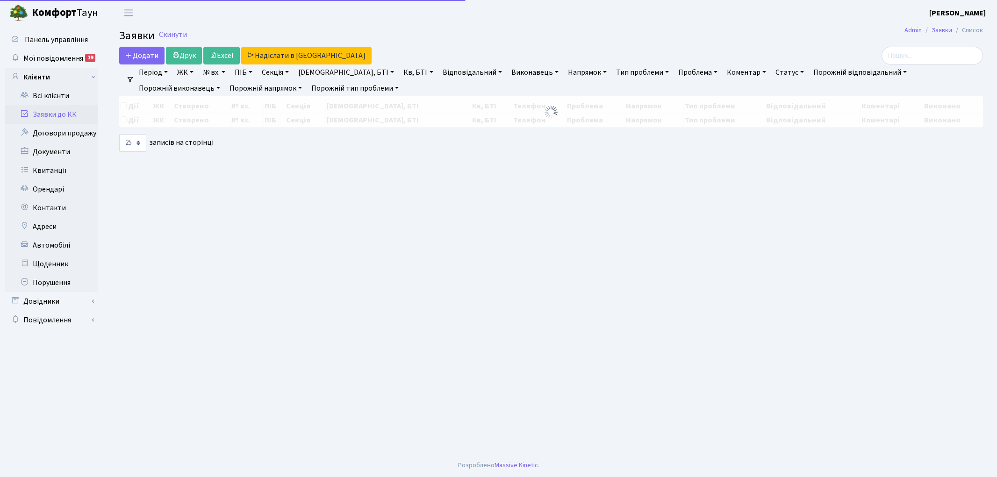
select select "25"
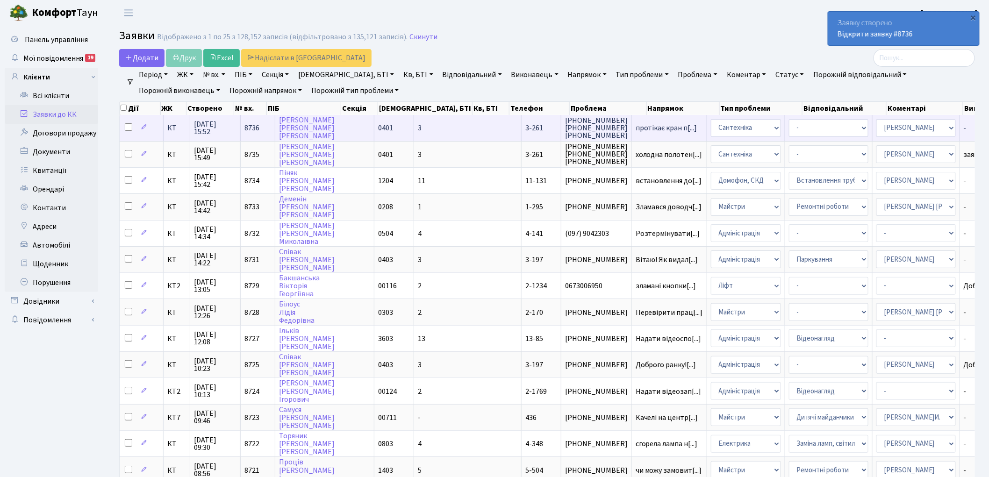
click at [249, 128] on span "8736" at bounding box center [252, 128] width 15 height 10
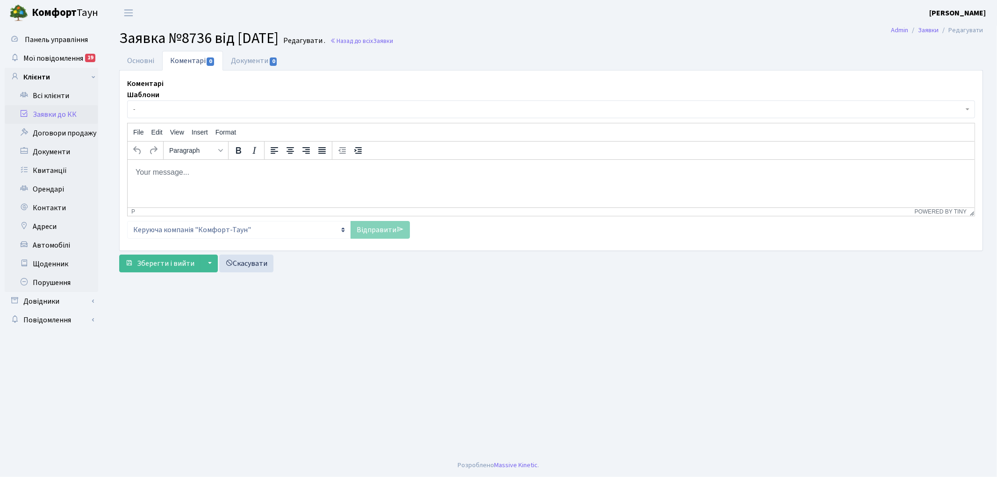
click at [207, 185] on html at bounding box center [550, 171] width 847 height 25
click at [374, 228] on link "Відправити" at bounding box center [380, 230] width 59 height 18
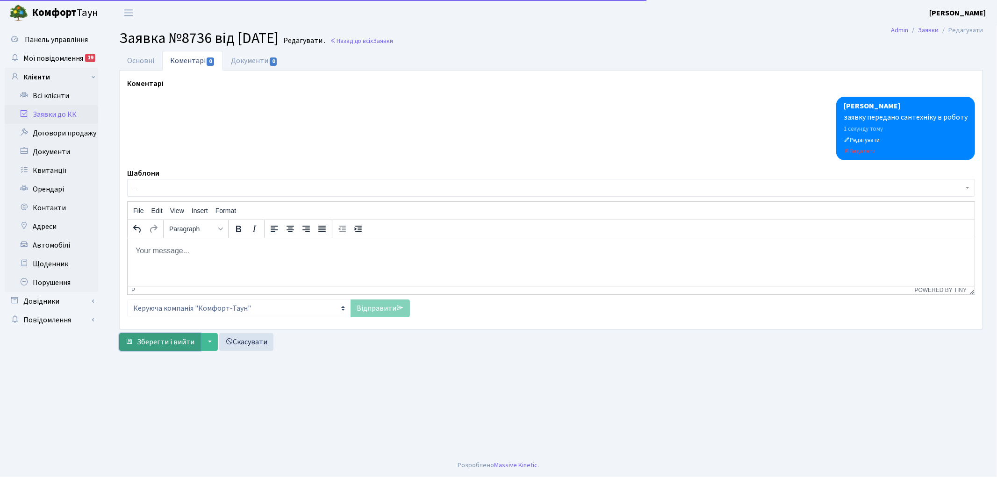
click at [165, 347] on span "Зберегти і вийти" at bounding box center [166, 342] width 58 height 10
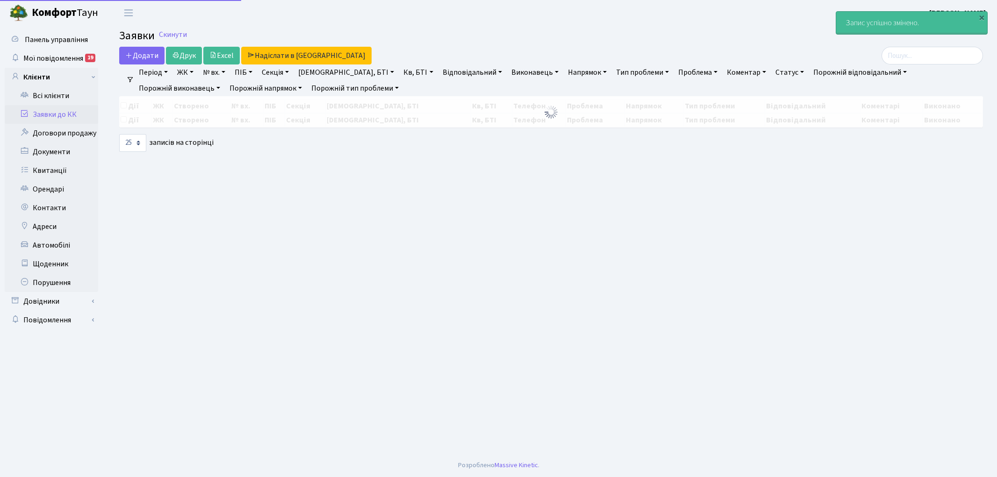
select select "25"
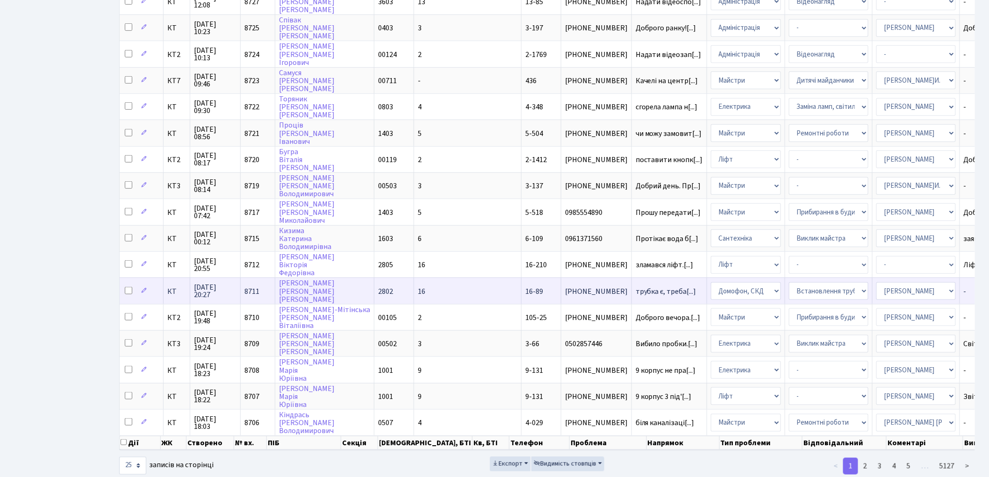
scroll to position [341, 0]
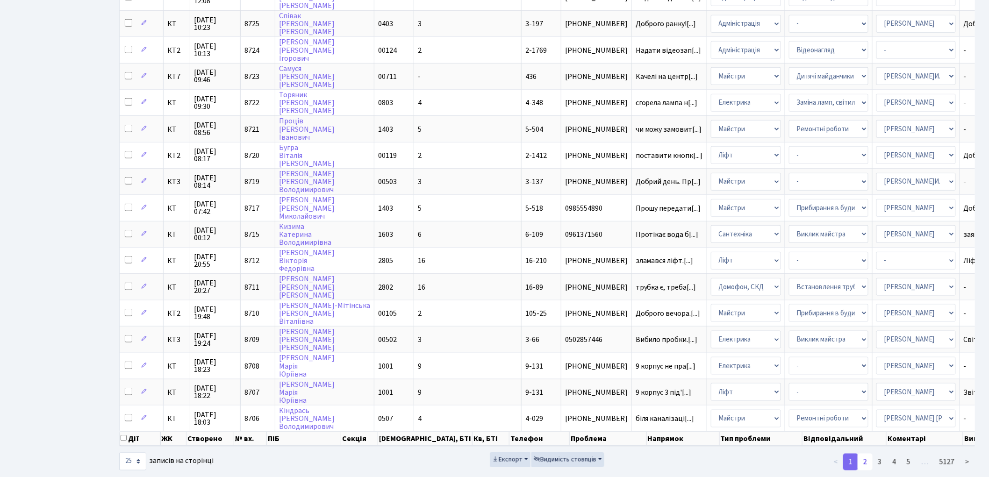
click at [871, 454] on link "2" at bounding box center [865, 462] width 15 height 17
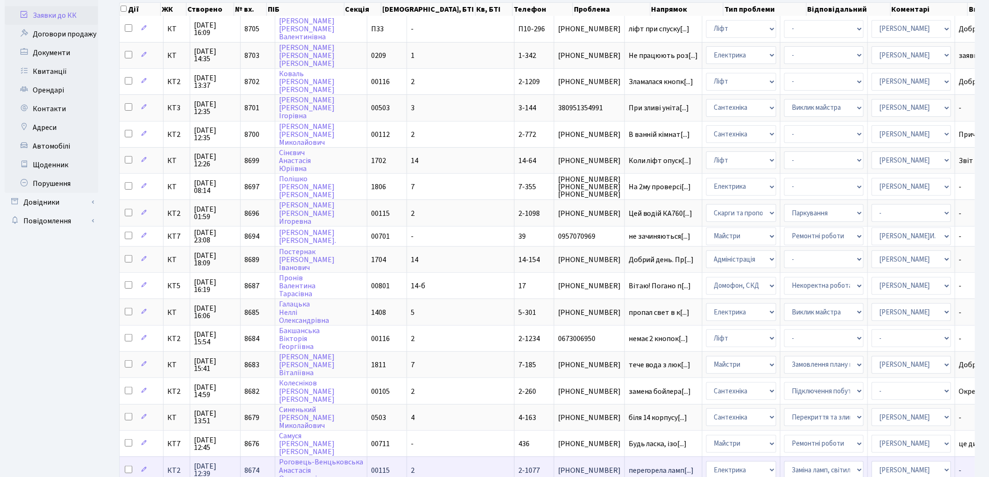
scroll to position [76, 0]
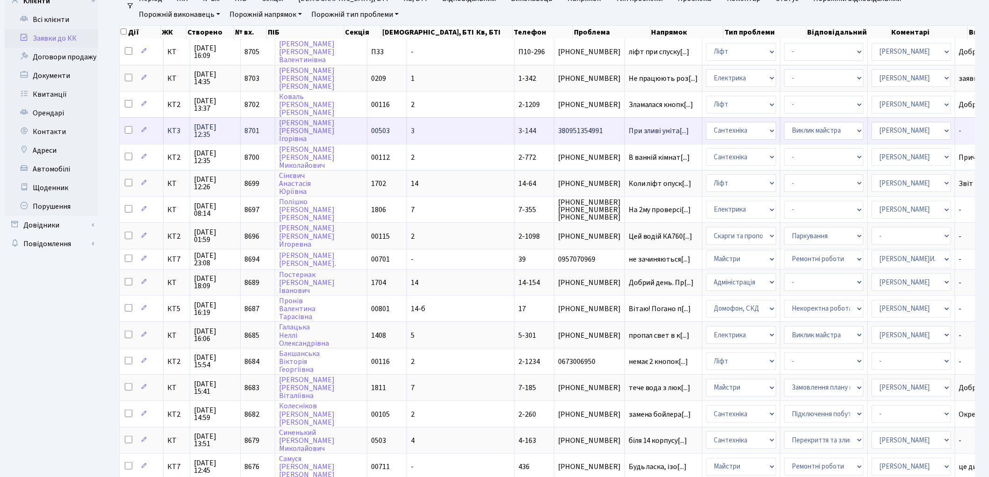
click at [245, 126] on span "8701" at bounding box center [252, 131] width 15 height 10
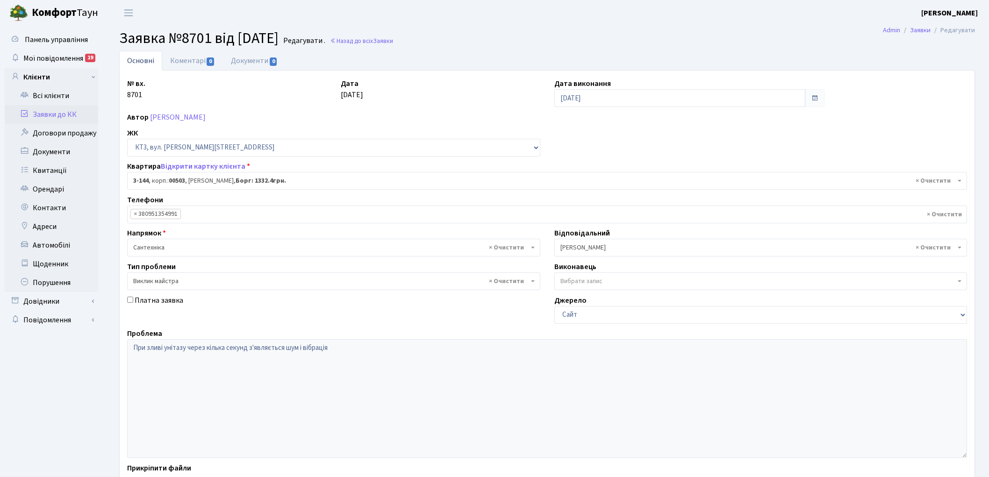
select select "16453"
select select "29"
click at [184, 58] on link "Коментарі 0" at bounding box center [192, 60] width 61 height 19
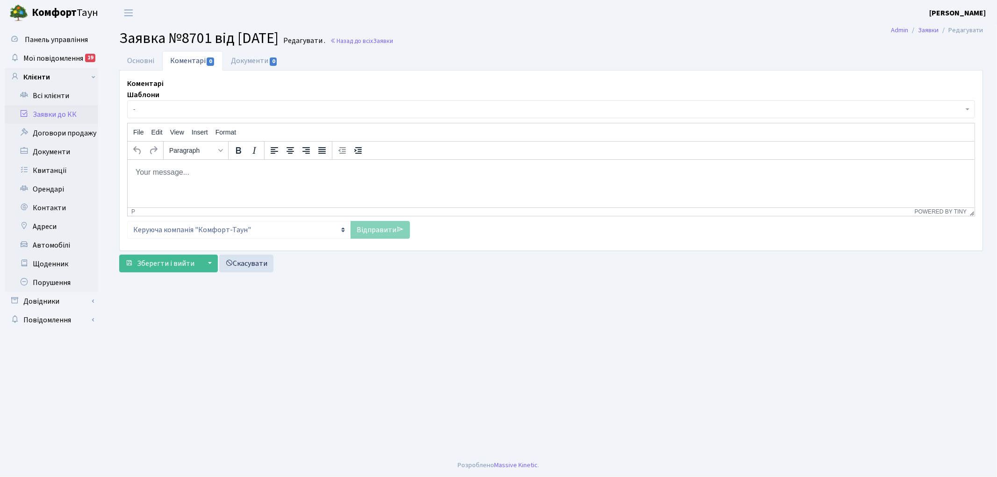
click at [166, 173] on body "Rich Text Area. Press ALT-0 for help." at bounding box center [551, 172] width 832 height 10
click at [157, 172] on p "кв.149- порушення при монтажі фонової труби каналізації стояка" at bounding box center [551, 172] width 832 height 10
click at [356, 234] on link "Відправити" at bounding box center [380, 230] width 59 height 18
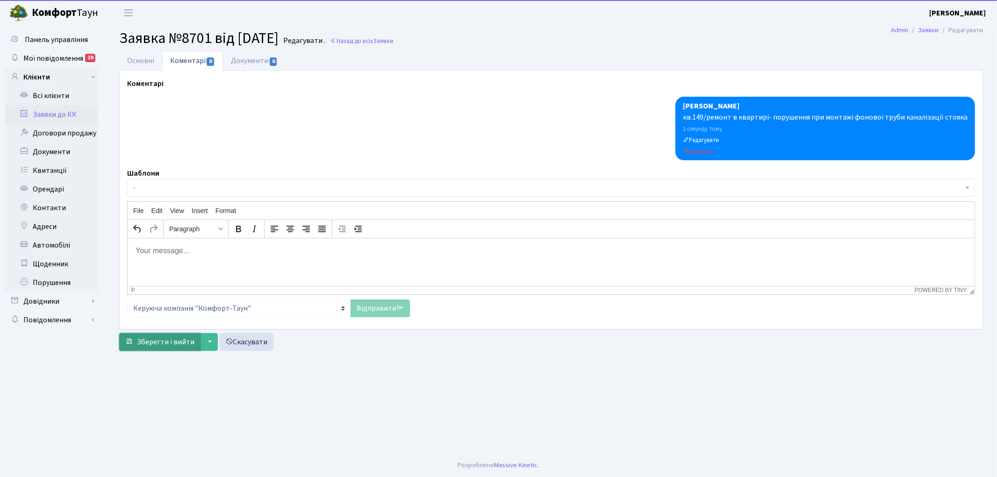
click at [146, 340] on span "Зберегти і вийти" at bounding box center [166, 342] width 58 height 10
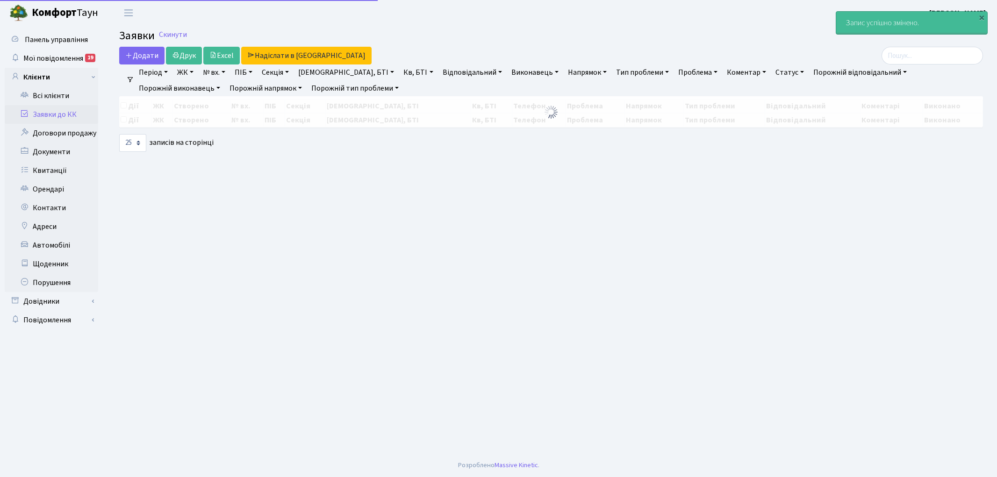
select select "25"
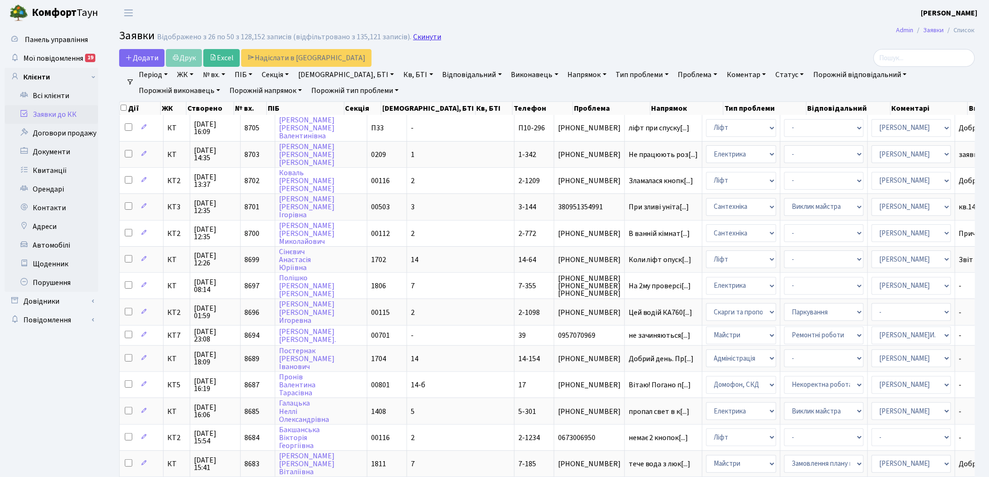
click at [415, 34] on link "Скинути" at bounding box center [427, 37] width 28 height 9
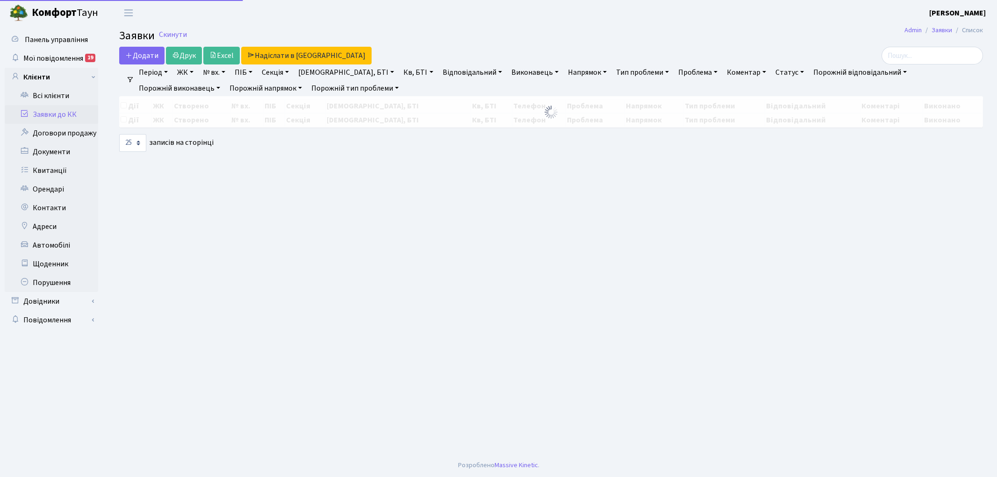
select select "25"
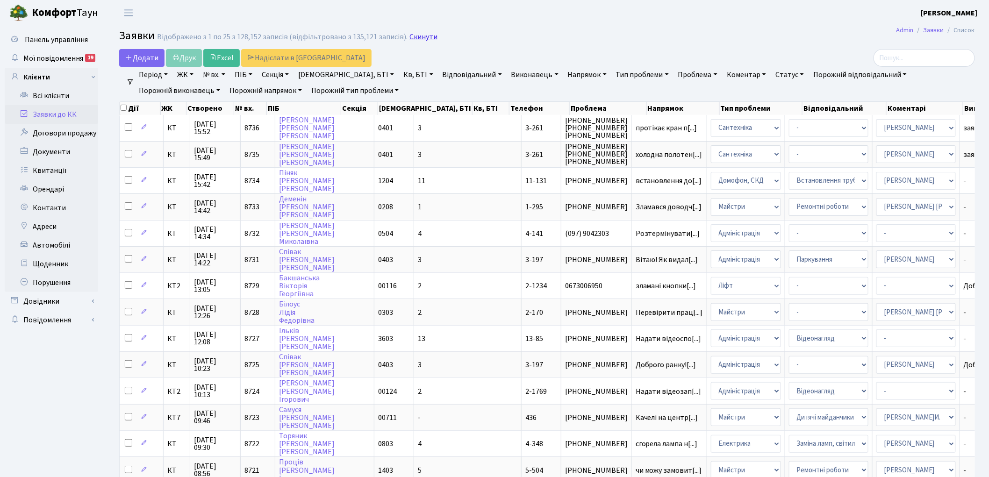
click at [415, 38] on link "Скинути" at bounding box center [424, 37] width 28 height 9
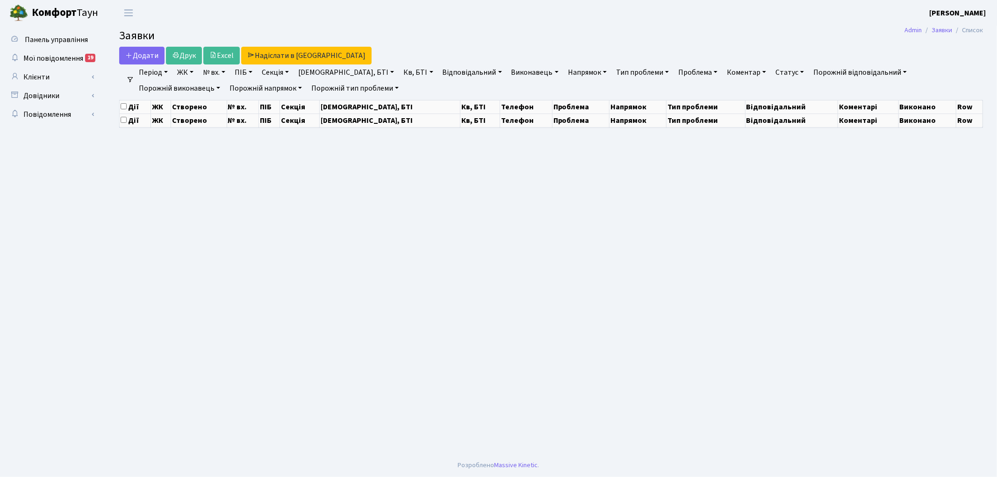
select select "25"
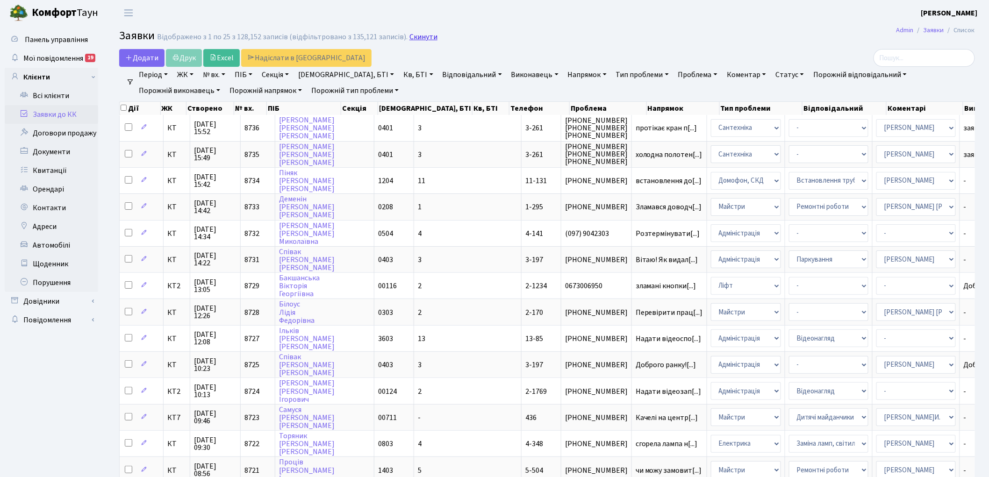
click at [419, 37] on link "Скинути" at bounding box center [424, 37] width 28 height 9
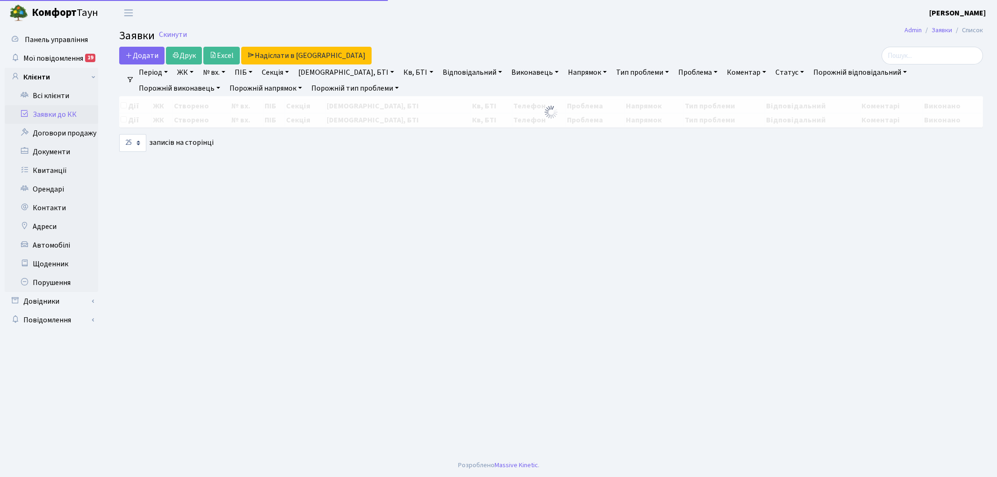
select select "25"
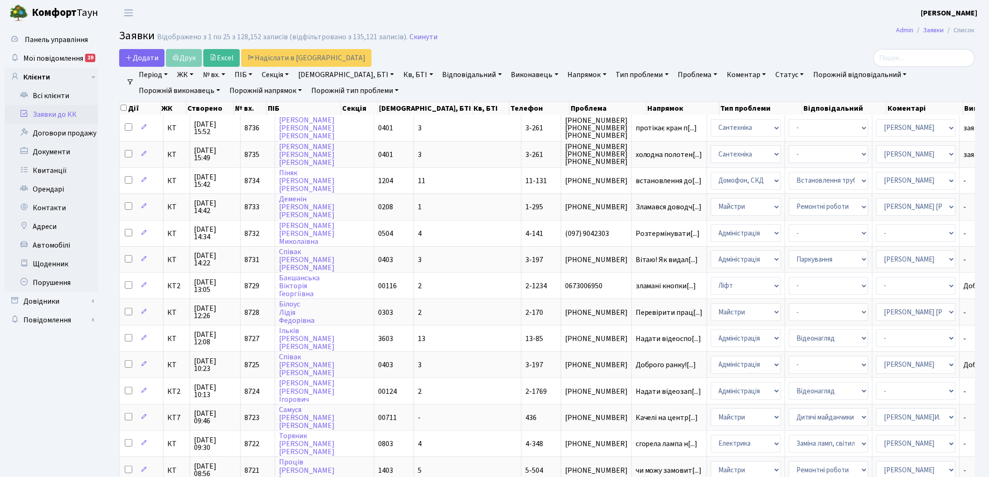
click at [419, 38] on link "Скинути" at bounding box center [424, 37] width 28 height 9
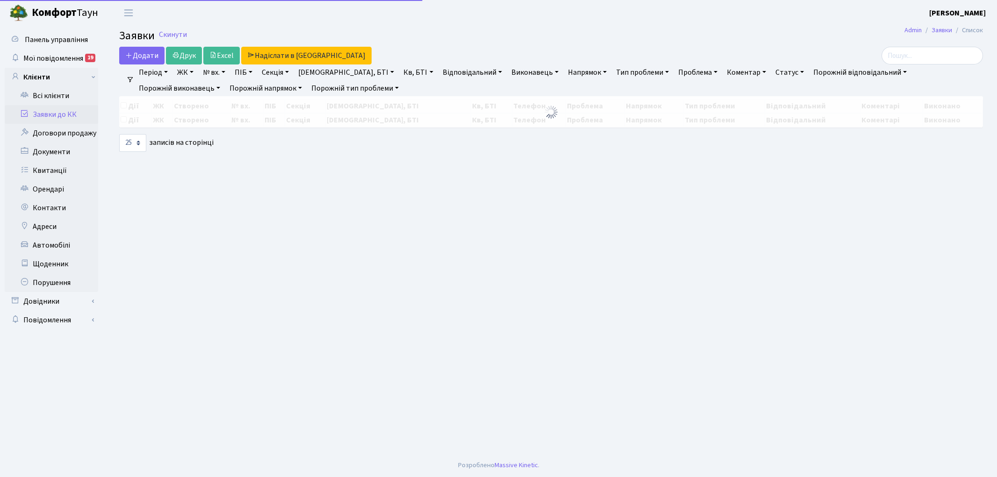
select select "25"
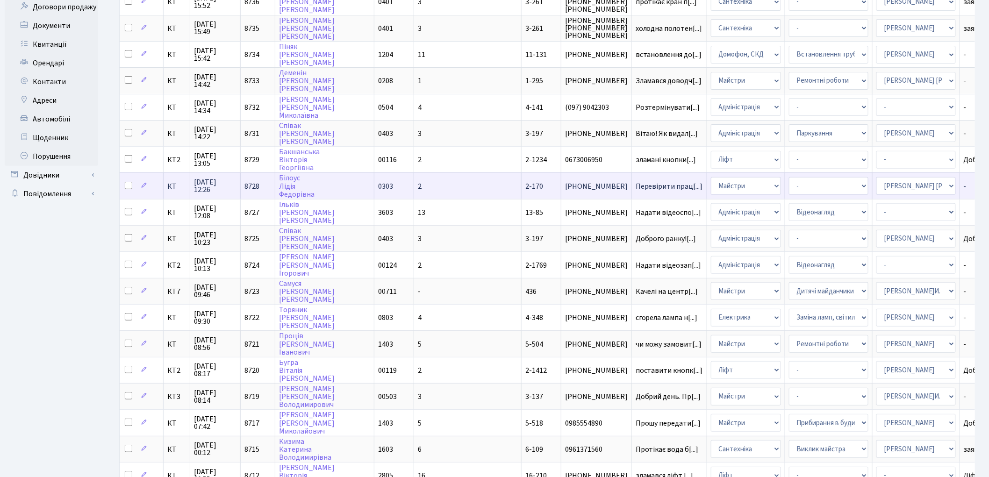
scroll to position [156, 0]
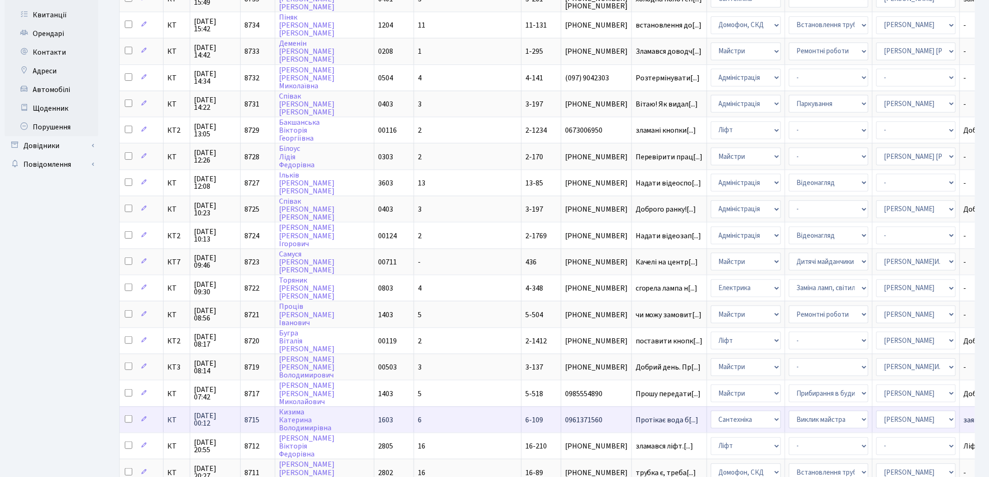
click at [252, 415] on span "8715" at bounding box center [252, 420] width 15 height 10
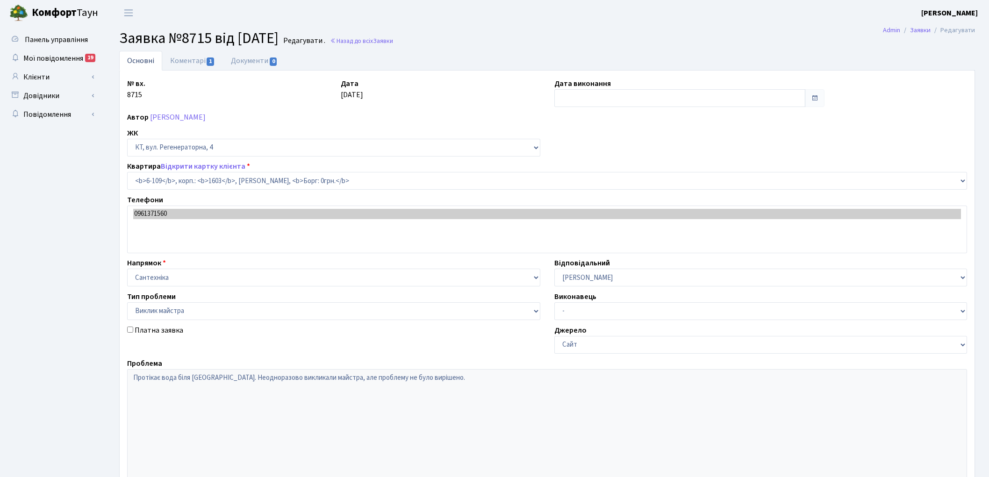
select select "5245"
select select "29"
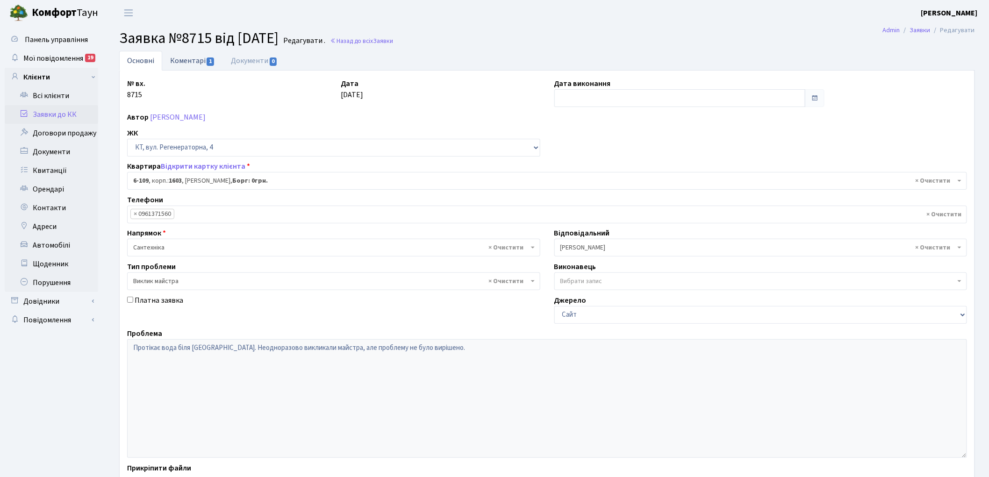
click at [185, 59] on link "Коментарі 1" at bounding box center [192, 60] width 61 height 19
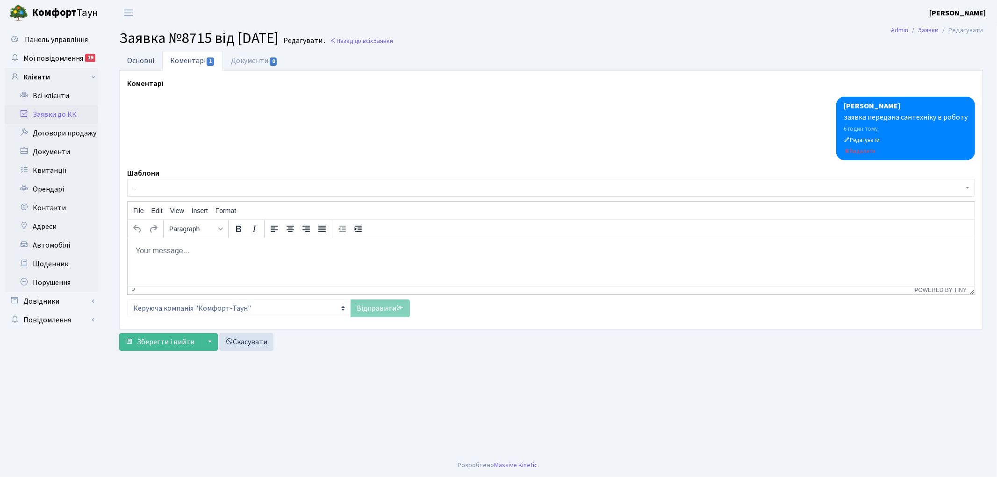
click at [132, 58] on link "Основні" at bounding box center [140, 60] width 43 height 19
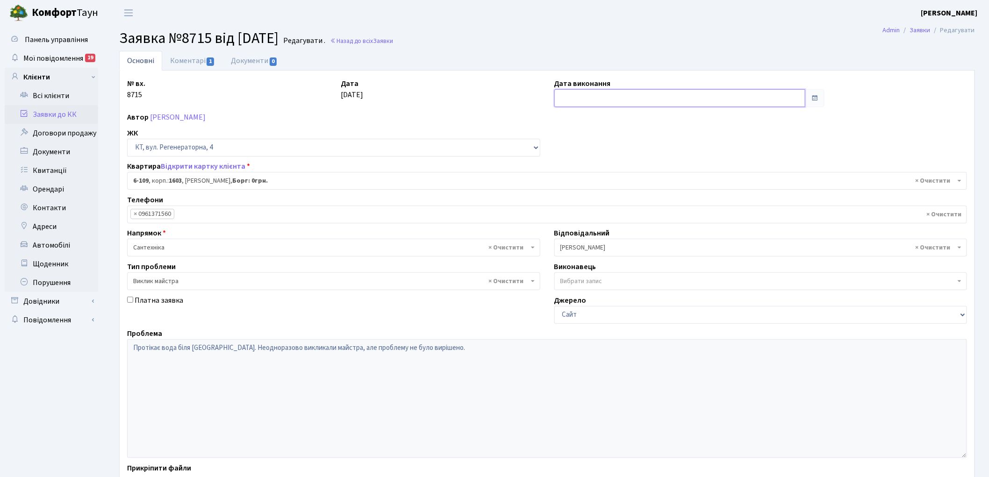
click at [591, 96] on input "text" at bounding box center [681, 98] width 252 height 18
click at [465, 84] on div "Дата 06.10.2025" at bounding box center [441, 92] width 214 height 29
click at [393, 41] on span "Заявки" at bounding box center [383, 40] width 20 height 9
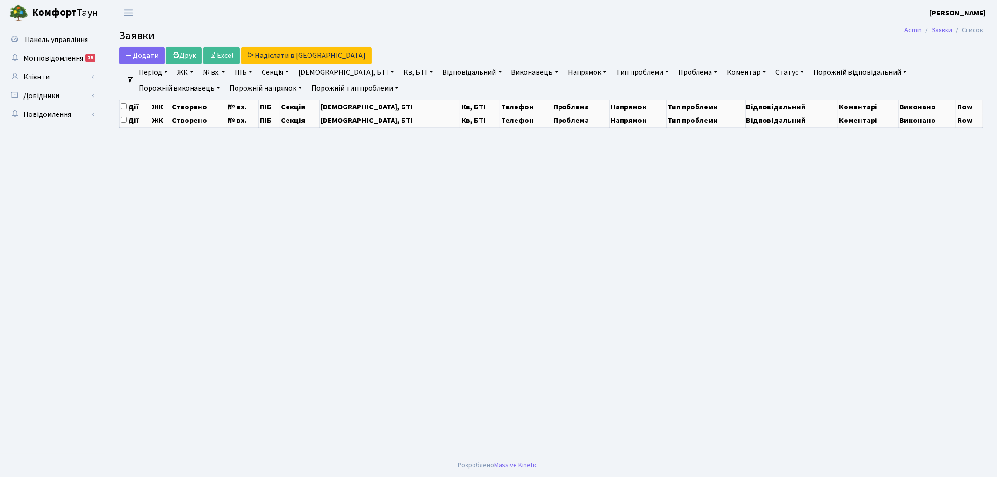
select select "25"
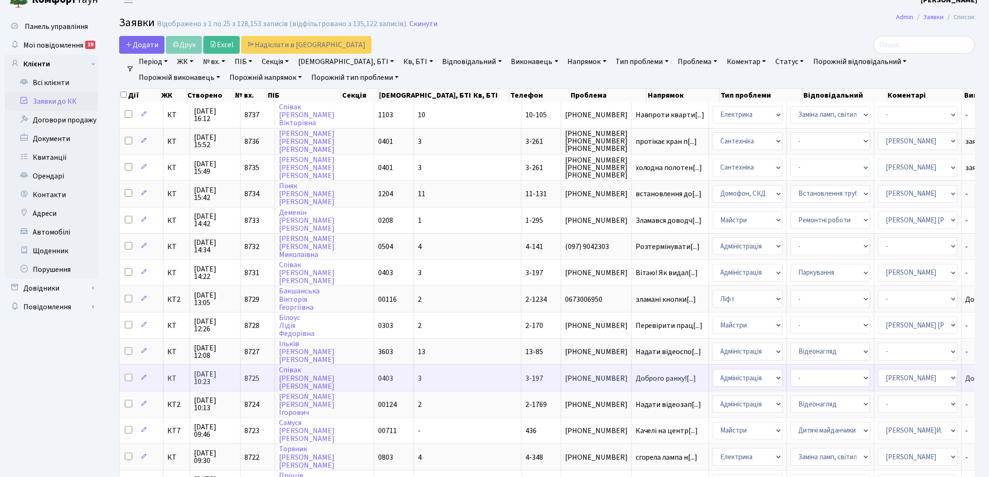
scroll to position [52, 0]
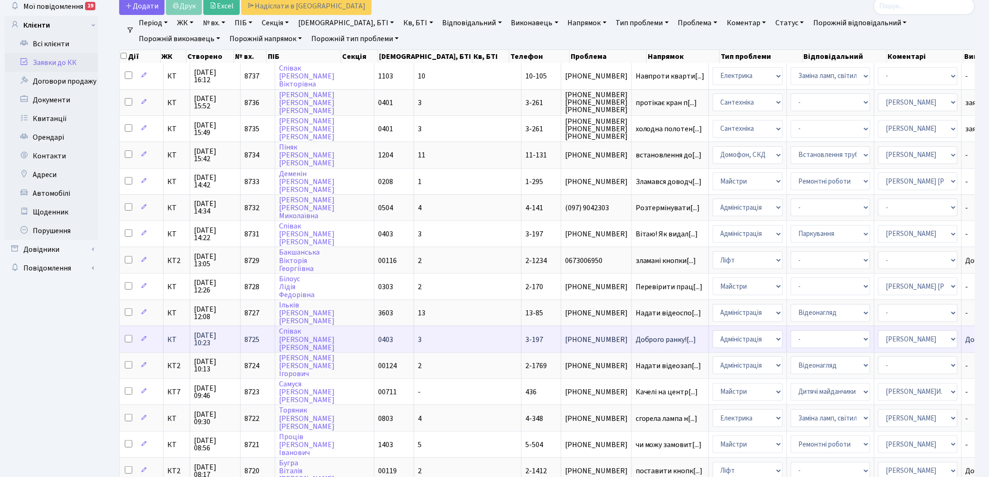
click at [251, 335] on span "8725" at bounding box center [252, 340] width 15 height 10
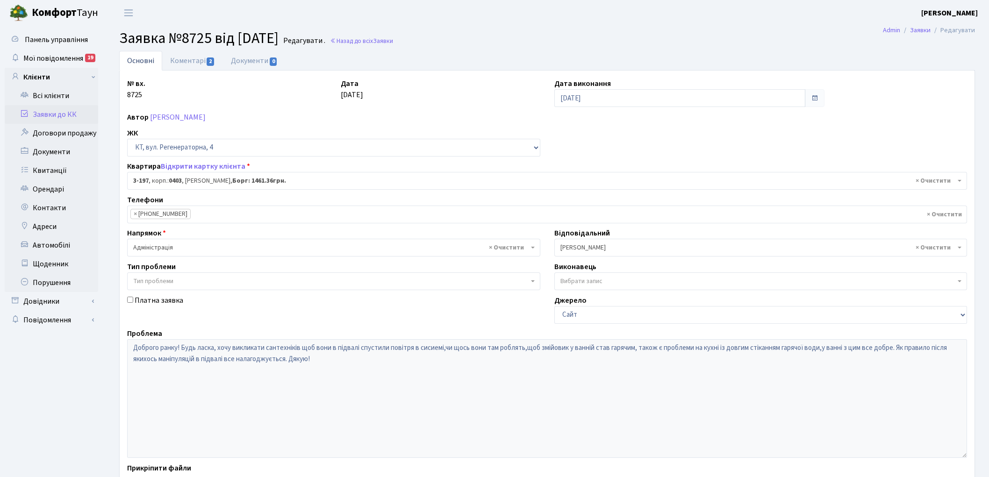
select select "864"
click at [189, 56] on link "Коментарі 2" at bounding box center [192, 60] width 61 height 19
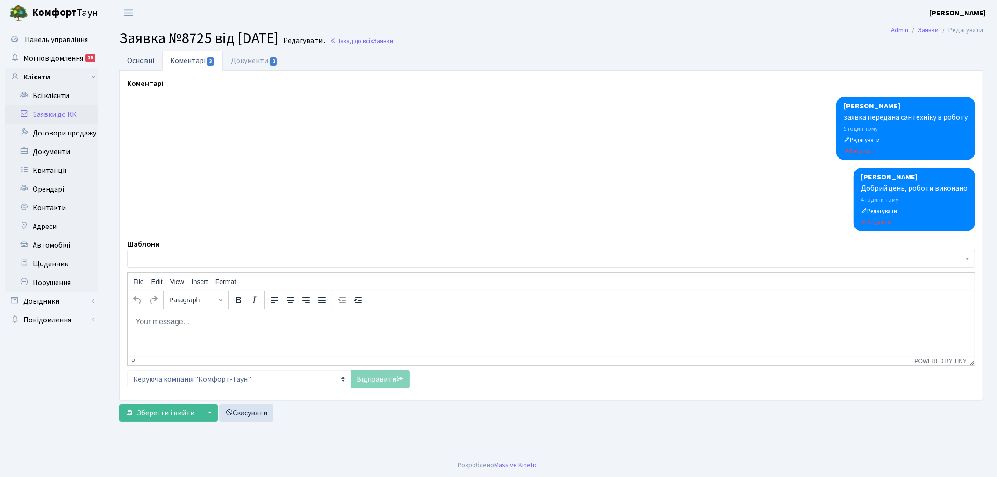
click at [135, 59] on link "Основні" at bounding box center [140, 60] width 43 height 19
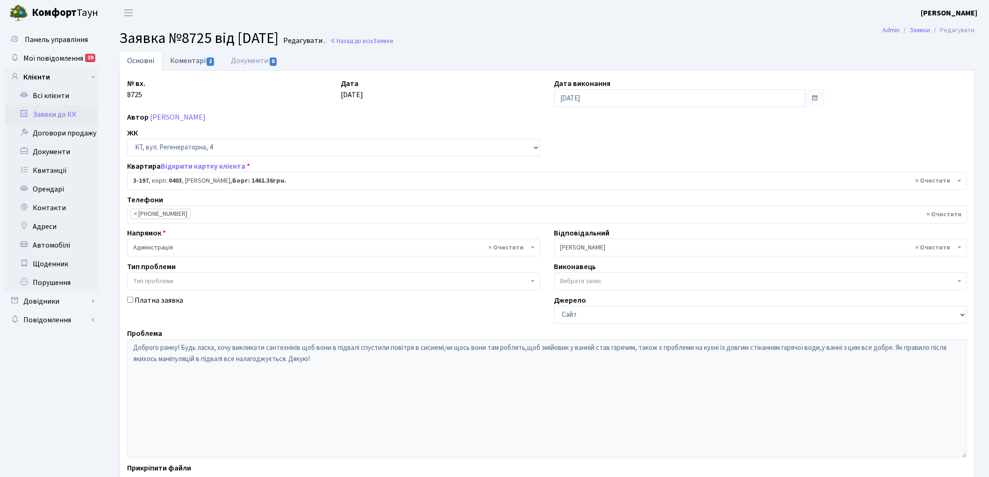
click at [197, 54] on link "Коментарі 2" at bounding box center [192, 60] width 61 height 19
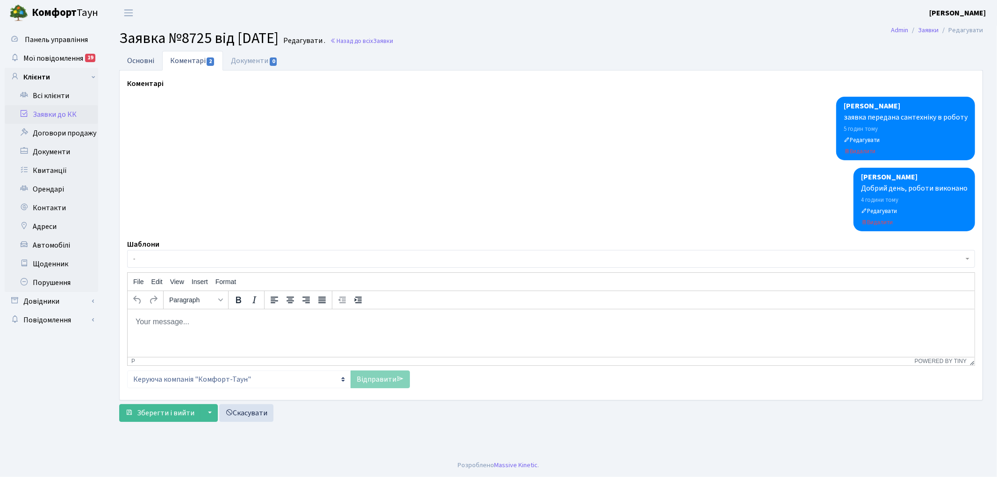
click at [144, 54] on link "Основні" at bounding box center [140, 60] width 43 height 19
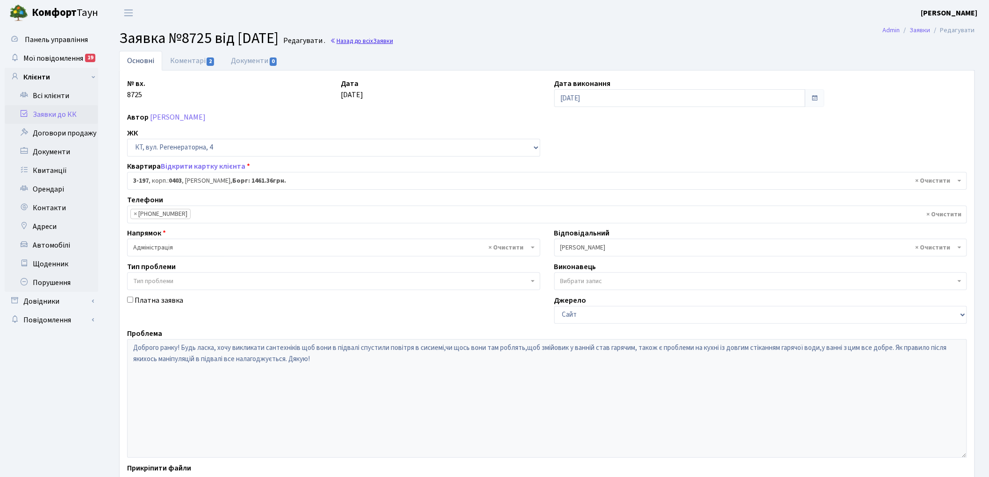
click at [372, 42] on link "Назад до всіх Заявки" at bounding box center [361, 40] width 63 height 9
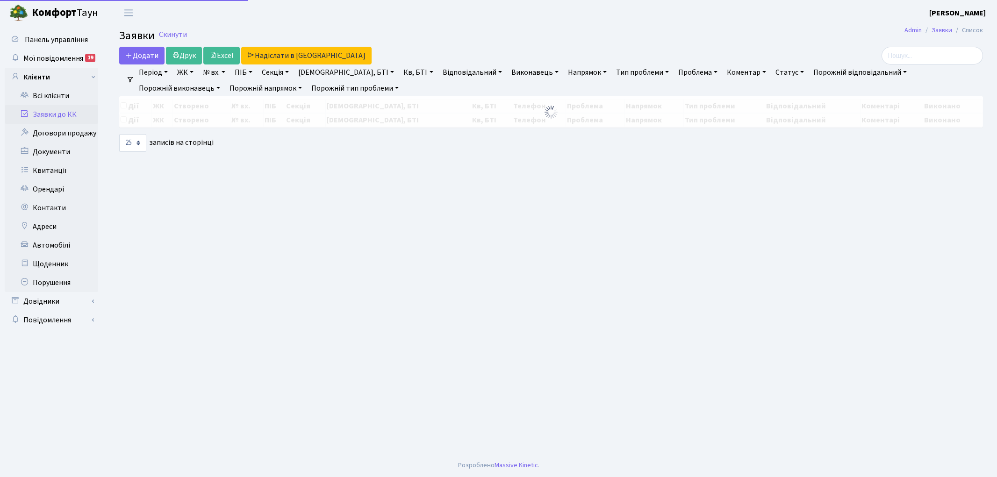
select select "25"
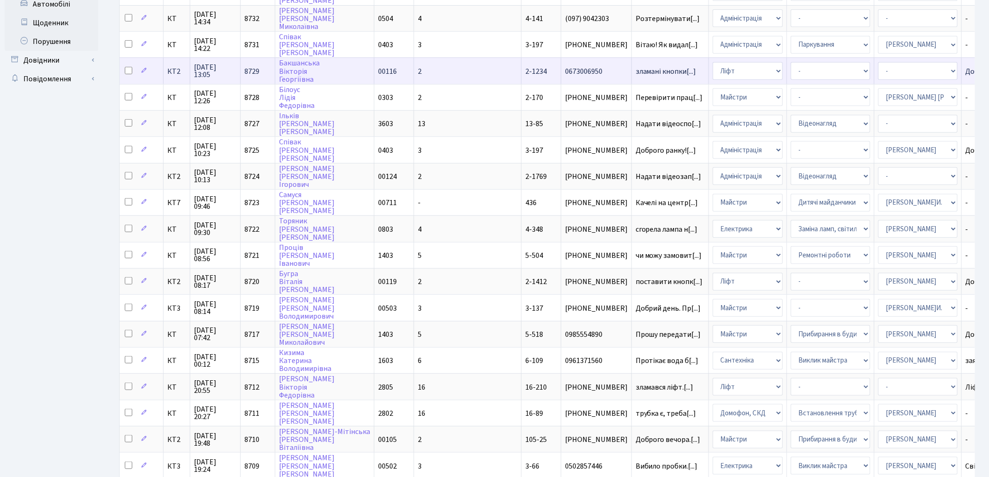
scroll to position [260, 0]
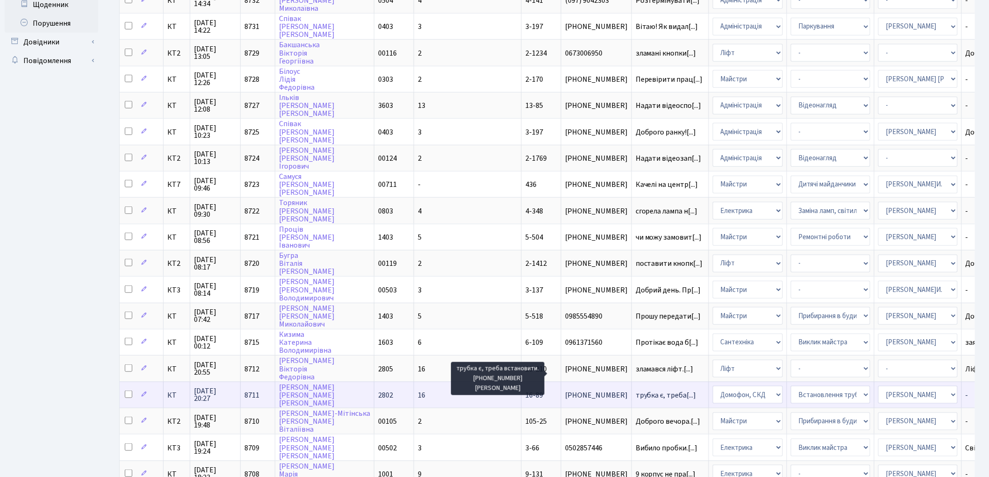
click at [636, 390] on span "трубка є, треба[...]" at bounding box center [666, 395] width 61 height 10
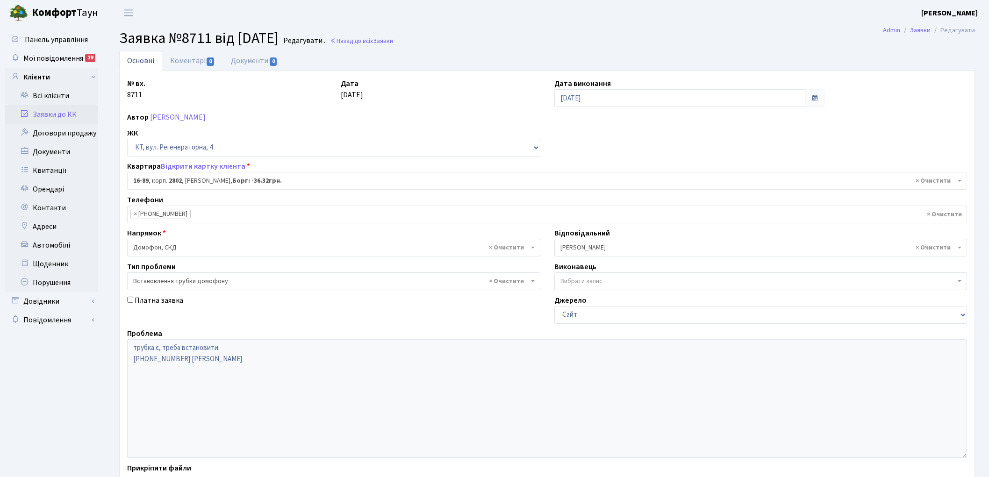
select select "8650"
select select "5"
click at [174, 63] on link "Коментарі 0" at bounding box center [192, 60] width 61 height 19
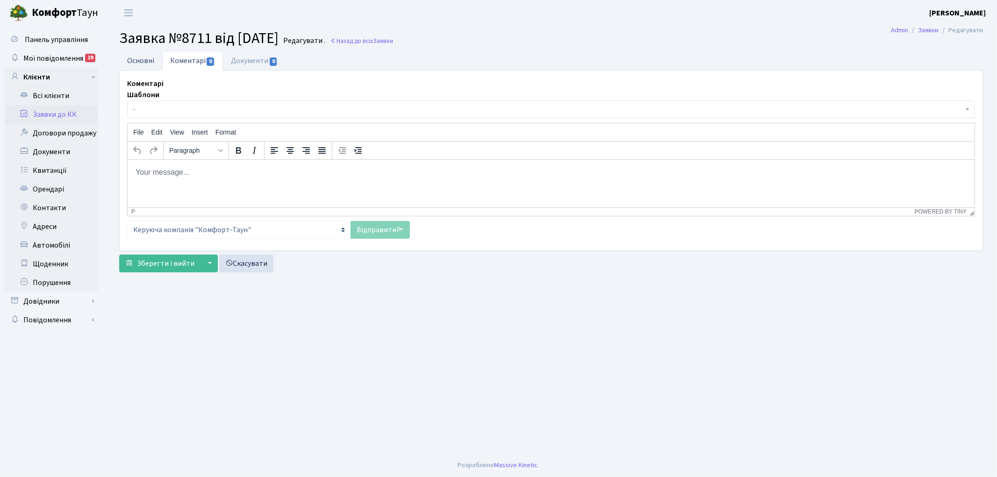
click at [136, 59] on link "Основні" at bounding box center [140, 60] width 43 height 19
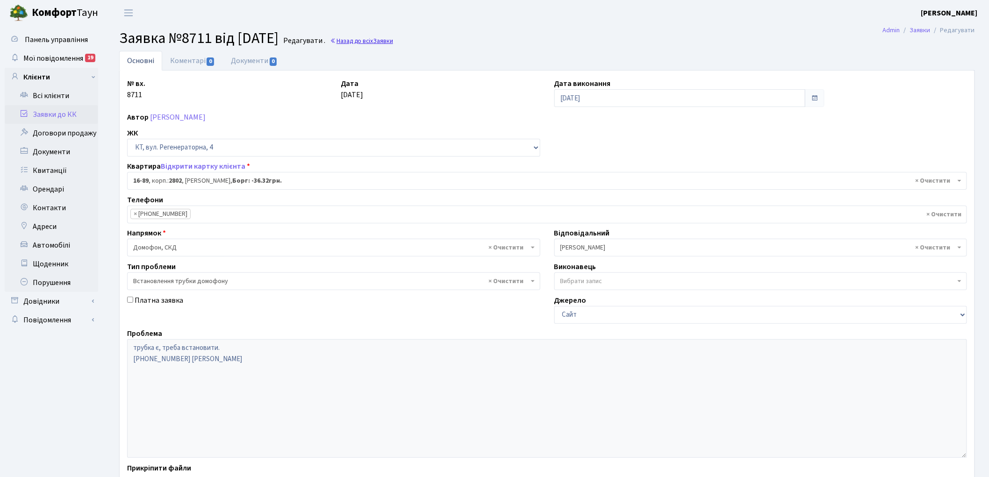
click at [393, 39] on span "Заявки" at bounding box center [383, 40] width 20 height 9
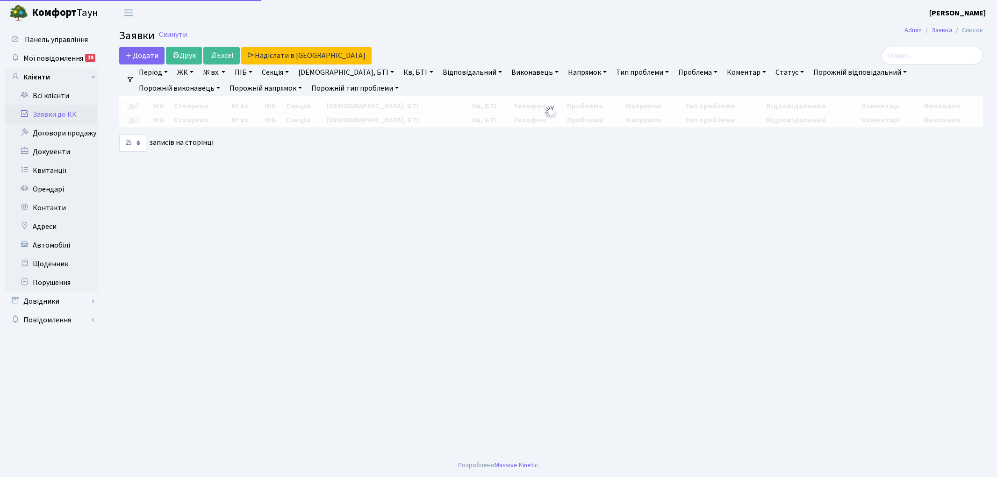
select select "25"
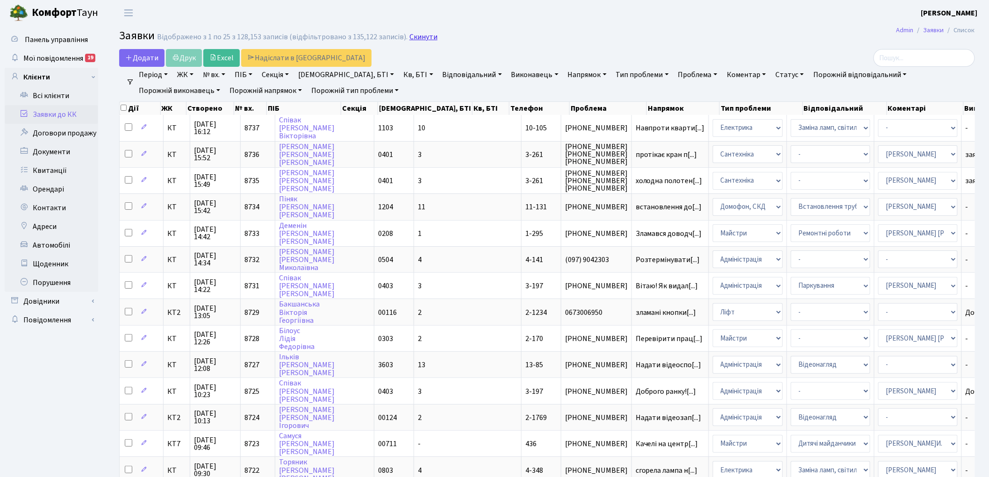
click at [414, 35] on link "Скинути" at bounding box center [424, 37] width 28 height 9
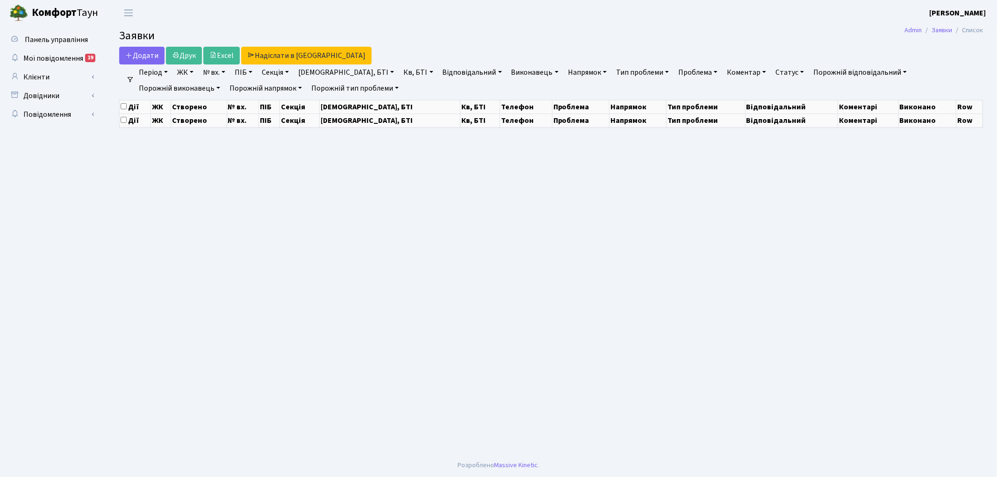
select select "25"
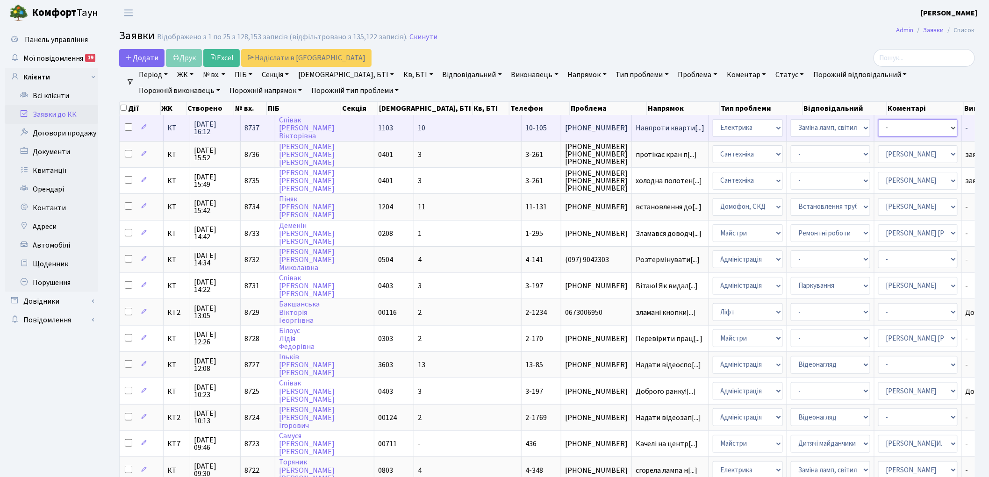
click at [879, 125] on select "- Адміністратор ЖК ДП Адміністратор ЖК КТ Адміністратор ЖК СП Вижул В. В. Горді…" at bounding box center [918, 128] width 79 height 18
select select "22"
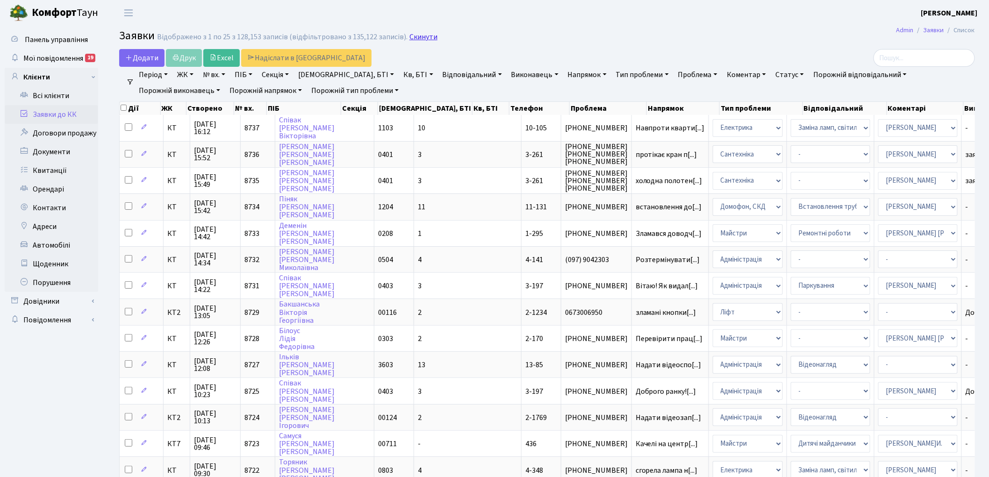
click at [412, 40] on link "Скинути" at bounding box center [424, 37] width 28 height 9
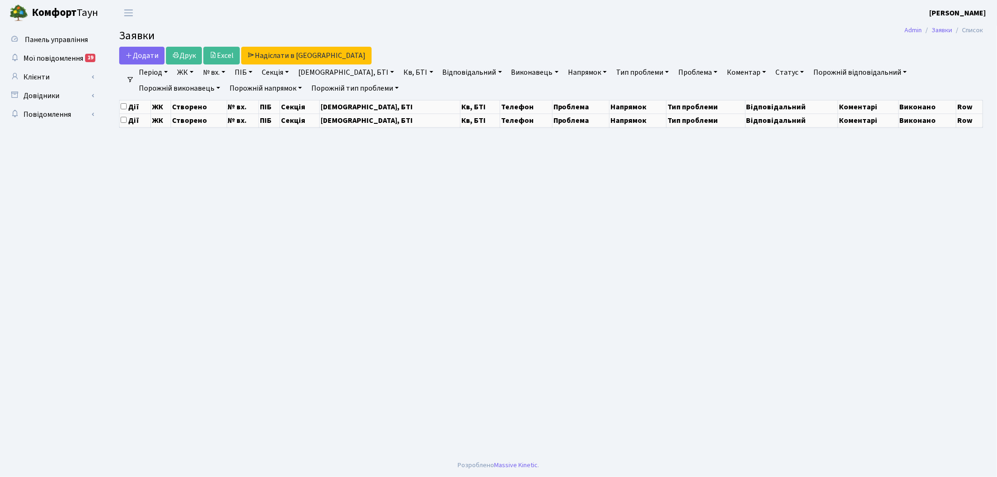
select select "25"
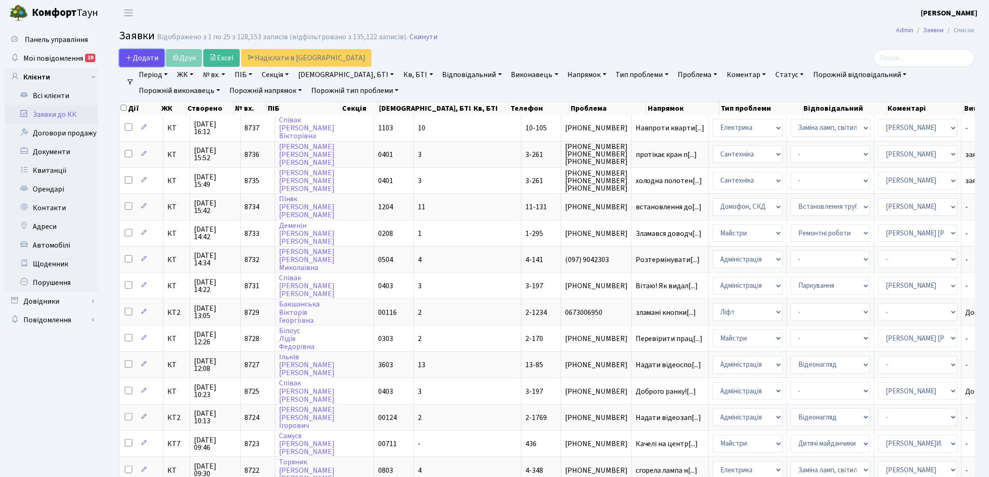
click at [139, 55] on span "Додати" at bounding box center [141, 58] width 33 height 10
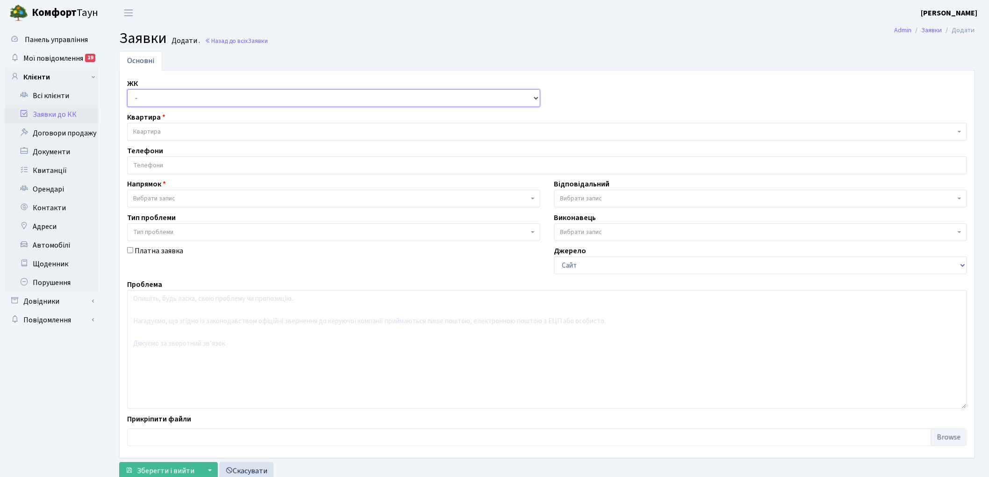
click at [204, 95] on select "- КТ, вул. Регенераторна, 4 КТ2, просп. [STREET_ADDRESS] [STREET_ADDRESS] [PERS…" at bounding box center [333, 98] width 413 height 18
select select "295"
click at [127, 89] on select "- КТ, вул. Регенераторна, 4 КТ2, просп. [STREET_ADDRESS] [STREET_ADDRESS] [PERS…" at bounding box center [333, 98] width 413 height 18
select select
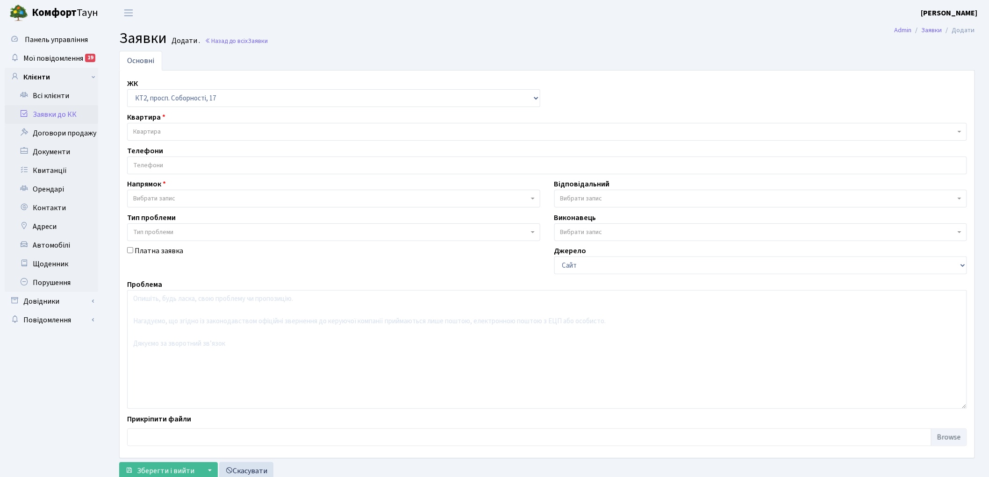
click at [217, 128] on span "Квартира" at bounding box center [544, 131] width 823 height 9
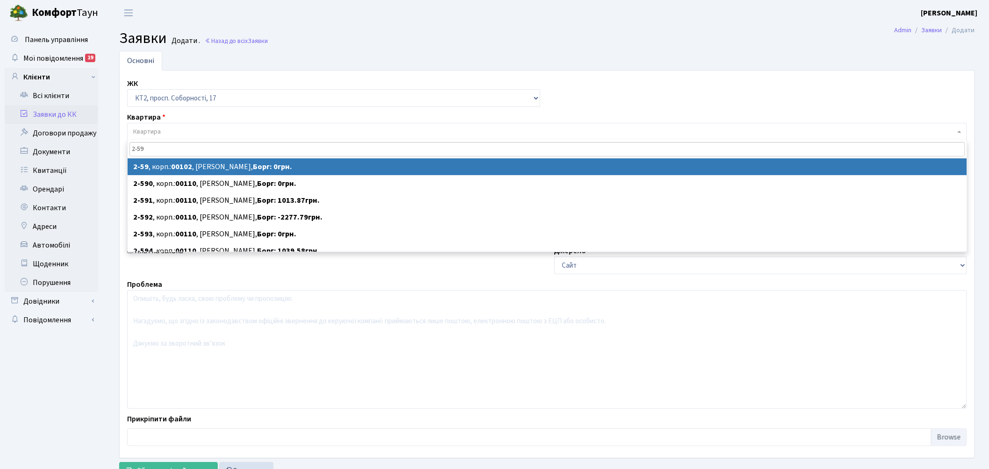
type input "2-59"
select select
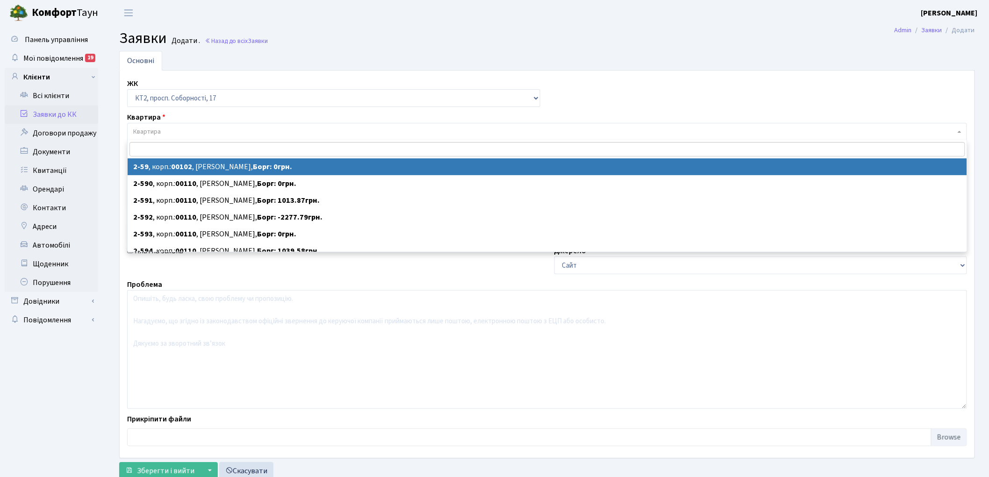
select select "15107"
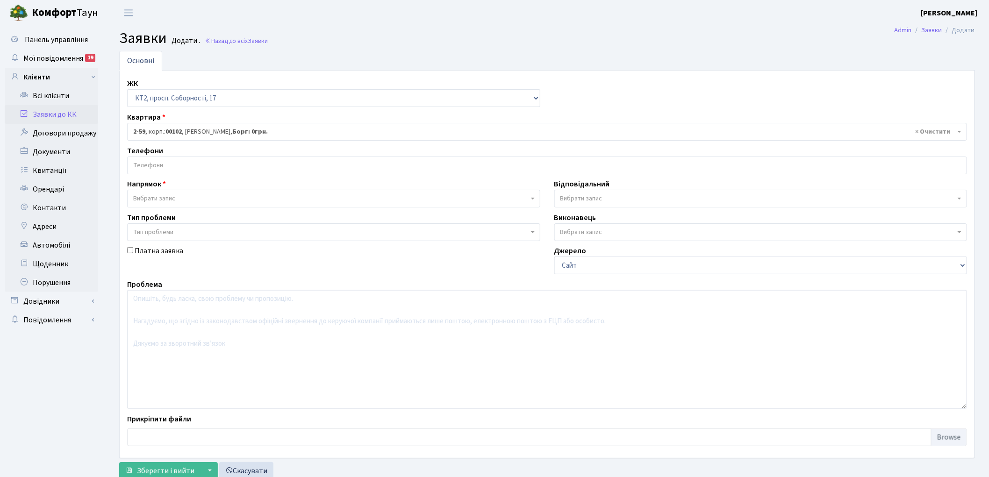
click at [199, 194] on span "Вибрати запис" at bounding box center [333, 199] width 413 height 18
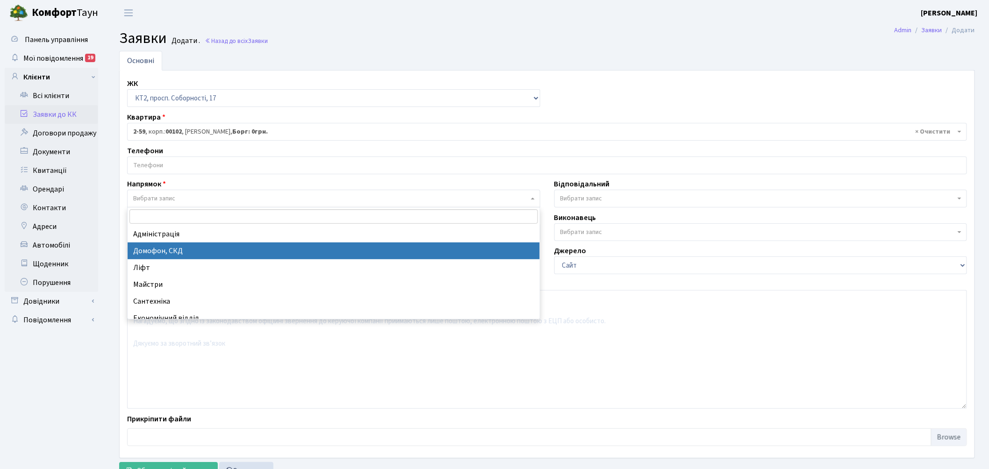
select select "4"
select select
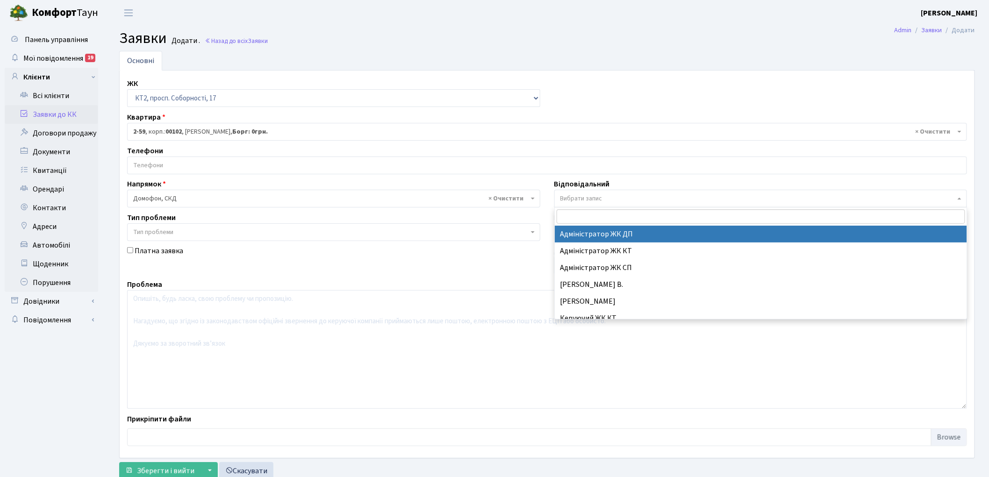
click at [629, 199] on span "Вибрати запис" at bounding box center [759, 198] width 396 height 9
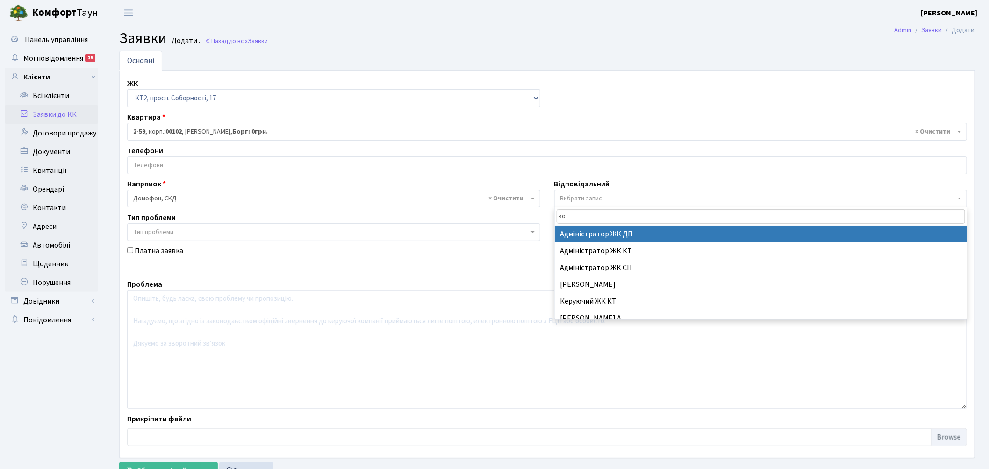
type input "кор"
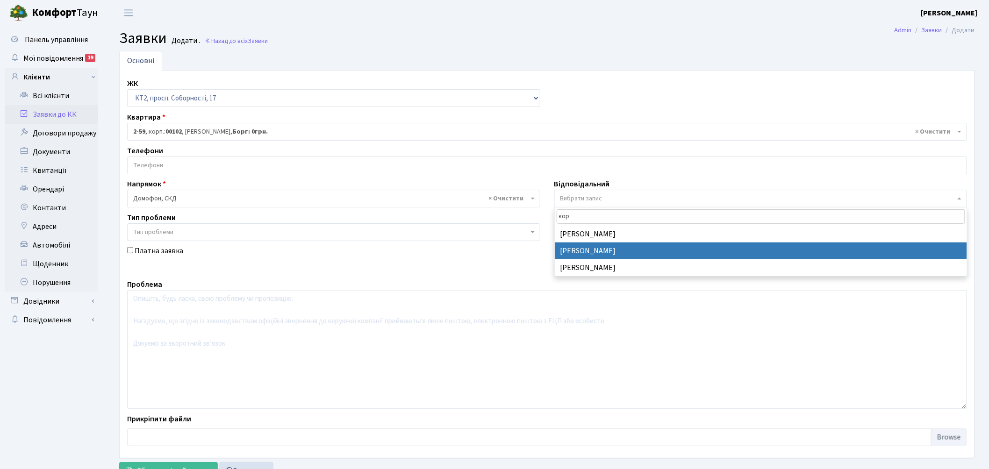
select select "22"
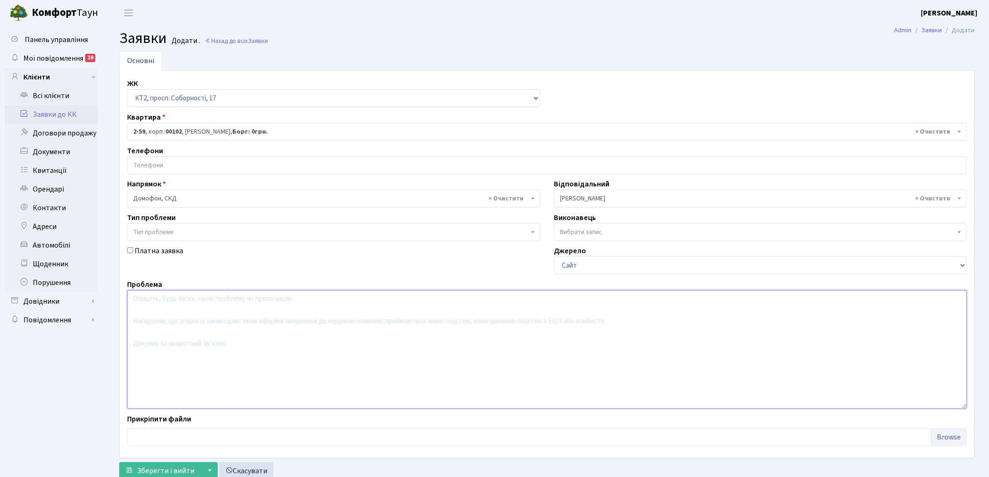
click at [192, 333] on textarea at bounding box center [547, 349] width 840 height 119
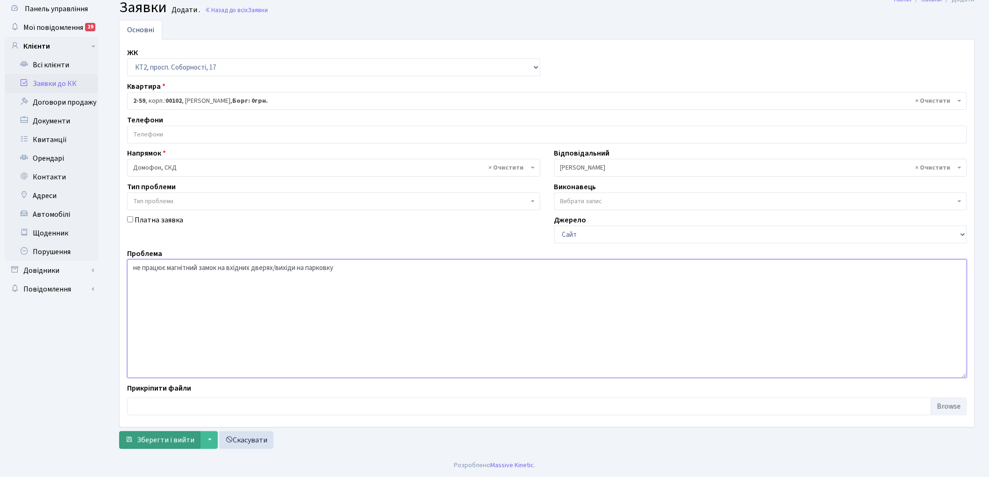
type textarea "не працює магнітний замок на вхідних дверях/вихіди на парковку"
click at [144, 442] on span "Зберегти і вийти" at bounding box center [166, 440] width 58 height 10
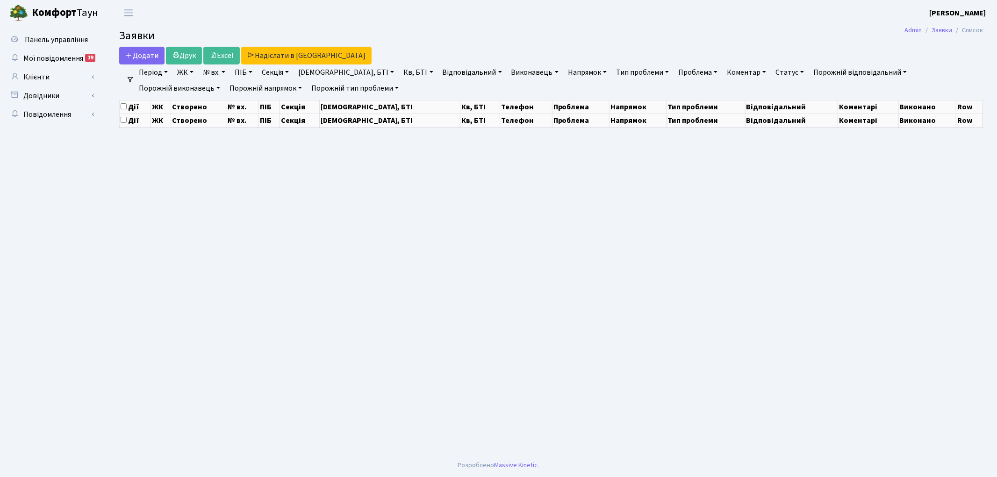
select select "25"
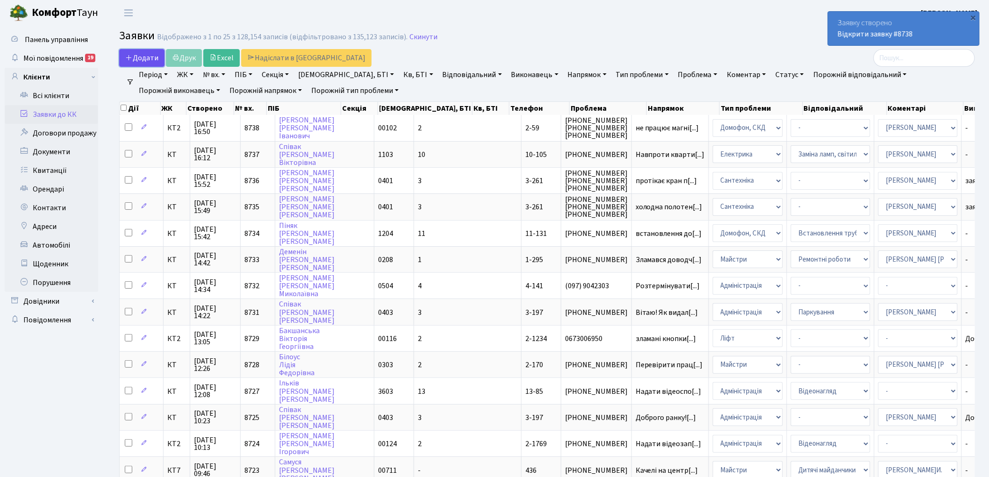
click at [147, 55] on span "Додати" at bounding box center [141, 58] width 33 height 10
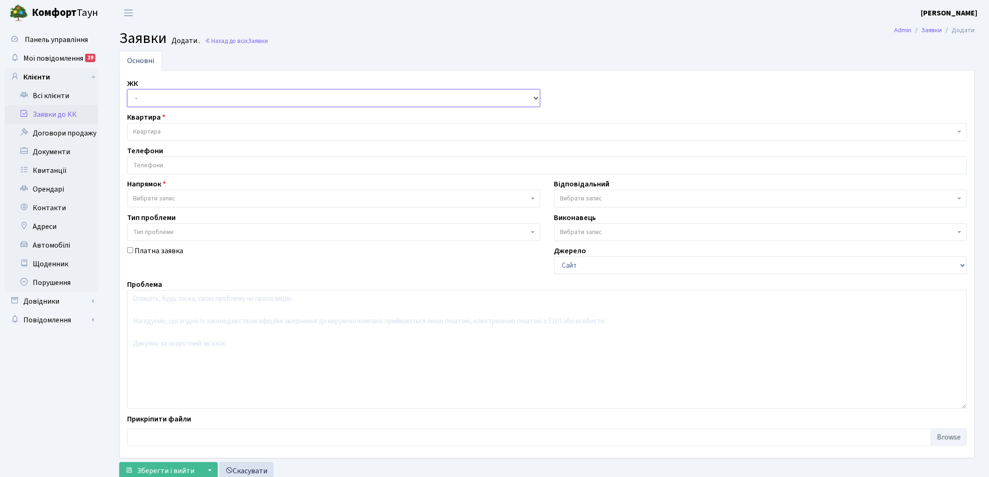
click at [146, 99] on select "- КТ, вул. Регенераторна, 4 КТ2, просп. [STREET_ADDRESS] [STREET_ADDRESS] [PERS…" at bounding box center [333, 98] width 413 height 18
select select "271"
click at [127, 89] on select "- КТ, вул. Регенераторна, 4 КТ2, просп. [STREET_ADDRESS] [STREET_ADDRESS] [PERS…" at bounding box center [333, 98] width 413 height 18
select select
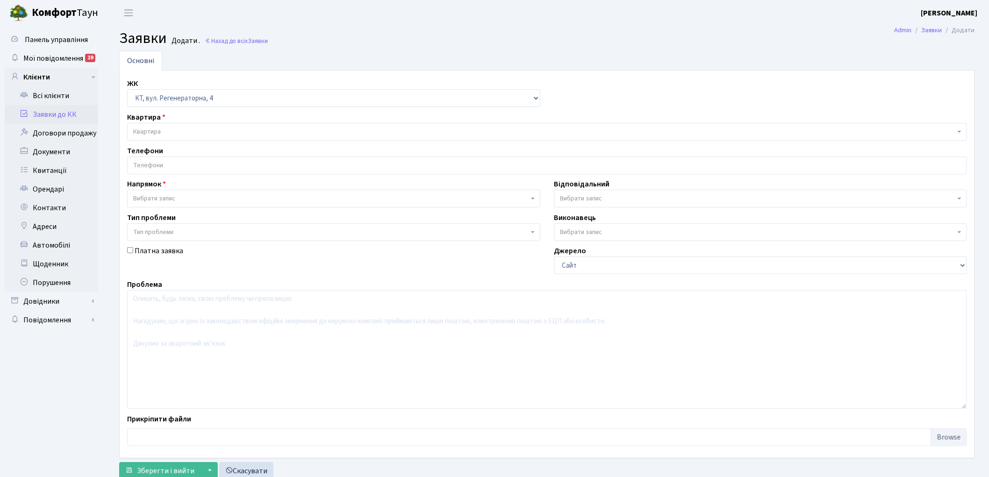
click at [178, 130] on span "Квартира" at bounding box center [544, 131] width 823 height 9
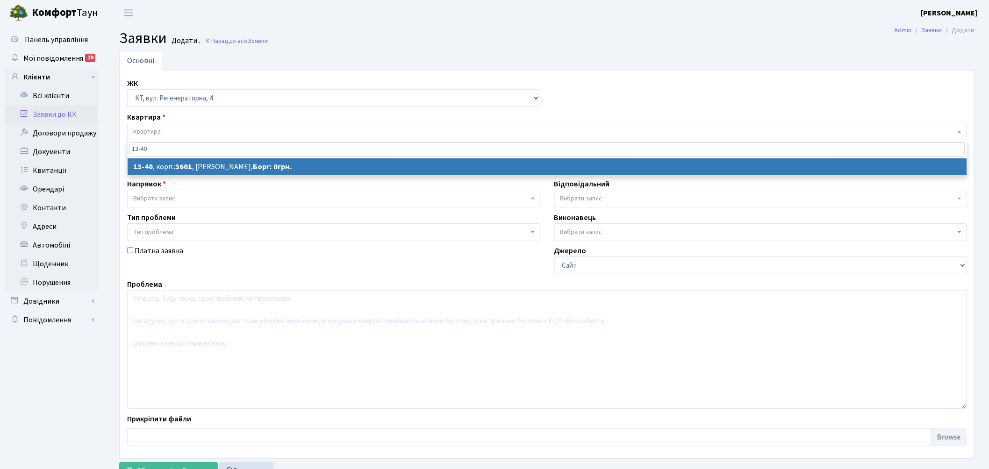
type input "13-40"
select select
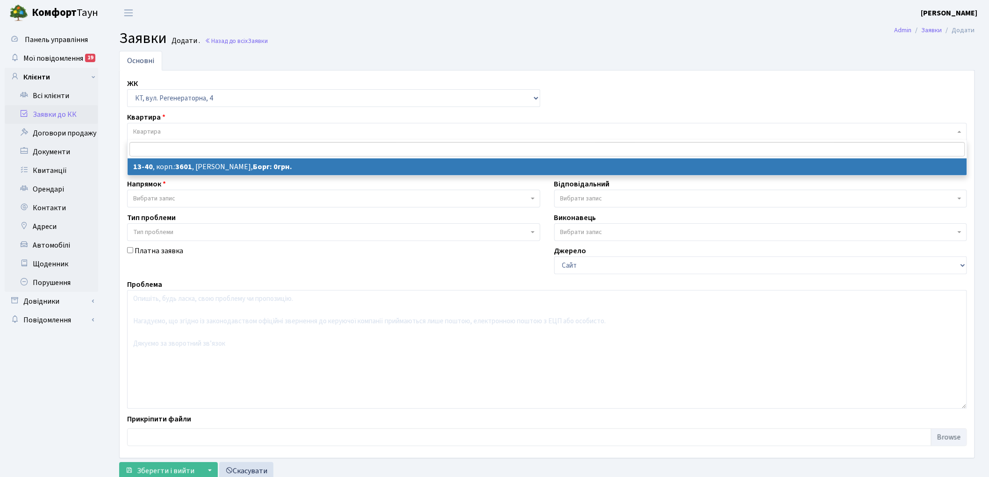
select select "7686"
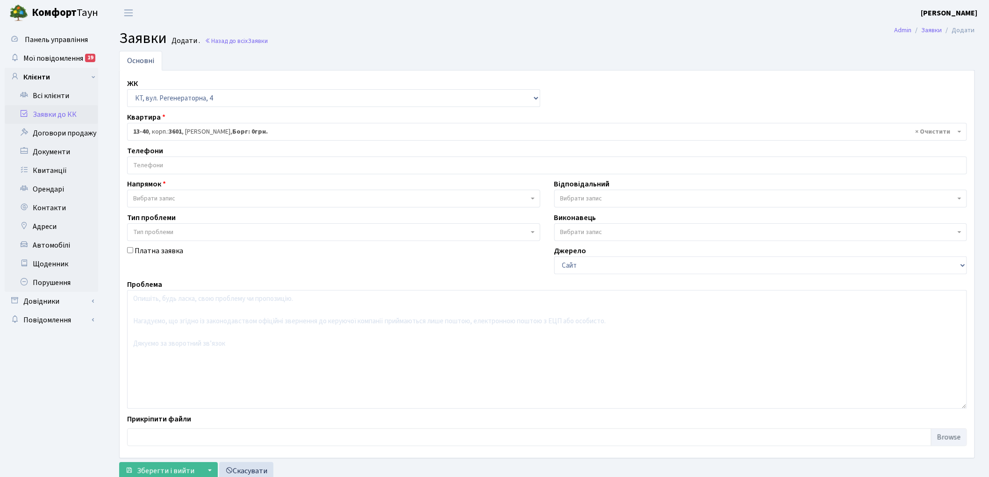
click at [157, 166] on input "search" at bounding box center [547, 165] width 839 height 17
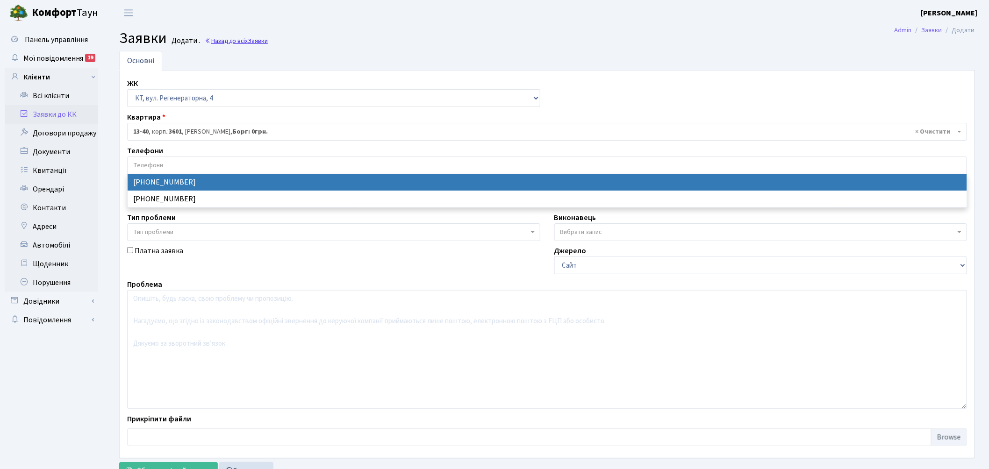
click at [244, 40] on link "Назад до всіх Заявки" at bounding box center [236, 40] width 63 height 9
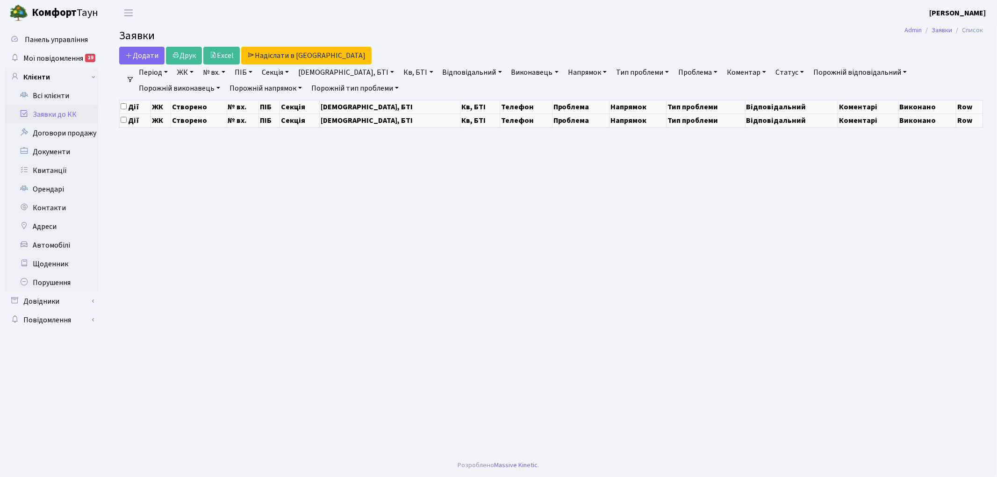
select select "25"
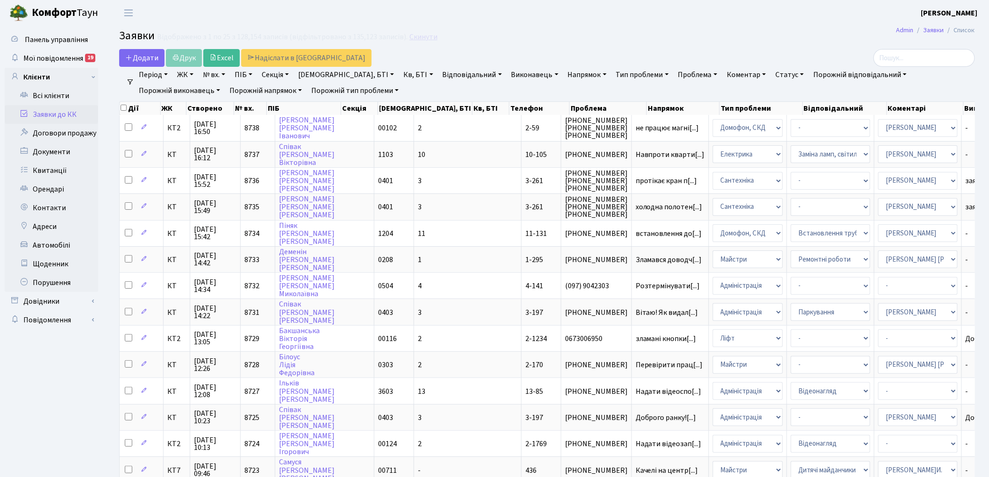
click at [425, 36] on link "Скинути" at bounding box center [424, 37] width 28 height 9
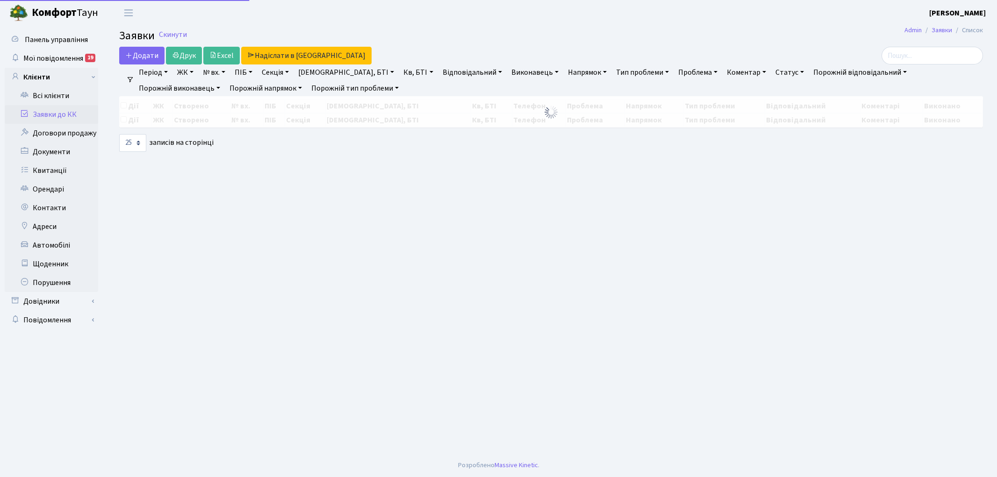
select select "25"
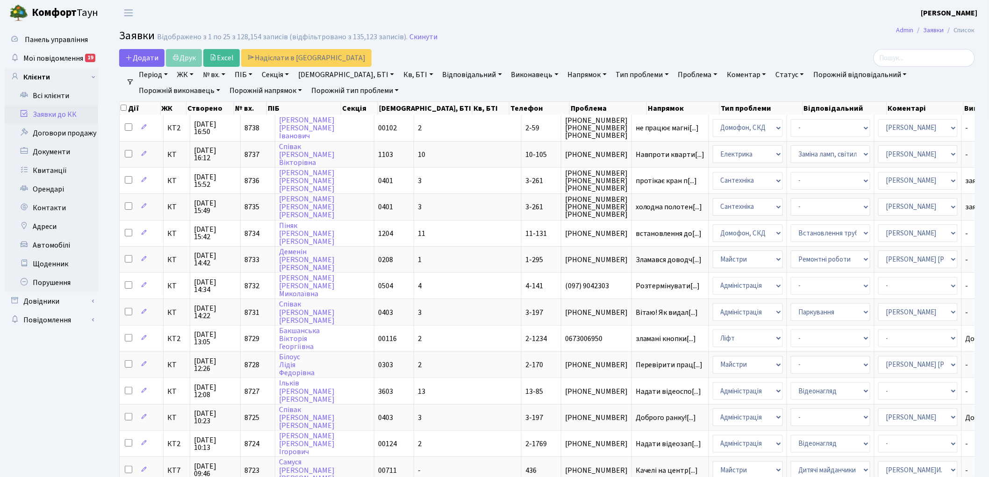
click at [425, 36] on link "Скинути" at bounding box center [424, 37] width 28 height 9
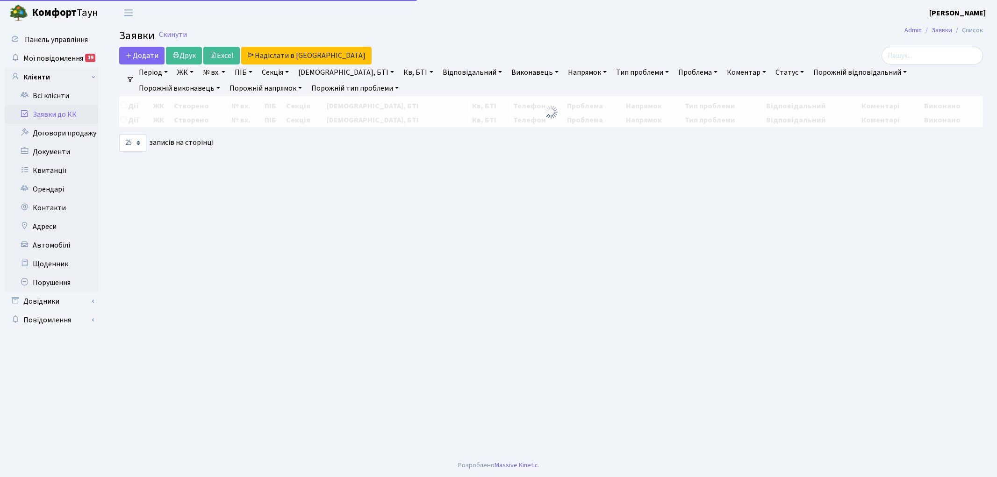
select select "25"
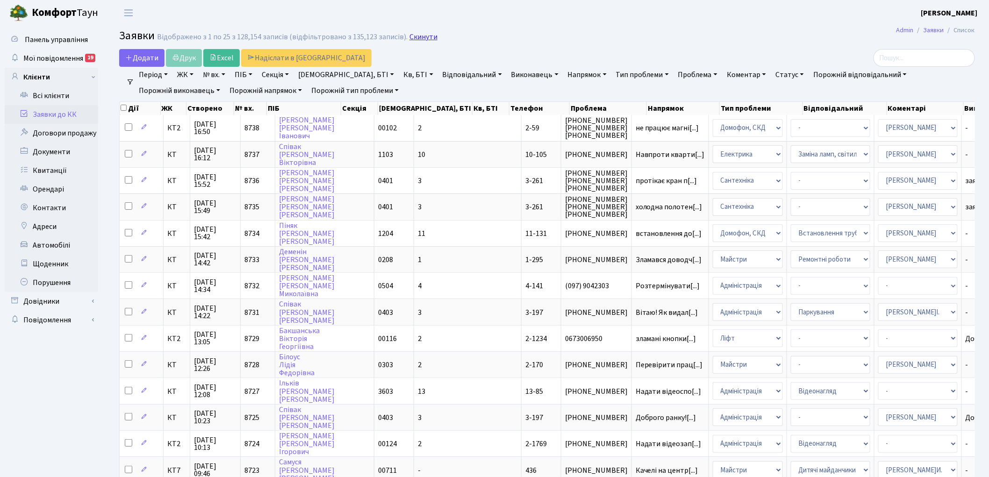
click at [412, 36] on link "Скинути" at bounding box center [424, 37] width 28 height 9
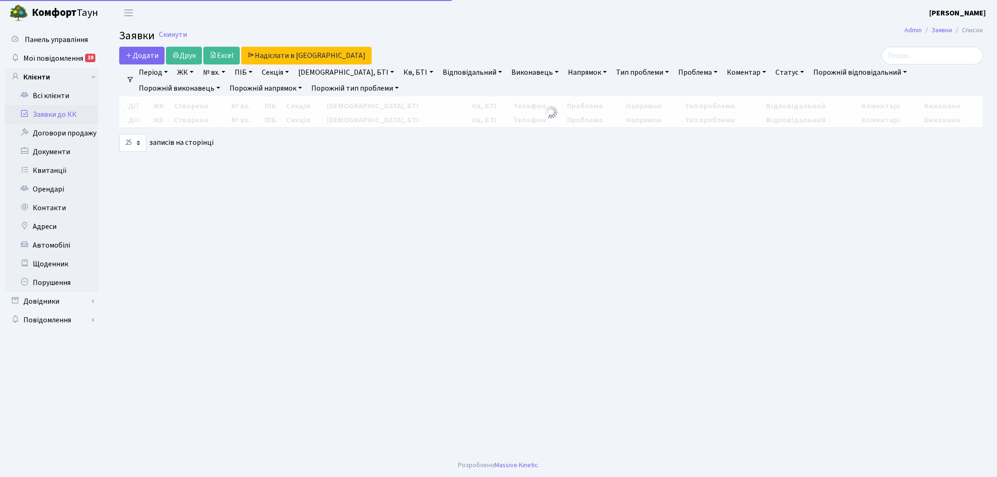
select select "25"
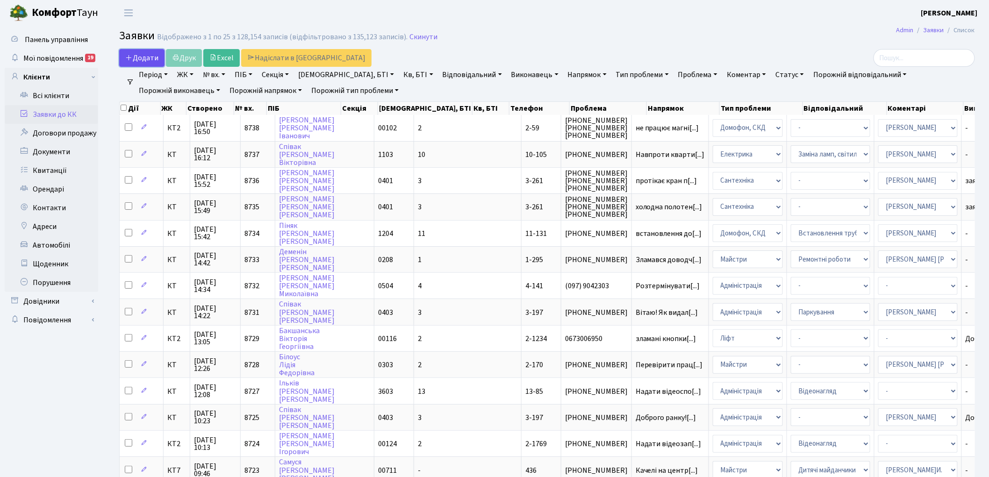
click at [147, 55] on span "Додати" at bounding box center [141, 58] width 33 height 10
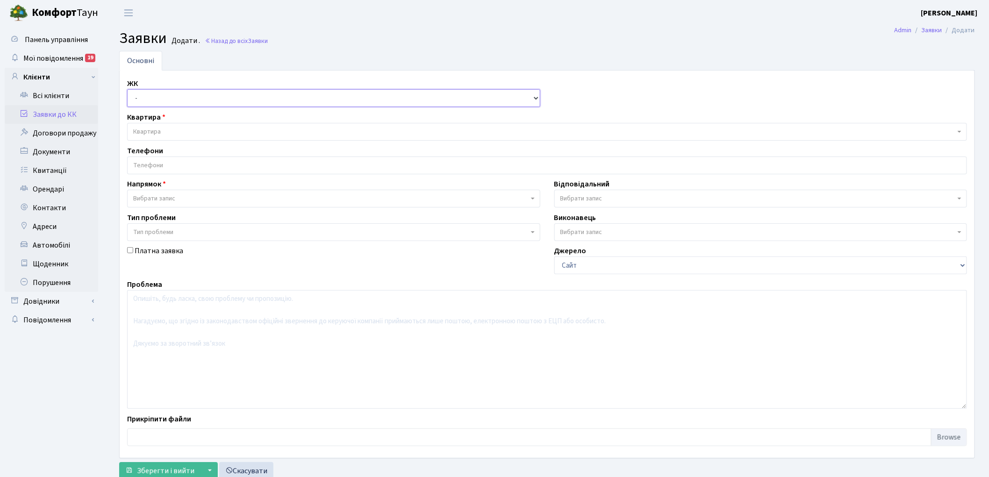
drag, startPoint x: 161, startPoint y: 100, endPoint x: 162, endPoint y: 105, distance: 5.3
click at [161, 100] on select "- КТ, вул. Регенераторна, 4 КТ2, просп. Соборності, 17 КТ3, вул. Березнева, 16 …" at bounding box center [333, 98] width 413 height 18
select select "271"
click at [127, 89] on select "- КТ, вул. Регенераторна, 4 КТ2, просп. Соборності, 17 КТ3, вул. Березнева, 16 …" at bounding box center [333, 98] width 413 height 18
select select
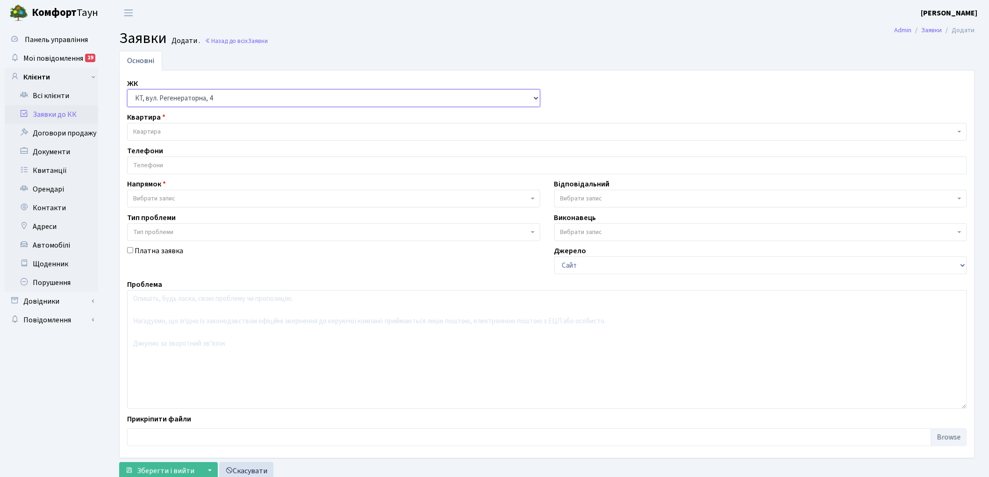
select select
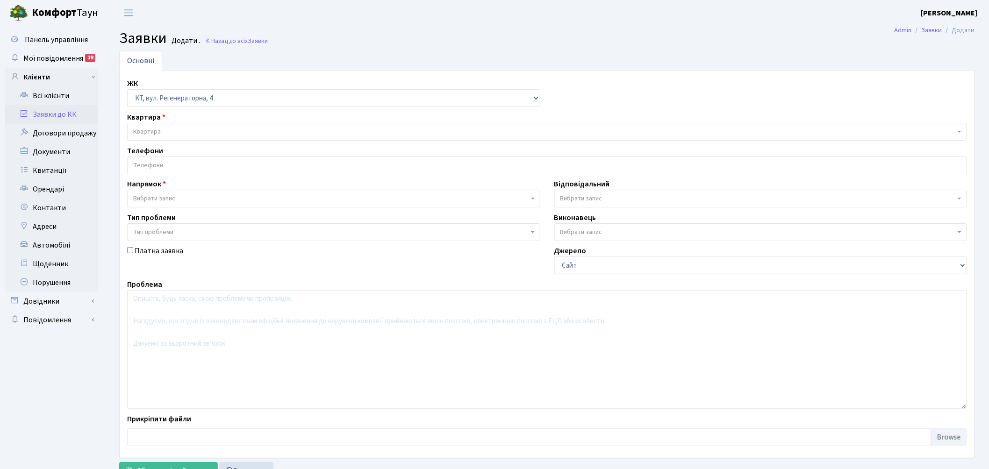
click at [209, 128] on span "Квартира" at bounding box center [544, 131] width 823 height 9
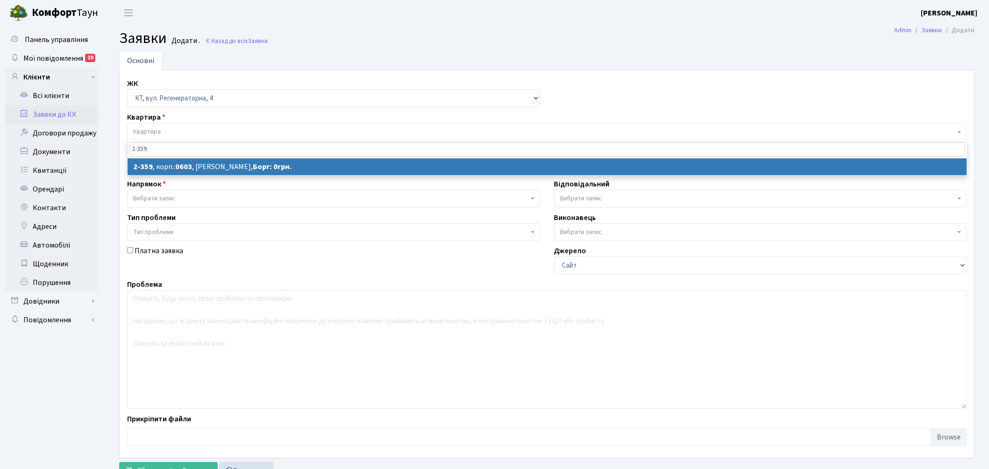
type input "2-359"
select select
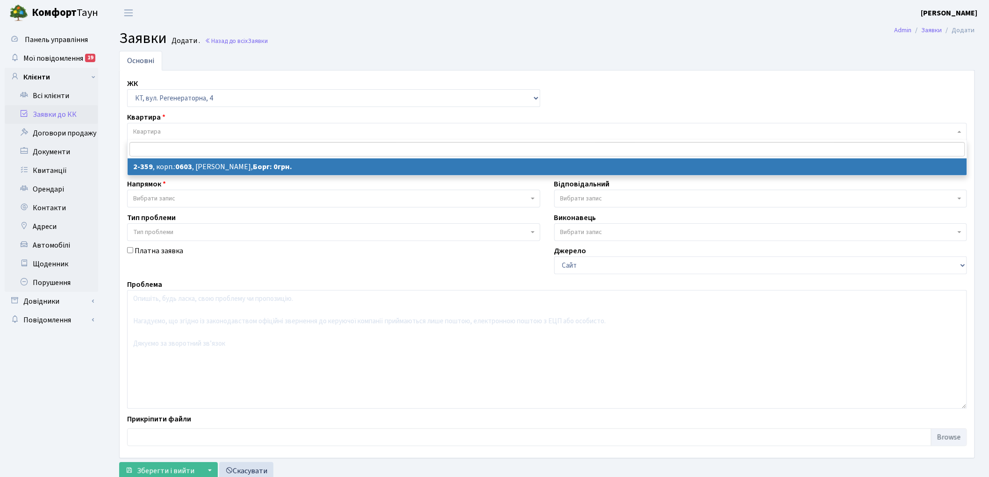
select select "1373"
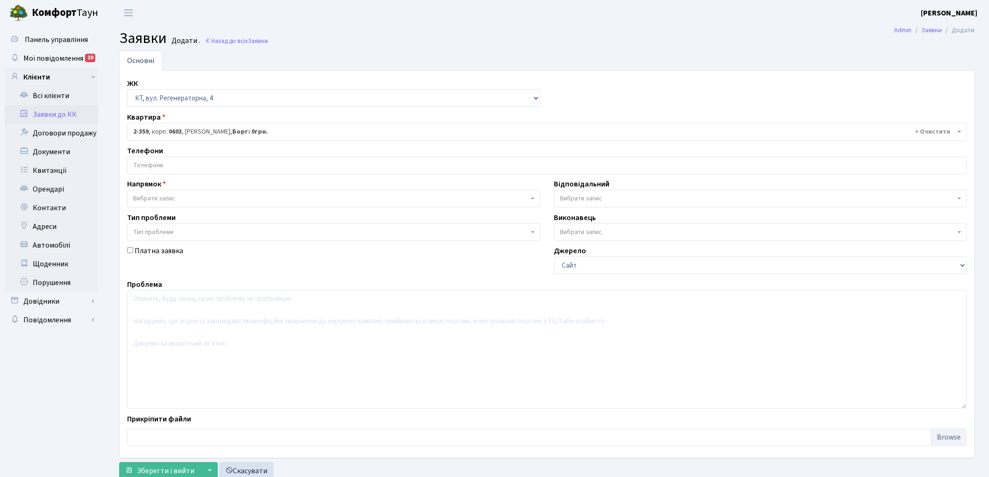
click at [147, 167] on input "search" at bounding box center [547, 165] width 839 height 17
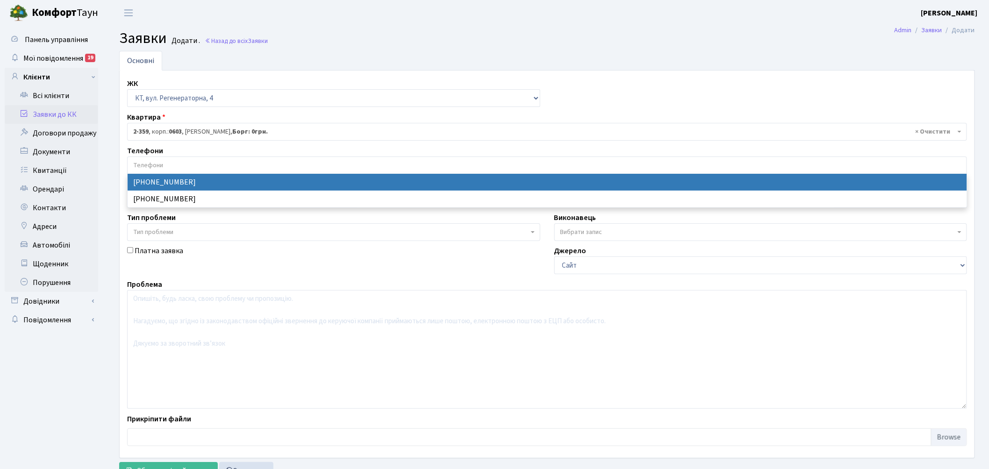
click at [152, 172] on input "search" at bounding box center [547, 165] width 839 height 17
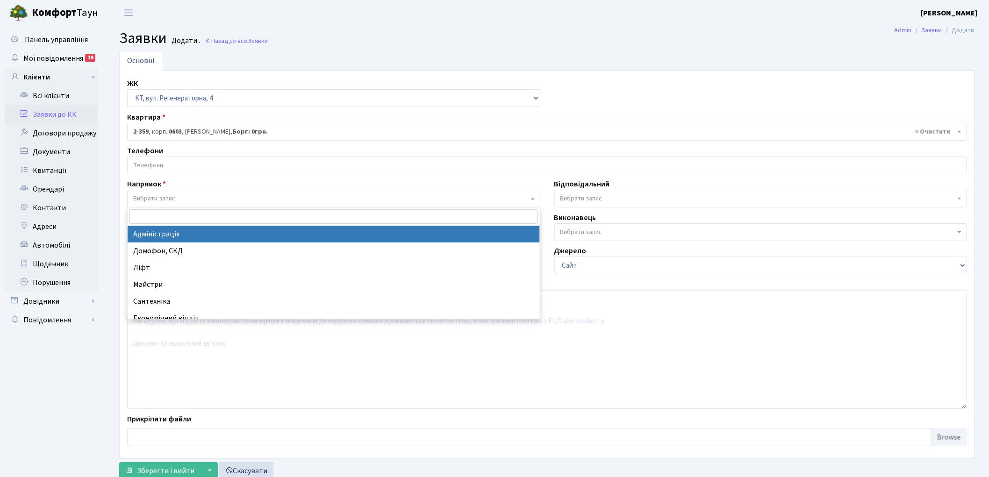
click at [156, 197] on span "Вибрати запис" at bounding box center [154, 198] width 42 height 9
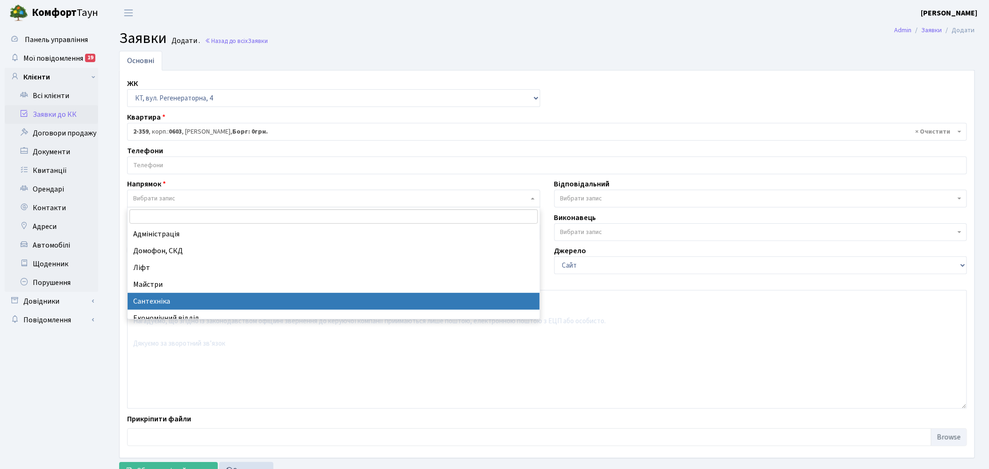
select select "2"
select select
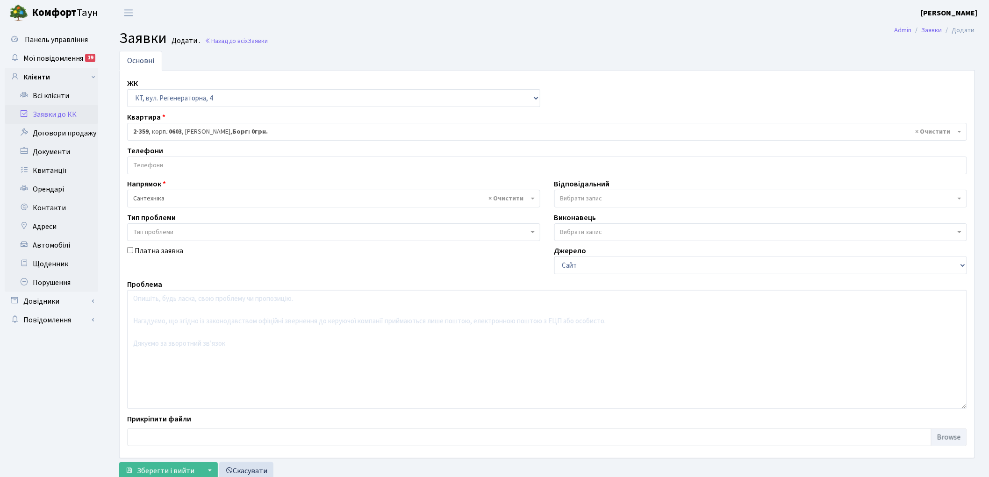
click at [586, 198] on span "Вибрати запис" at bounding box center [582, 198] width 42 height 9
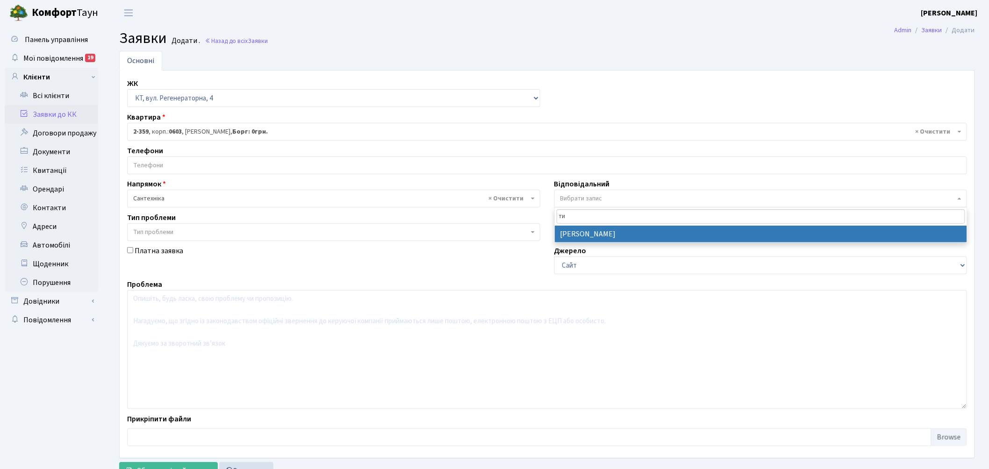
type input "ти"
select select "67"
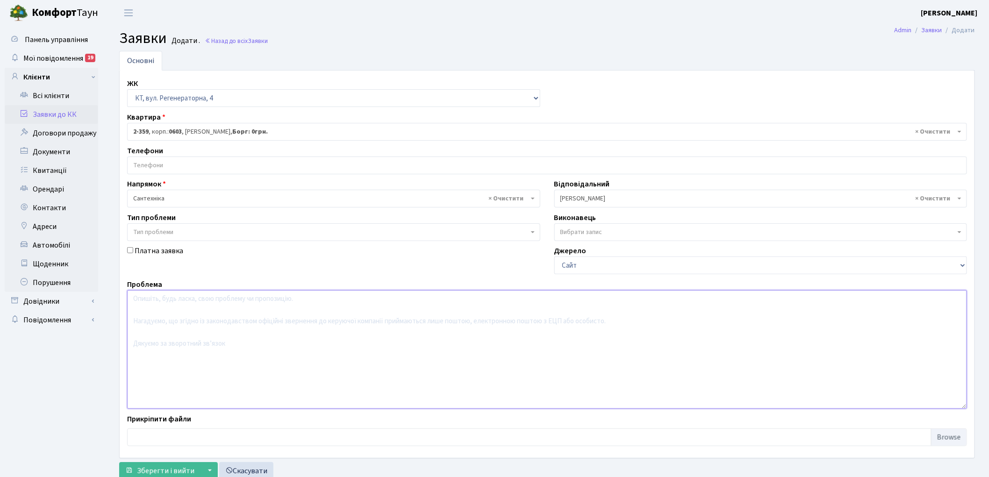
click at [207, 325] on textarea at bounding box center [547, 349] width 840 height 119
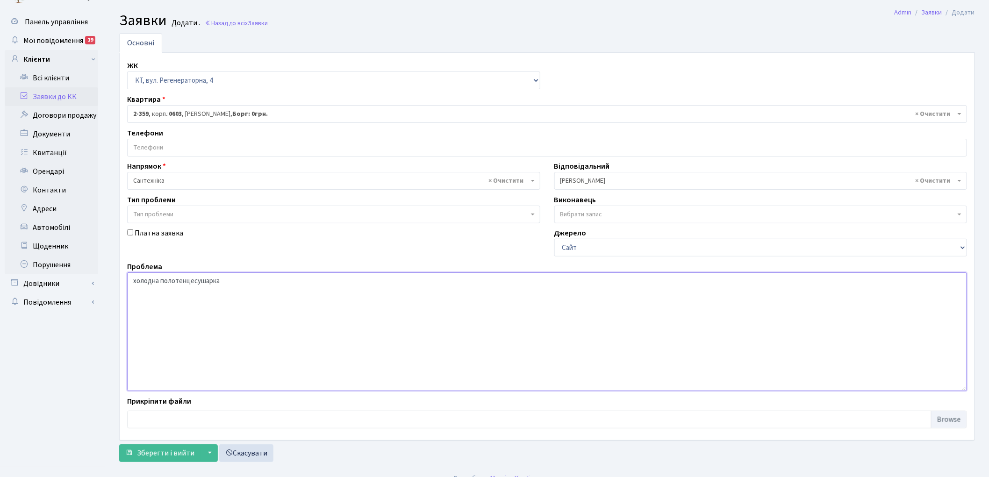
scroll to position [31, 0]
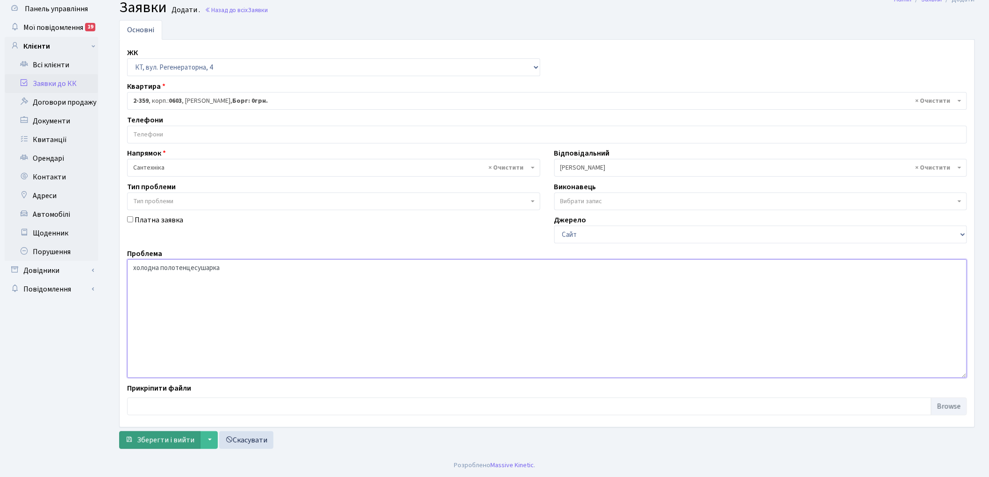
type textarea "холодна полотенцесушарка"
click at [157, 441] on span "Зберегти і вийти" at bounding box center [166, 440] width 58 height 10
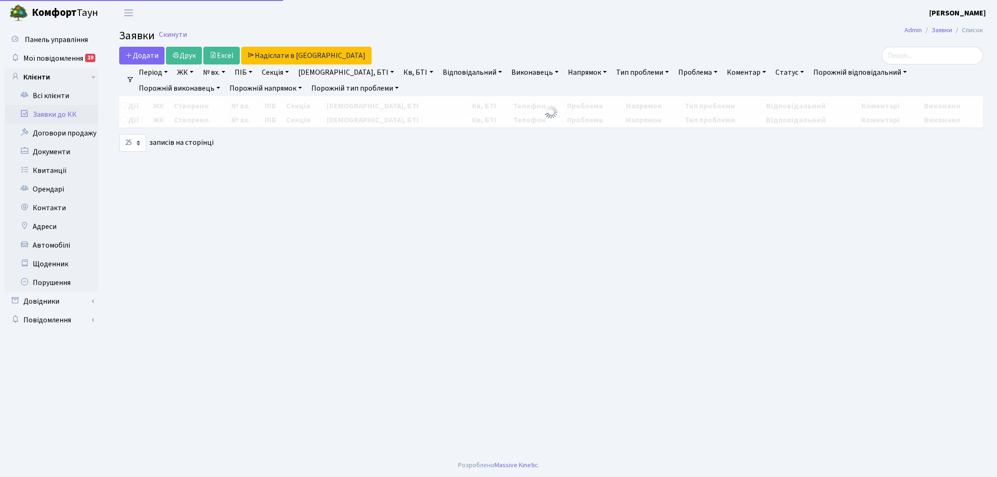
select select "25"
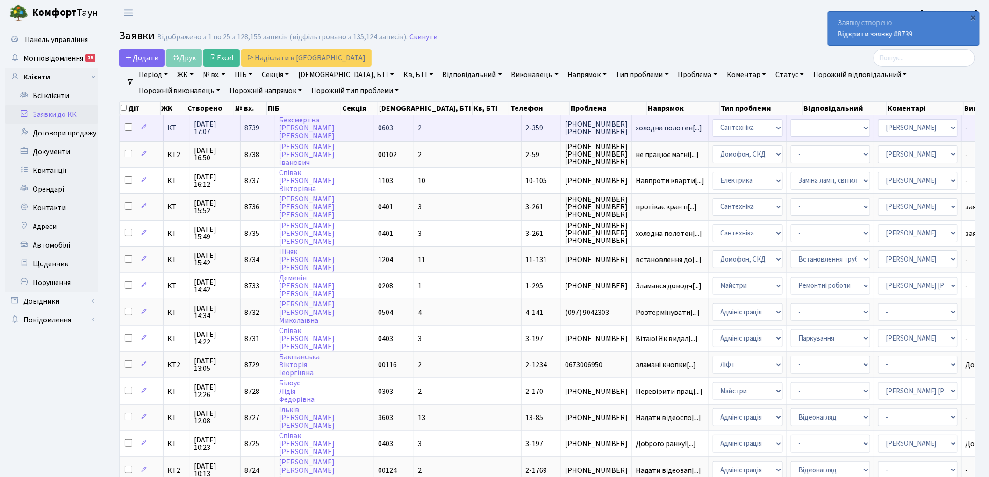
click at [254, 128] on span "8739" at bounding box center [252, 128] width 15 height 10
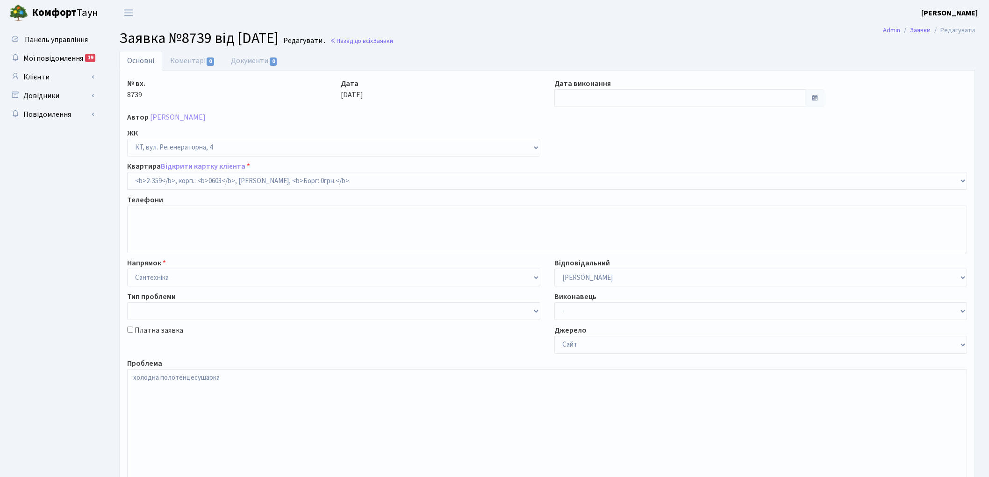
select select "1373"
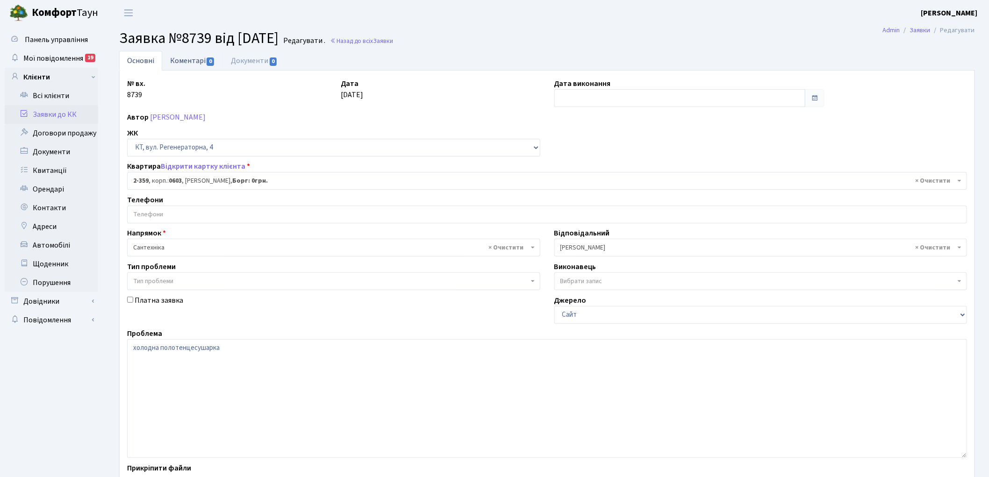
click at [181, 63] on link "Коментарі 0" at bounding box center [192, 60] width 61 height 19
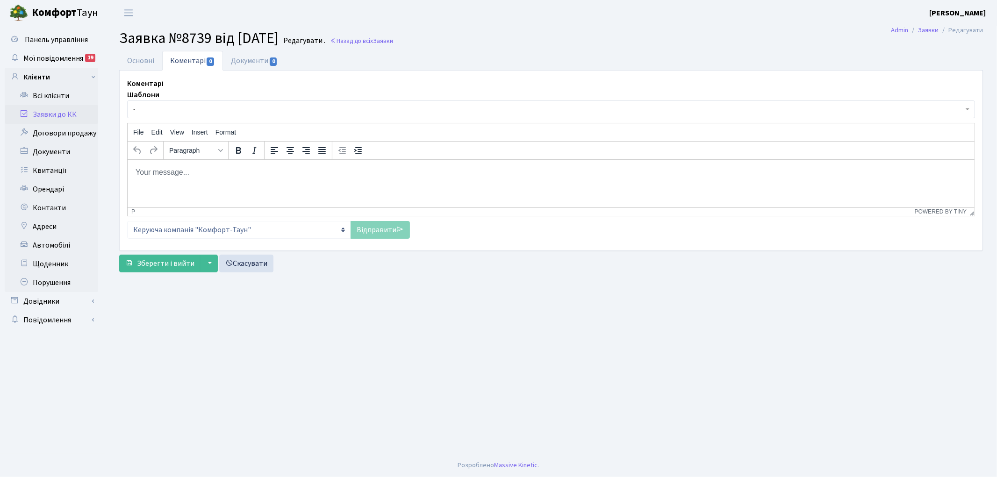
click at [181, 185] on html at bounding box center [550, 171] width 847 height 25
drag, startPoint x: 368, startPoint y: 229, endPoint x: 358, endPoint y: 232, distance: 10.2
click at [368, 229] on link "Відправити" at bounding box center [380, 230] width 59 height 18
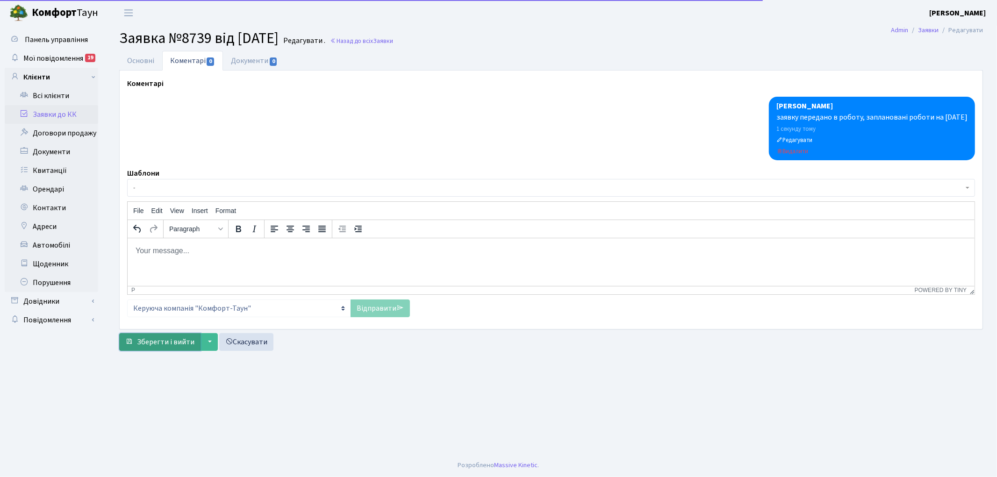
click at [165, 337] on span "Зберегти і вийти" at bounding box center [166, 342] width 58 height 10
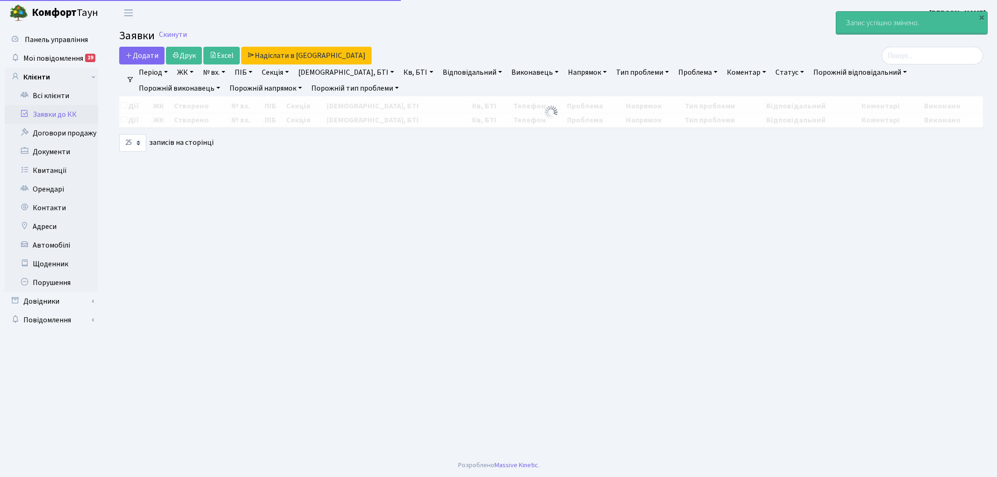
select select "25"
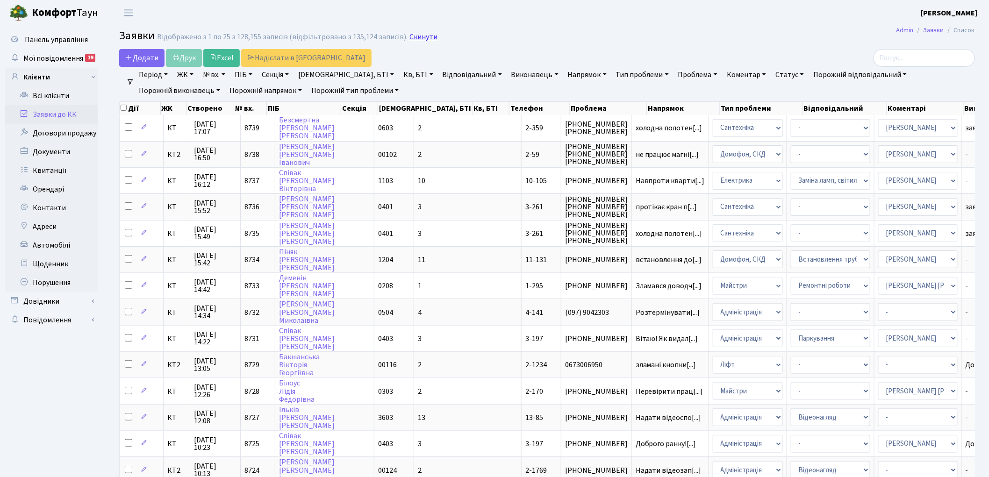
click at [412, 36] on link "Скинути" at bounding box center [424, 37] width 28 height 9
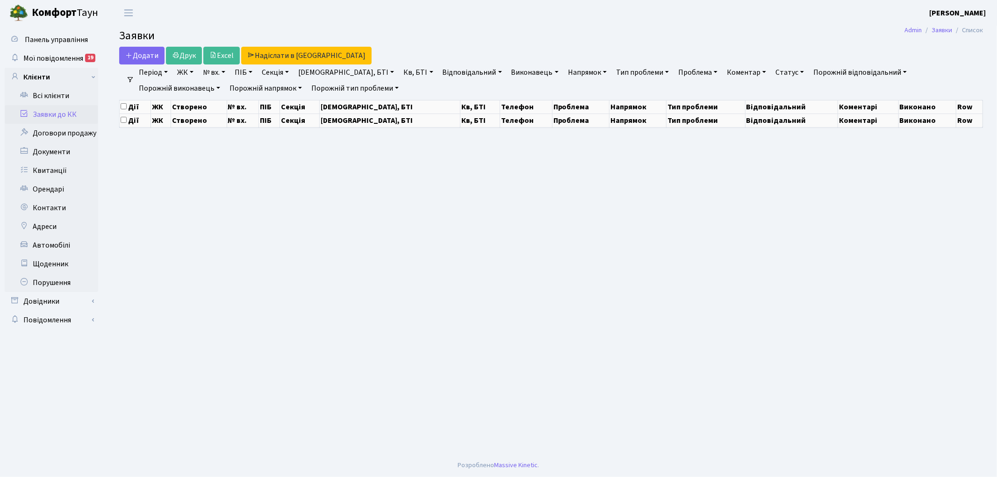
select select "25"
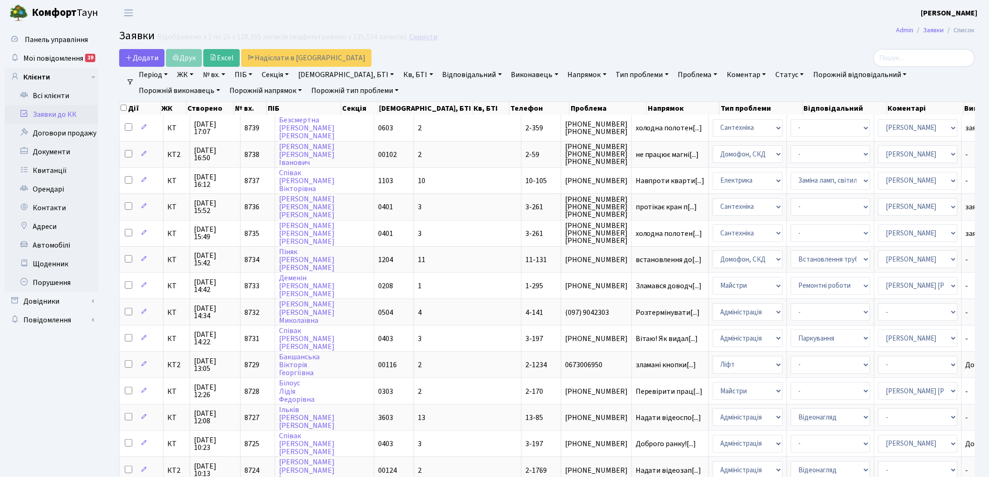
click at [417, 38] on link "Скинути" at bounding box center [424, 37] width 28 height 9
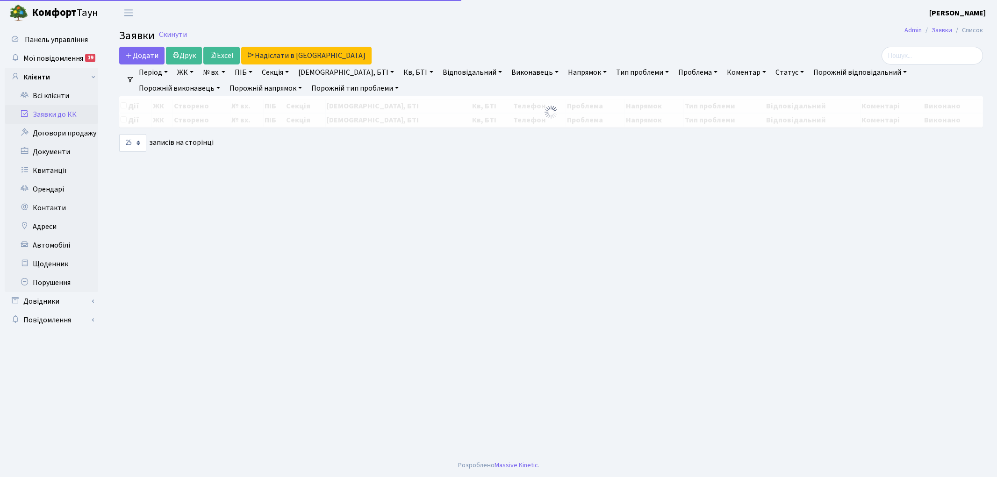
select select "25"
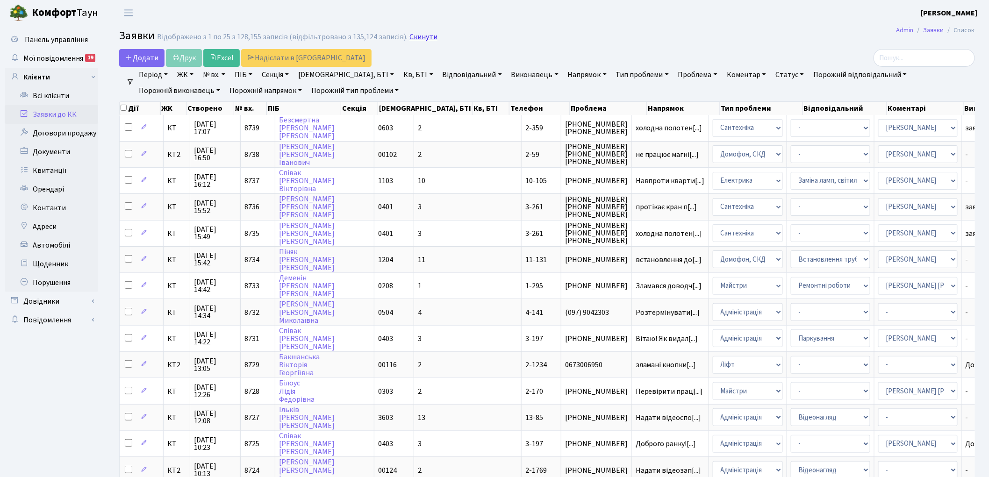
click at [414, 36] on link "Скинути" at bounding box center [424, 37] width 28 height 9
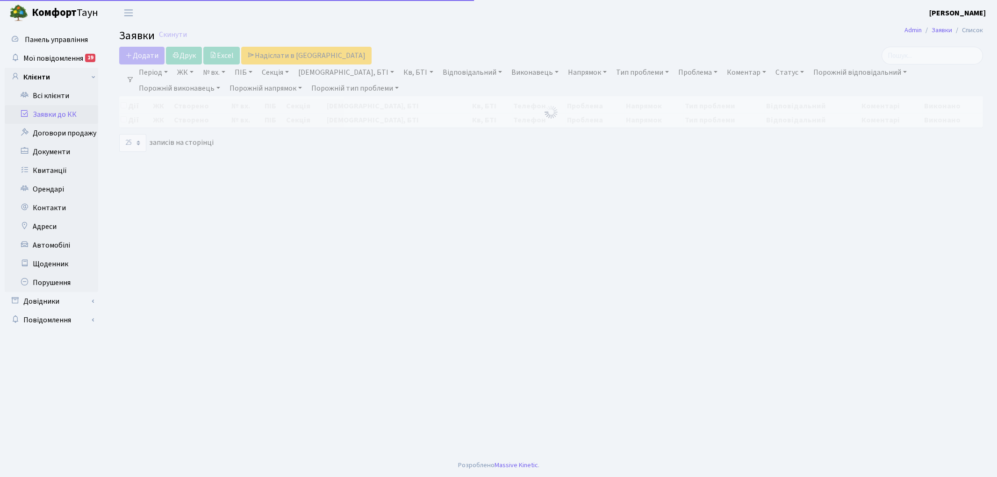
select select "25"
